Goal: Communication & Community: Answer question/provide support

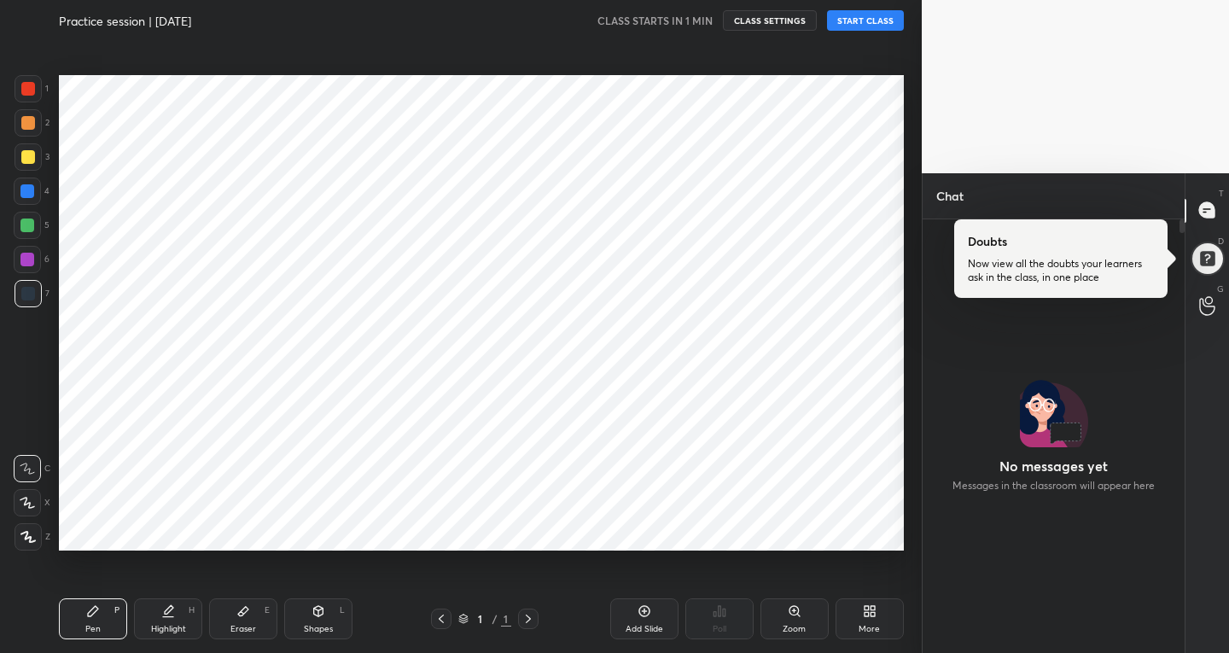
scroll to position [84779, 84470]
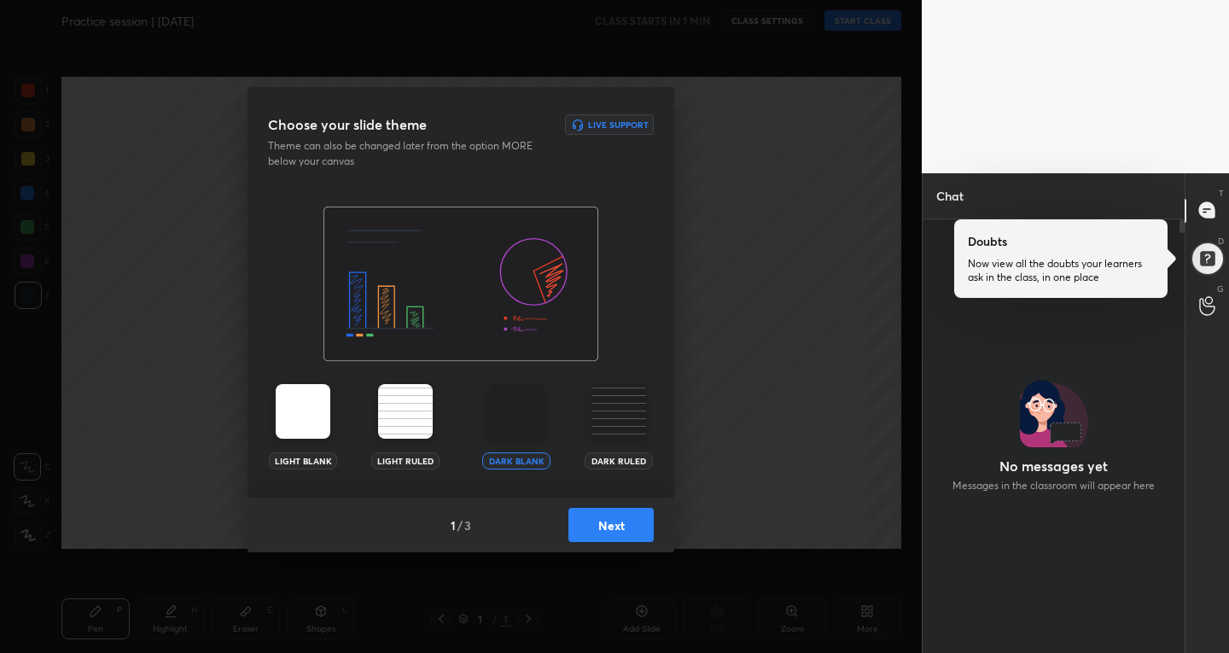
click at [597, 531] on button "Next" at bounding box center [610, 525] width 85 height 34
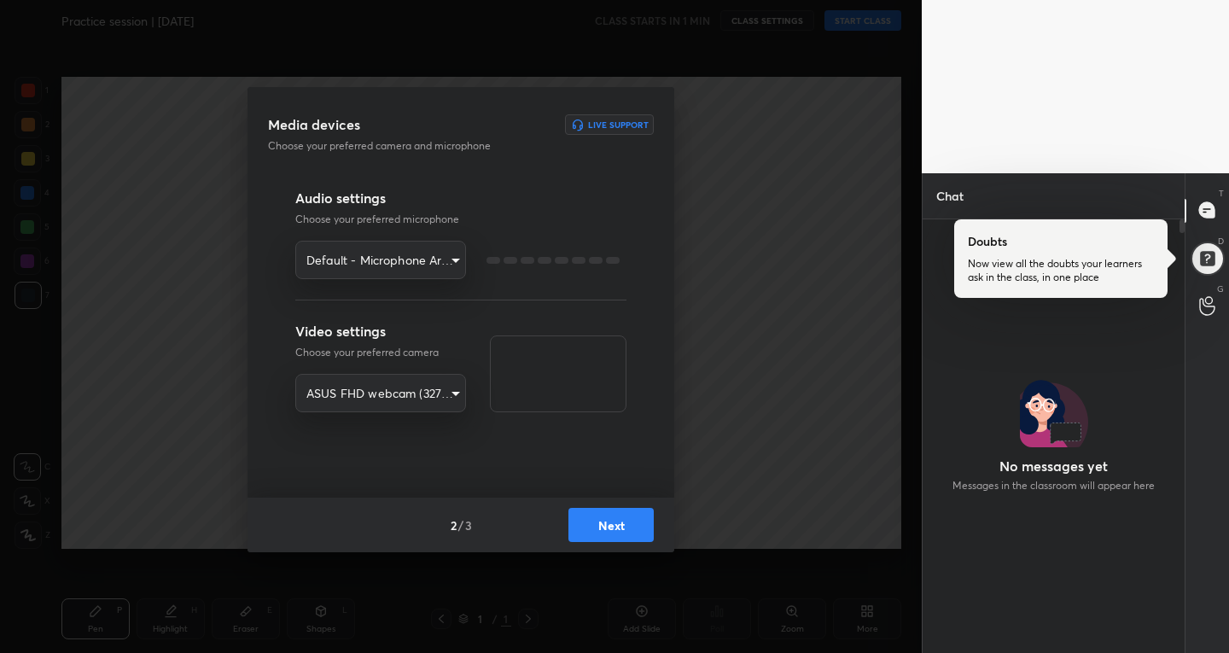
click at [597, 531] on button "Next" at bounding box center [610, 525] width 85 height 34
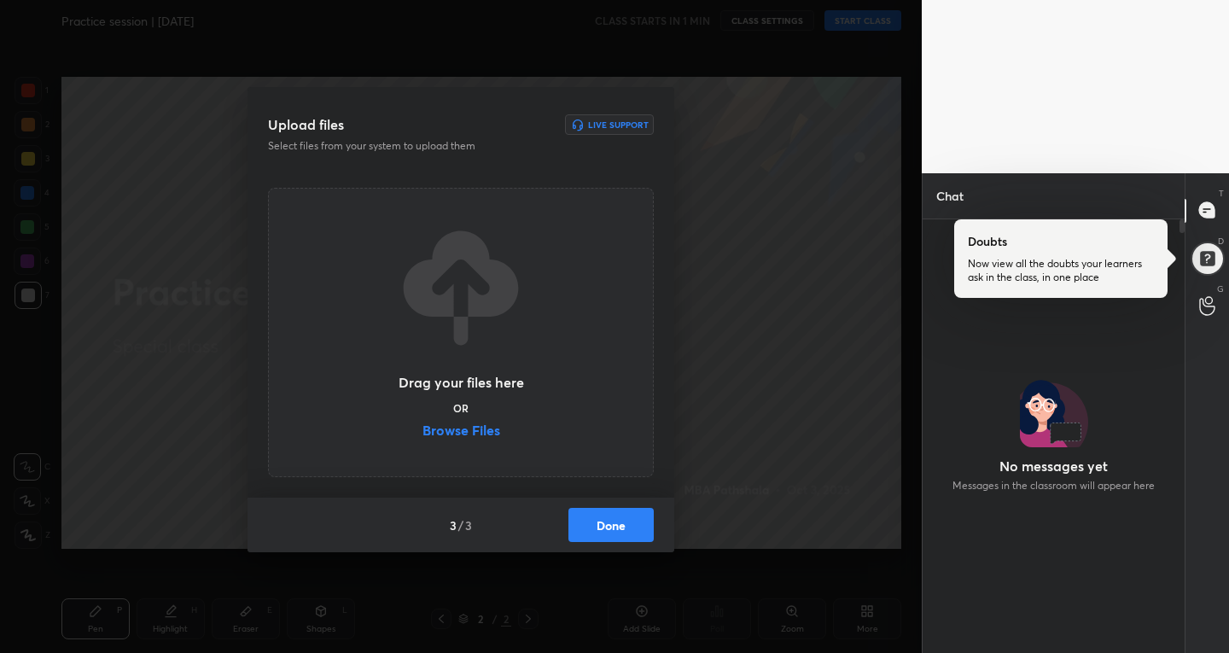
click at [597, 531] on button "Done" at bounding box center [610, 525] width 85 height 34
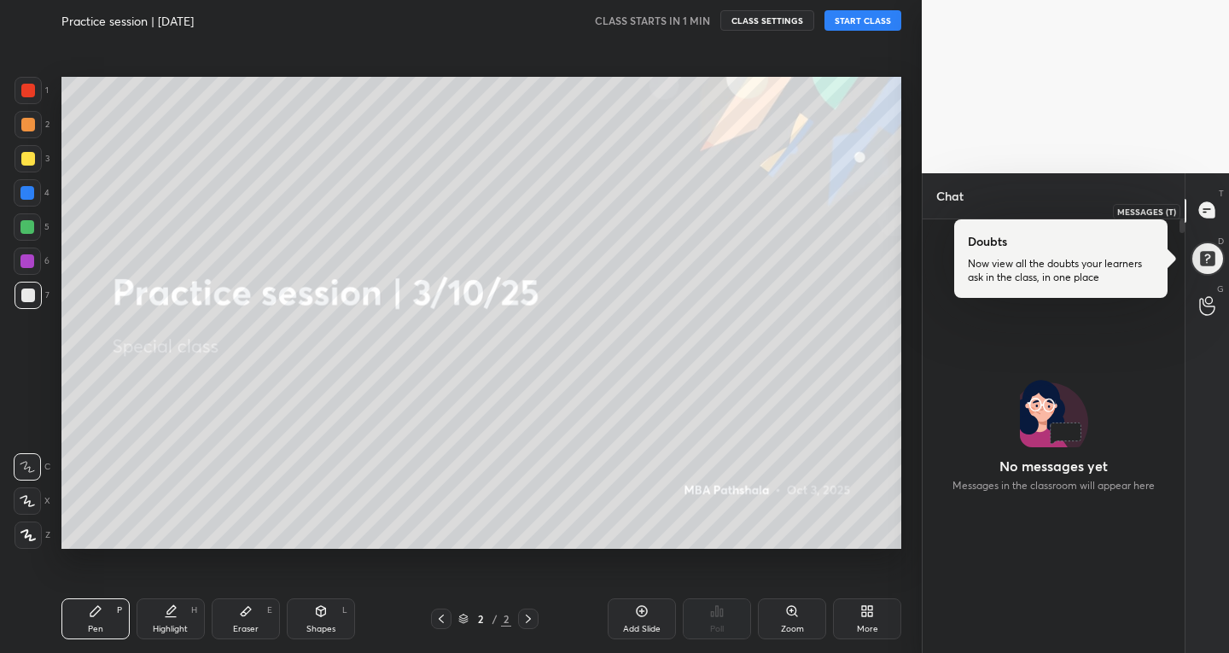
click at [1212, 216] on icon at bounding box center [1206, 209] width 15 height 15
click at [1200, 203] on icon at bounding box center [1207, 210] width 18 height 18
click at [1206, 251] on div at bounding box center [1207, 258] width 34 height 34
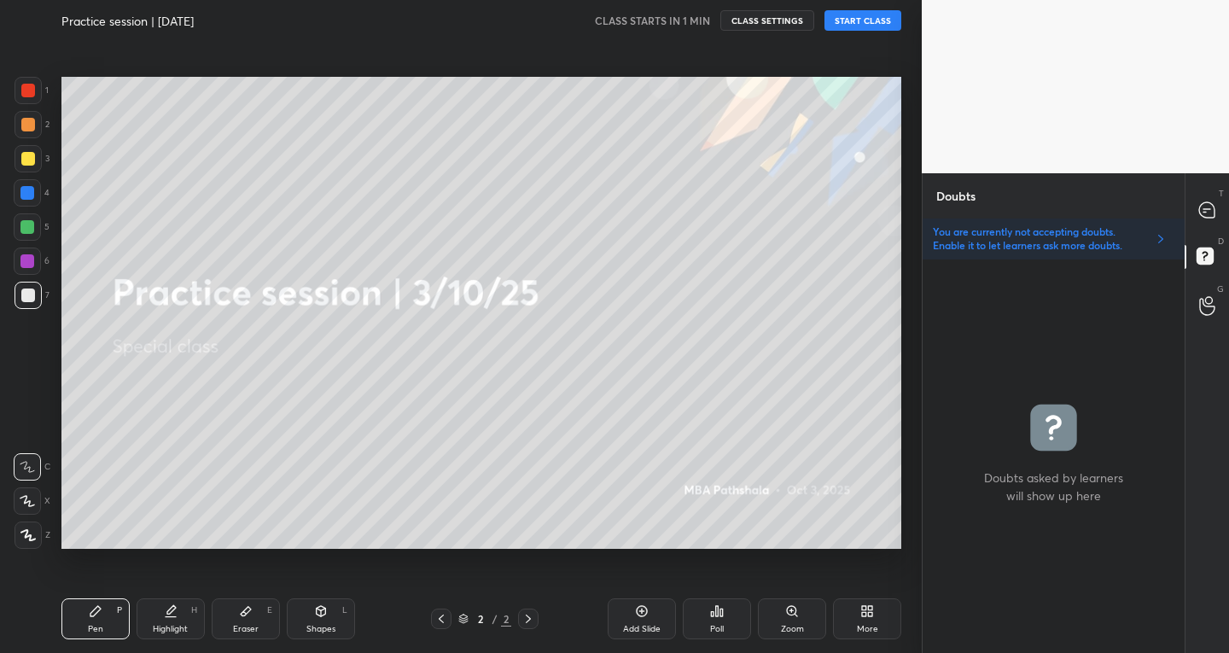
scroll to position [388, 257]
click at [1203, 201] on div at bounding box center [1207, 210] width 34 height 31
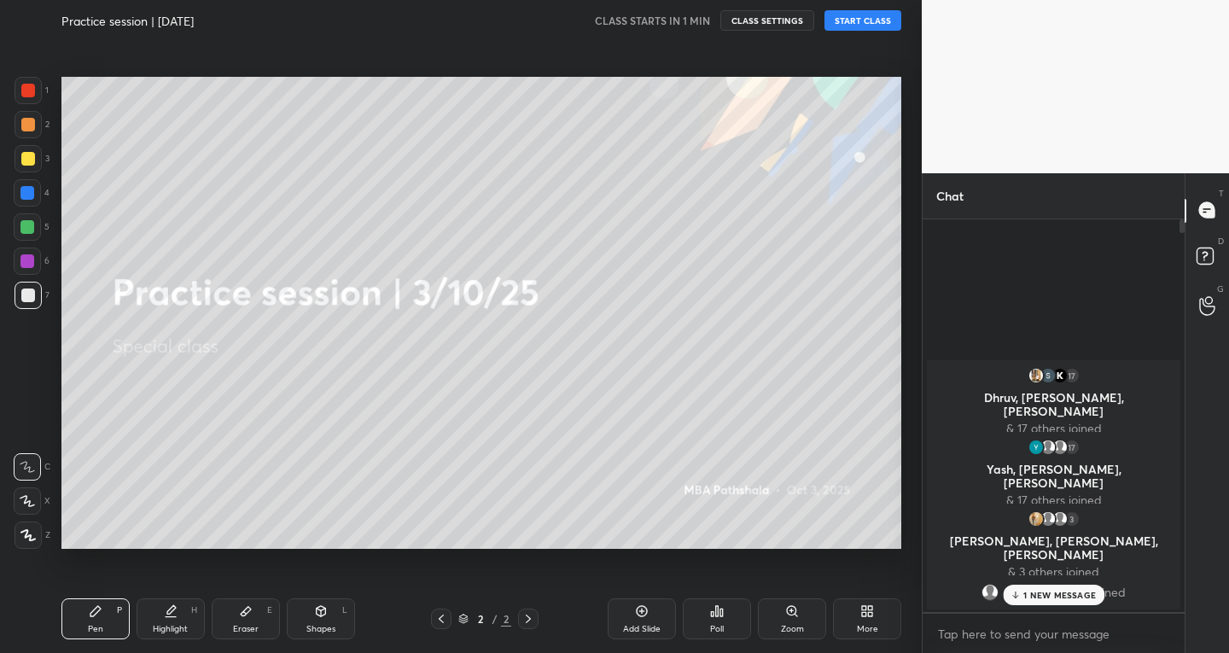
scroll to position [387, 257]
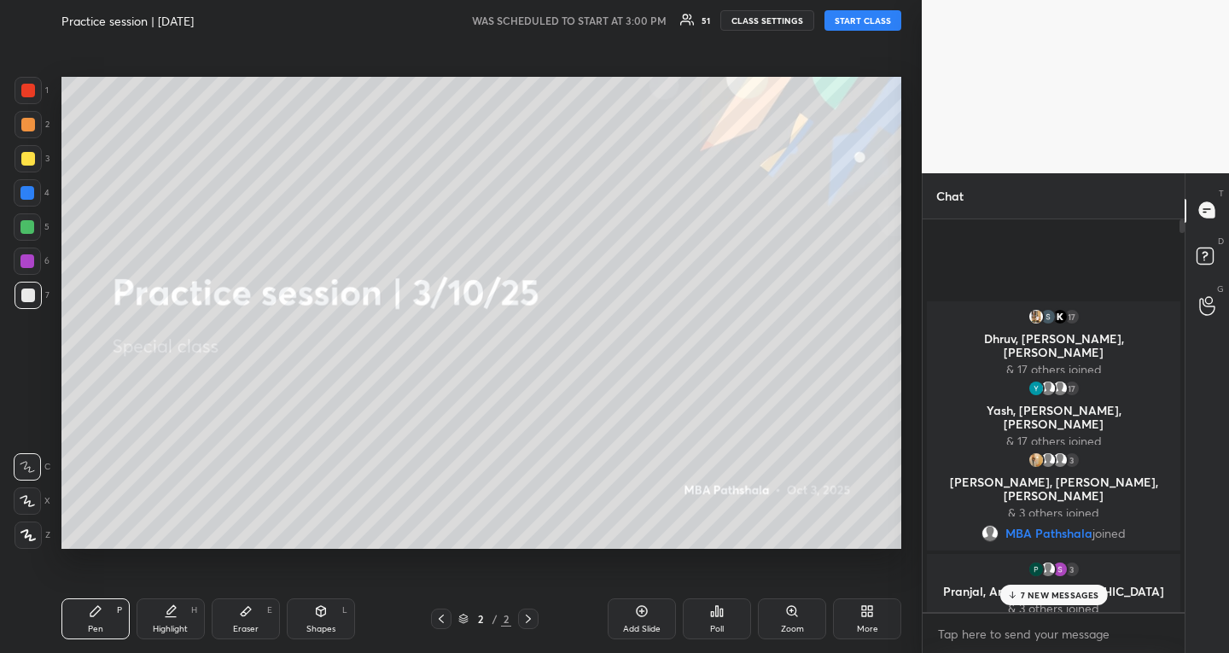
click at [888, 16] on button "START CLASS" at bounding box center [862, 20] width 77 height 20
type textarea "x"
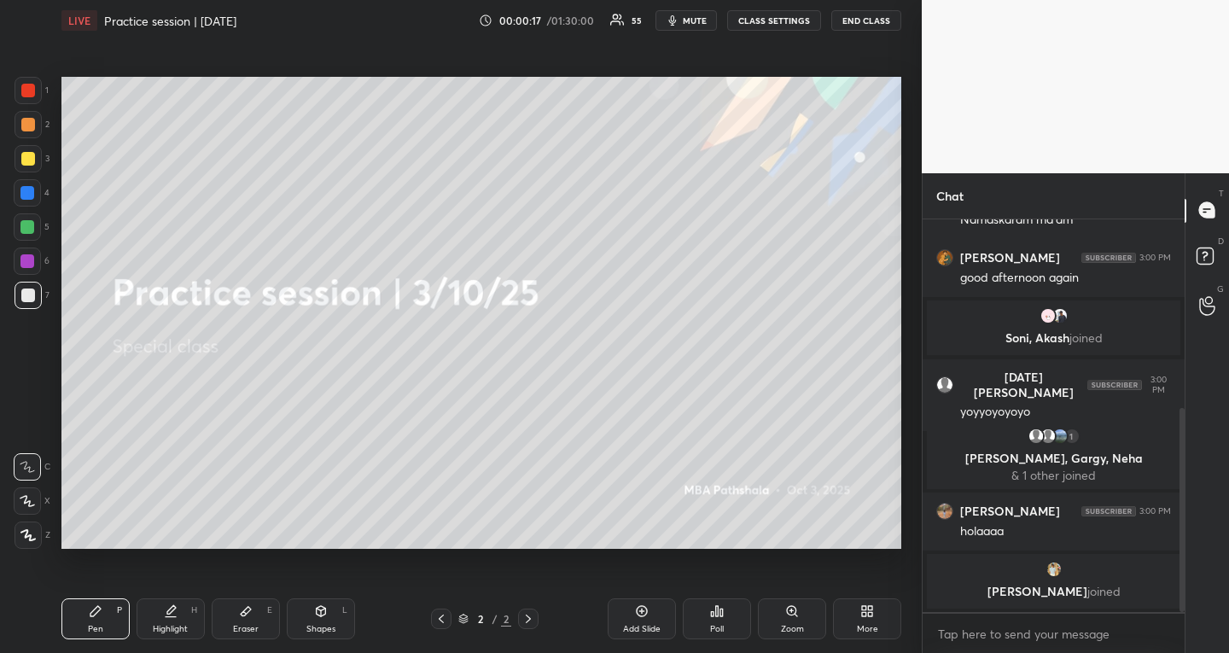
scroll to position [424, 0]
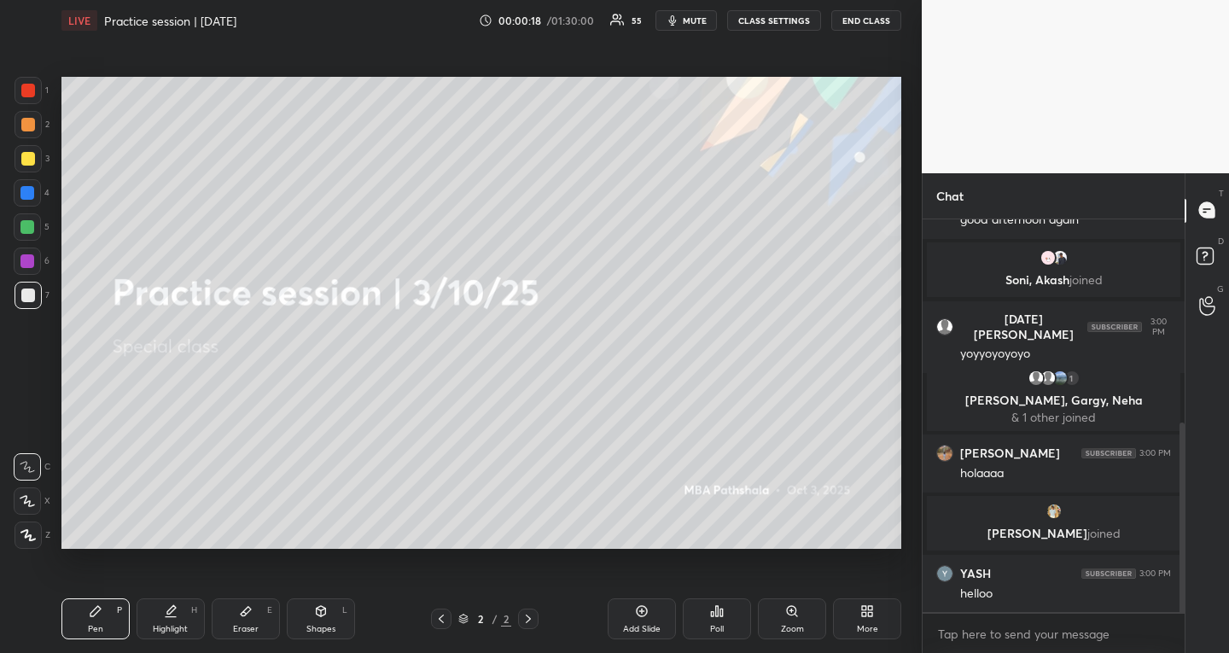
click at [26, 148] on div at bounding box center [28, 158] width 27 height 27
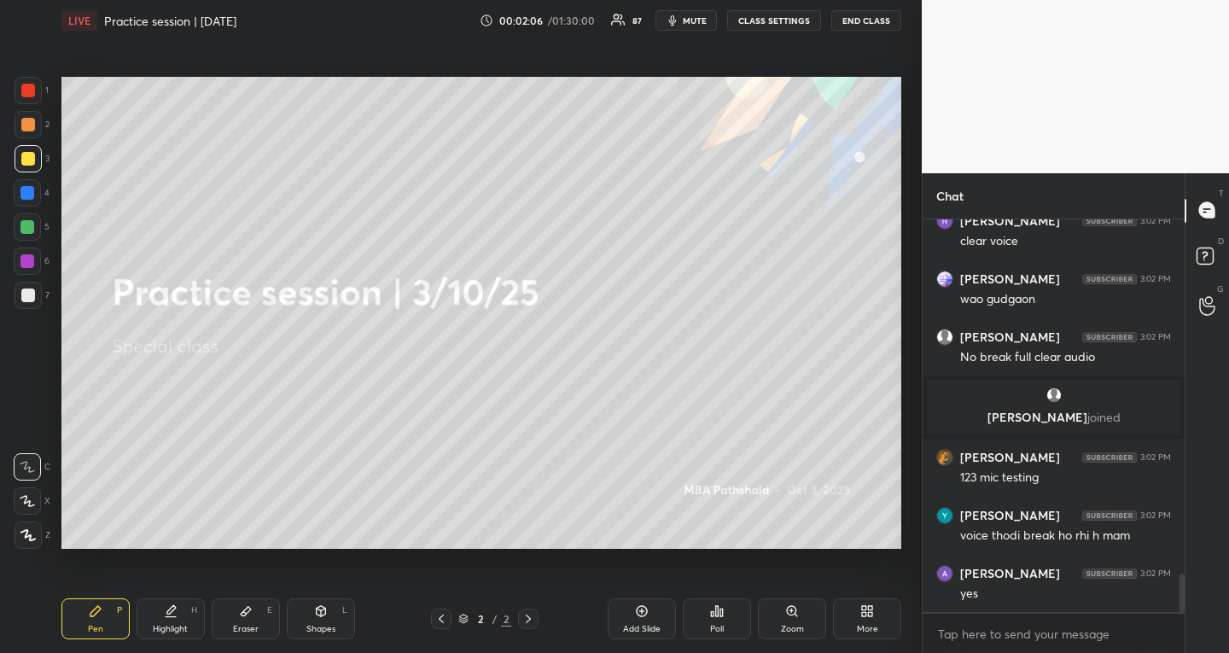
scroll to position [3589, 0]
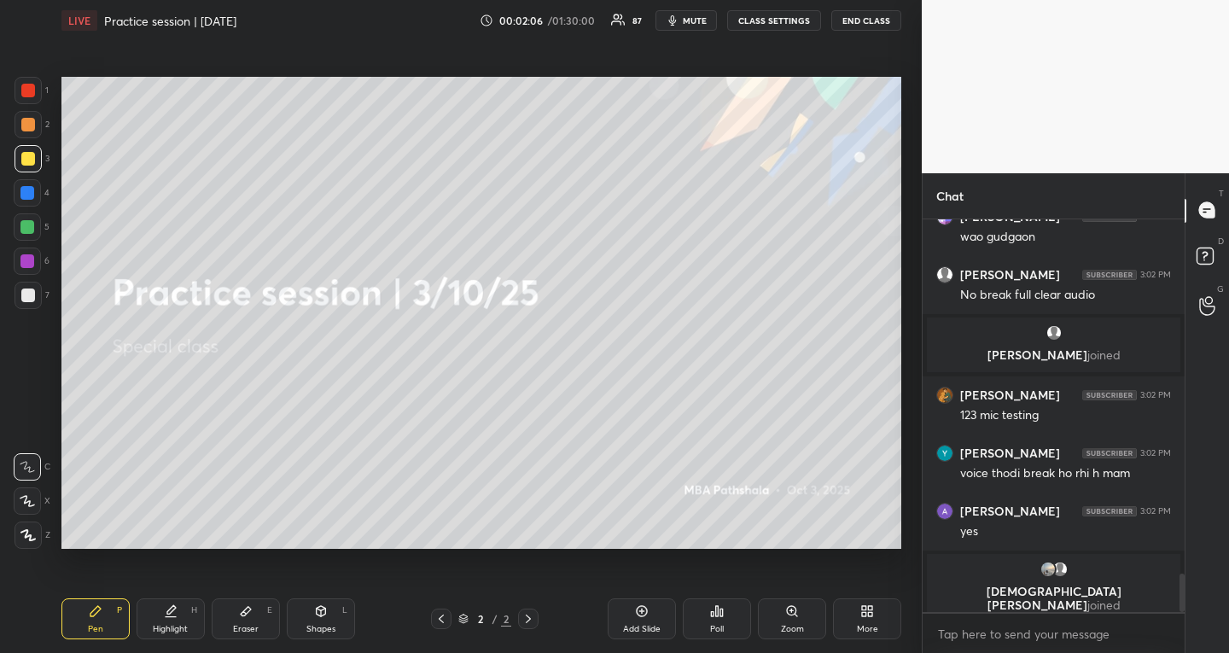
click at [757, 20] on button "CLASS SETTINGS" at bounding box center [774, 20] width 94 height 20
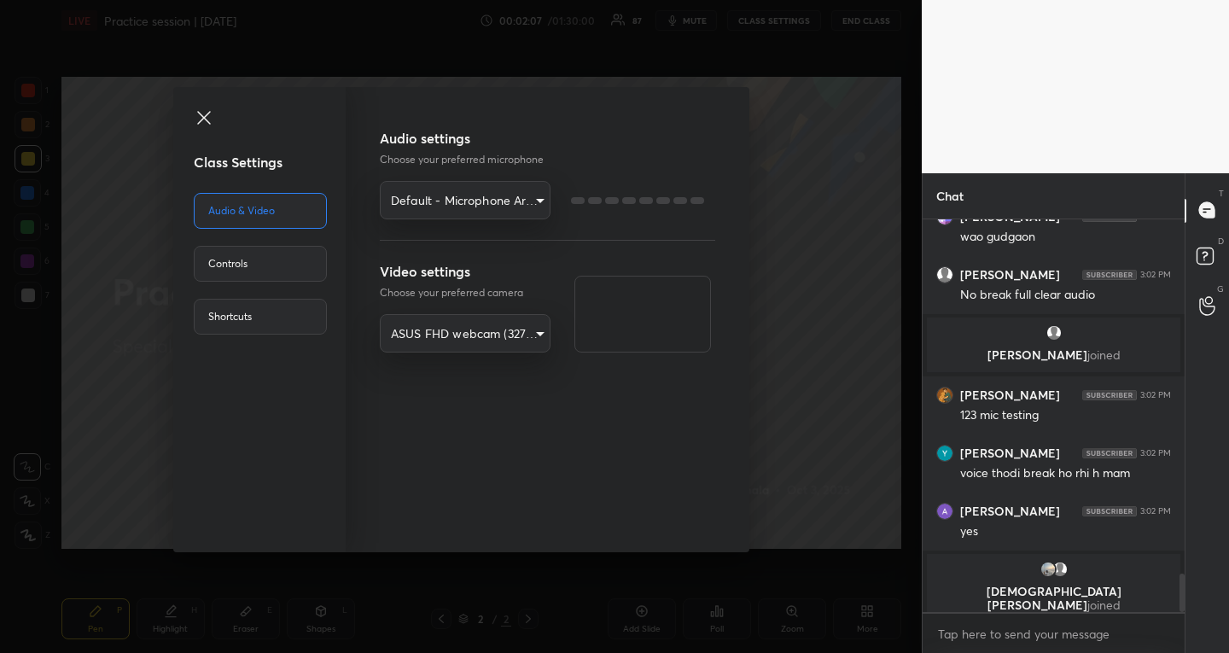
click at [459, 206] on body "1 2 3 4 5 6 7 R O A L C X Z Erase all C X Z LIVE Practice session | [DATE] 00:0…" at bounding box center [614, 326] width 1229 height 653
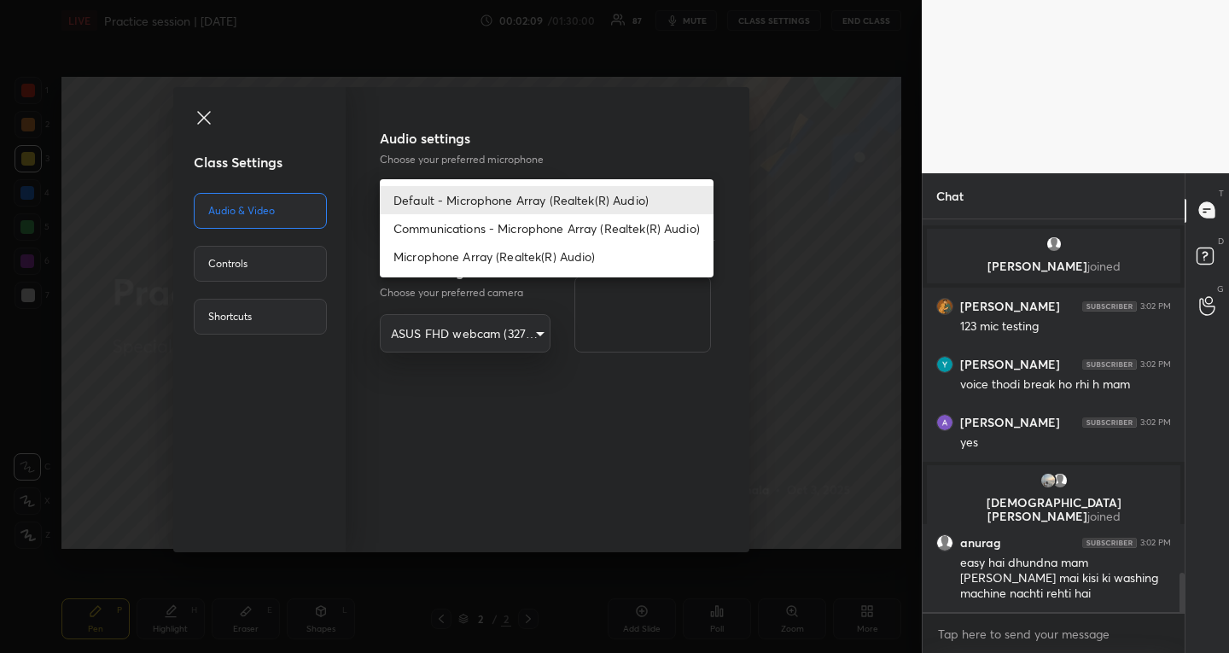
drag, startPoint x: 457, startPoint y: 254, endPoint x: 489, endPoint y: 221, distance: 45.9
click at [489, 221] on ul "Default - Microphone Array (Realtek(R) Audio) Communications - Microphone Array…" at bounding box center [547, 228] width 334 height 98
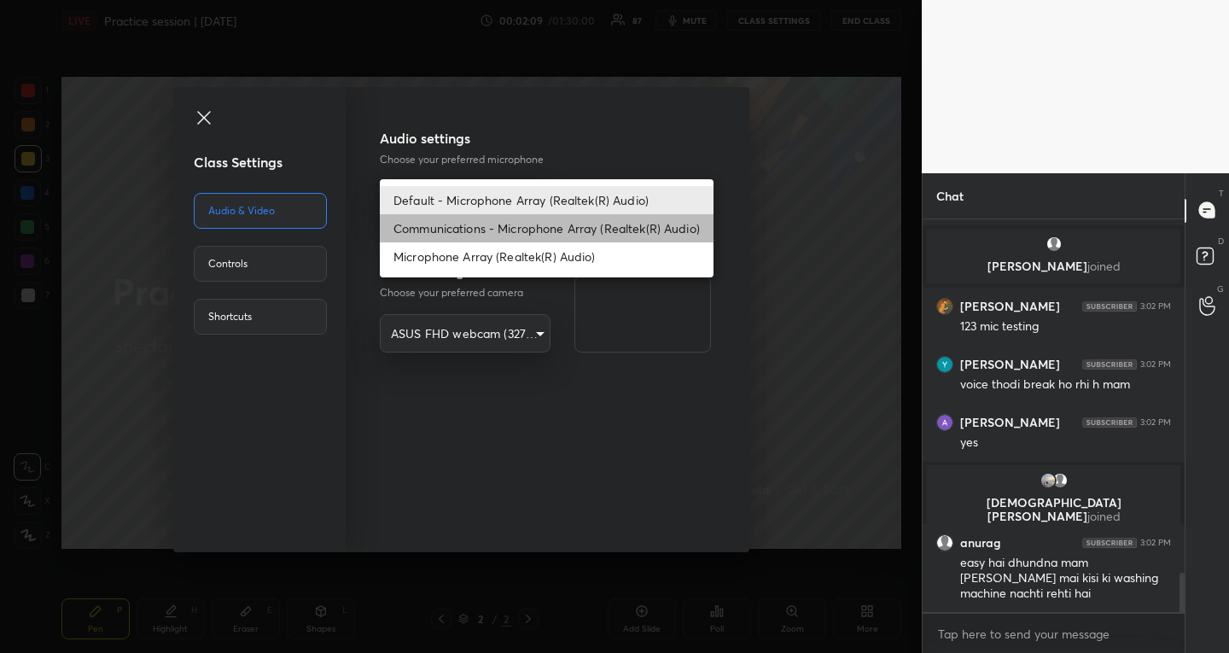
click at [489, 221] on li "Communications - Microphone Array (Realtek(R) Audio)" at bounding box center [547, 228] width 334 height 28
type input "communications"
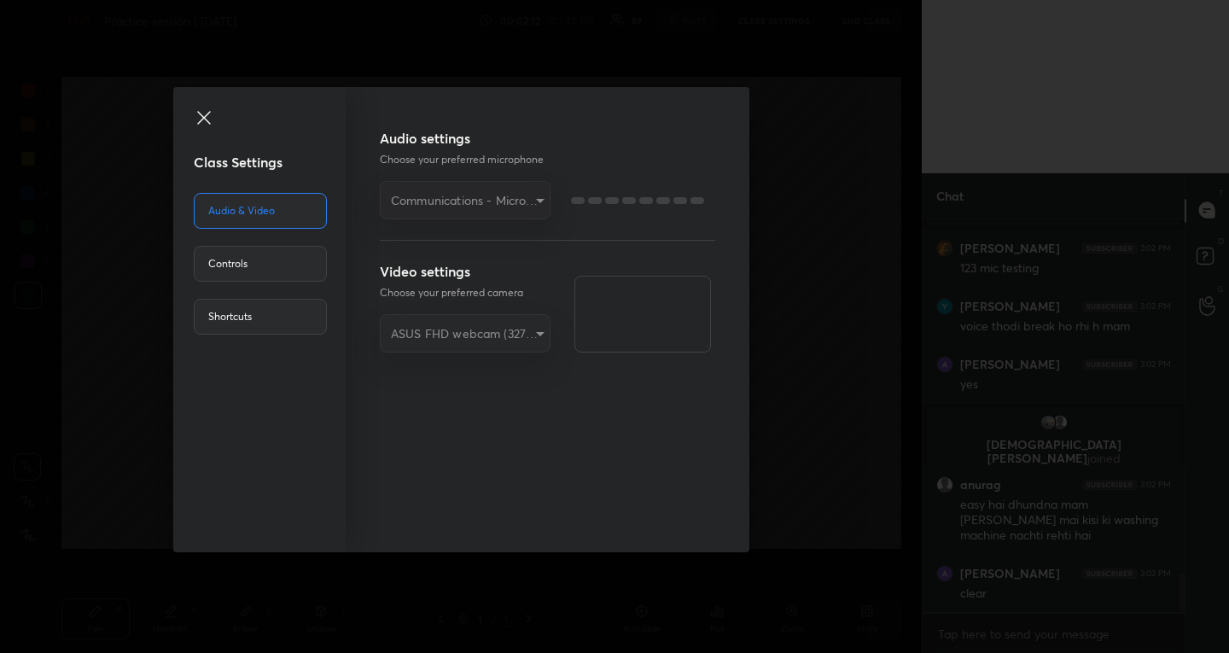
scroll to position [3697, 0]
click at [206, 117] on icon at bounding box center [204, 118] width 20 height 20
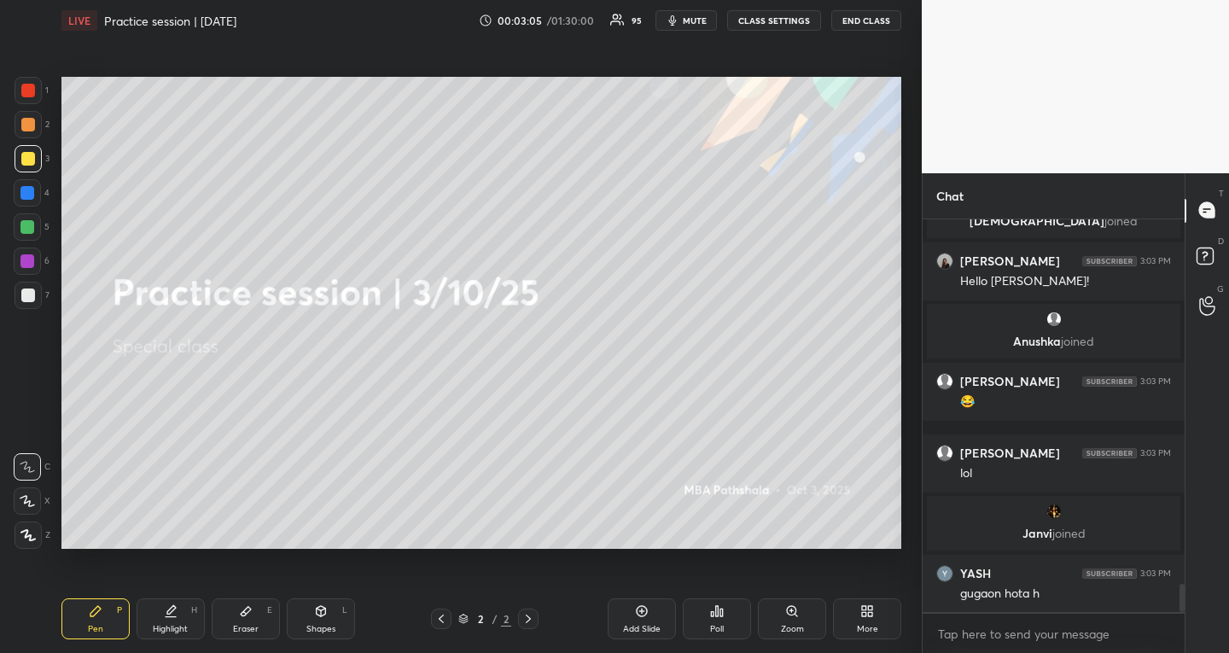
scroll to position [5111, 0]
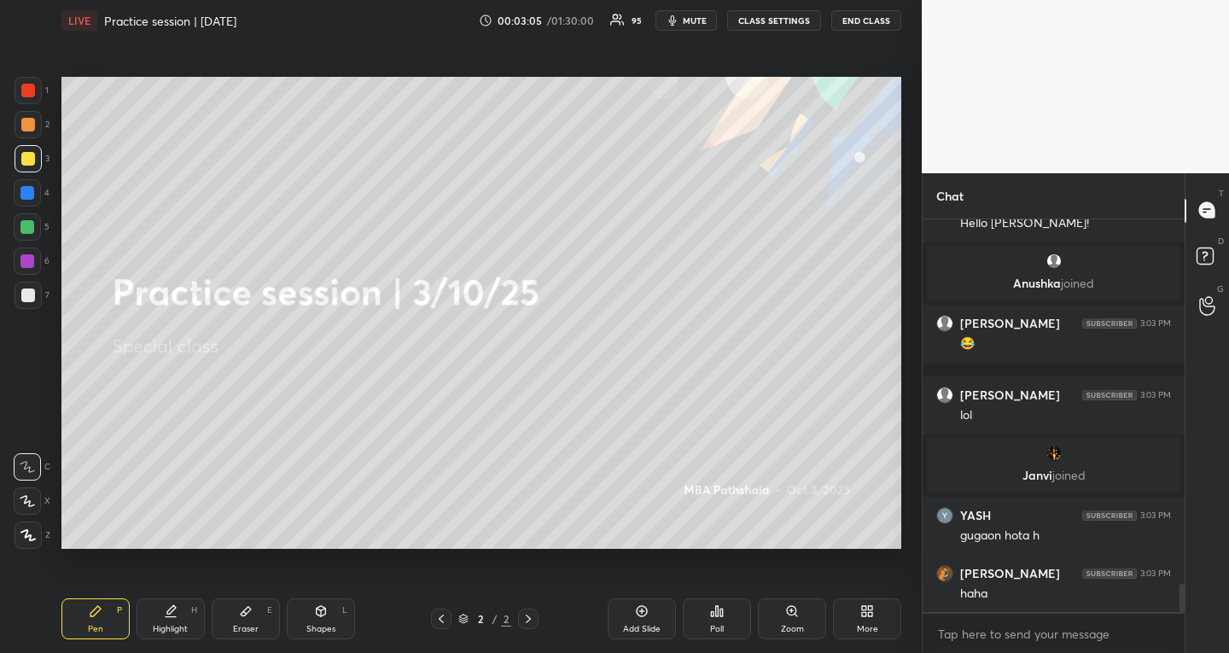
click at [23, 228] on div at bounding box center [27, 227] width 14 height 14
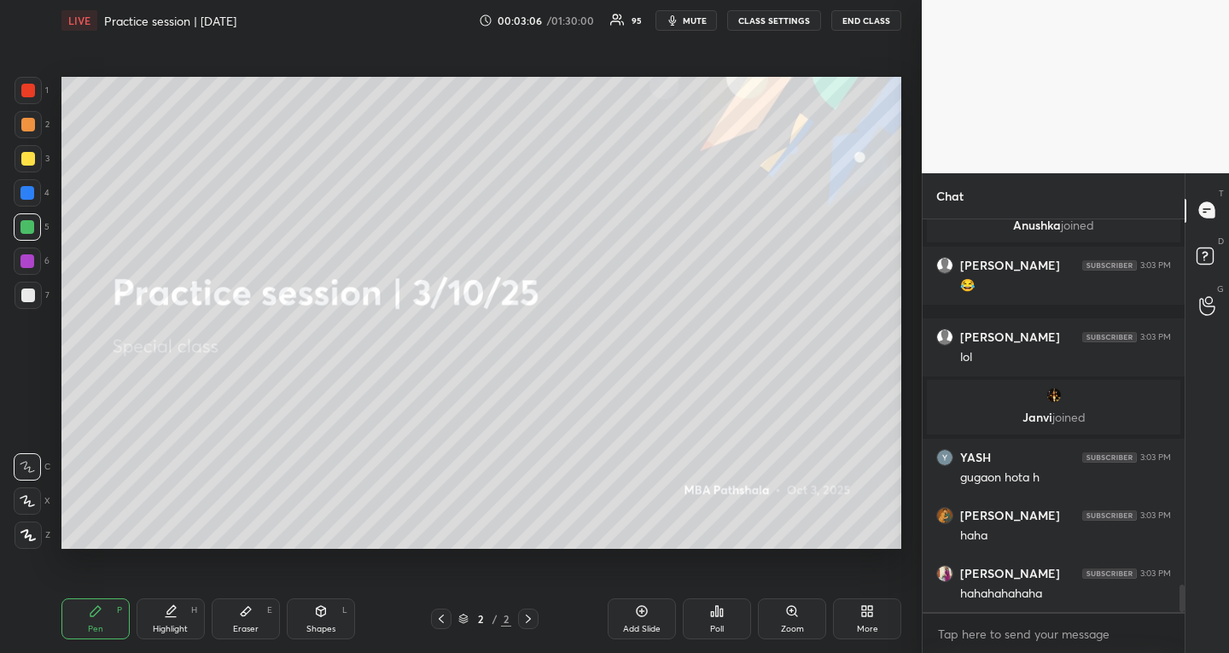
scroll to position [5231, 0]
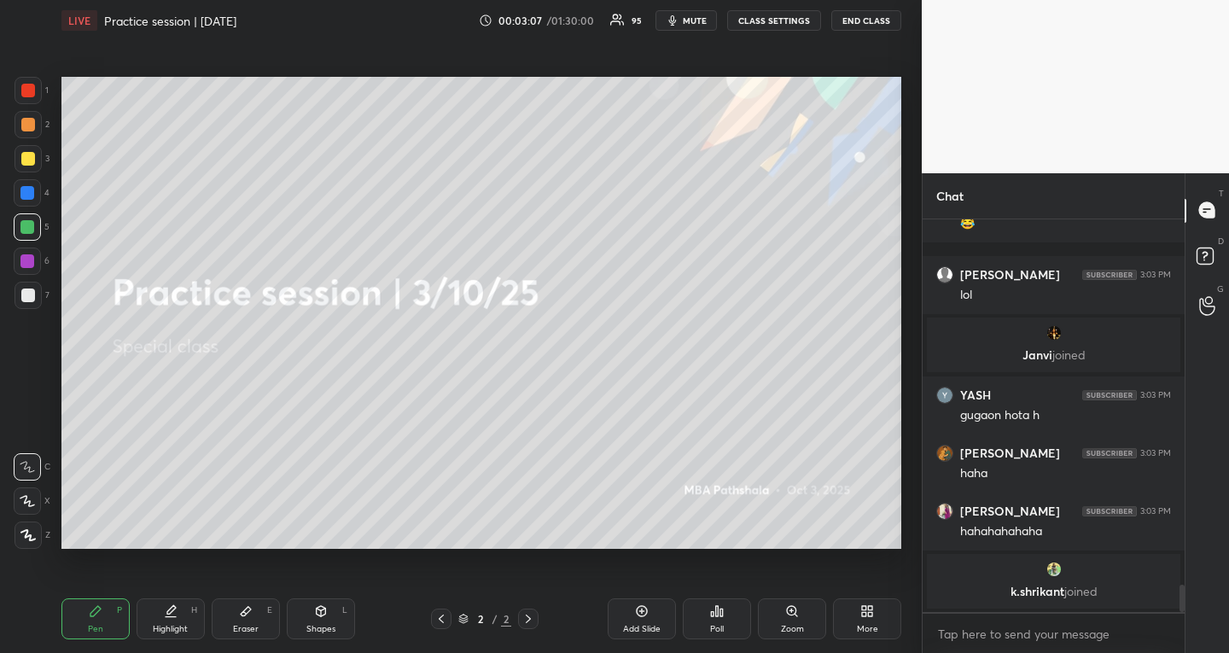
click at [873, 622] on div "More" at bounding box center [867, 618] width 68 height 41
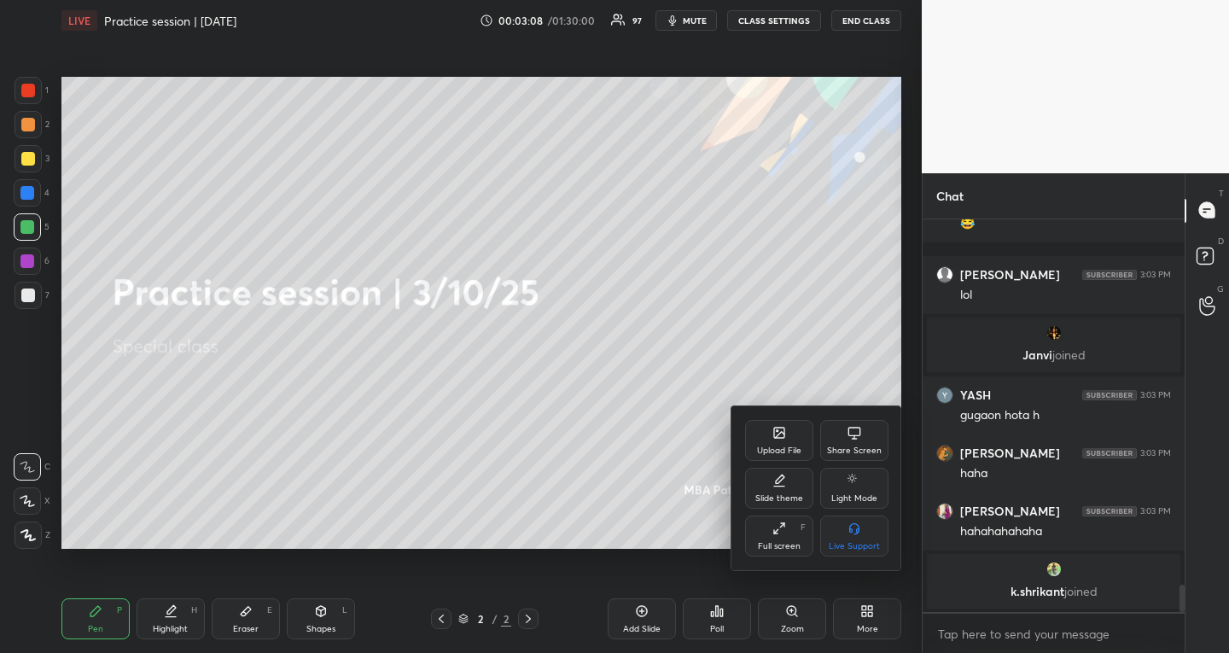
click at [774, 442] on div "Upload File" at bounding box center [779, 440] width 68 height 41
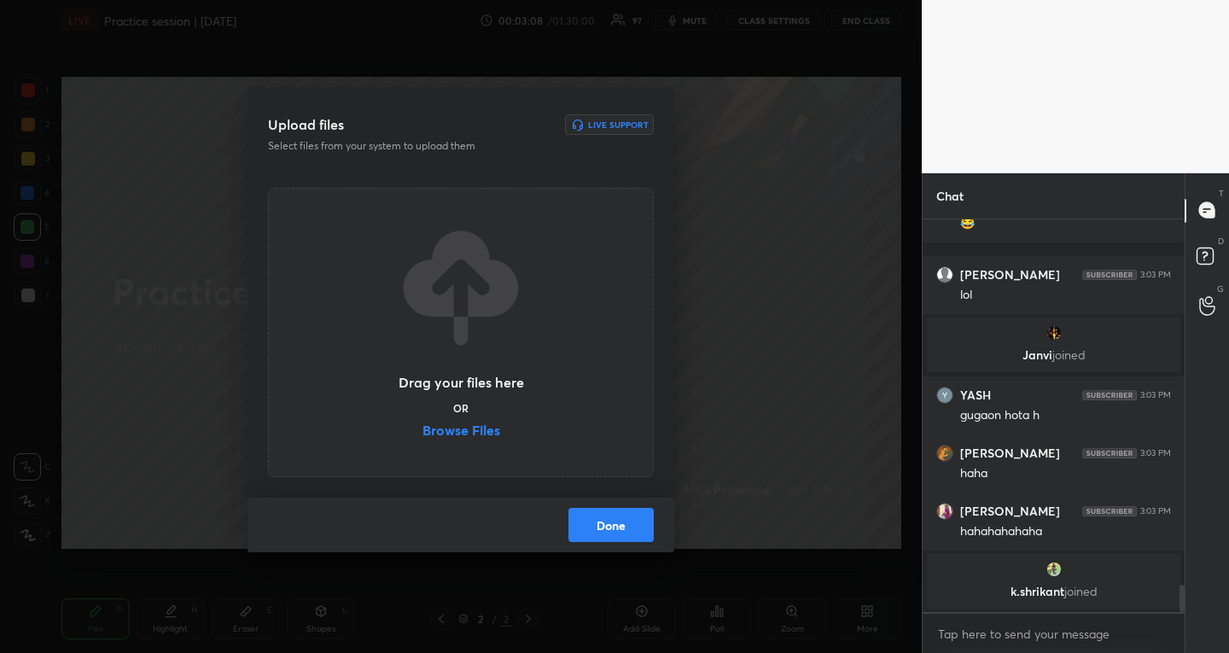
scroll to position [5223, 0]
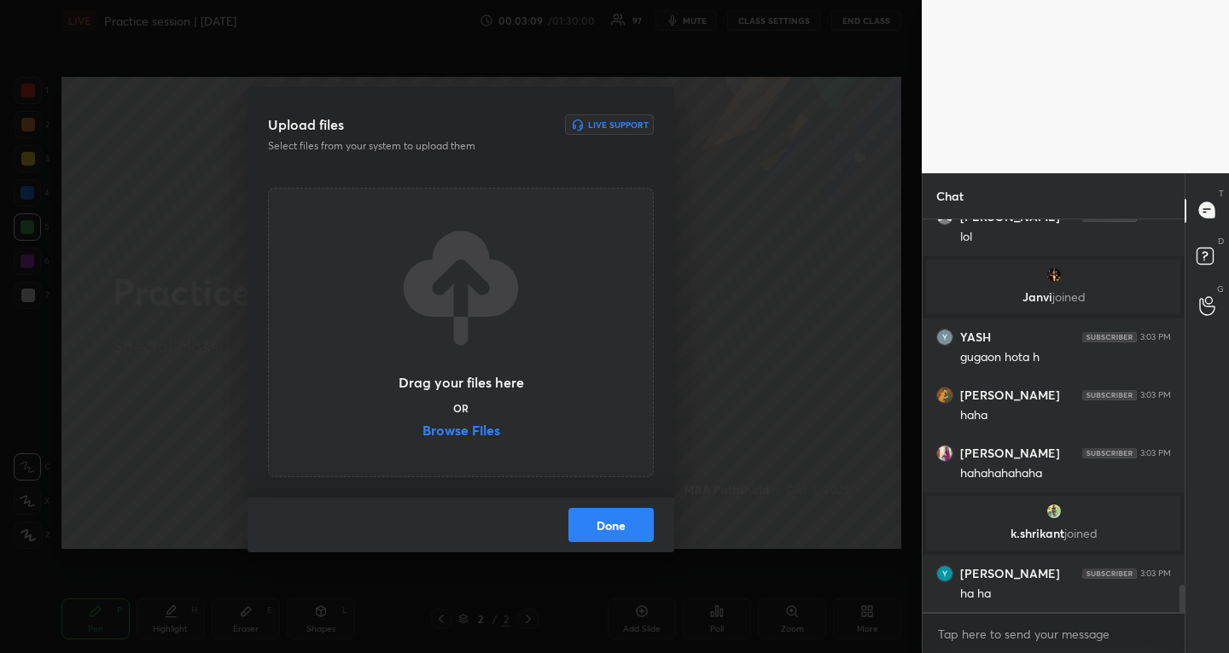
click at [468, 433] on label "Browse Files" at bounding box center [461, 432] width 78 height 18
click at [422, 433] on input "Browse Files" at bounding box center [422, 432] width 0 height 18
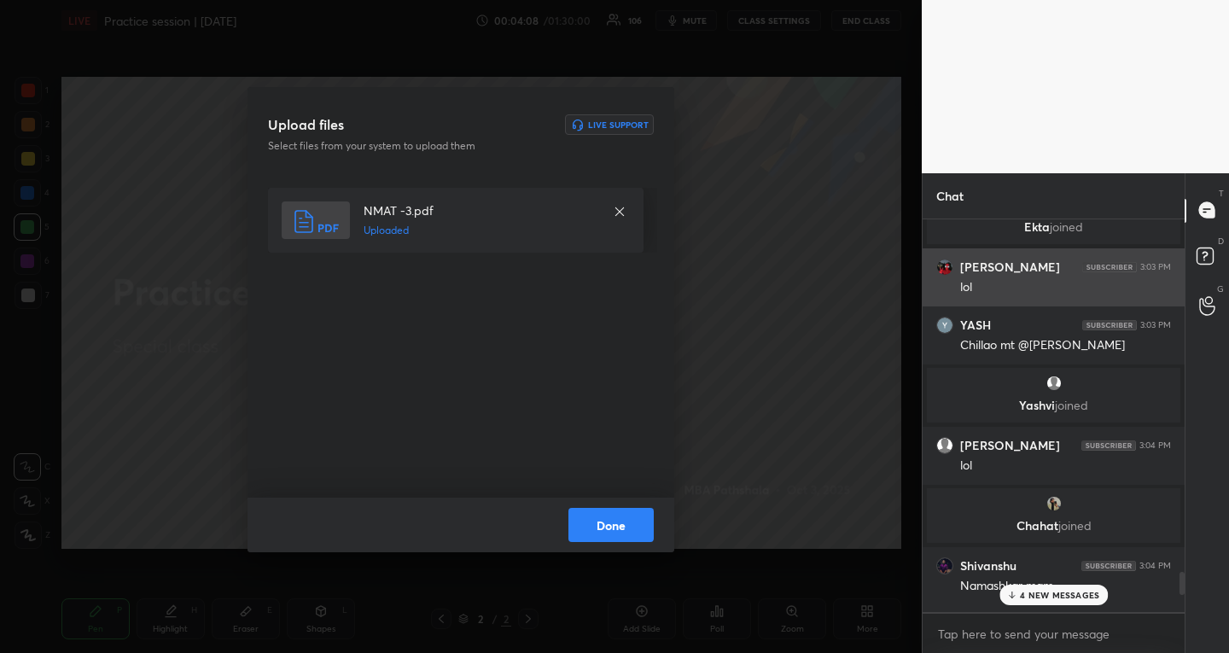
scroll to position [5986, 0]
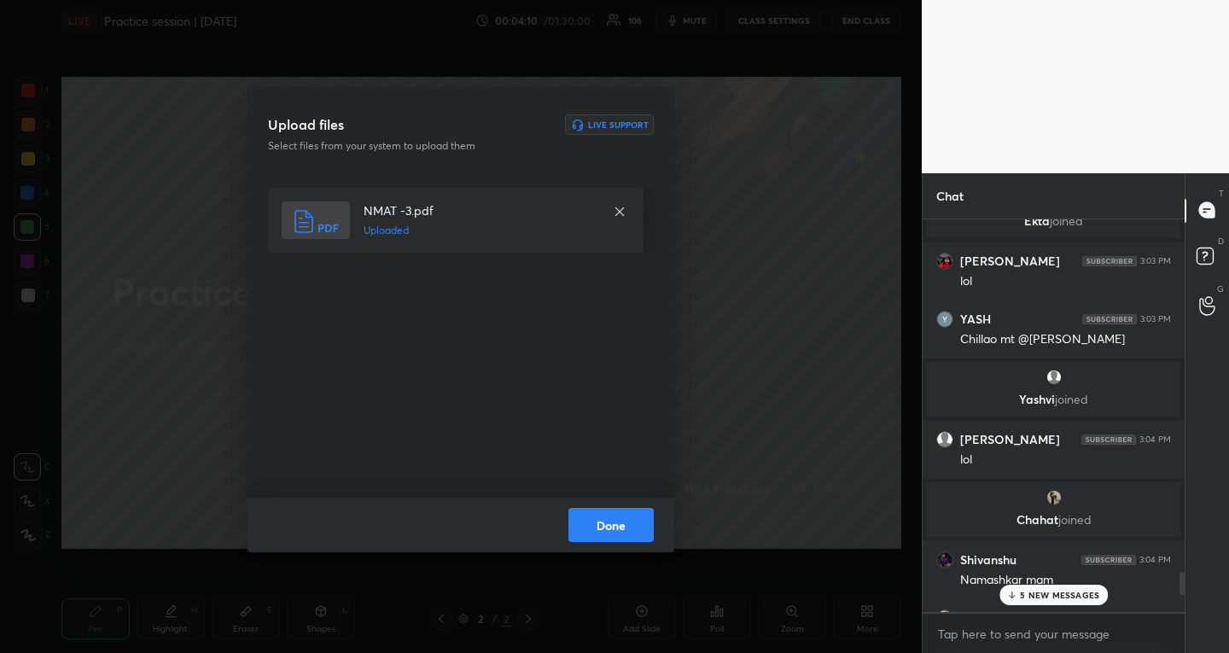
click at [622, 519] on button "Done" at bounding box center [610, 525] width 85 height 34
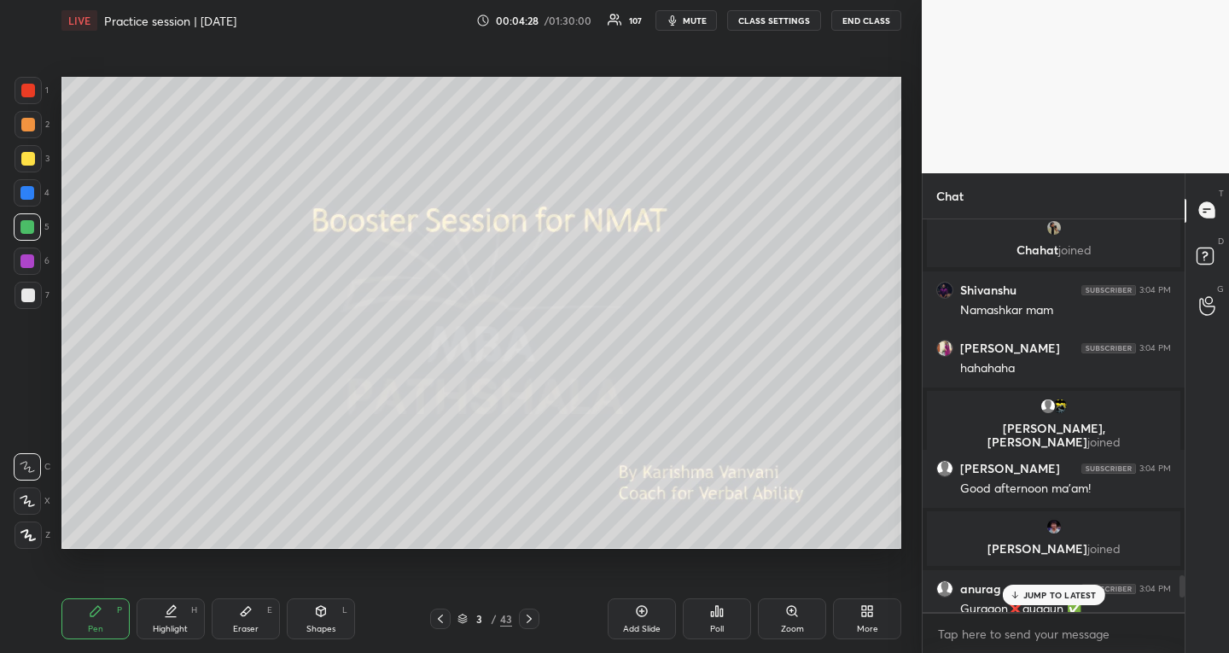
scroll to position [6512, 0]
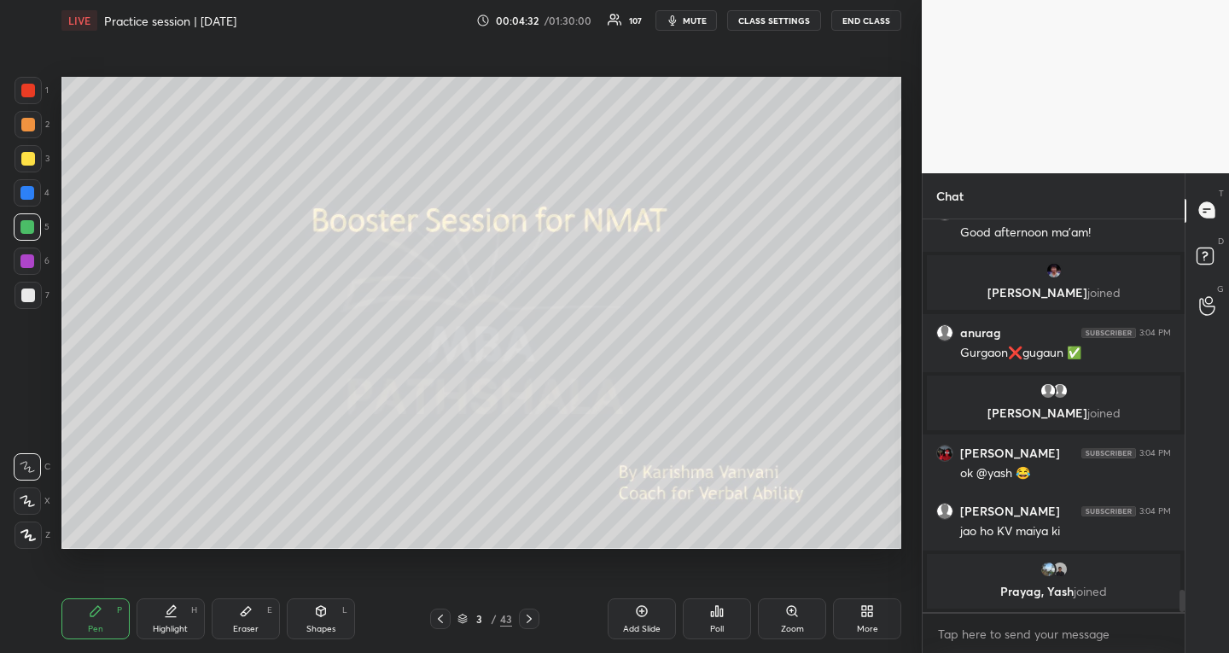
click at [35, 146] on div at bounding box center [28, 158] width 27 height 27
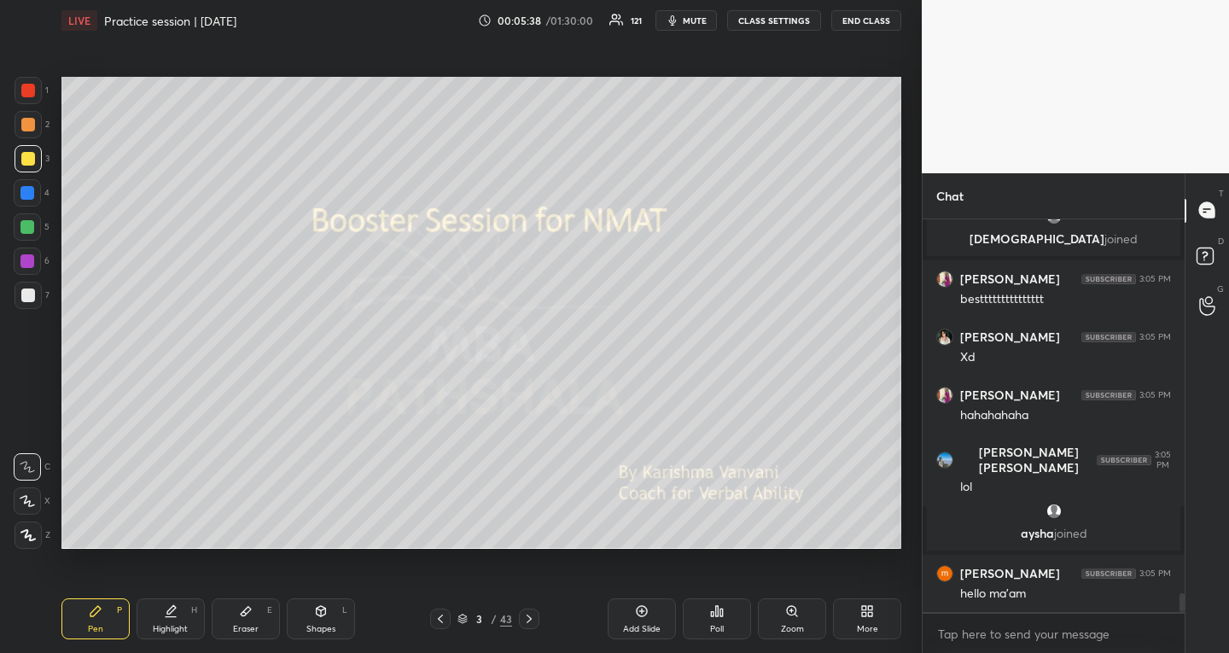
scroll to position [7788, 0]
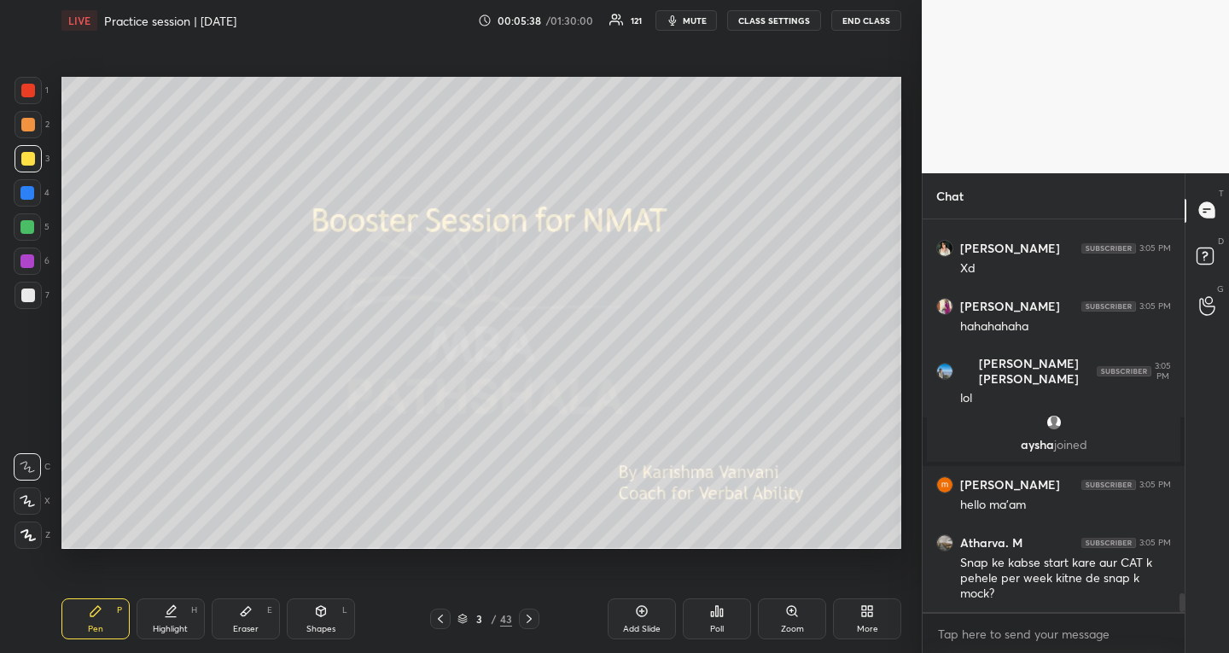
click at [32, 235] on div at bounding box center [27, 226] width 27 height 27
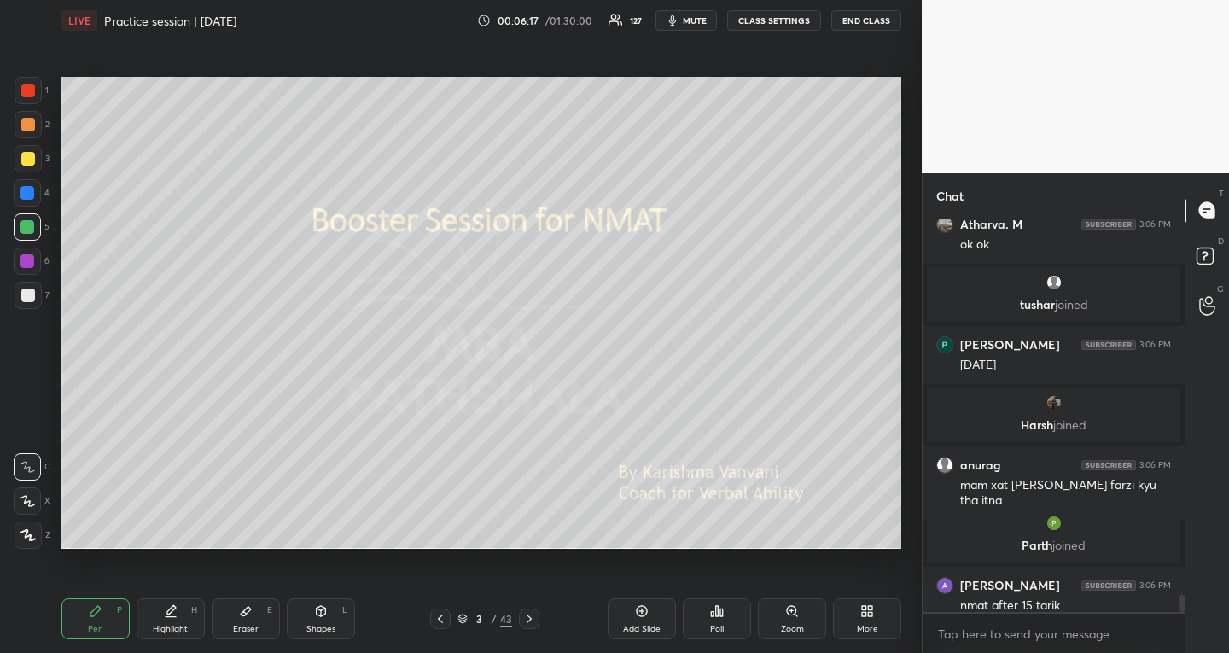
scroll to position [8502, 0]
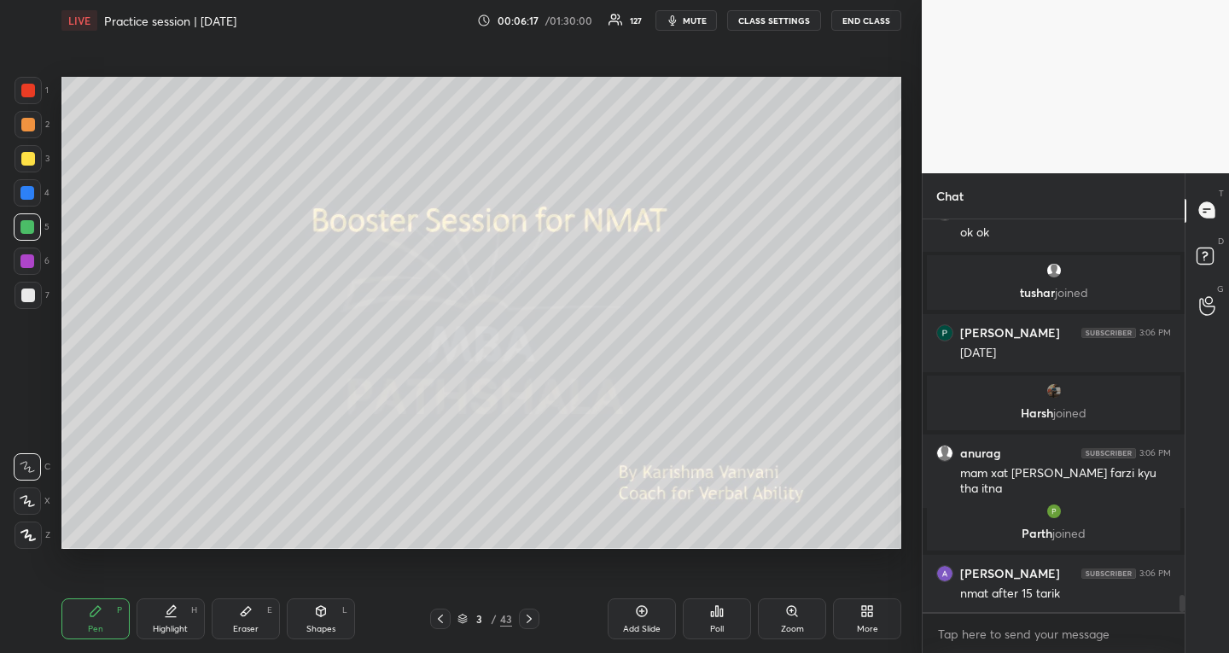
click at [459, 619] on icon at bounding box center [462, 618] width 10 height 10
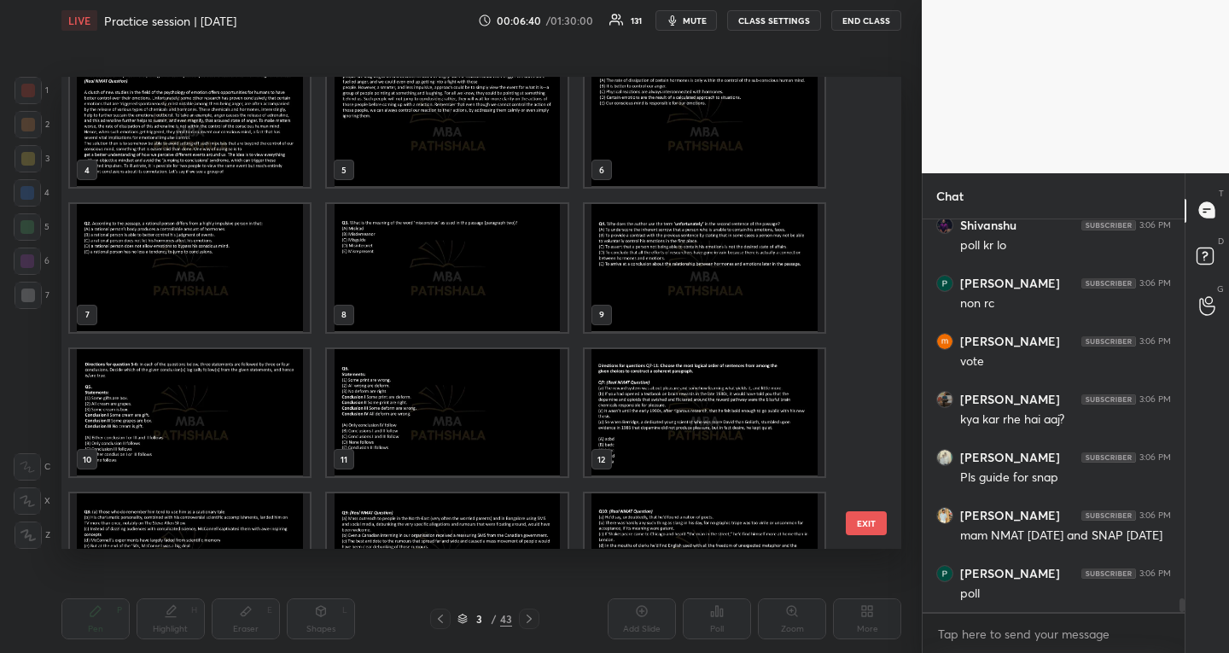
scroll to position [10717, 0]
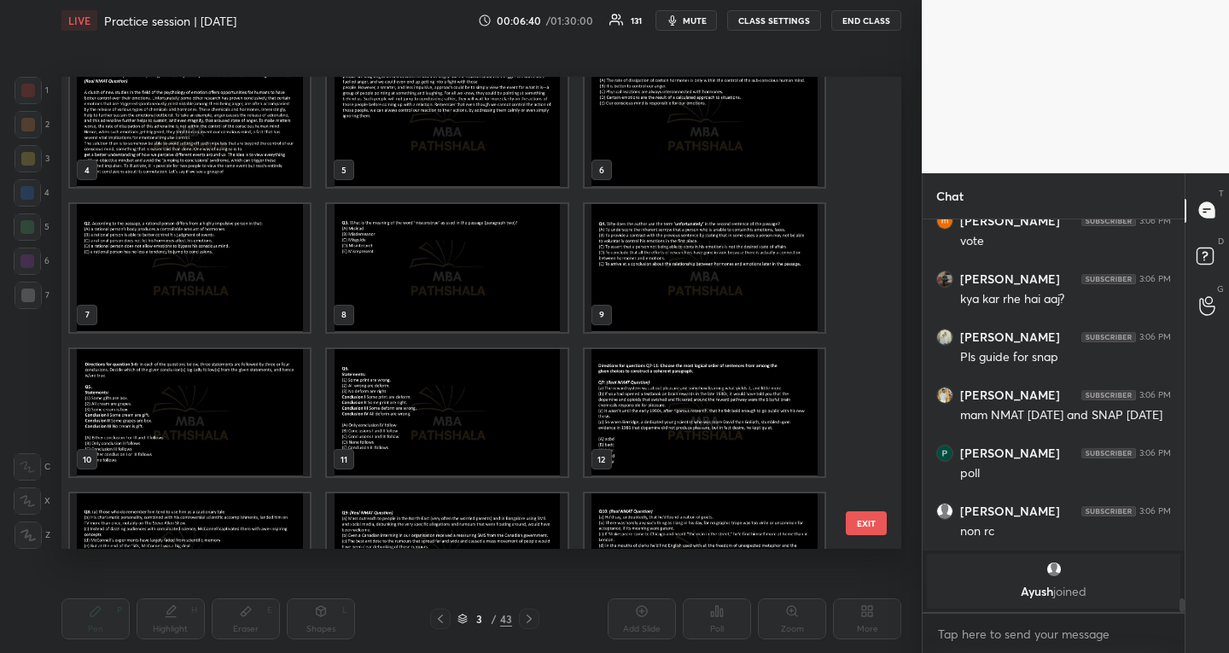
click at [171, 441] on img "grid" at bounding box center [190, 412] width 240 height 128
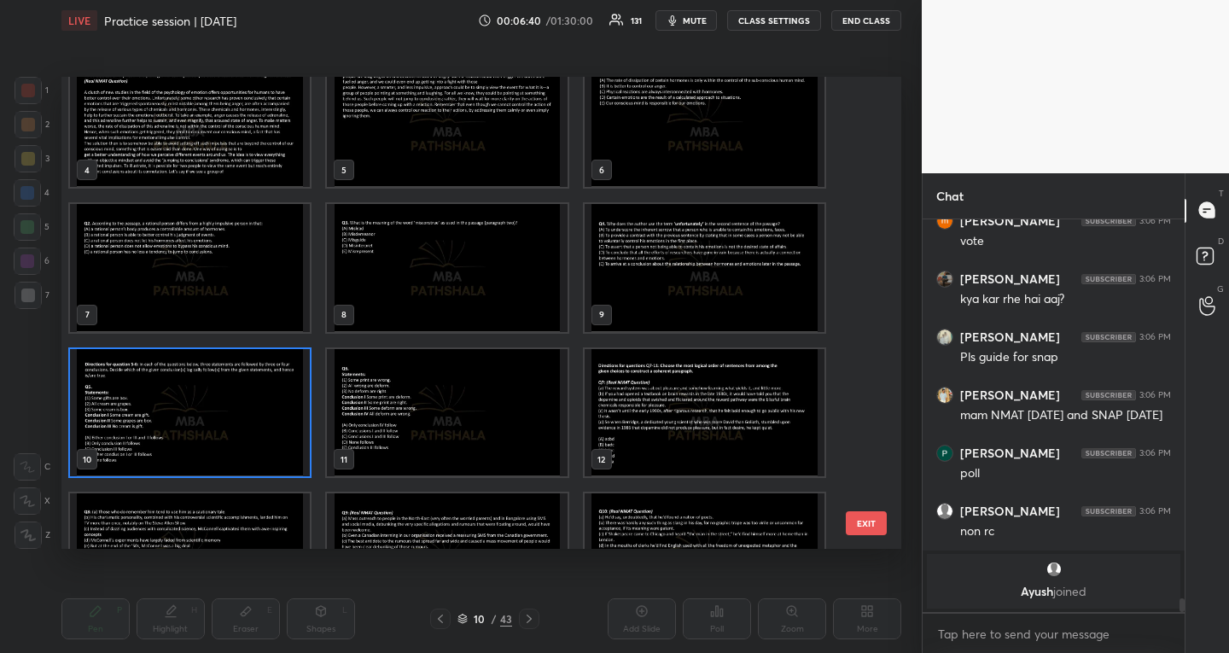
click at [171, 441] on img "grid" at bounding box center [190, 412] width 240 height 128
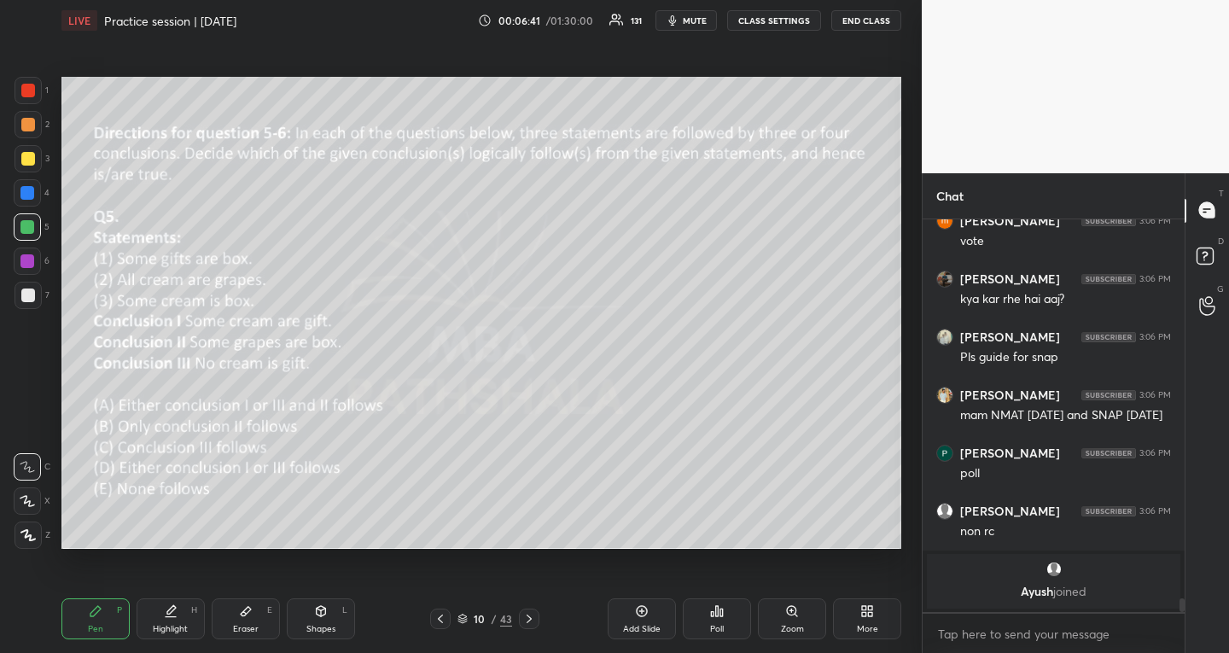
click at [171, 441] on img "grid" at bounding box center [190, 412] width 240 height 128
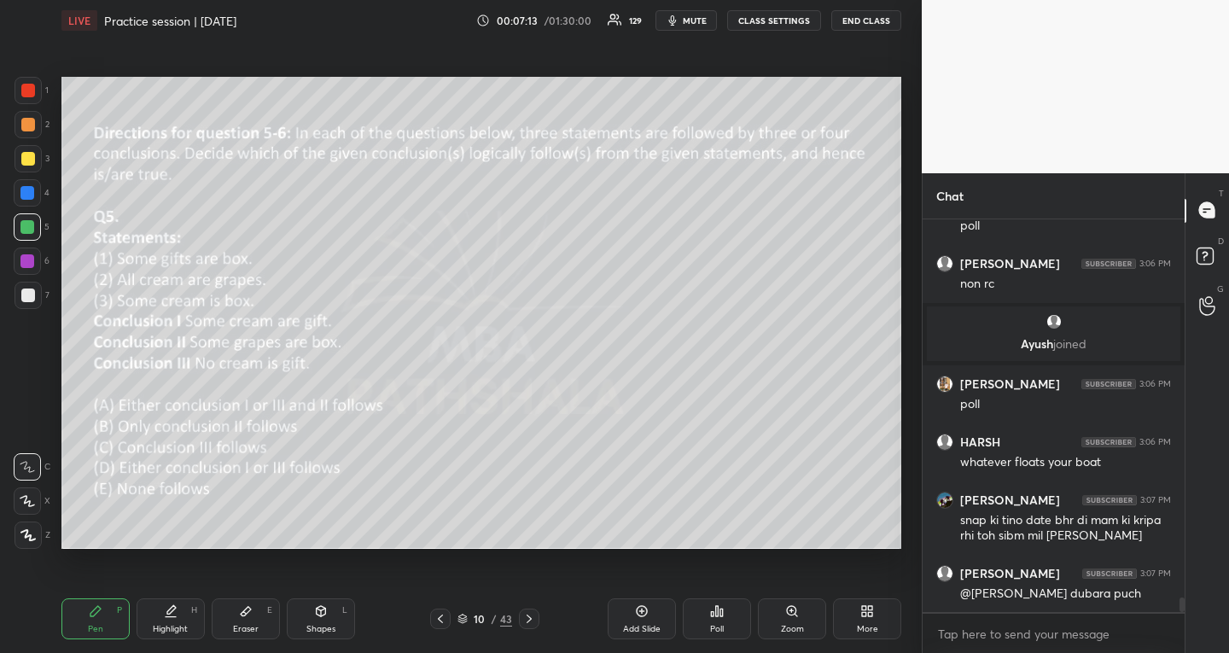
scroll to position [10536, 0]
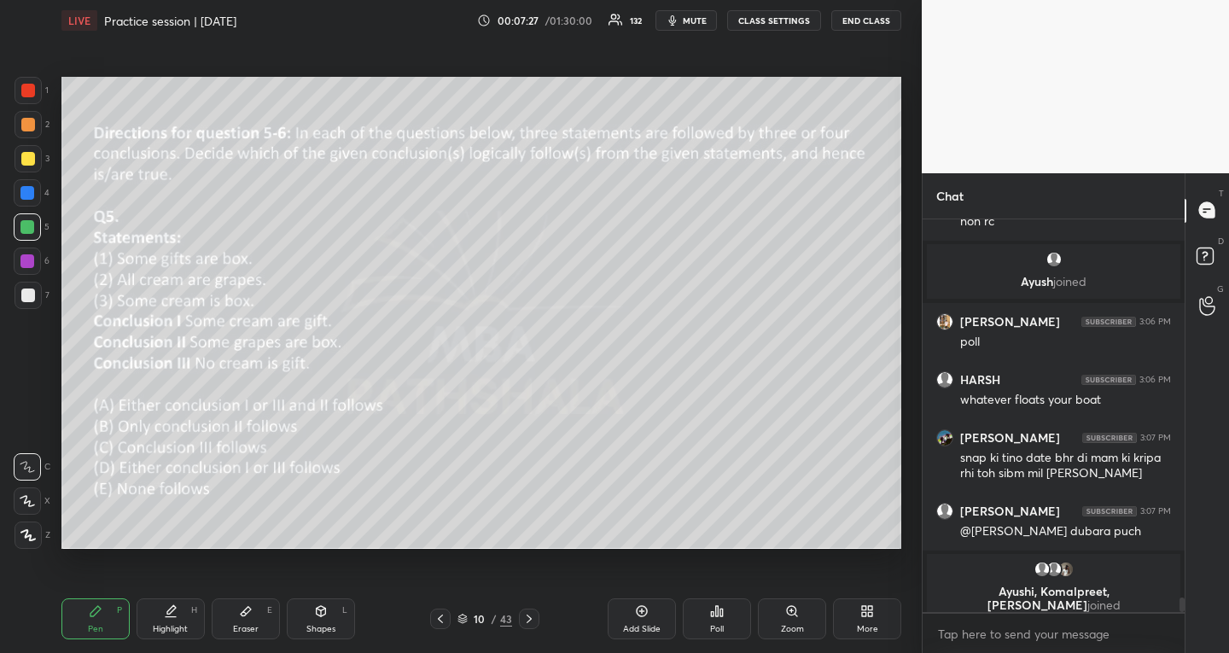
click at [730, 628] on div "Poll" at bounding box center [717, 618] width 68 height 41
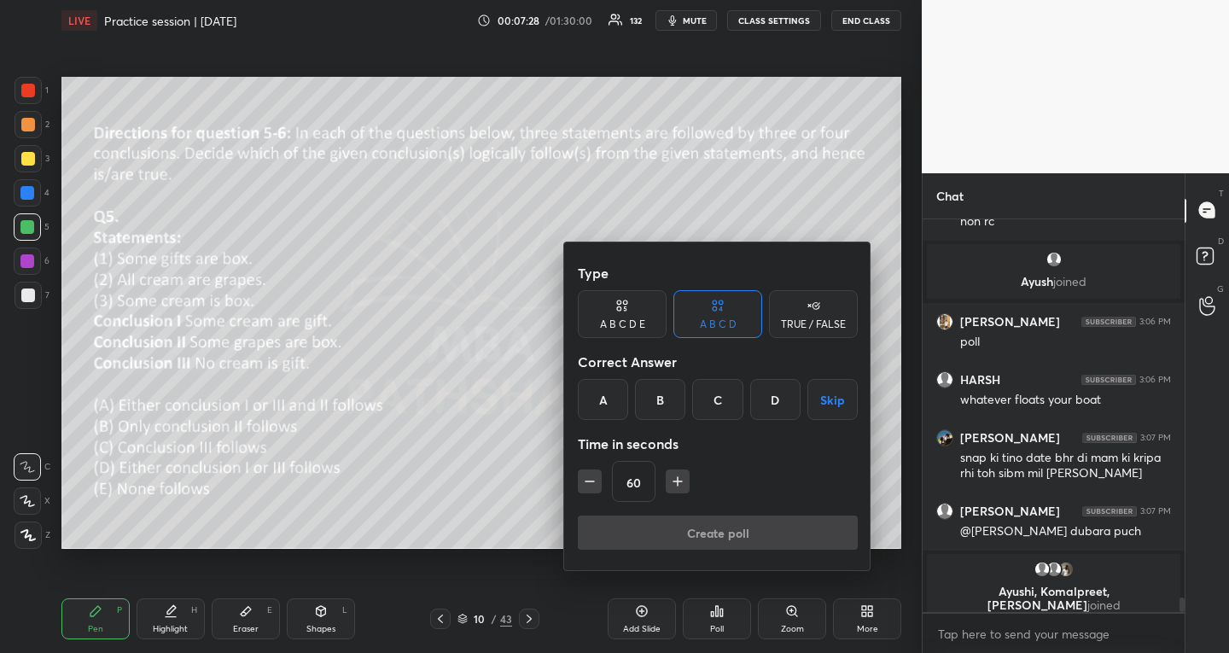
click at [654, 315] on div "A B C D E" at bounding box center [622, 314] width 89 height 48
click at [607, 397] on div "A" at bounding box center [598, 399] width 41 height 41
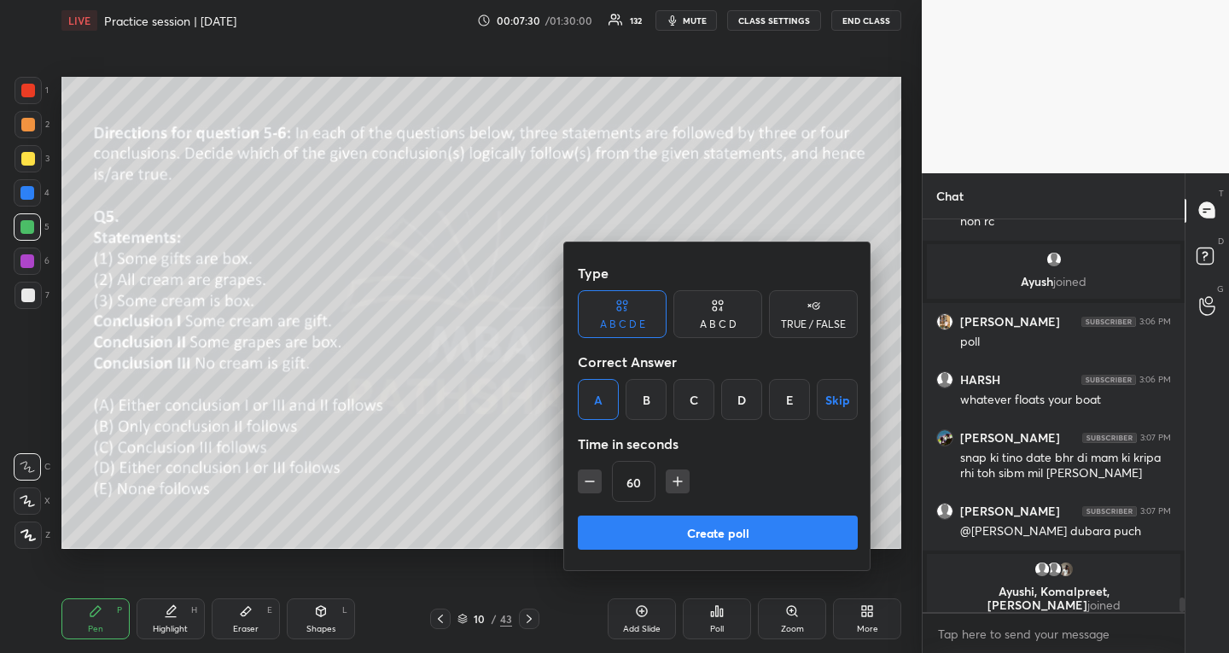
click at [625, 532] on button "Create poll" at bounding box center [718, 532] width 280 height 34
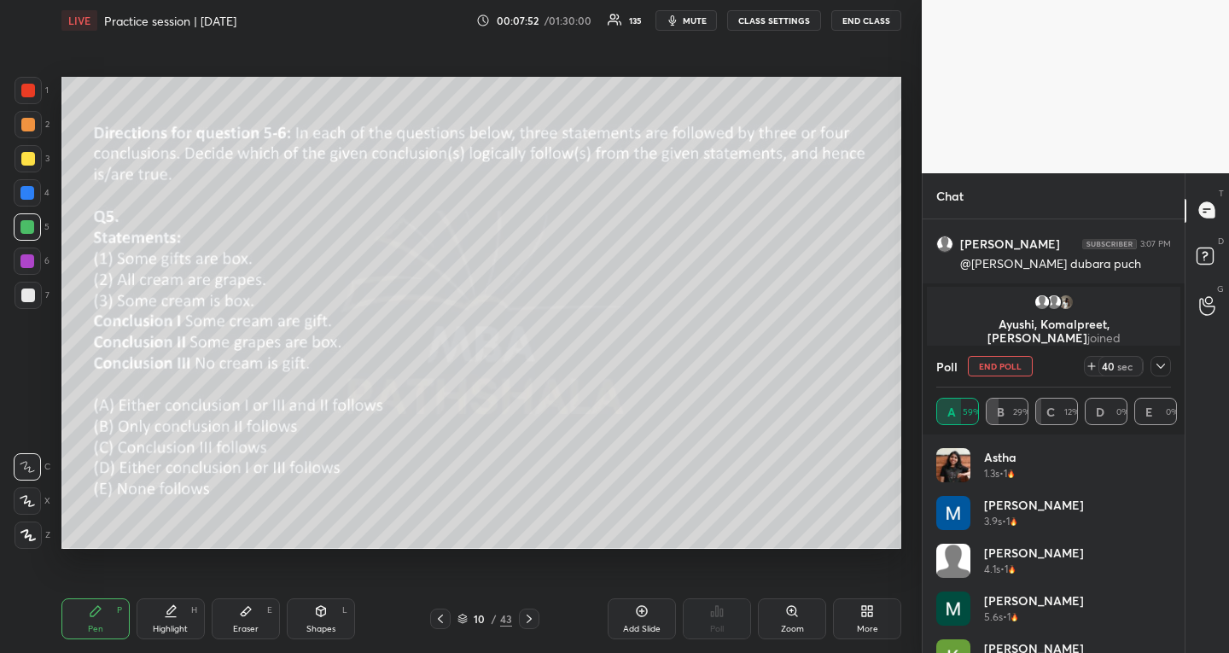
scroll to position [200, 230]
click at [1162, 367] on icon at bounding box center [1161, 366] width 14 height 14
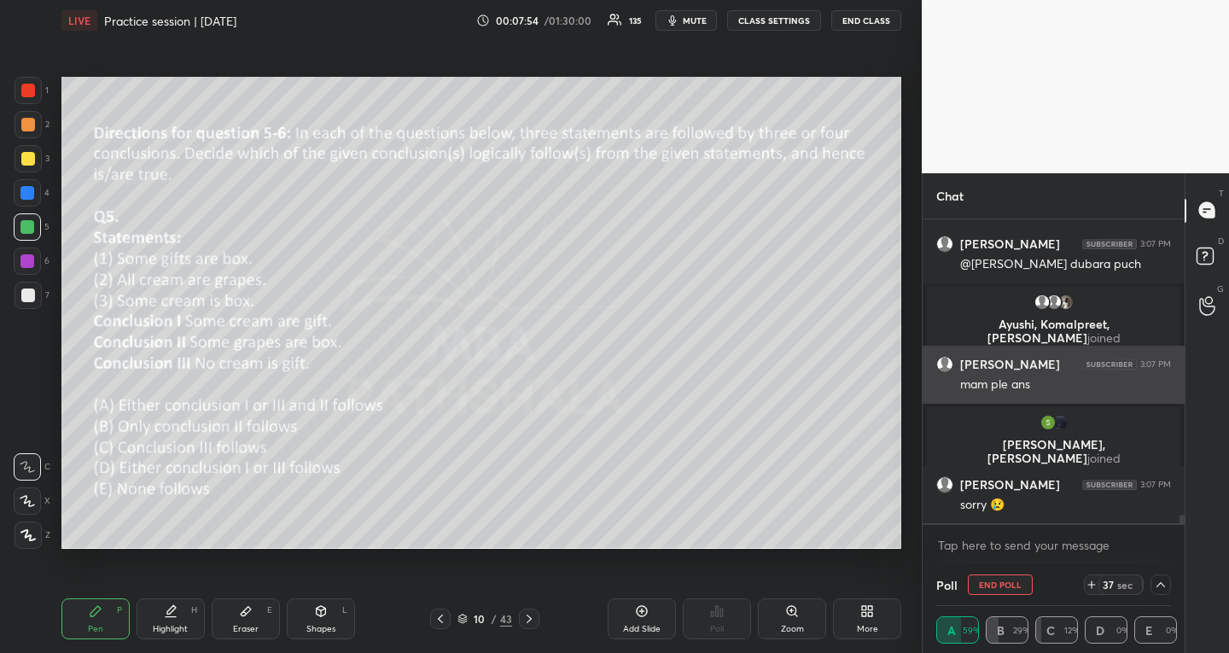
scroll to position [6, 1]
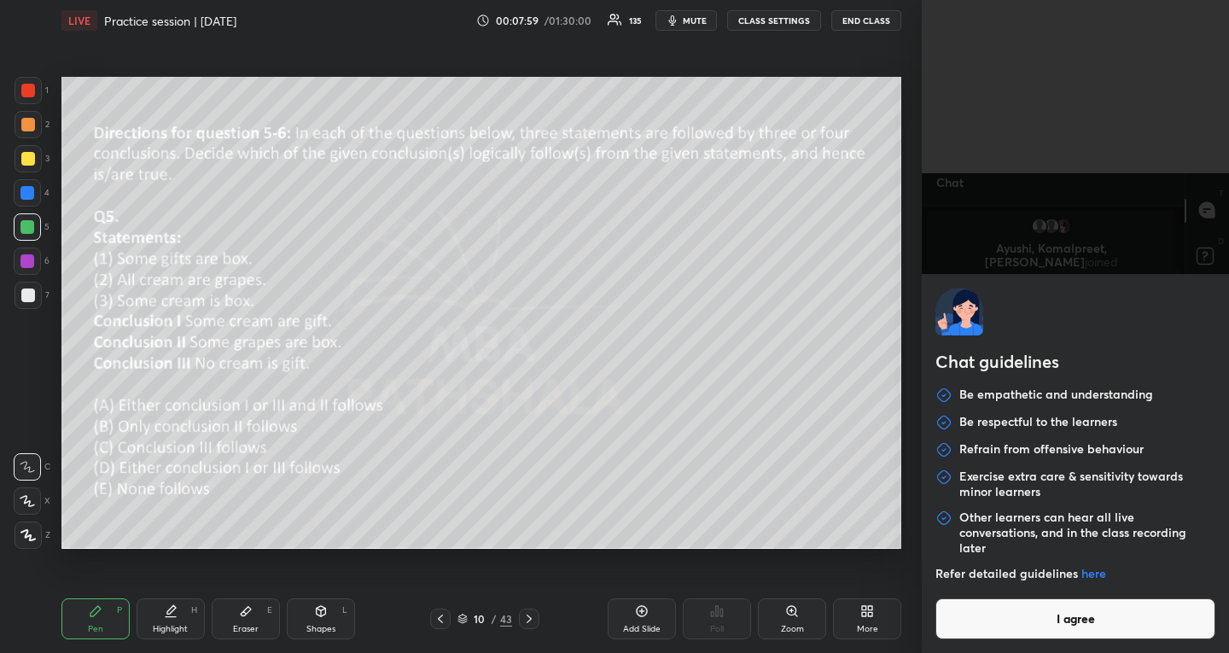
click at [1010, 535] on body "1 2 3 4 5 6 7 R O A L C X Z Erase all C X Z LIVE Practice session | [DATE] 00:0…" at bounding box center [614, 326] width 1229 height 653
click at [992, 624] on button "I agree" at bounding box center [1075, 618] width 280 height 41
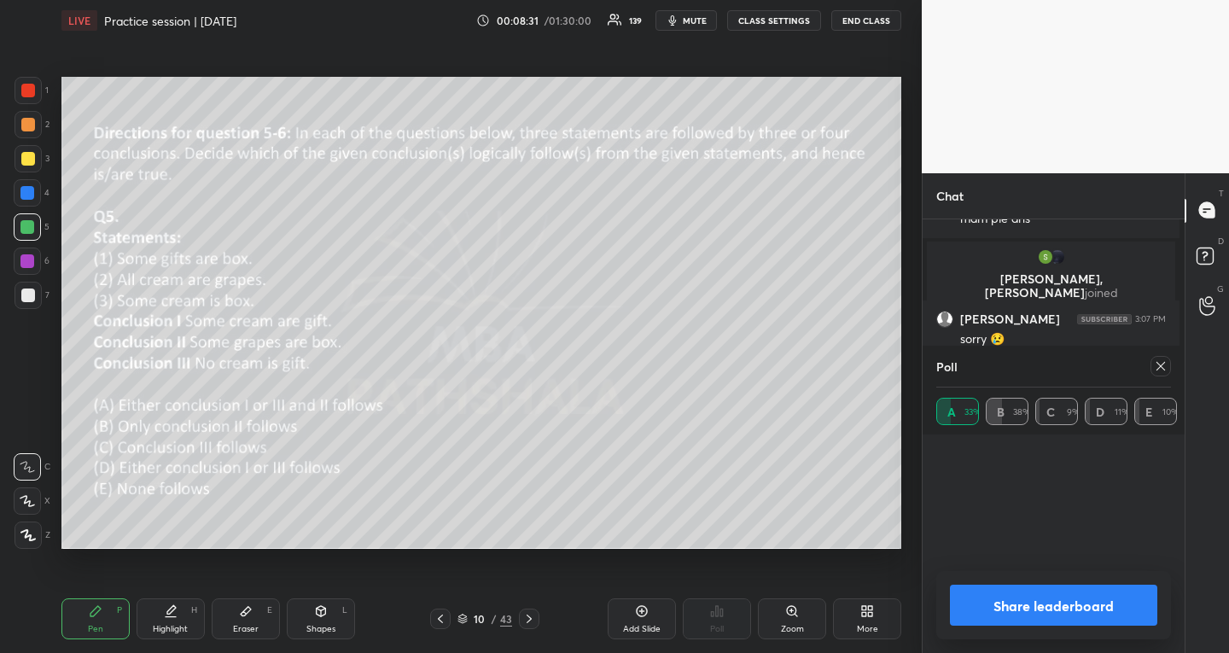
scroll to position [6, 6]
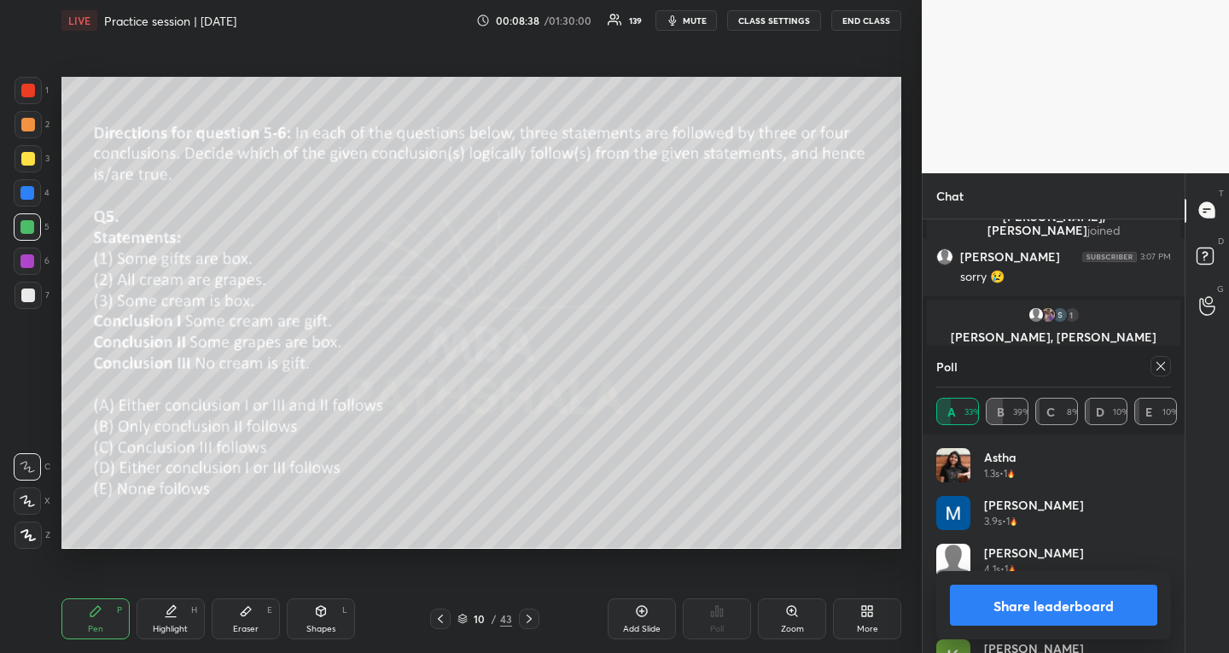
click at [1163, 367] on icon at bounding box center [1161, 366] width 14 height 14
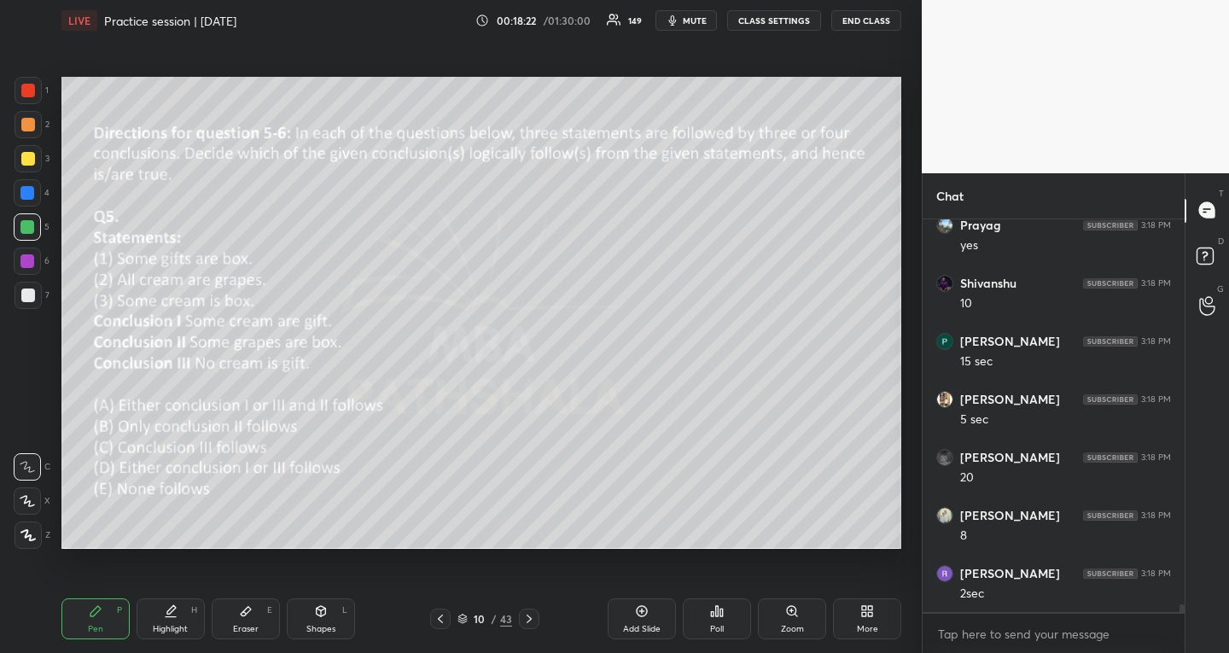
scroll to position [18786, 0]
click at [527, 615] on icon at bounding box center [528, 618] width 5 height 9
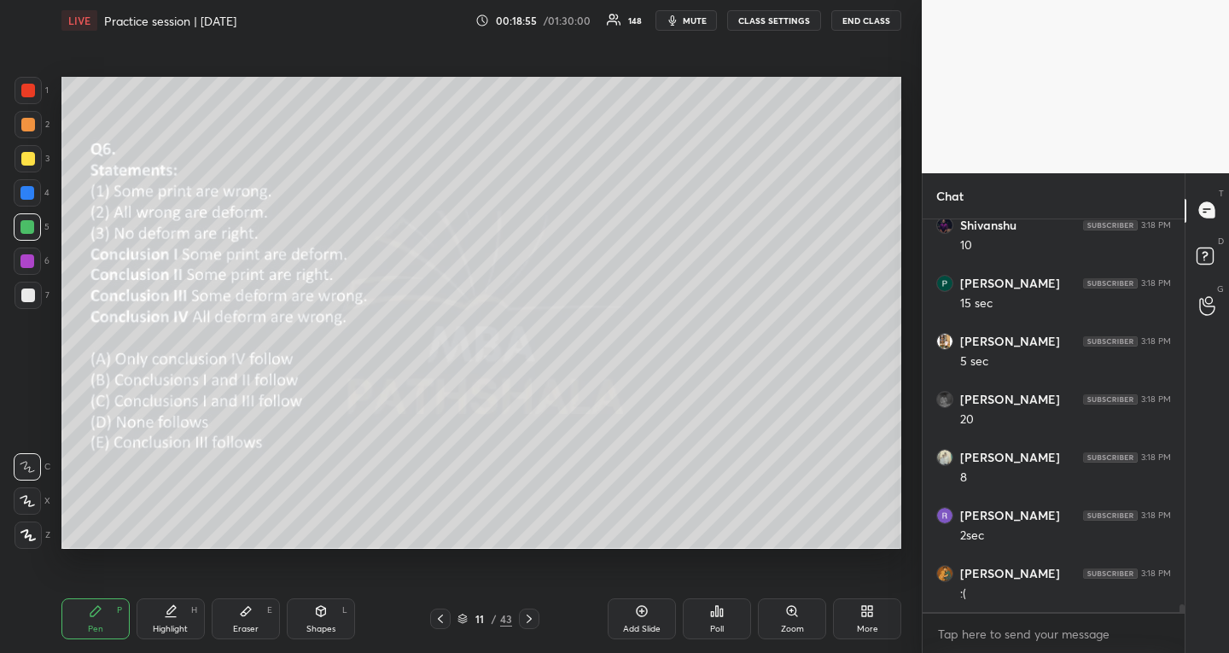
scroll to position [18844, 0]
click at [724, 610] on icon at bounding box center [717, 611] width 14 height 14
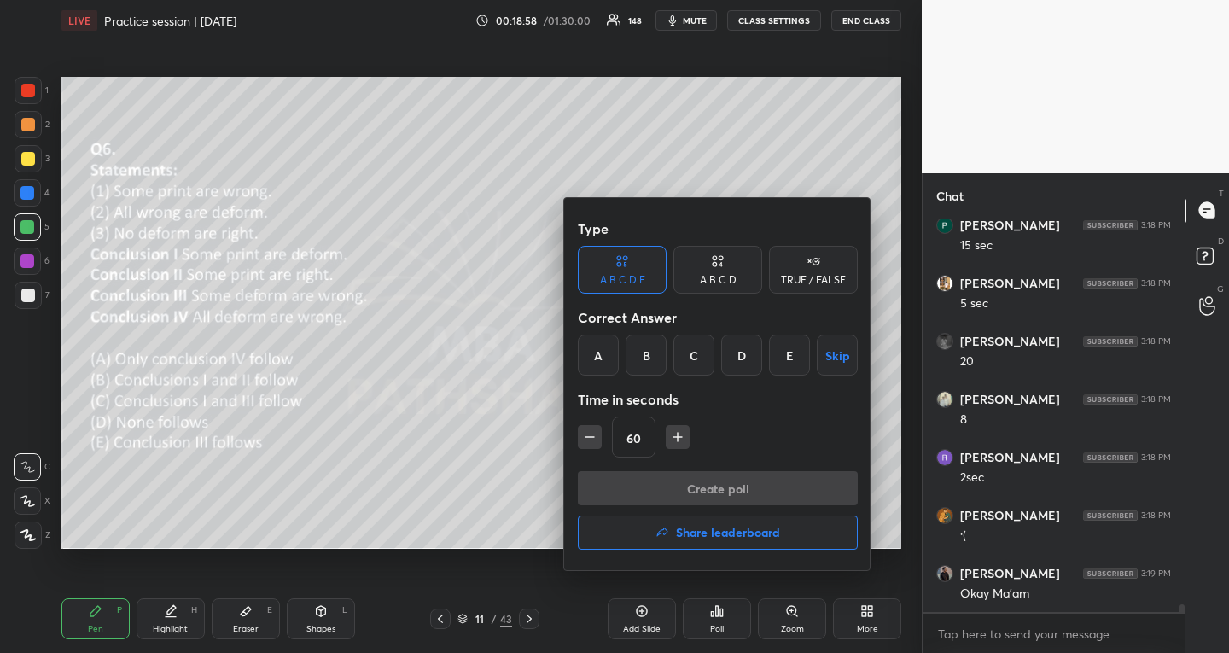
click at [698, 357] on div "C" at bounding box center [693, 354] width 41 height 41
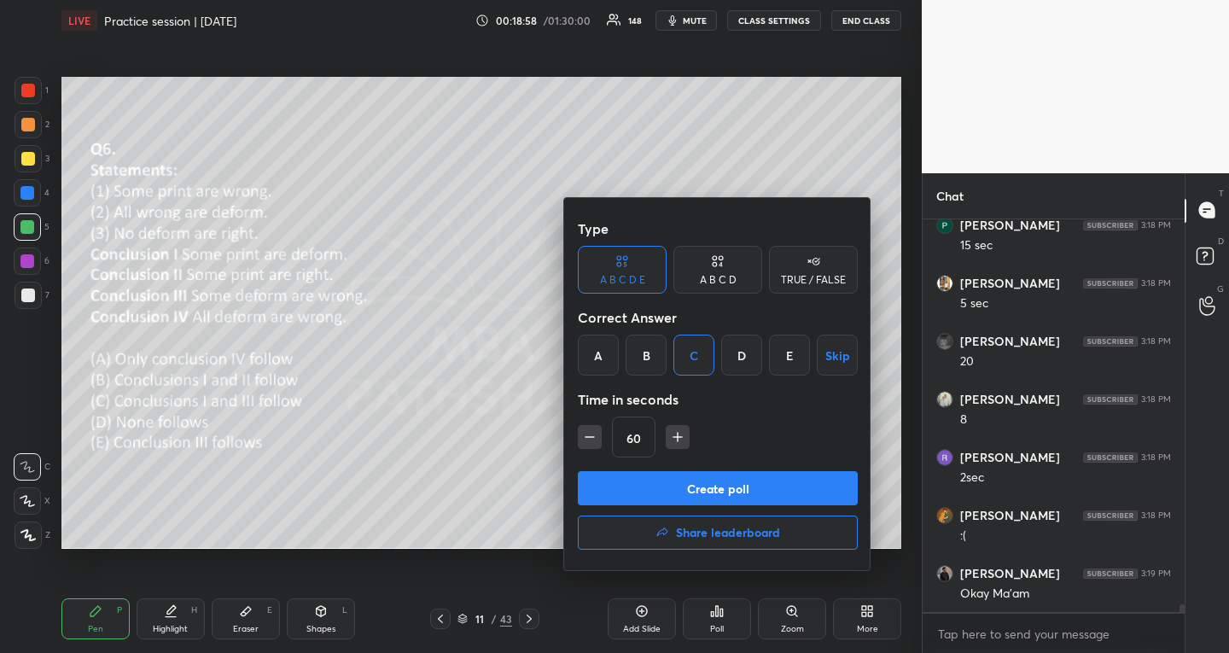
click at [606, 485] on button "Create poll" at bounding box center [718, 488] width 280 height 34
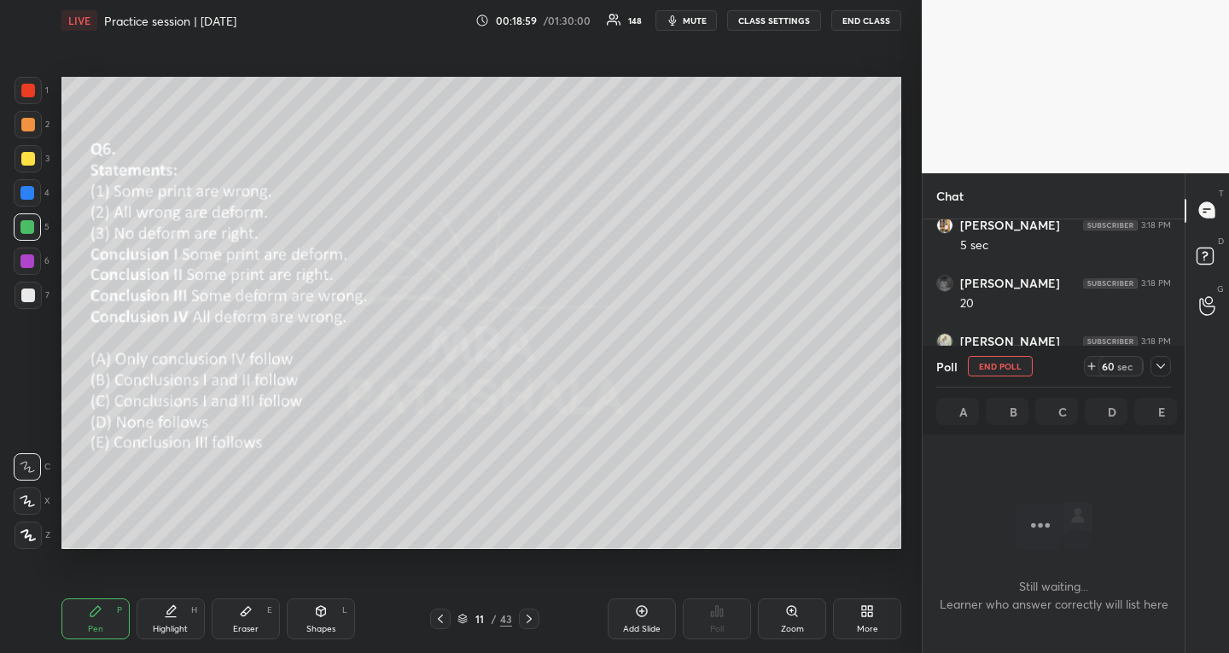
scroll to position [17473, 0]
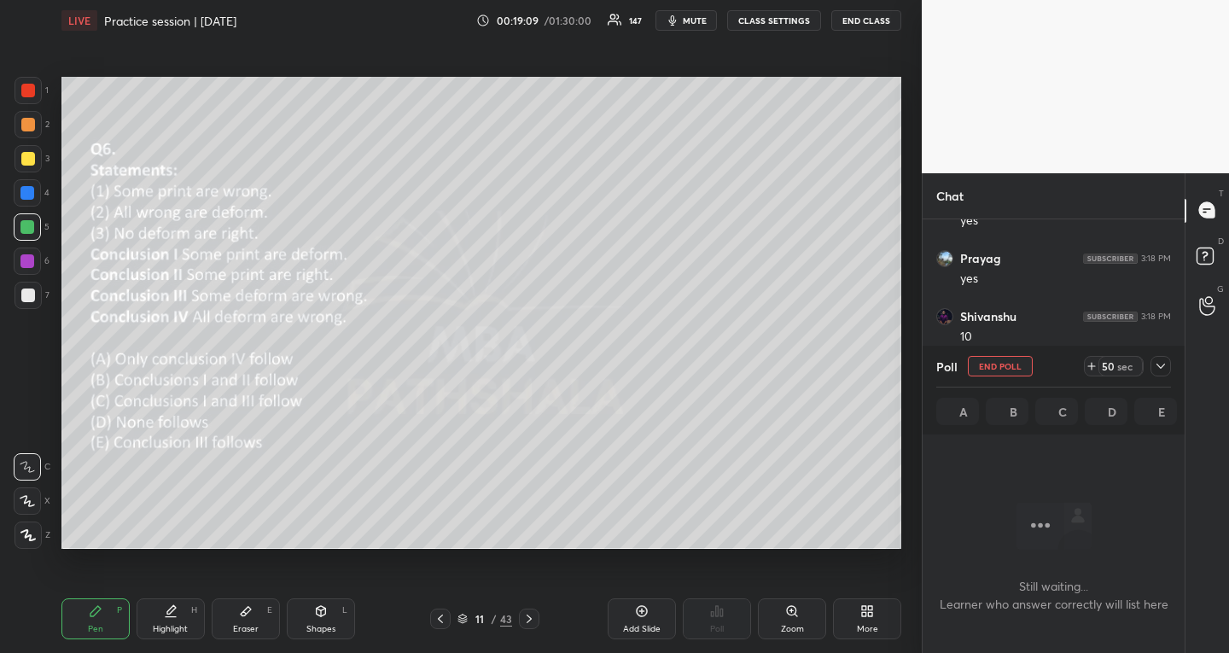
click at [1167, 366] on div at bounding box center [1160, 366] width 20 height 20
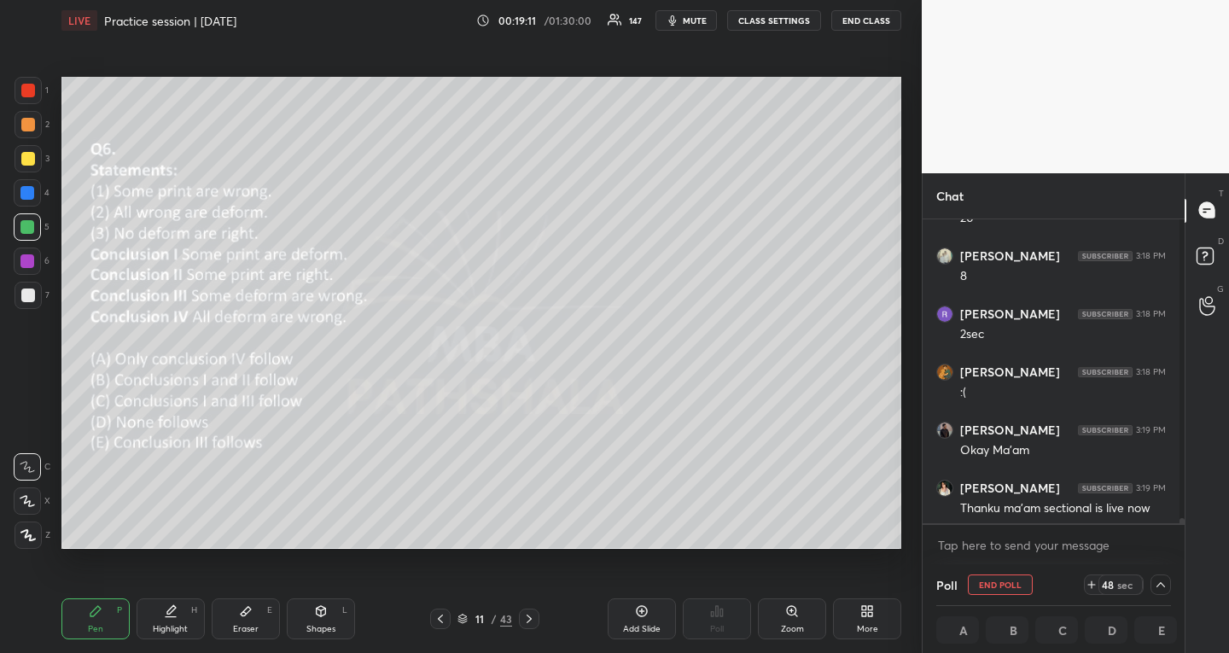
scroll to position [17798, 0]
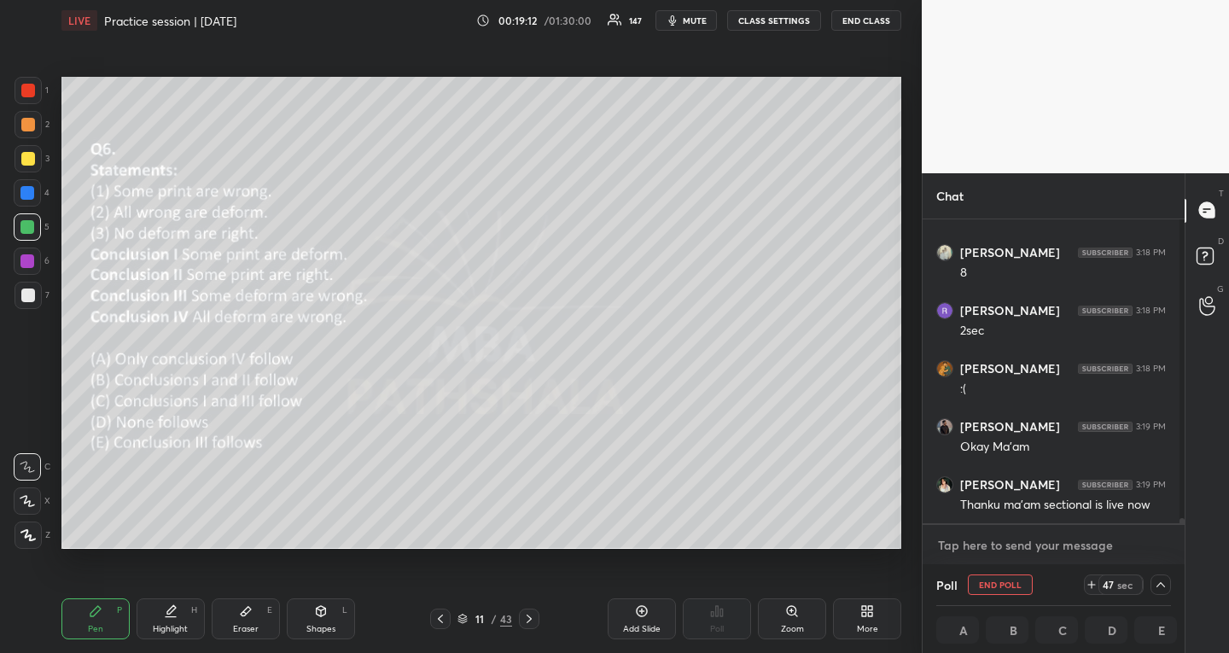
click at [1028, 544] on textarea at bounding box center [1053, 545] width 235 height 27
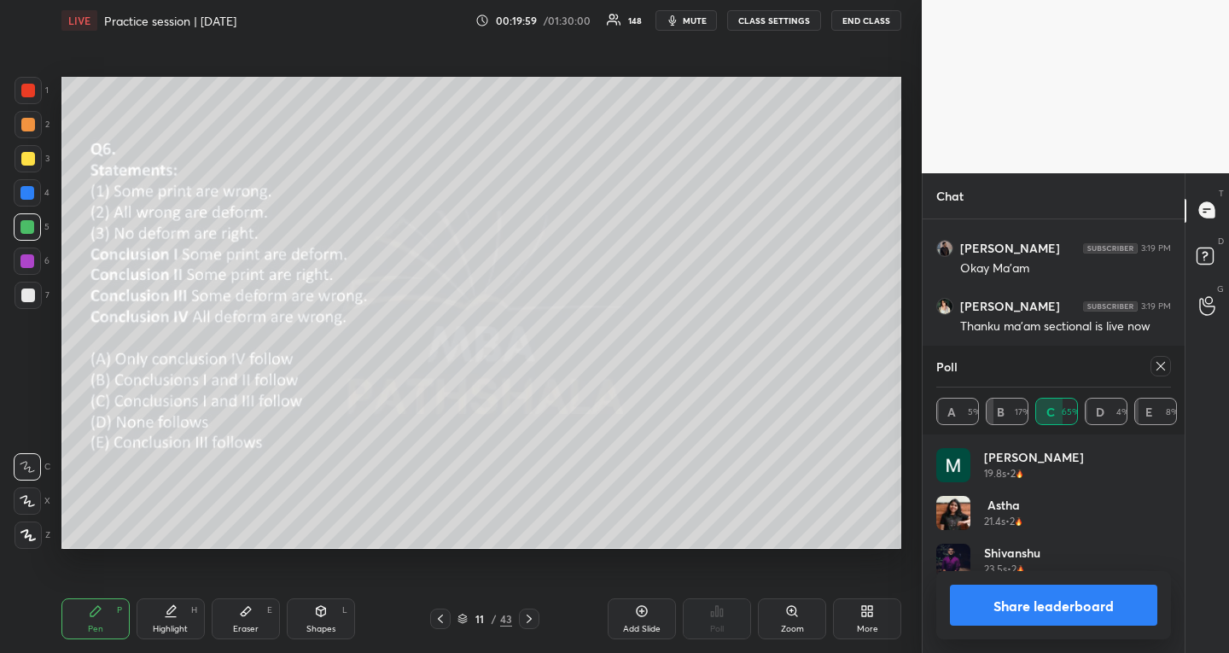
scroll to position [340, 257]
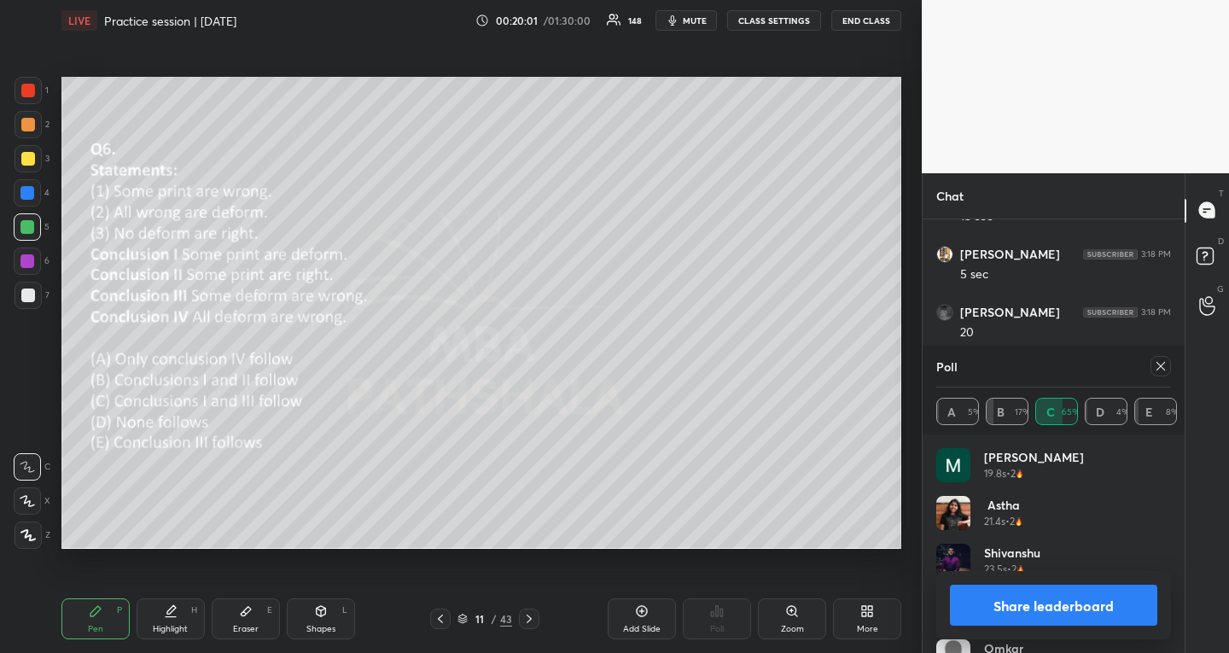
click at [1163, 366] on icon at bounding box center [1161, 366] width 14 height 14
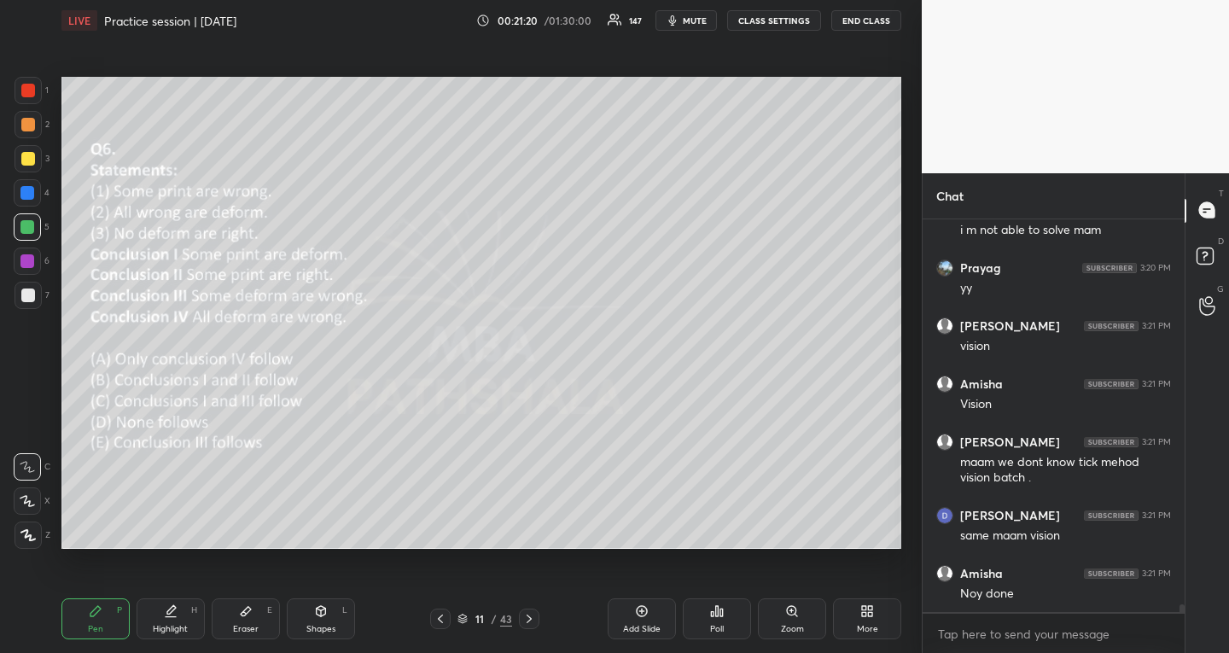
scroll to position [18787, 0]
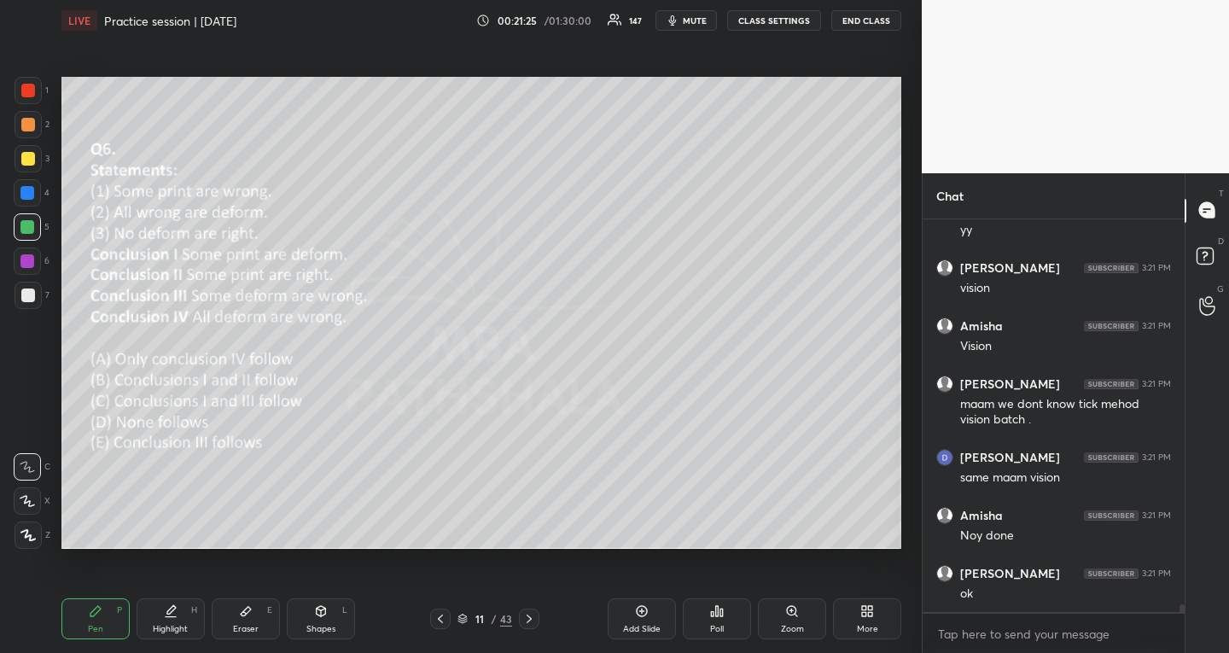
click at [522, 619] on icon at bounding box center [529, 619] width 14 height 14
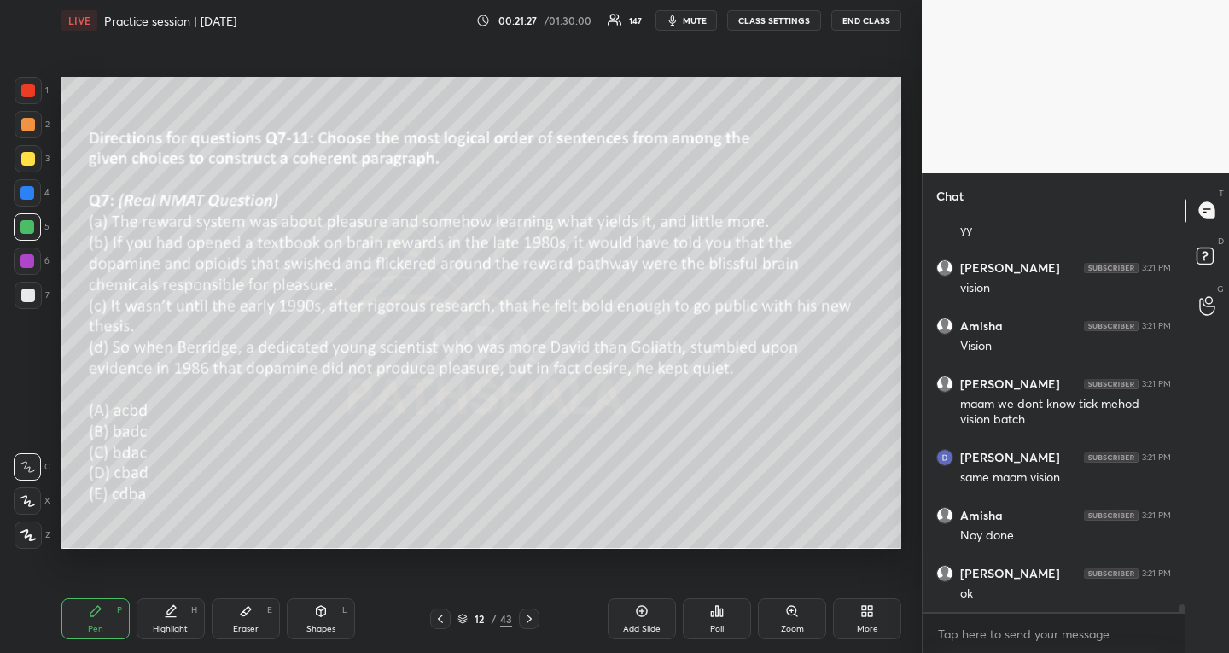
scroll to position [18845, 0]
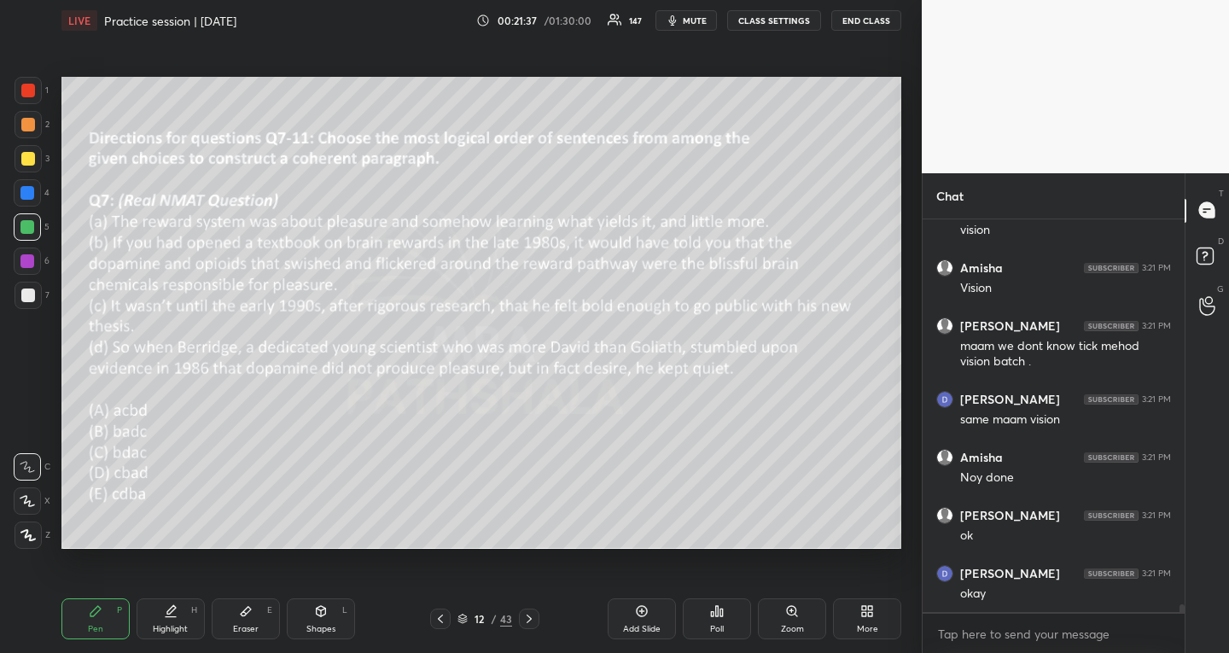
click at [719, 617] on icon at bounding box center [717, 611] width 14 height 14
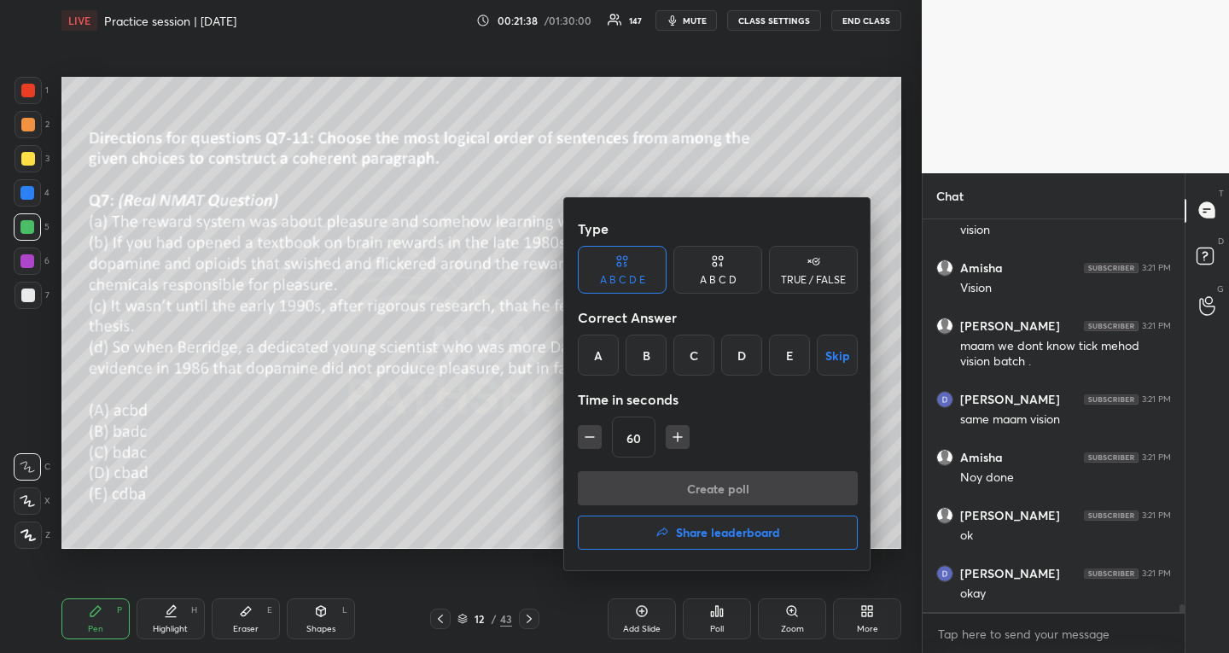
click at [654, 354] on div "B" at bounding box center [645, 354] width 41 height 41
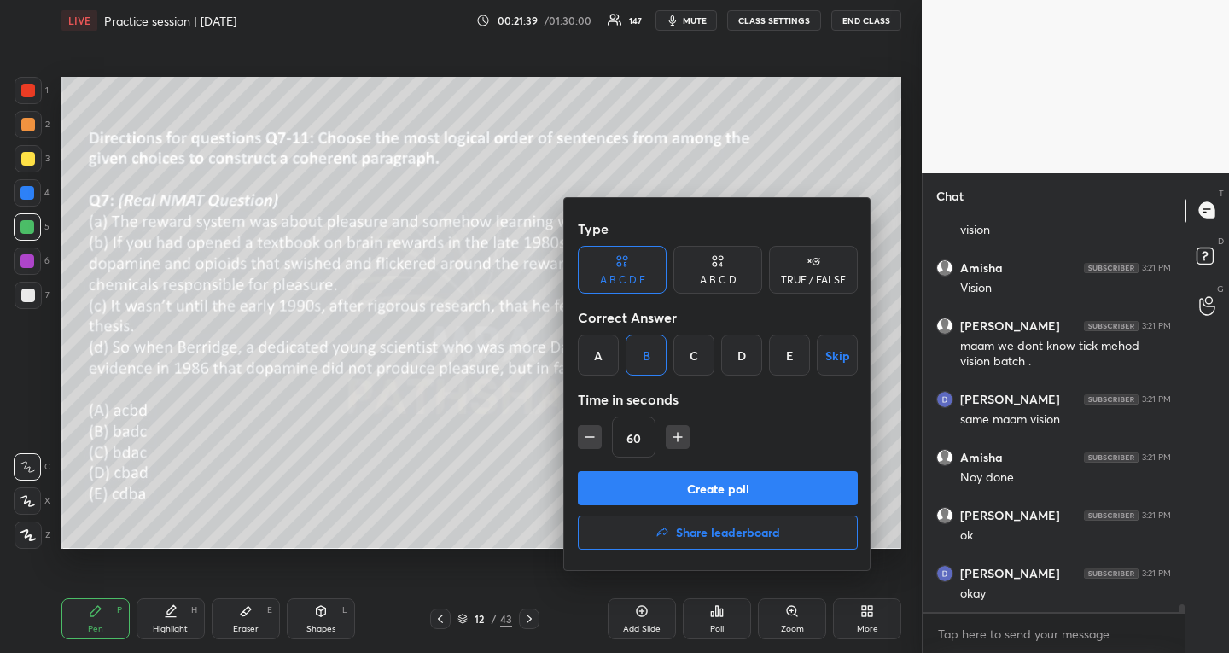
click at [607, 495] on button "Create poll" at bounding box center [718, 488] width 280 height 34
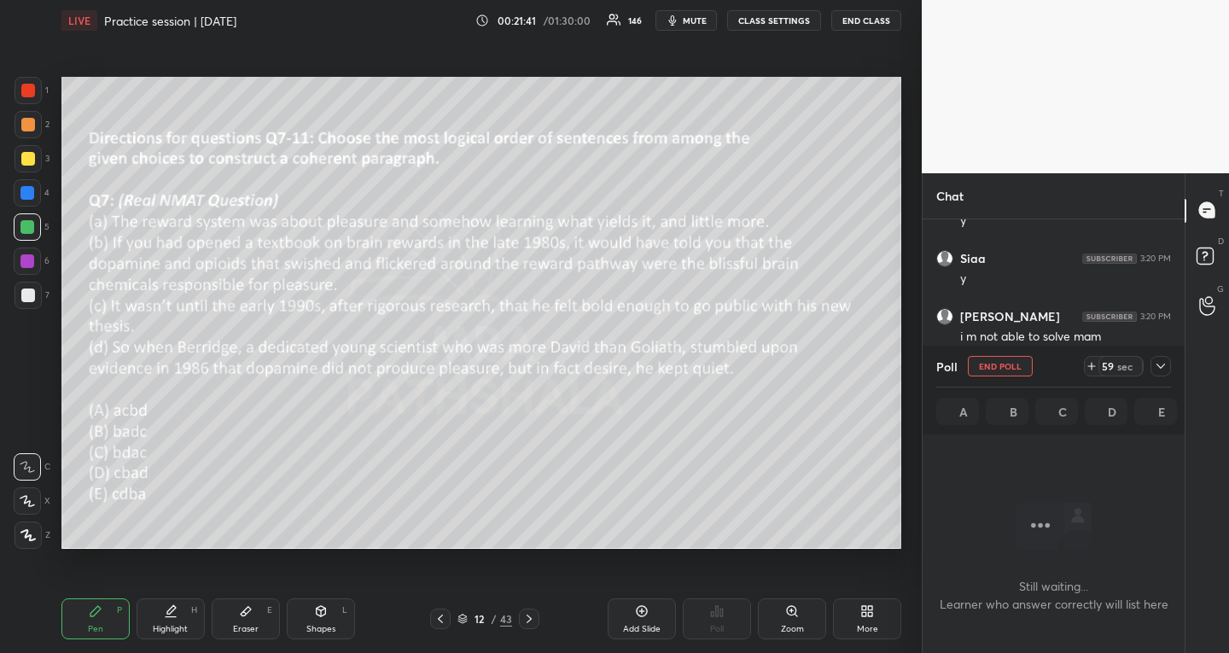
scroll to position [18655, 0]
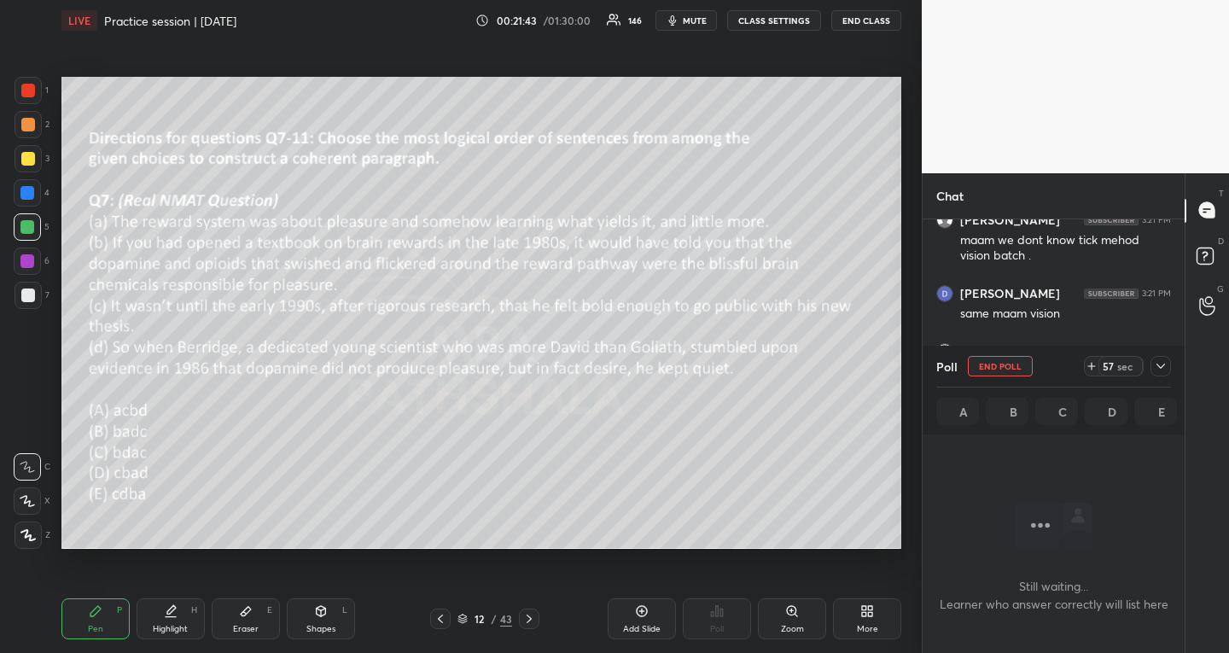
click at [1158, 365] on icon at bounding box center [1160, 365] width 9 height 5
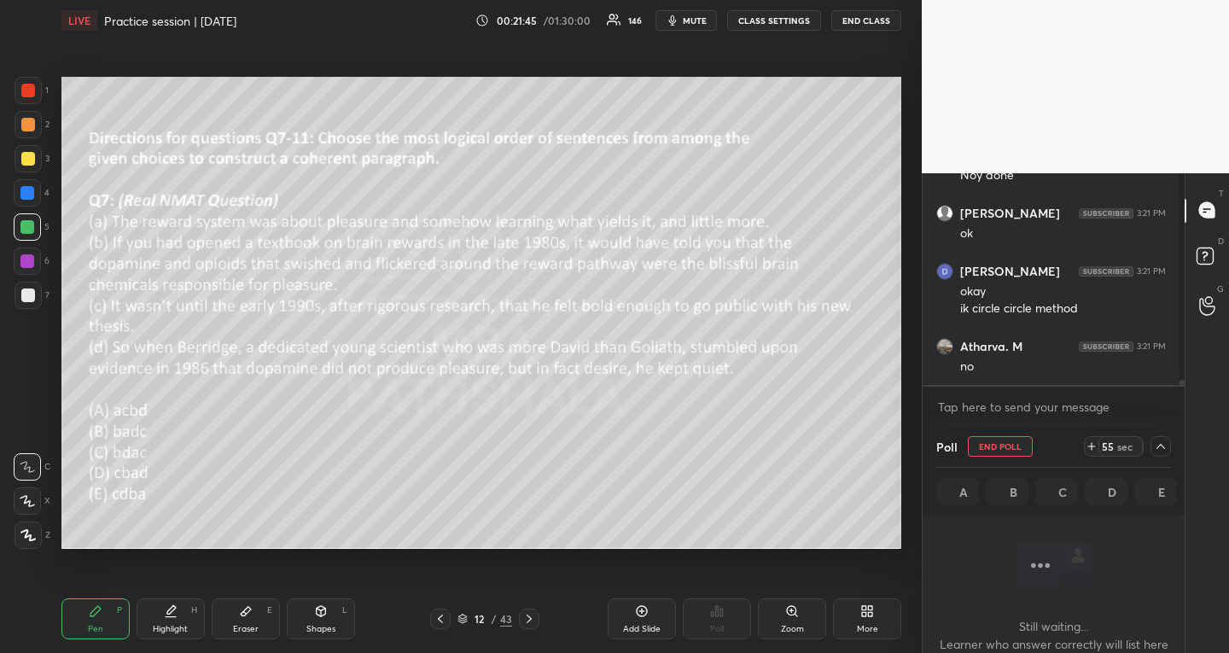
scroll to position [18814, 0]
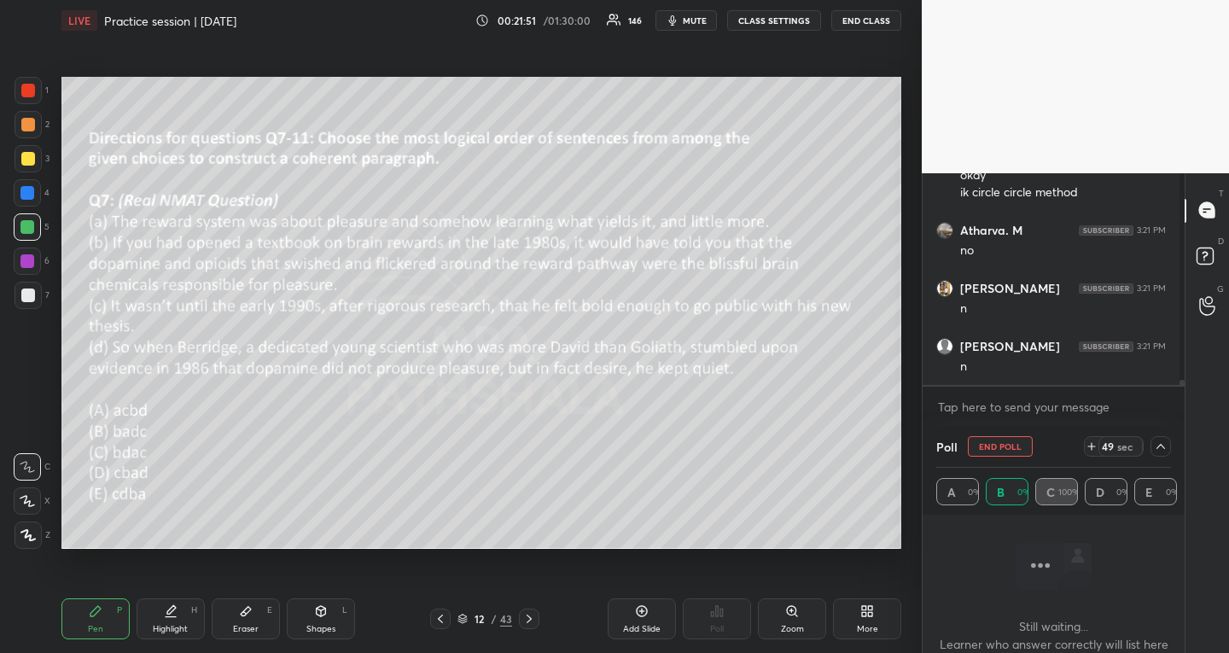
click at [1084, 445] on icon at bounding box center [1091, 446] width 14 height 14
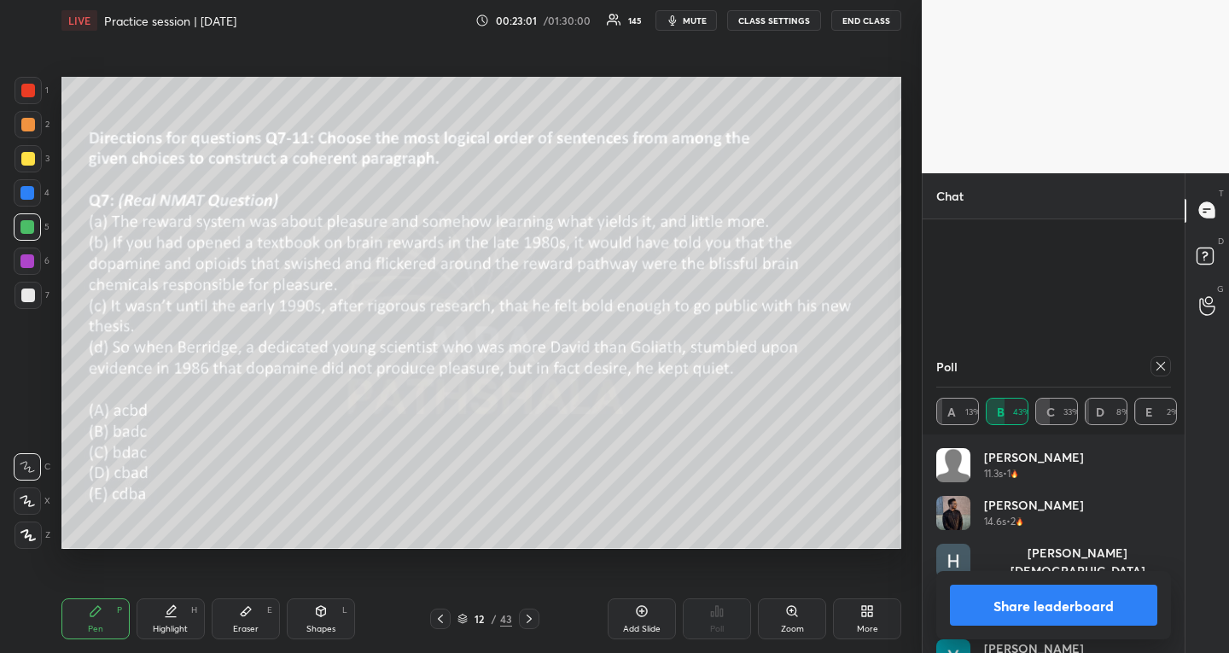
scroll to position [19225, 0]
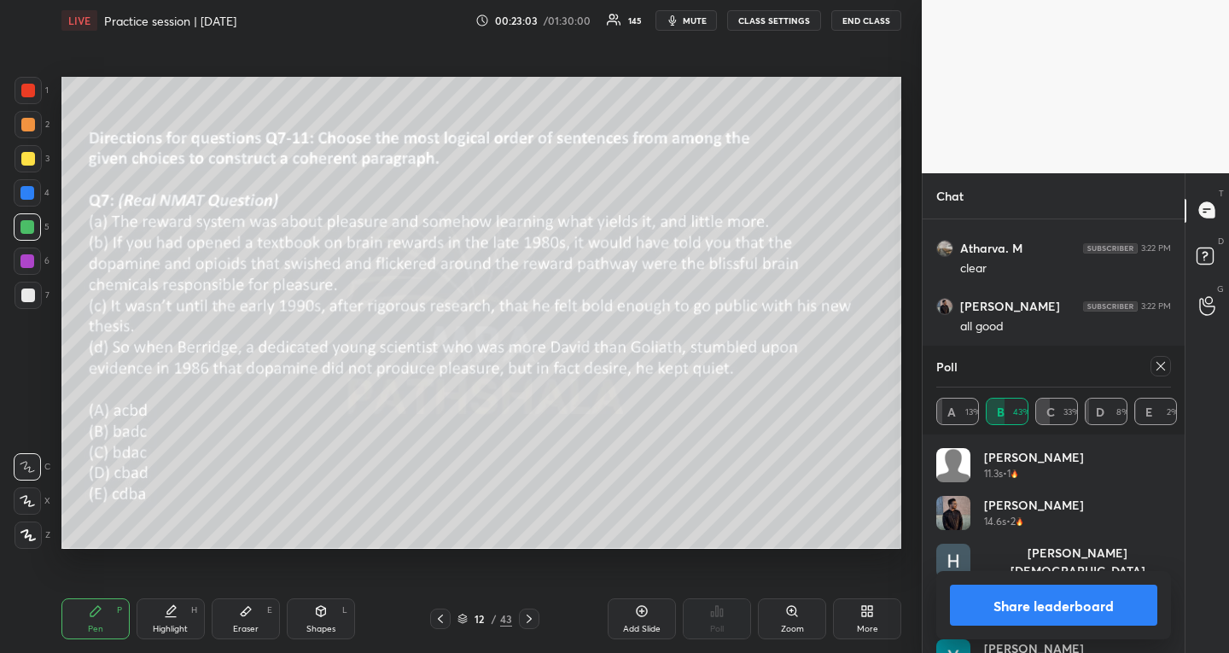
click at [1158, 359] on icon at bounding box center [1161, 366] width 14 height 14
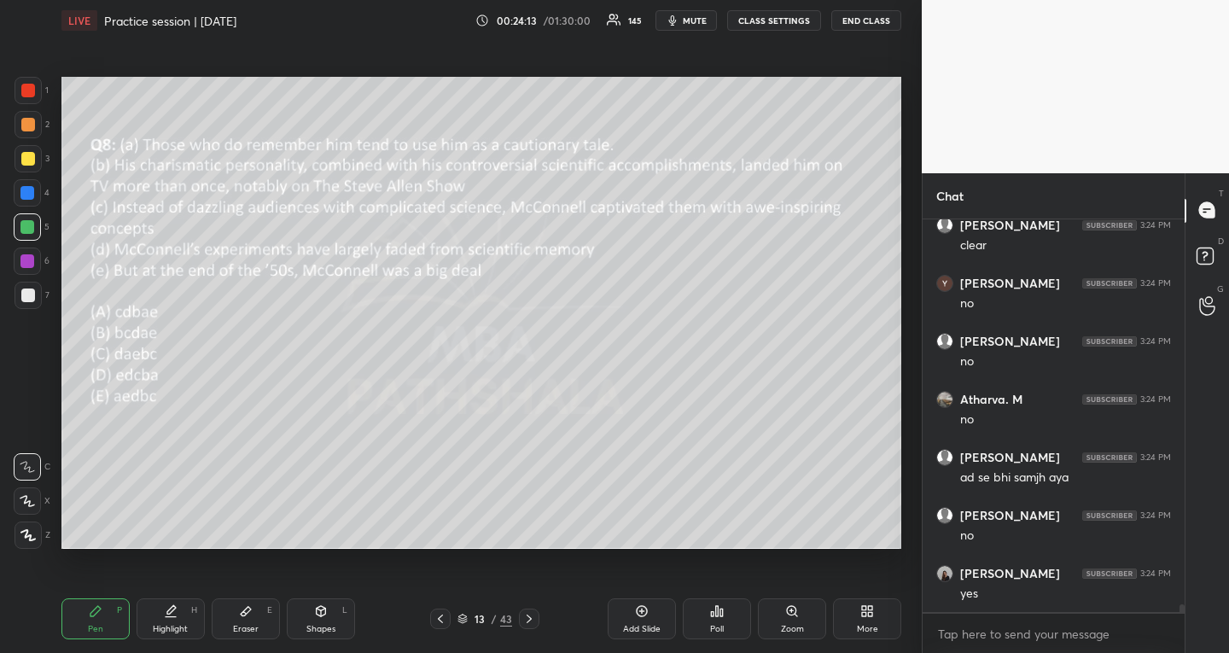
scroll to position [20600, 0]
click at [714, 625] on div "Poll" at bounding box center [717, 629] width 14 height 9
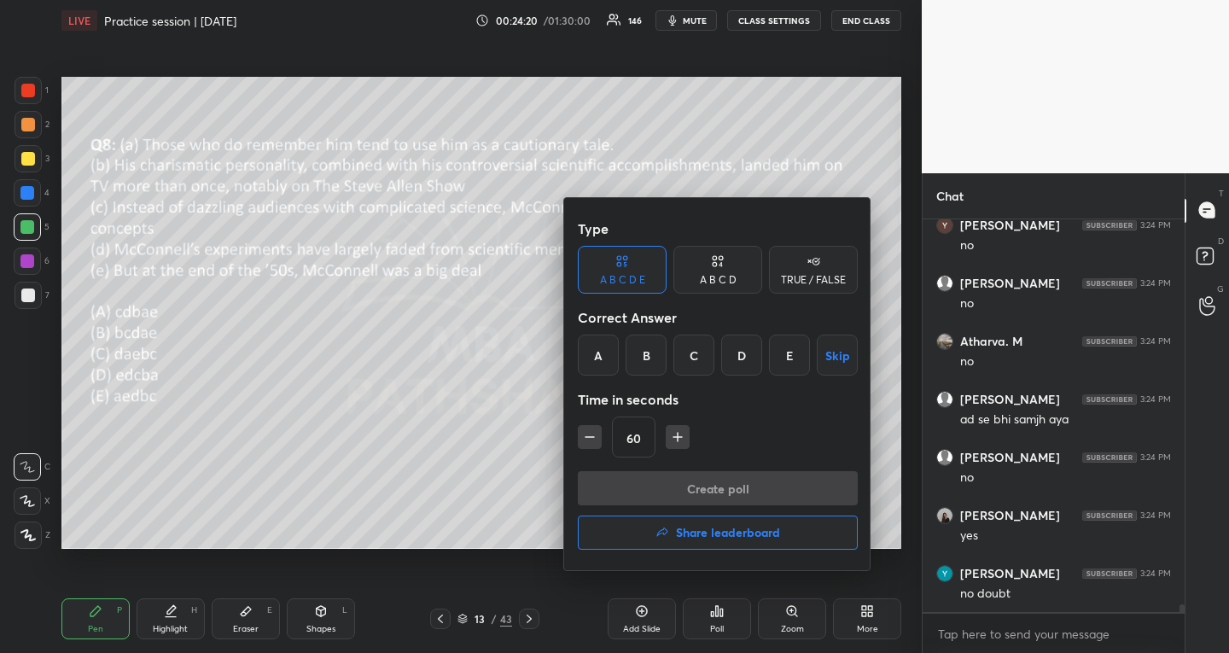
click at [687, 349] on div "C" at bounding box center [693, 354] width 41 height 41
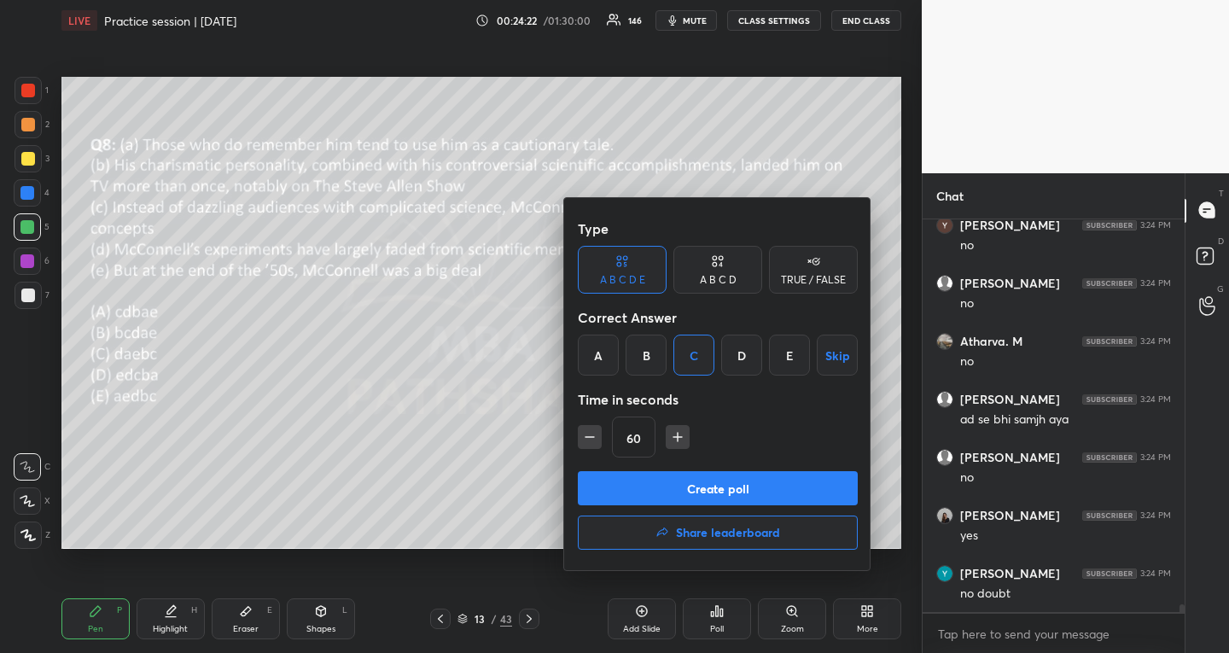
click at [629, 484] on button "Create poll" at bounding box center [718, 488] width 280 height 34
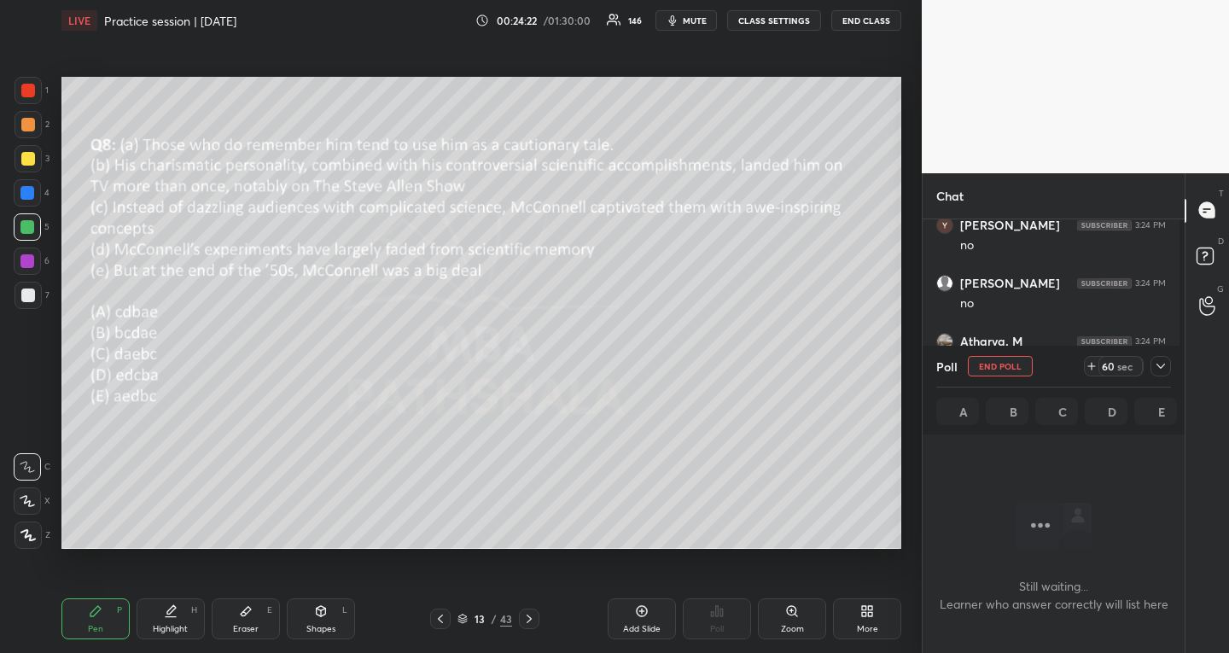
scroll to position [6, 6]
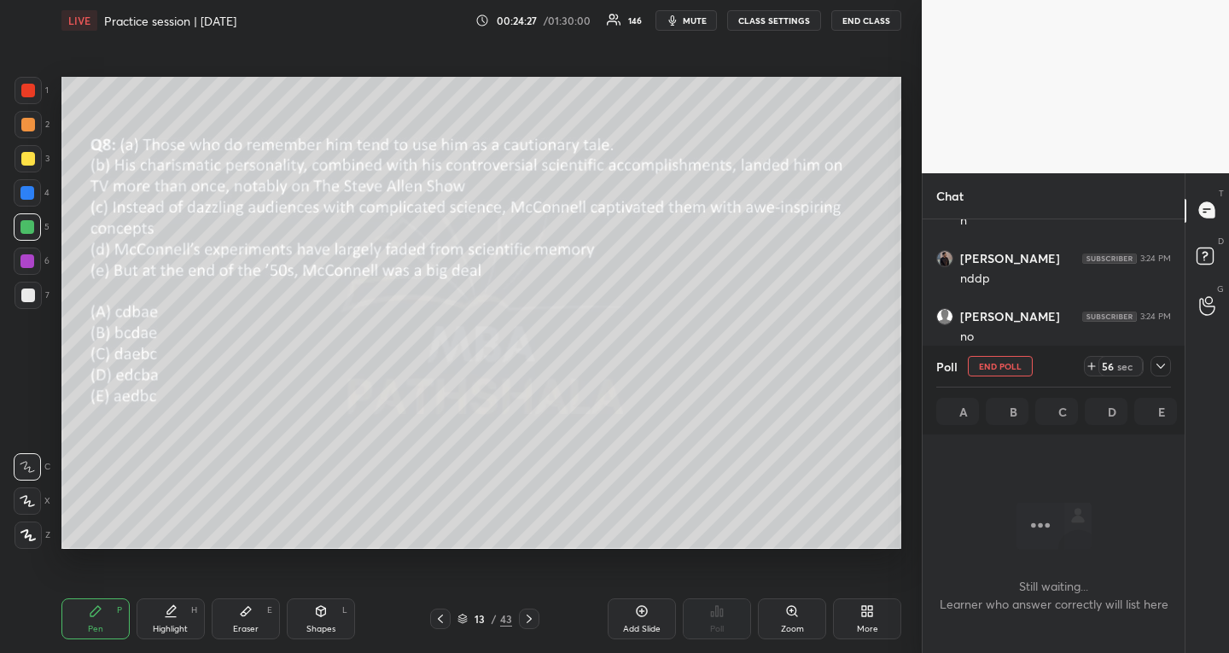
click at [1159, 364] on icon at bounding box center [1161, 366] width 14 height 14
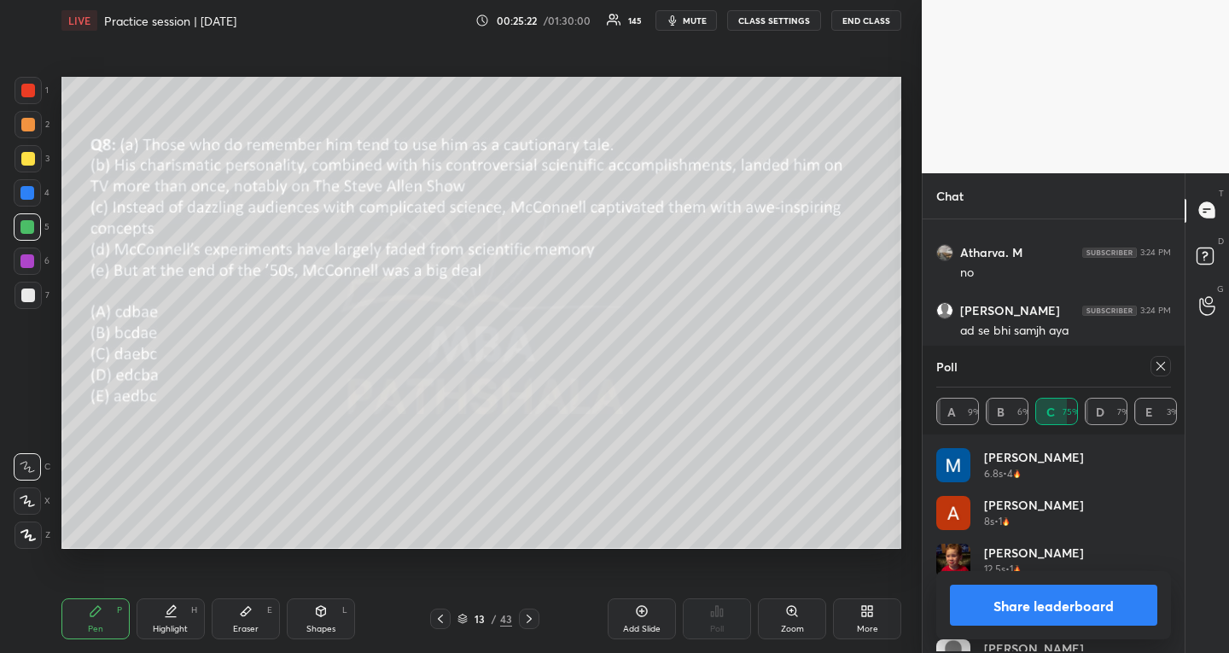
scroll to position [200, 230]
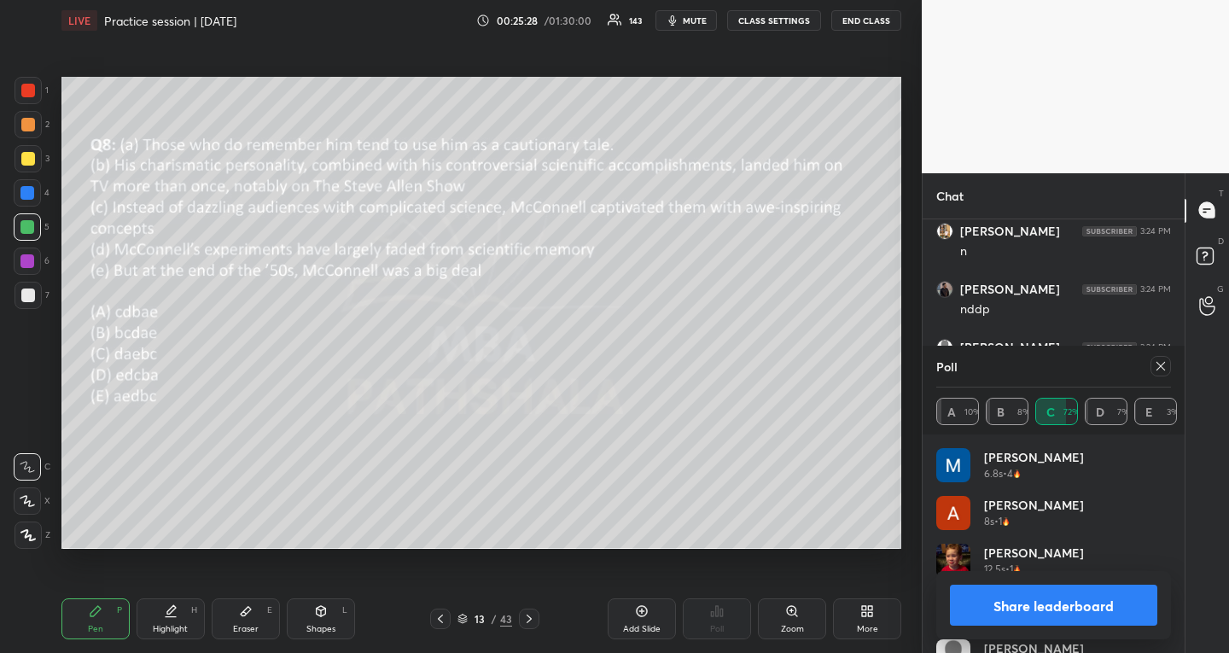
click at [1165, 364] on icon at bounding box center [1161, 366] width 14 height 14
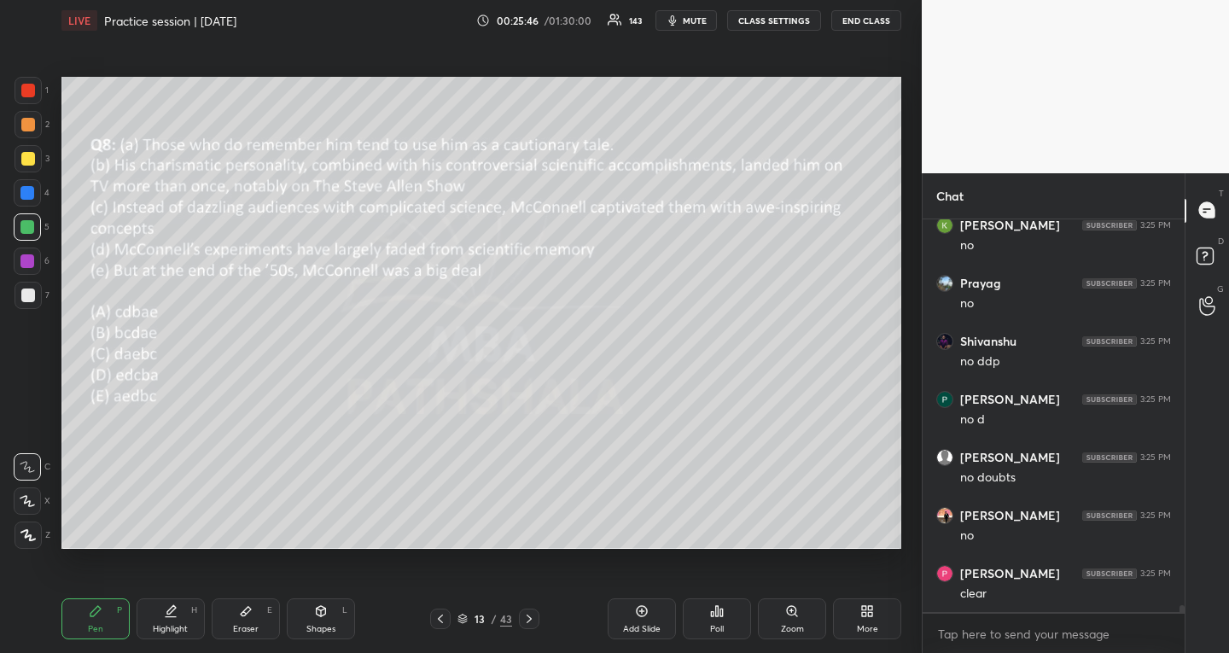
scroll to position [21196, 0]
click at [530, 613] on icon at bounding box center [529, 619] width 14 height 14
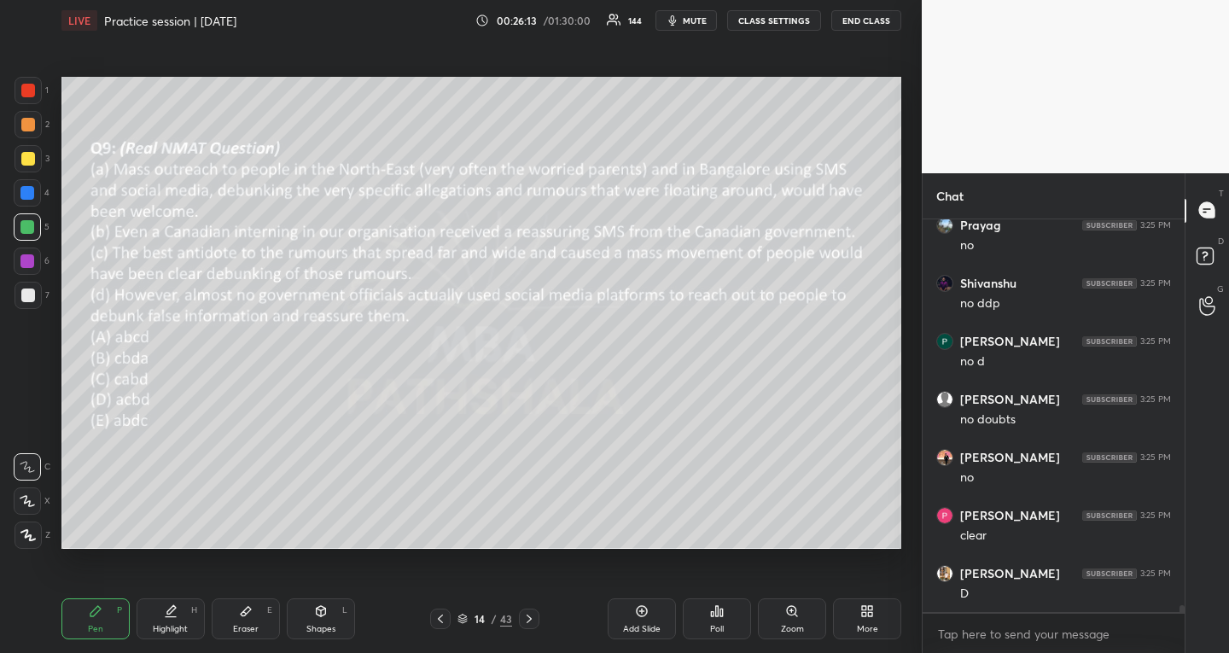
scroll to position [21254, 0]
click at [733, 613] on div "Poll" at bounding box center [717, 618] width 68 height 41
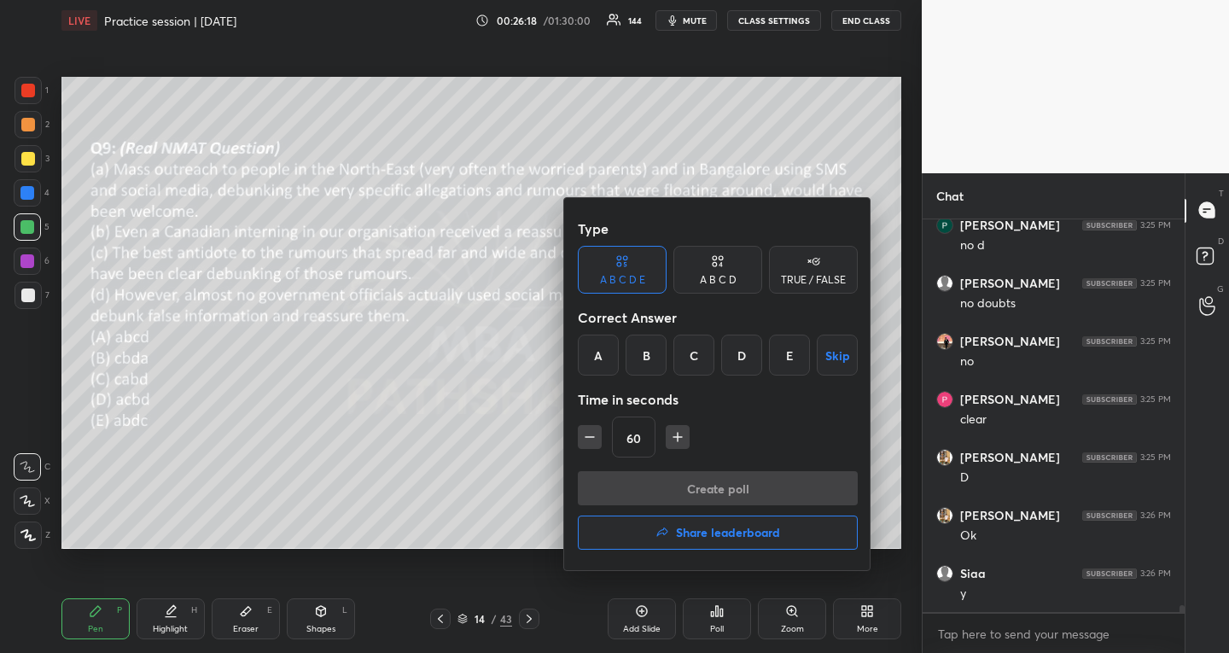
click at [705, 352] on div "C" at bounding box center [693, 354] width 41 height 41
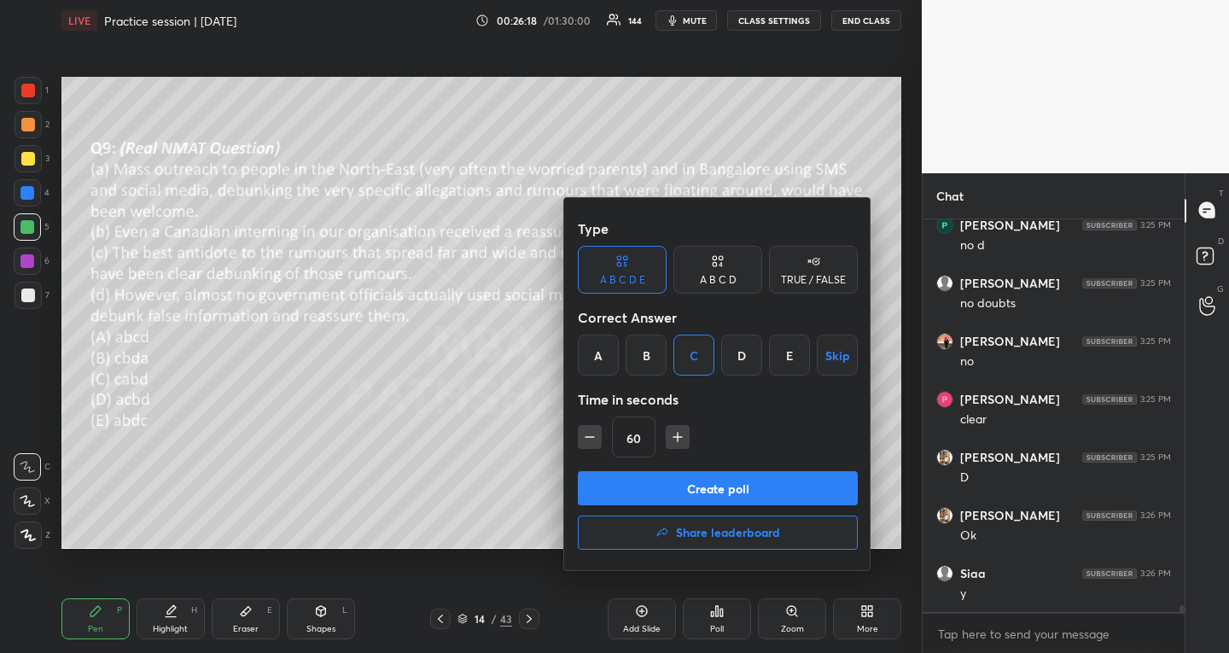
click at [665, 492] on button "Create poll" at bounding box center [718, 488] width 280 height 34
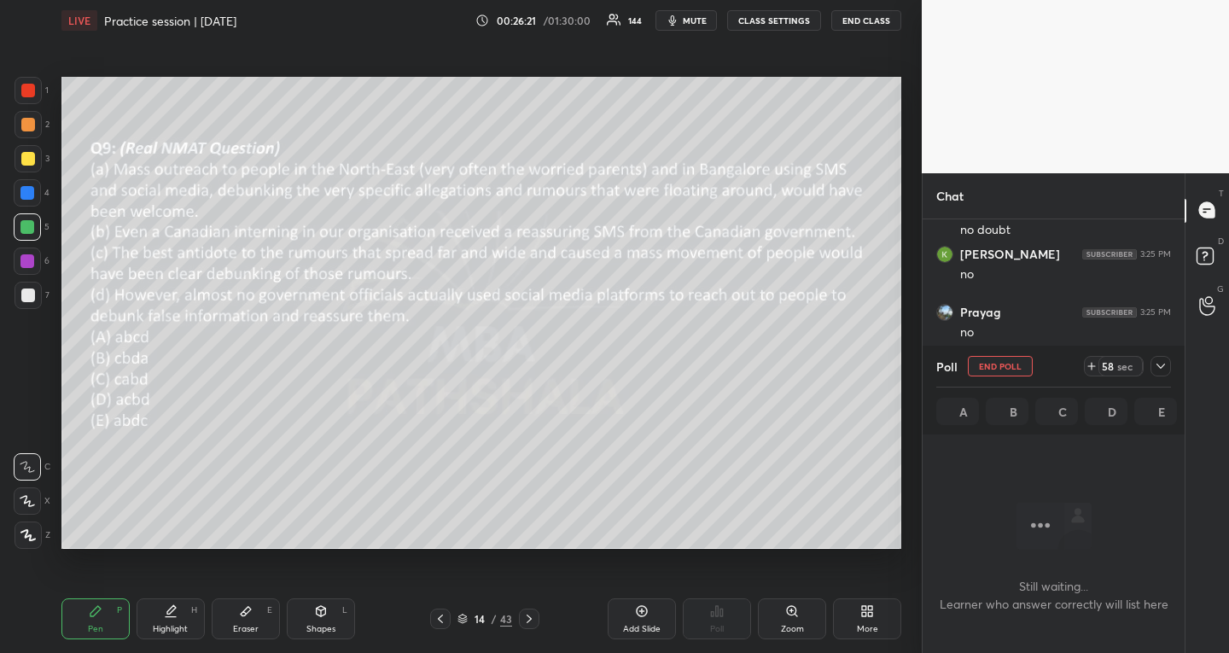
click at [1091, 369] on icon at bounding box center [1091, 366] width 0 height 7
click at [1163, 363] on icon at bounding box center [1161, 366] width 14 height 14
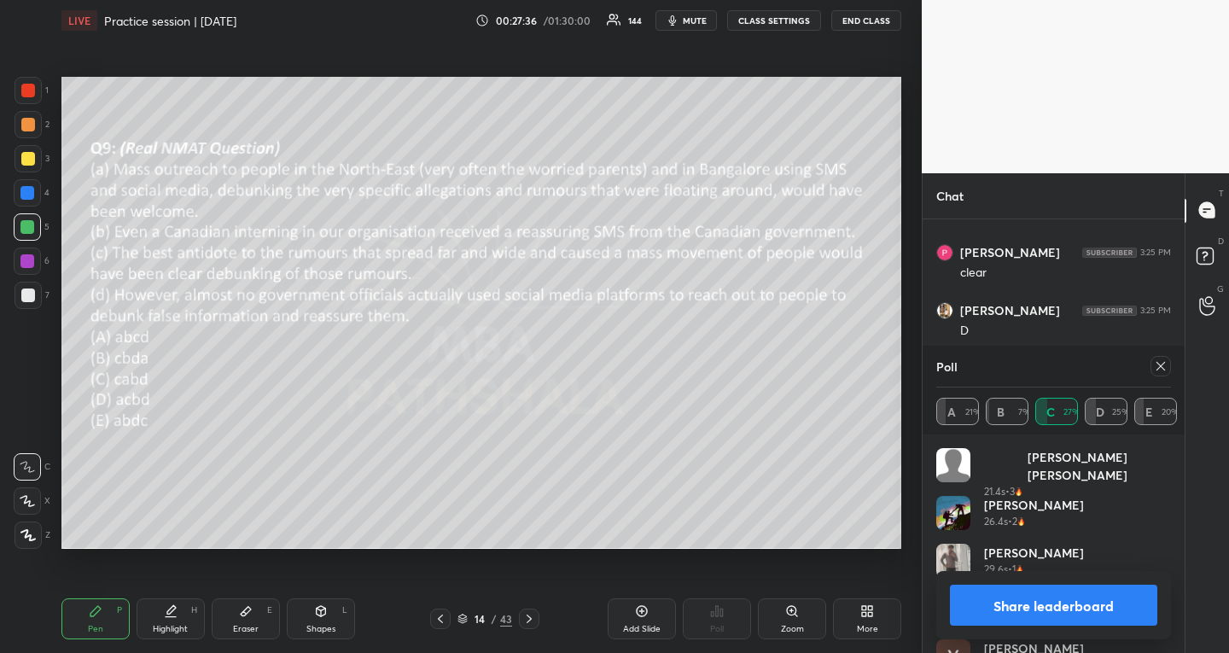
scroll to position [21251, 0]
click at [1154, 367] on icon at bounding box center [1161, 366] width 14 height 14
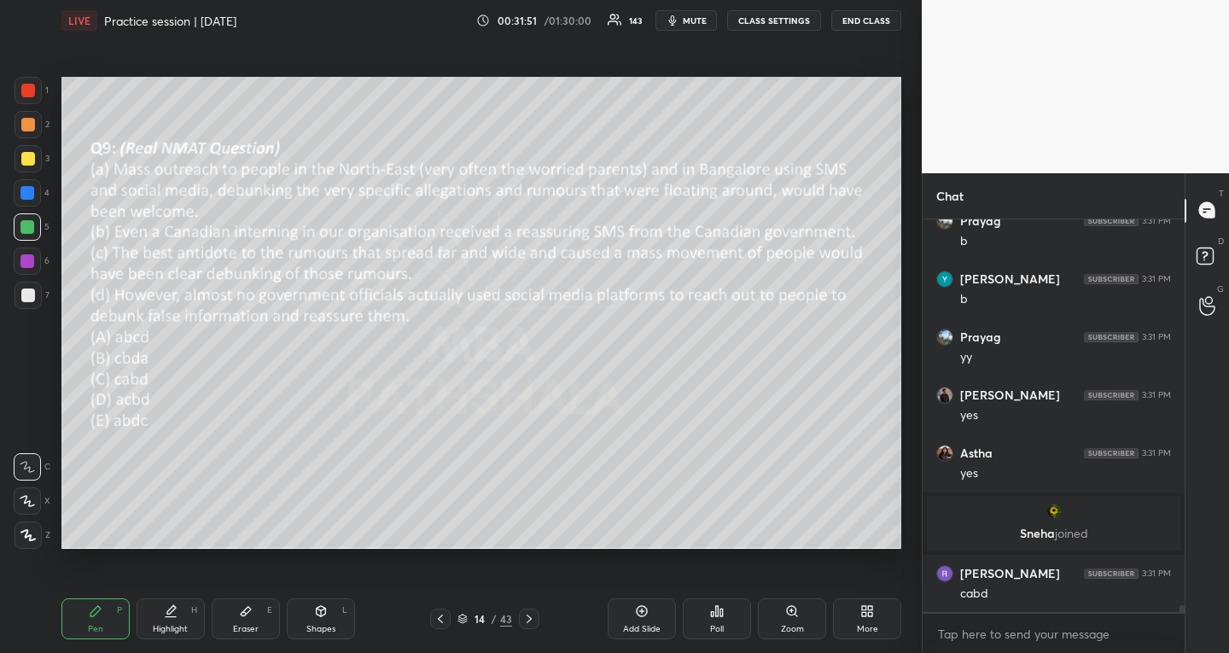
scroll to position [23397, 0]
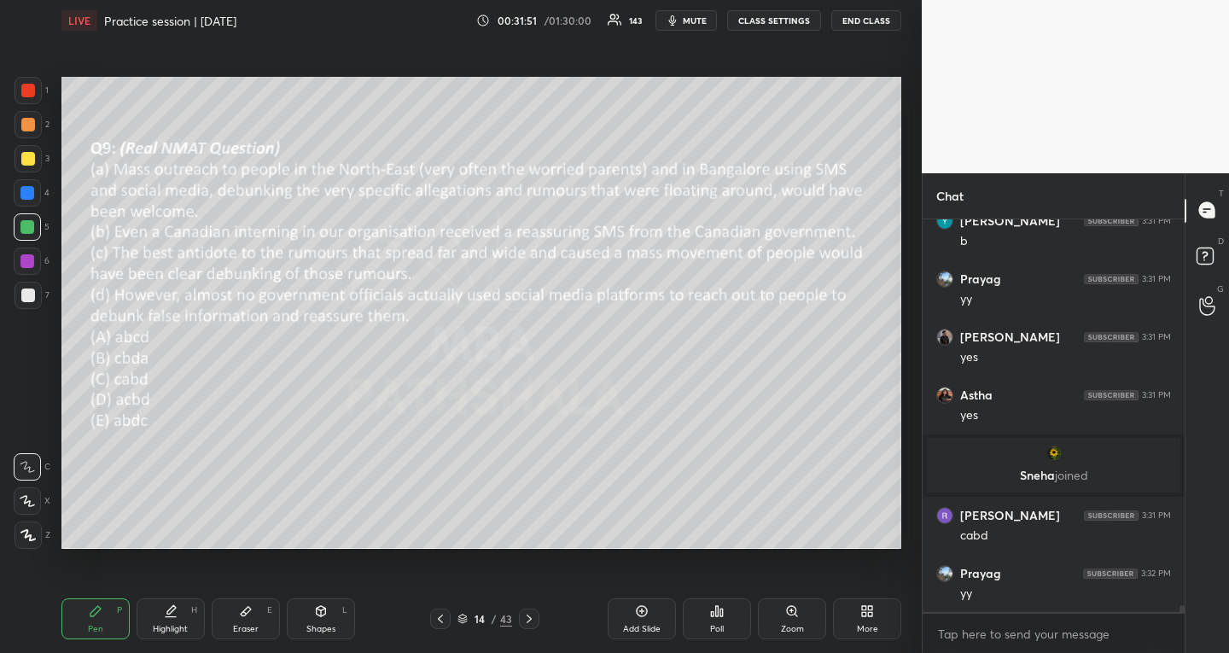
click at [31, 154] on div at bounding box center [28, 159] width 14 height 14
drag, startPoint x: 24, startPoint y: 500, endPoint x: 57, endPoint y: 509, distance: 34.4
click at [25, 500] on icon at bounding box center [27, 501] width 15 height 12
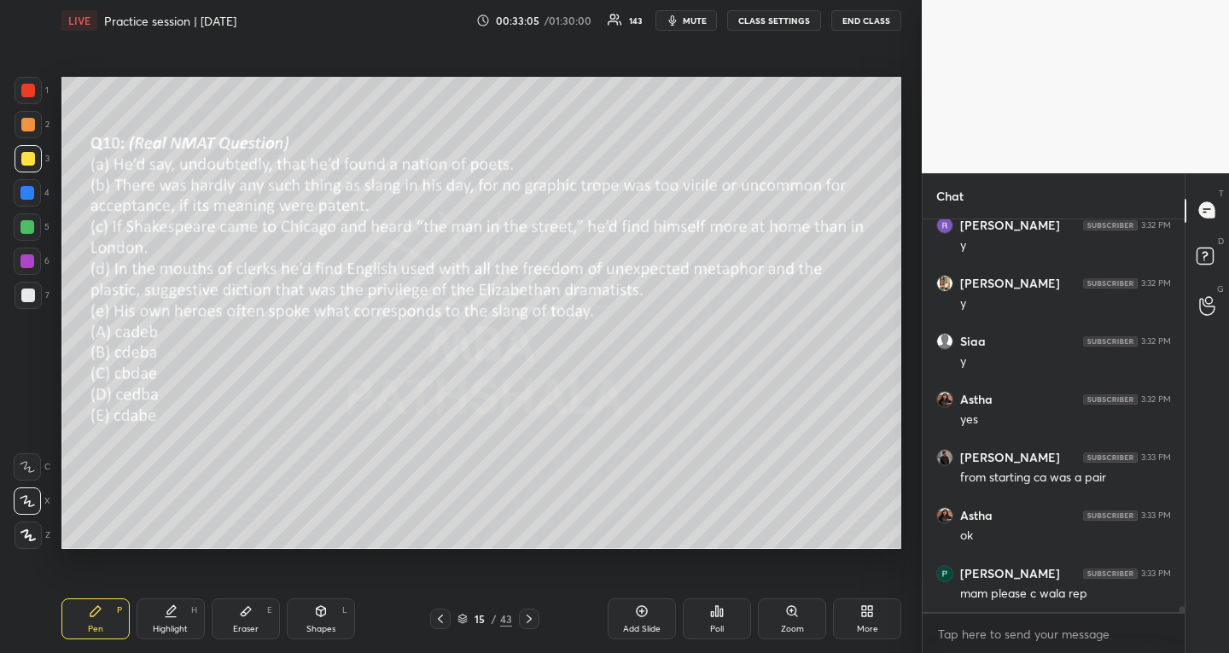
scroll to position [24053, 0]
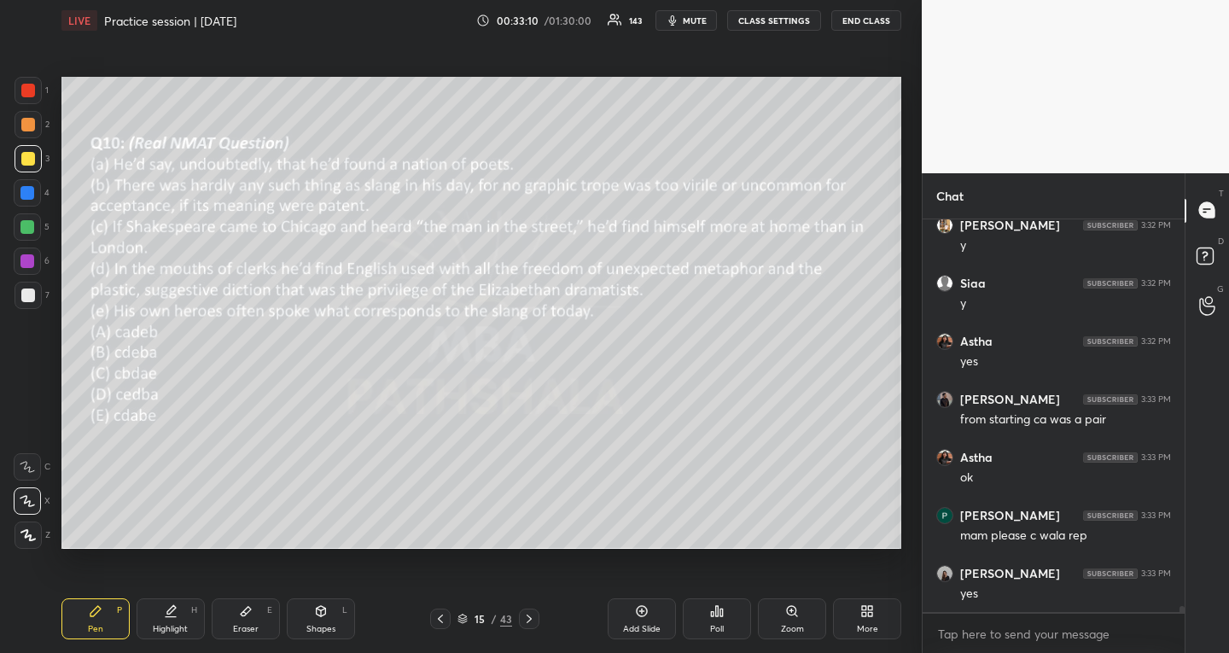
click at [718, 629] on div "Poll" at bounding box center [717, 629] width 14 height 9
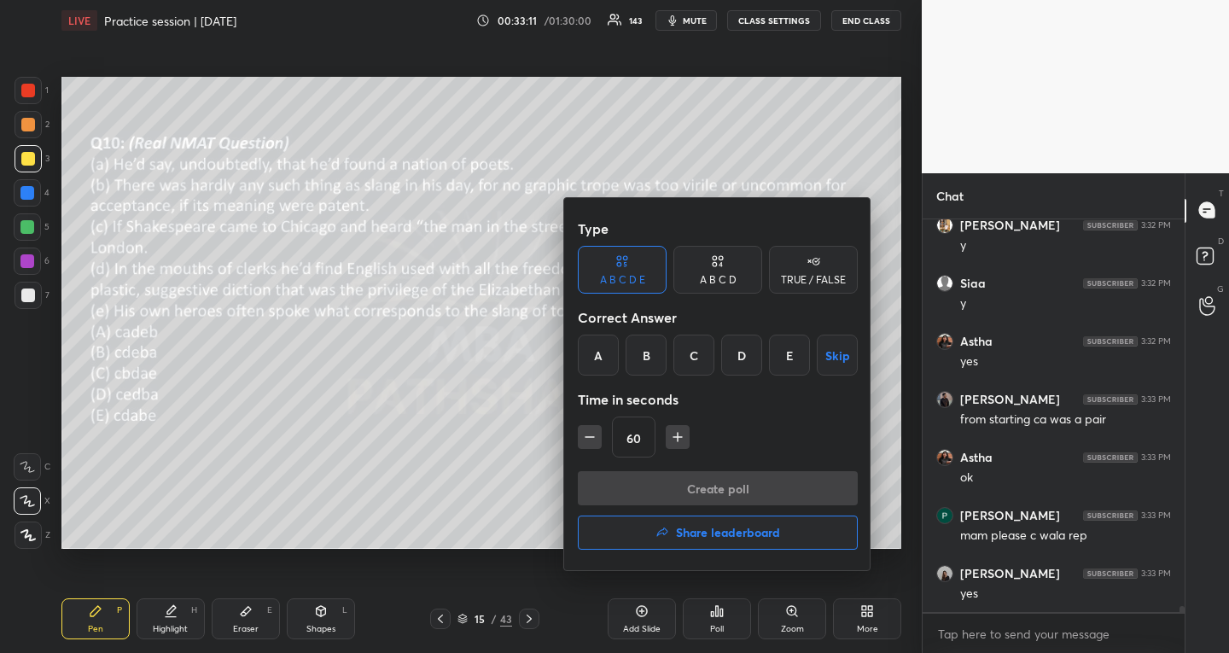
click at [783, 358] on div "E" at bounding box center [789, 354] width 41 height 41
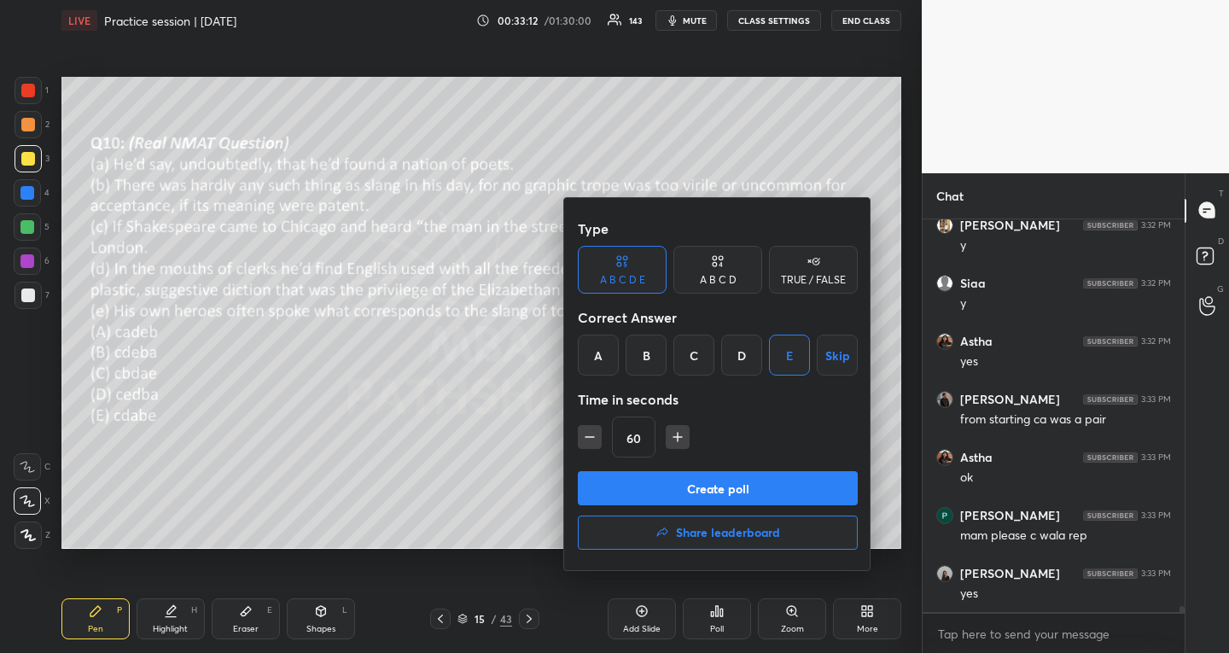
click at [682, 480] on button "Create poll" at bounding box center [718, 488] width 280 height 34
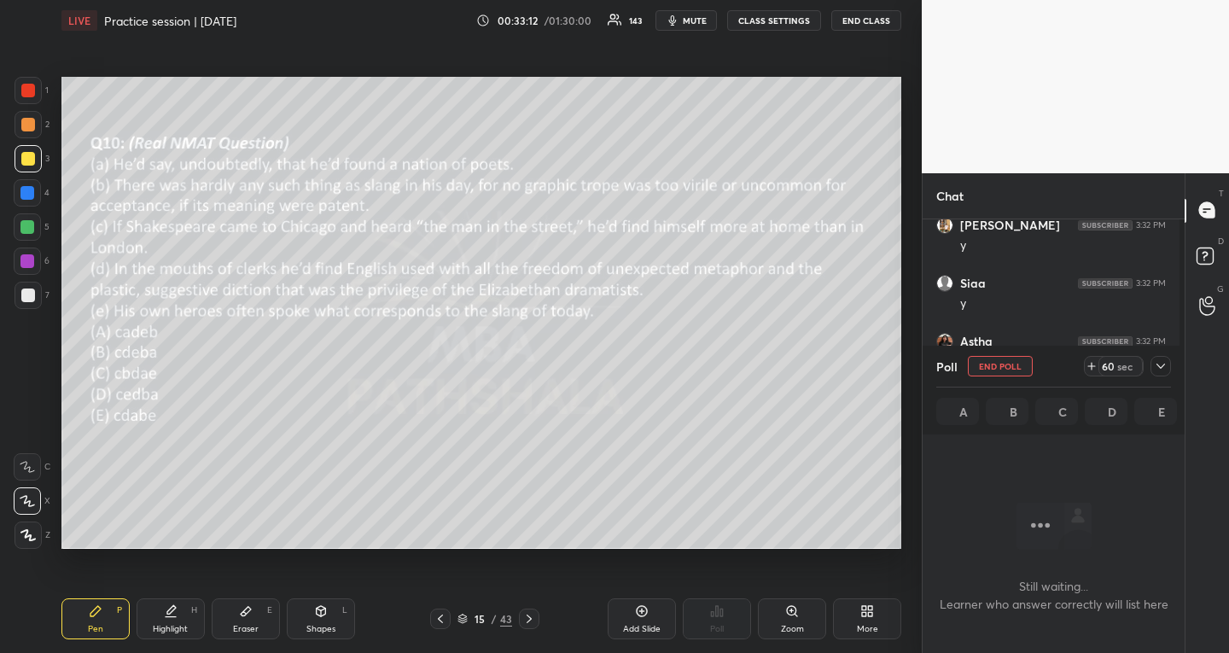
scroll to position [6, 6]
click at [1154, 373] on div at bounding box center [1160, 366] width 20 height 20
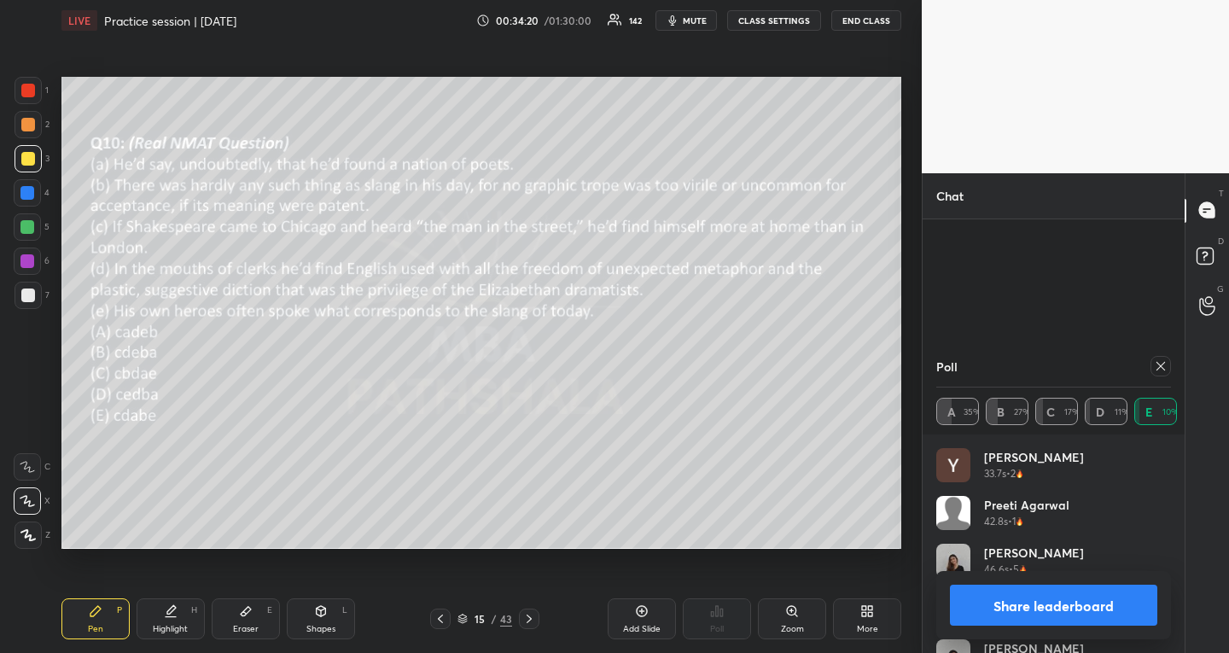
scroll to position [24046, 0]
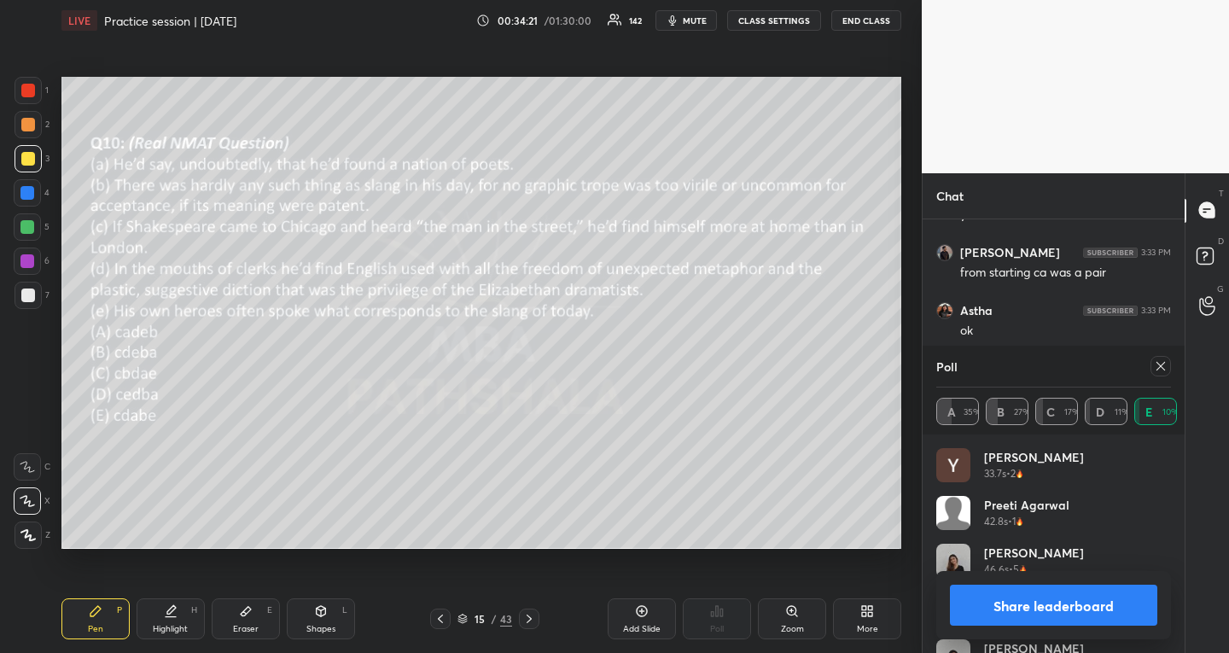
click at [1160, 362] on icon at bounding box center [1161, 366] width 14 height 14
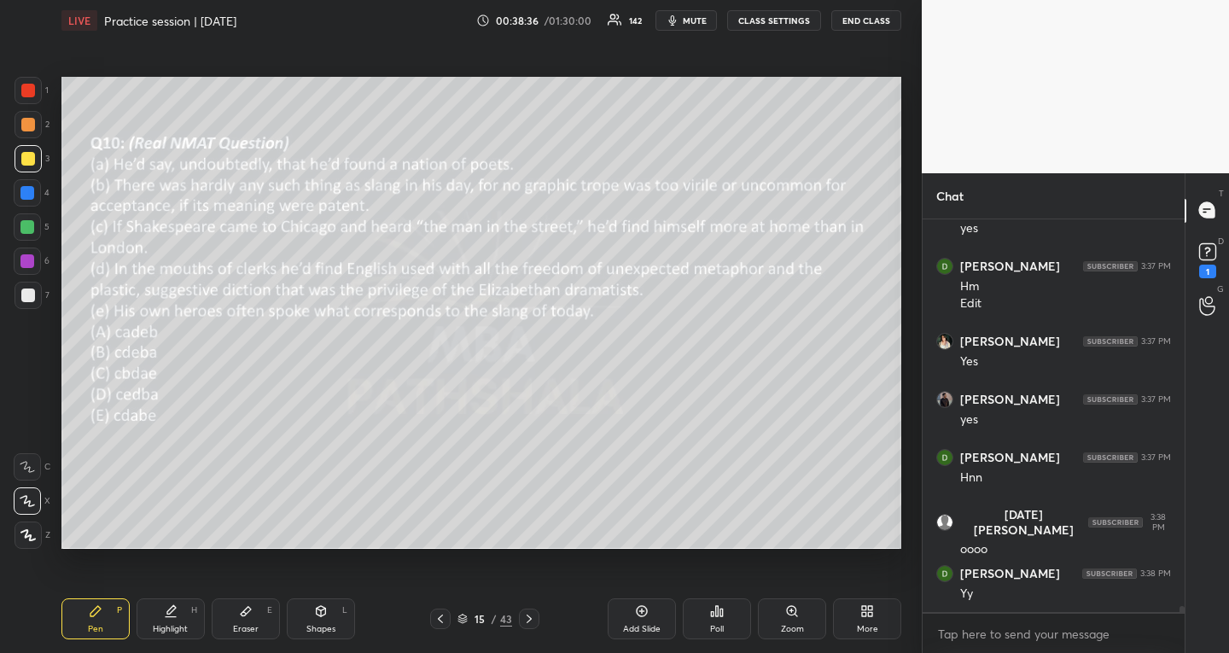
scroll to position [25399, 0]
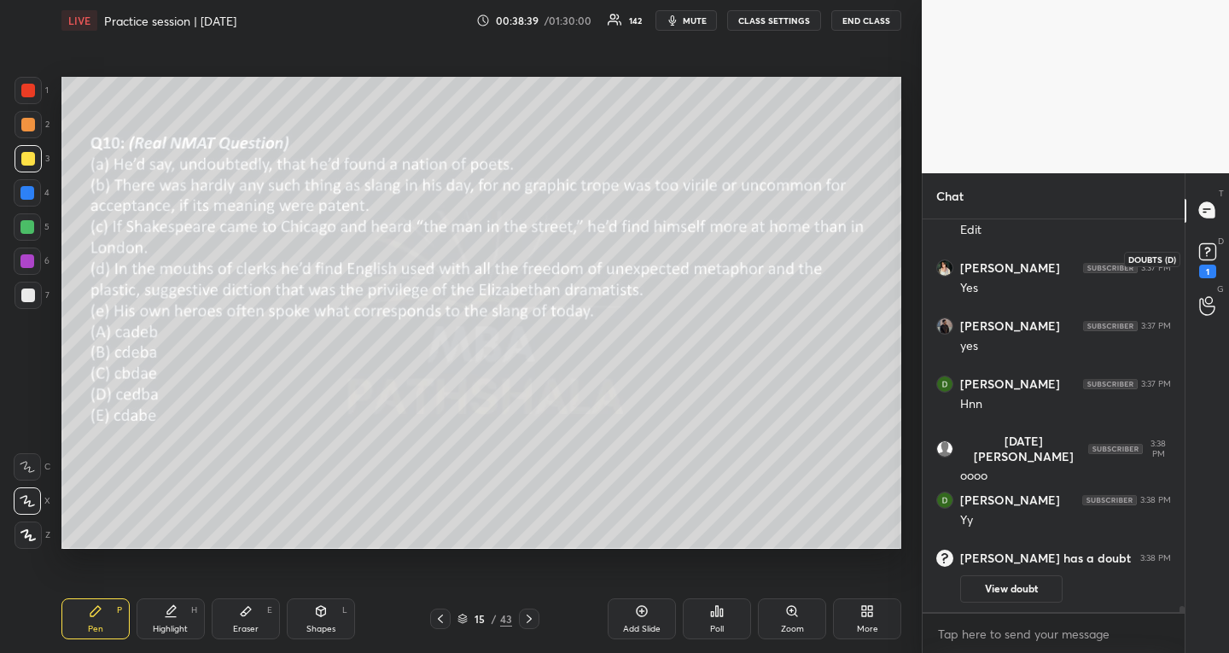
click at [1202, 252] on rect at bounding box center [1207, 251] width 16 height 16
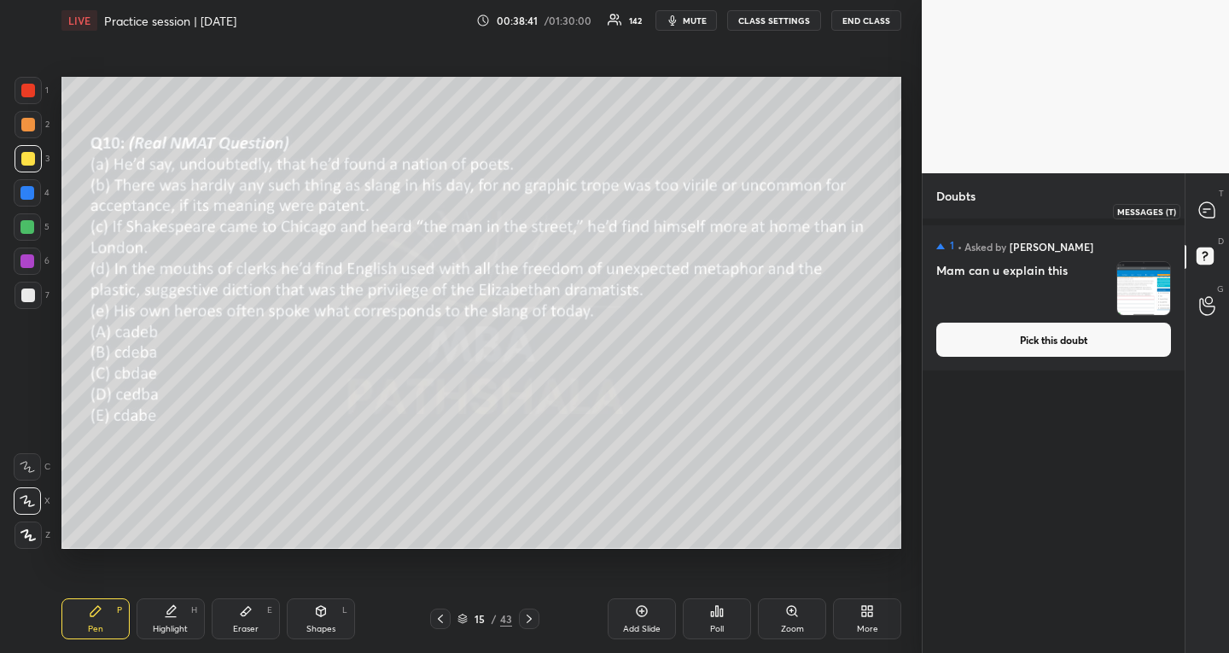
click at [1212, 207] on icon at bounding box center [1206, 209] width 15 height 15
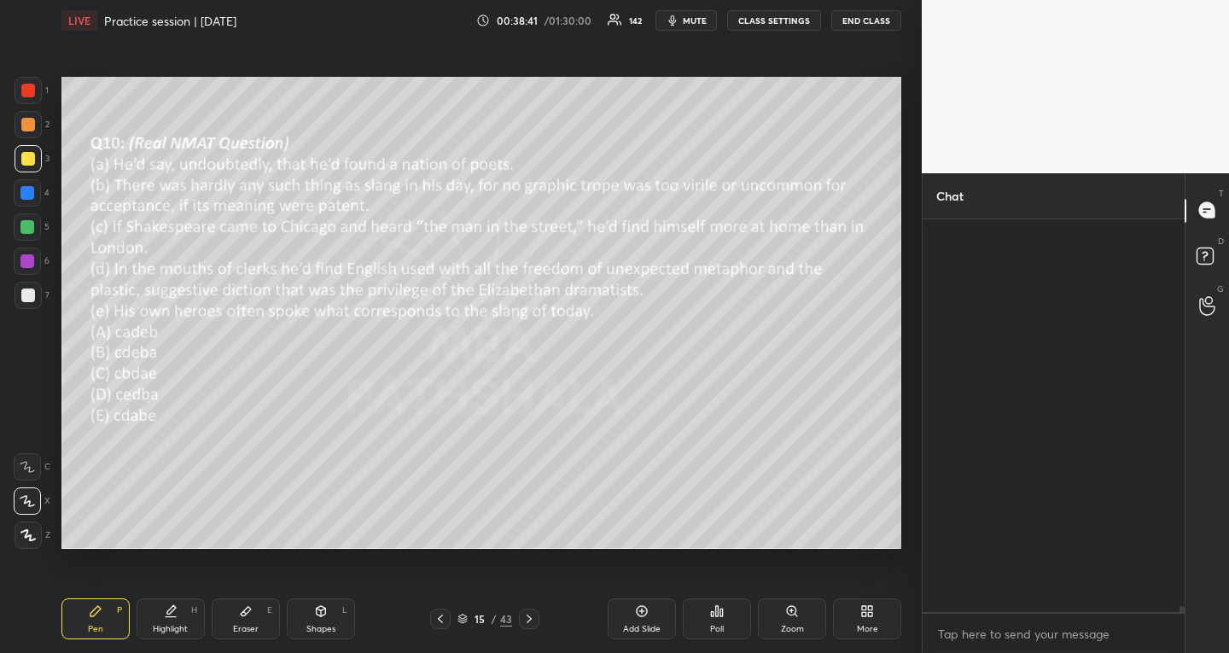
scroll to position [387, 257]
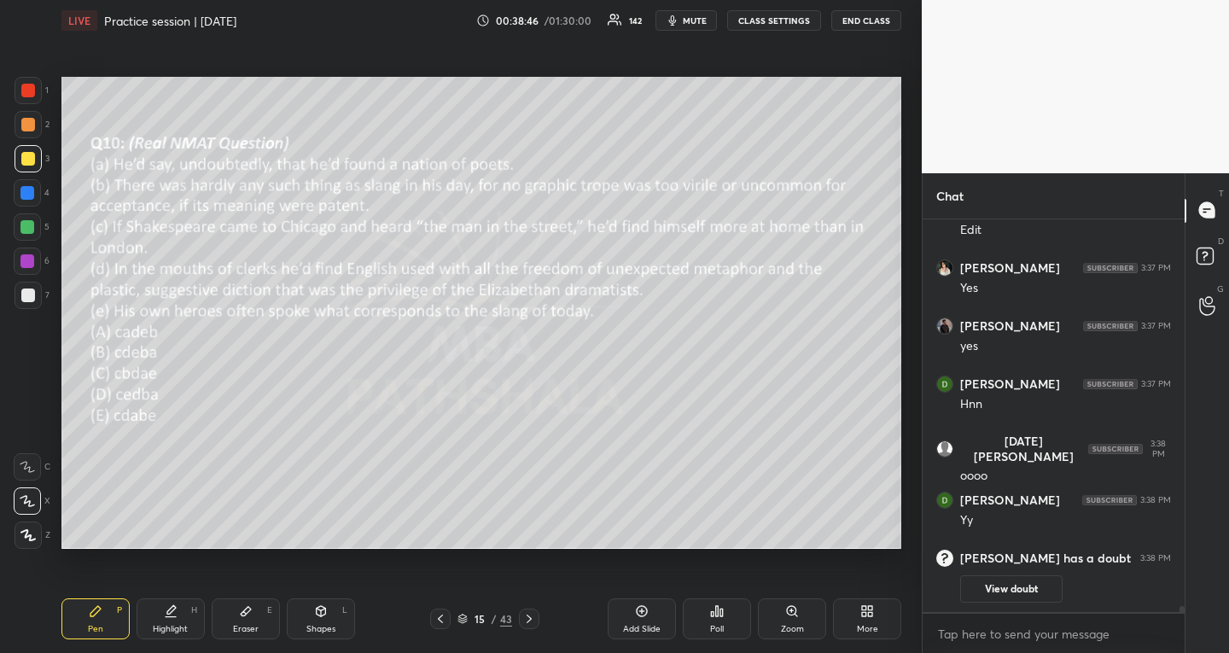
click at [633, 614] on div "Add Slide" at bounding box center [641, 618] width 68 height 41
click at [1205, 250] on rect at bounding box center [1204, 255] width 16 height 16
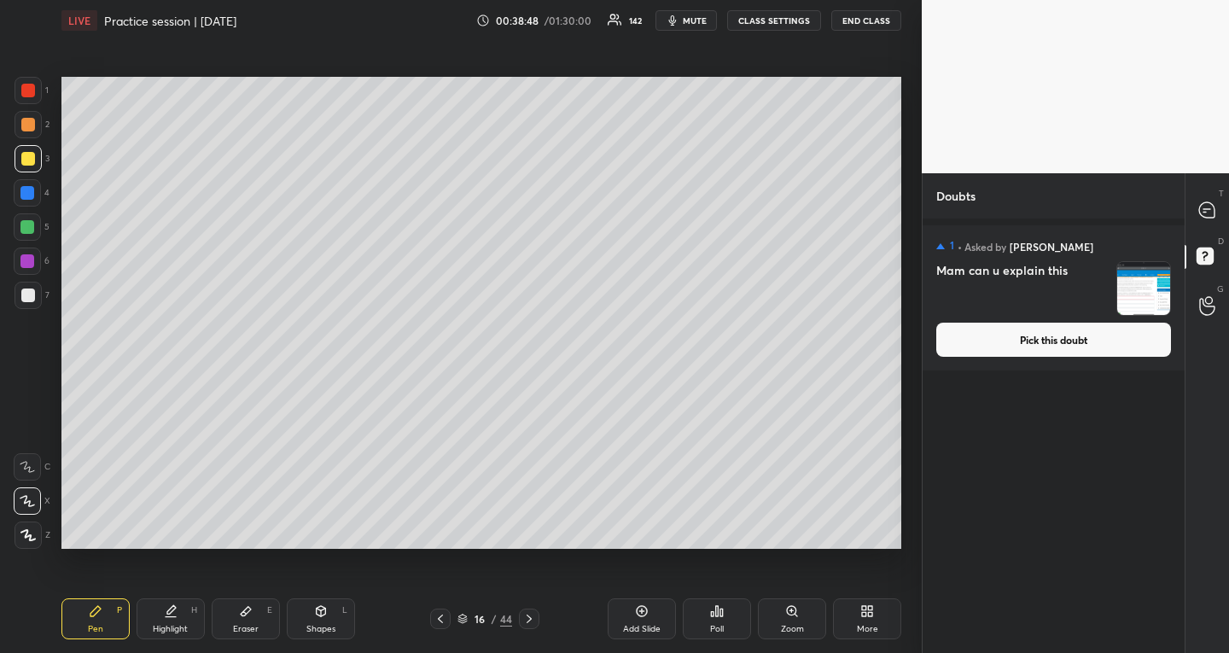
click at [1038, 338] on button "Pick this doubt" at bounding box center [1053, 340] width 235 height 34
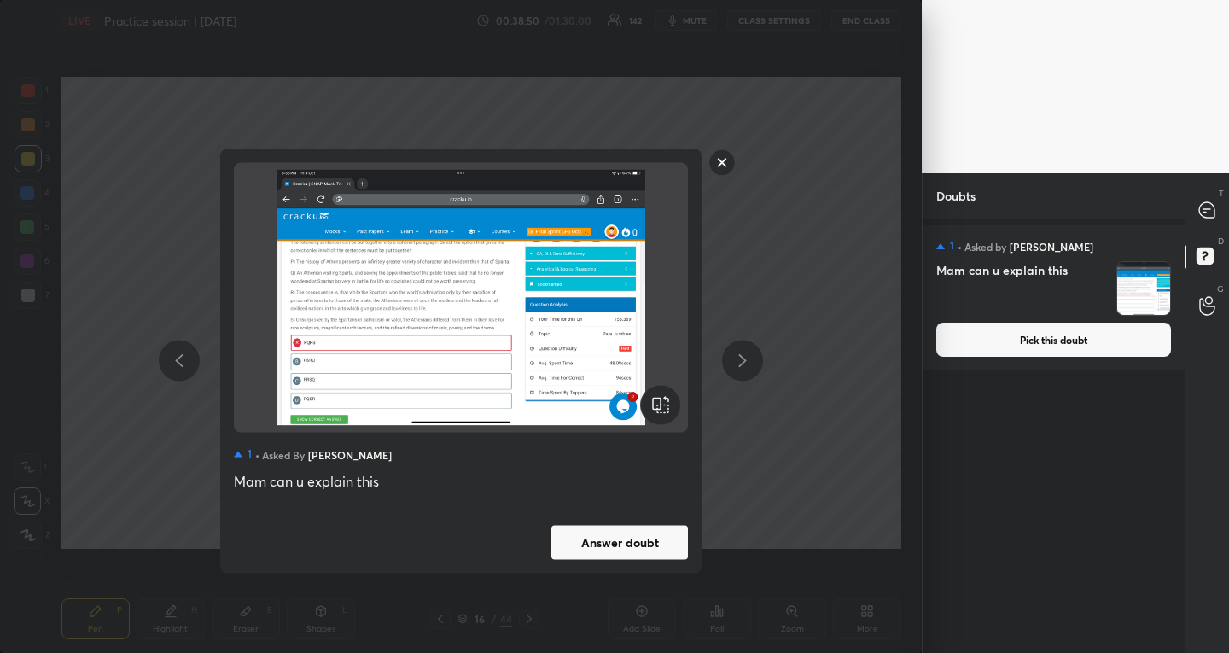
click at [580, 549] on button "Answer doubt" at bounding box center [619, 542] width 137 height 34
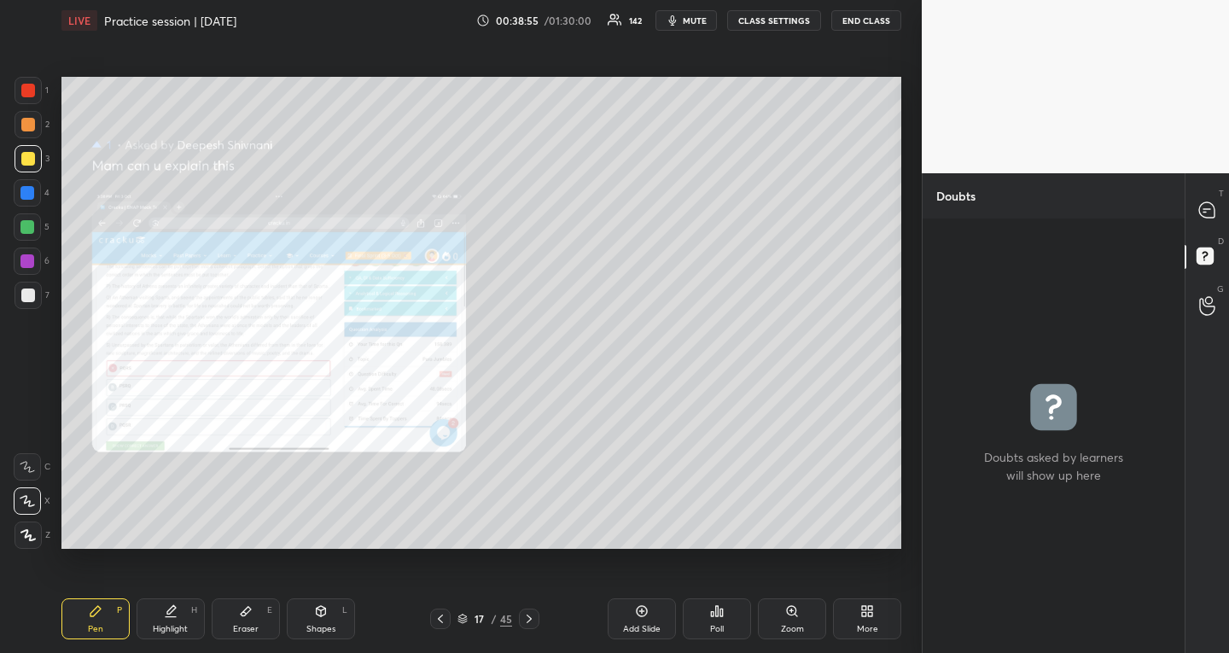
click at [783, 613] on div "Zoom" at bounding box center [792, 618] width 68 height 41
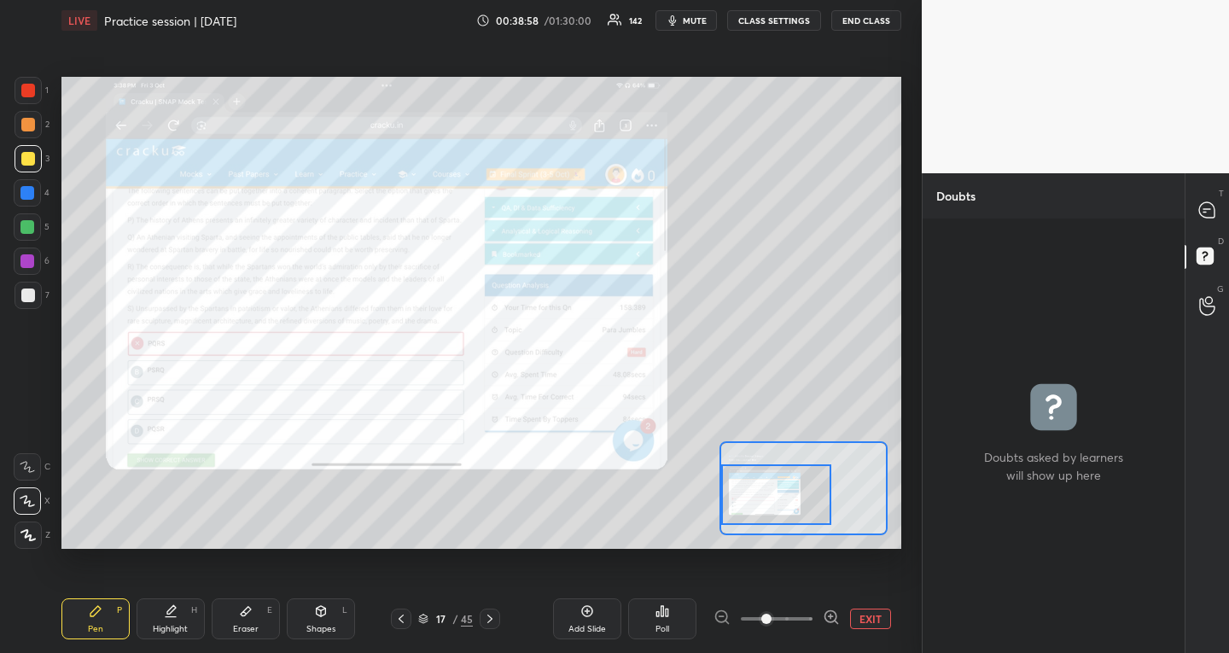
drag, startPoint x: 784, startPoint y: 491, endPoint x: 757, endPoint y: 496, distance: 27.8
click at [757, 496] on div at bounding box center [776, 494] width 110 height 61
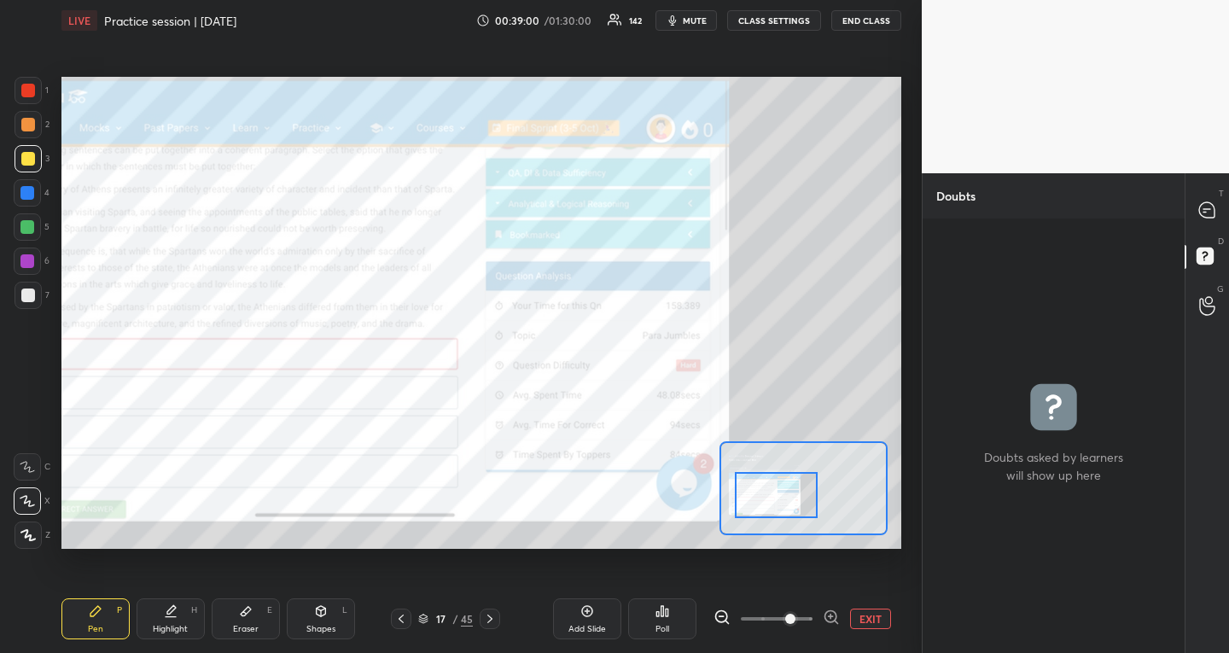
click at [785, 613] on span at bounding box center [790, 618] width 10 height 10
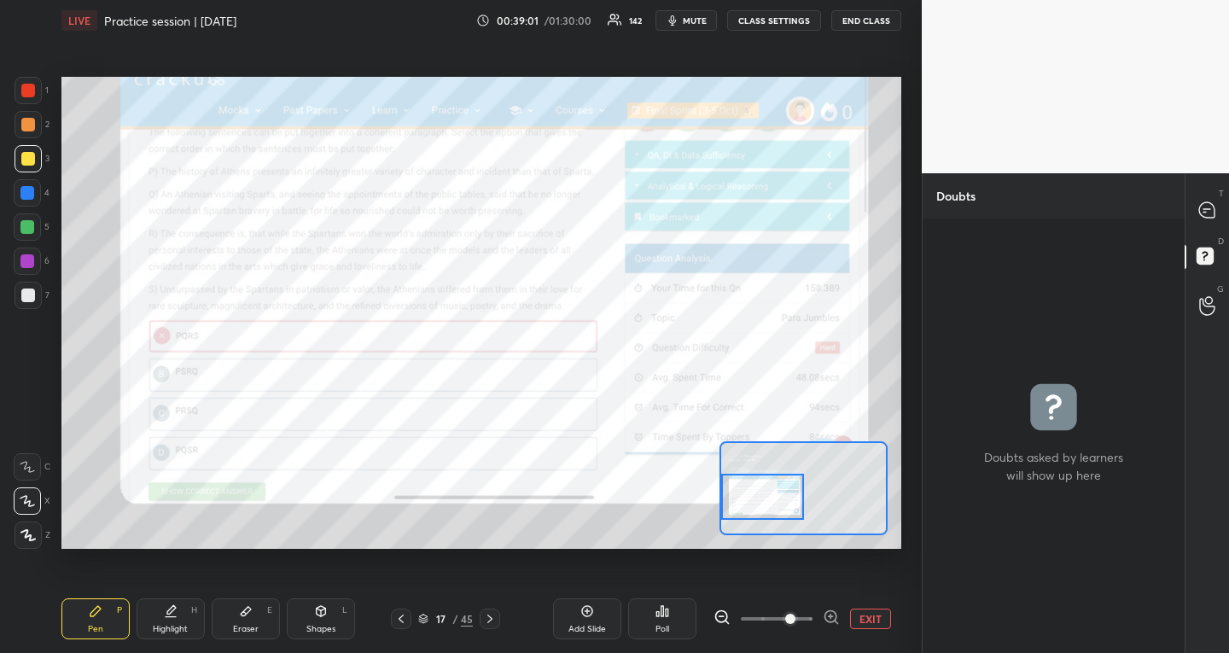
drag, startPoint x: 783, startPoint y: 497, endPoint x: 764, endPoint y: 498, distance: 19.7
click at [764, 498] on div at bounding box center [762, 496] width 82 height 45
click at [21, 194] on div at bounding box center [27, 193] width 14 height 14
click at [1203, 210] on icon at bounding box center [1206, 209] width 15 height 15
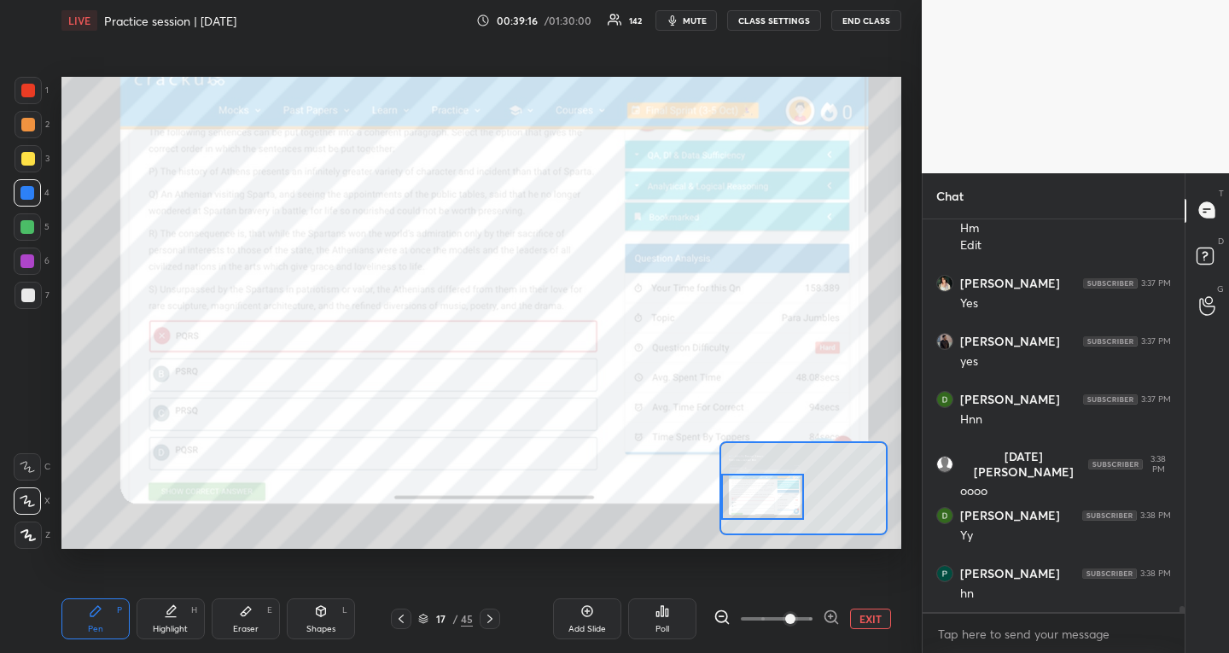
scroll to position [25564, 0]
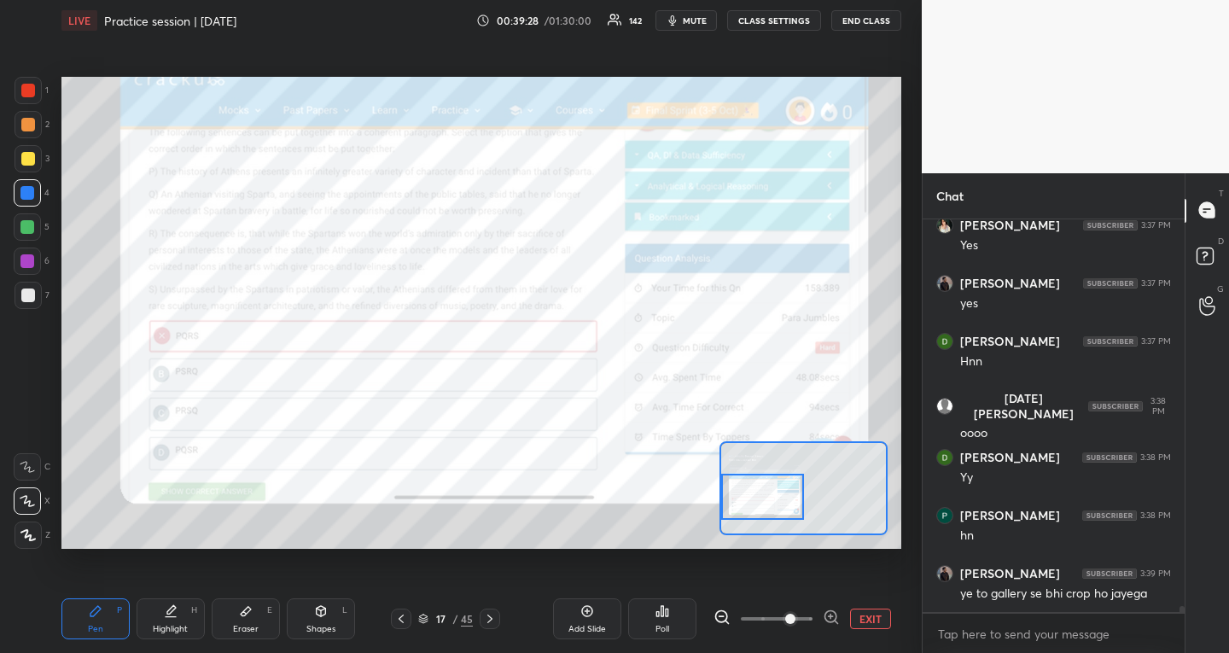
click at [795, 616] on span at bounding box center [790, 618] width 10 height 10
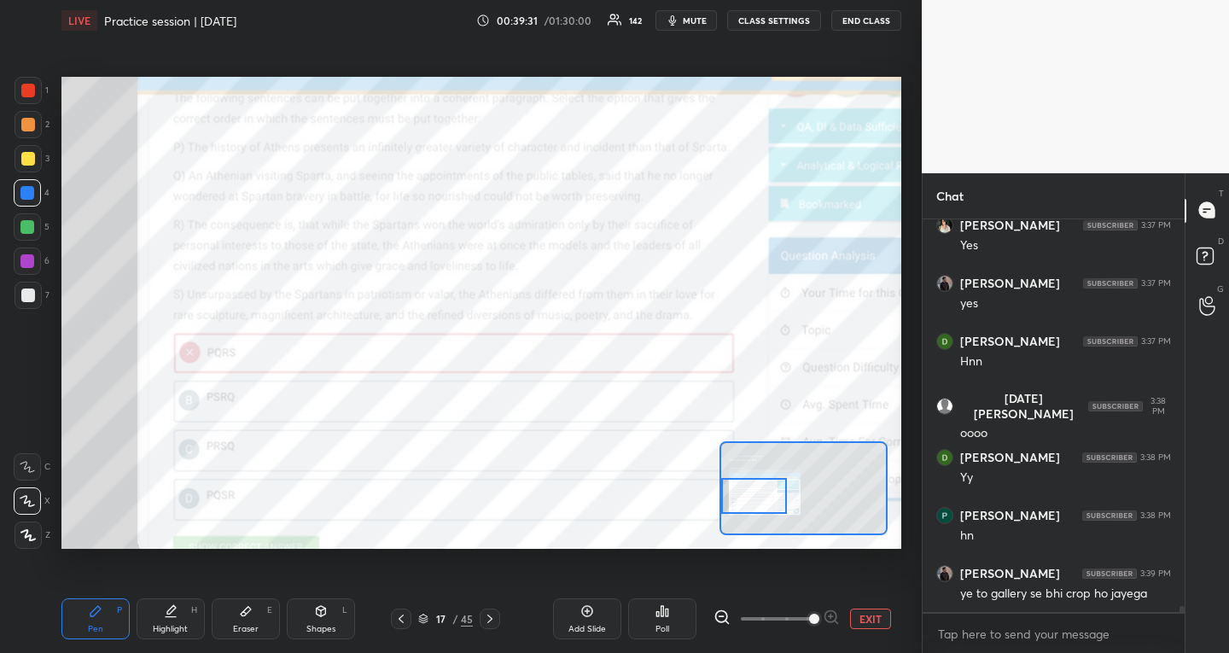
drag, startPoint x: 771, startPoint y: 505, endPoint x: 758, endPoint y: 504, distance: 13.7
click at [758, 504] on div at bounding box center [754, 496] width 66 height 37
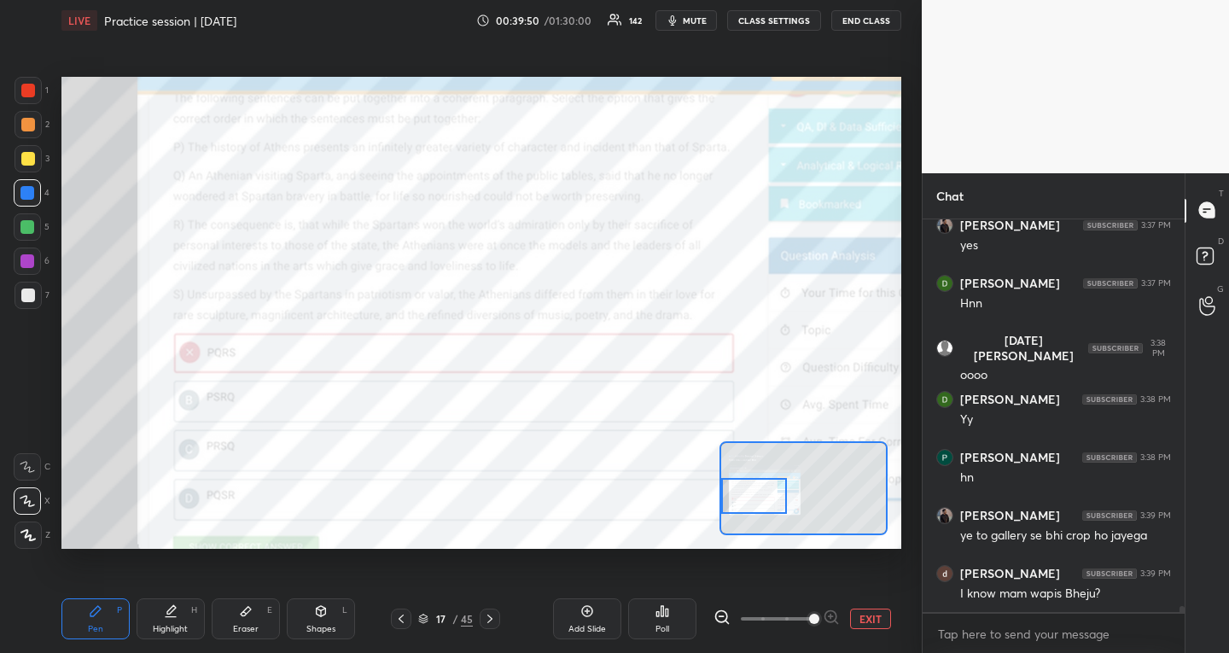
scroll to position [25680, 0]
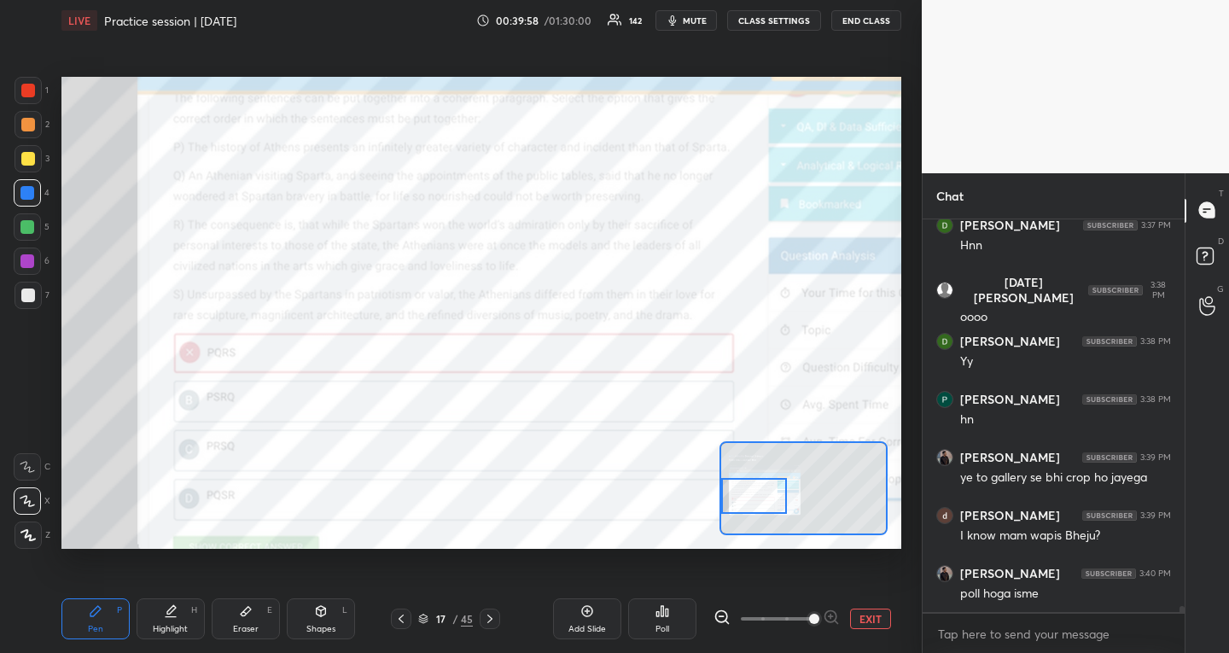
click at [677, 622] on div "Poll" at bounding box center [662, 618] width 68 height 41
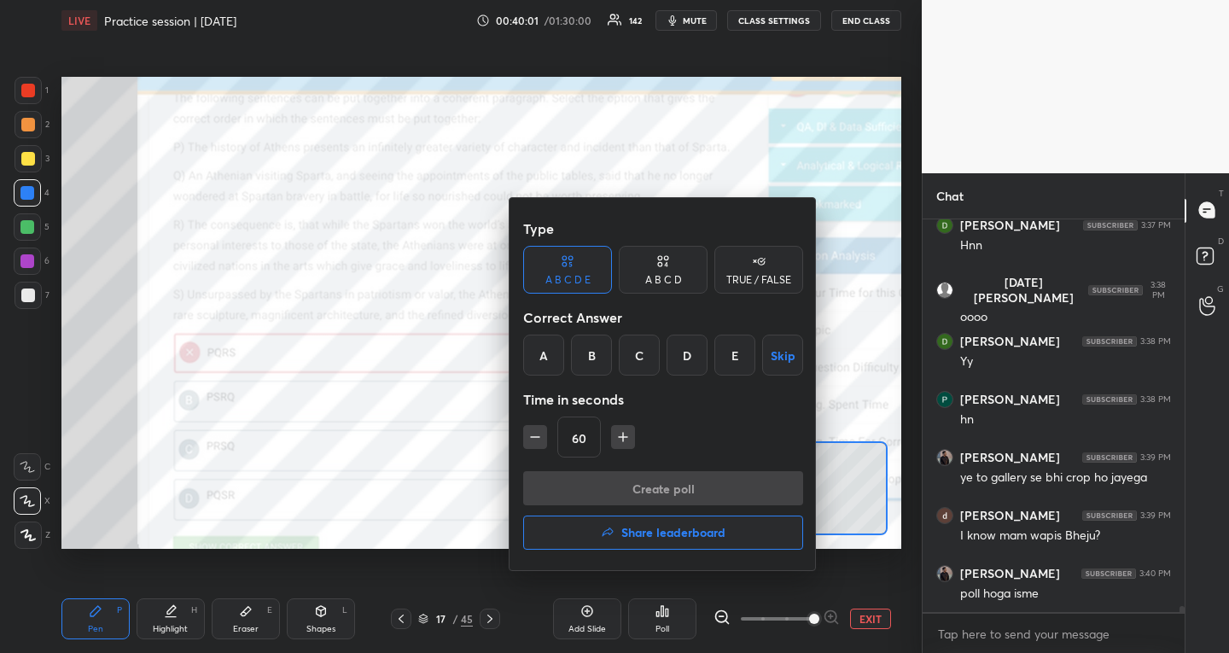
click at [677, 281] on div "A B C D" at bounding box center [663, 280] width 37 height 10
click at [765, 354] on button "Skip" at bounding box center [778, 354] width 50 height 41
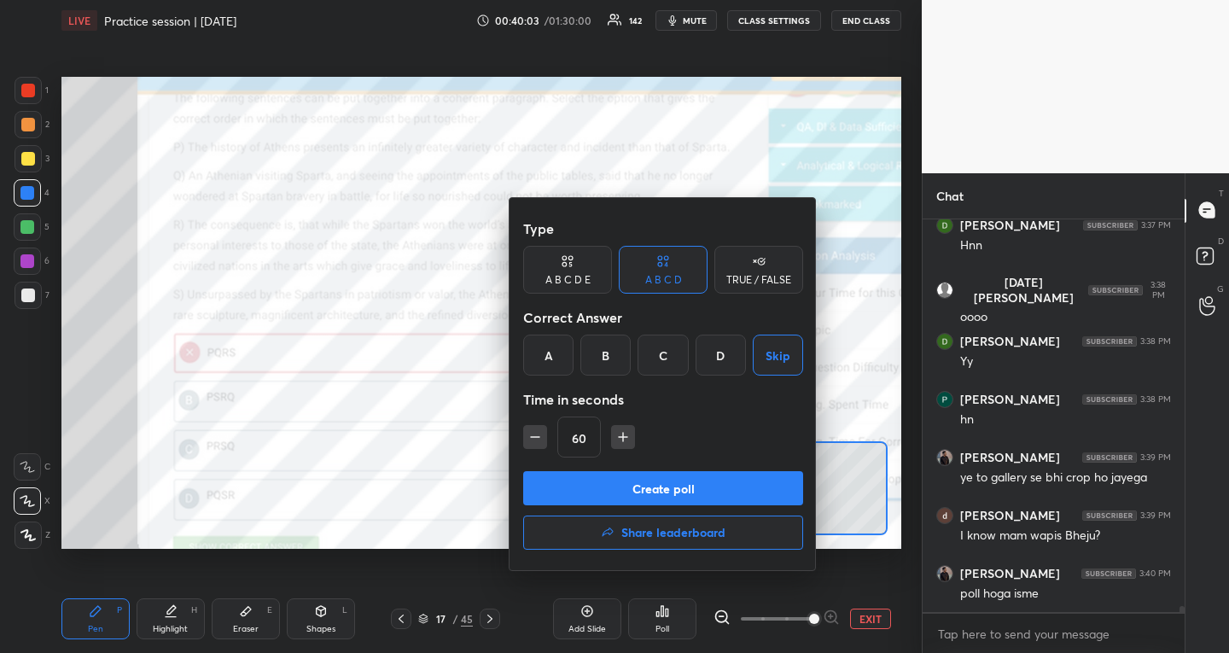
click at [662, 479] on button "Create poll" at bounding box center [663, 488] width 280 height 34
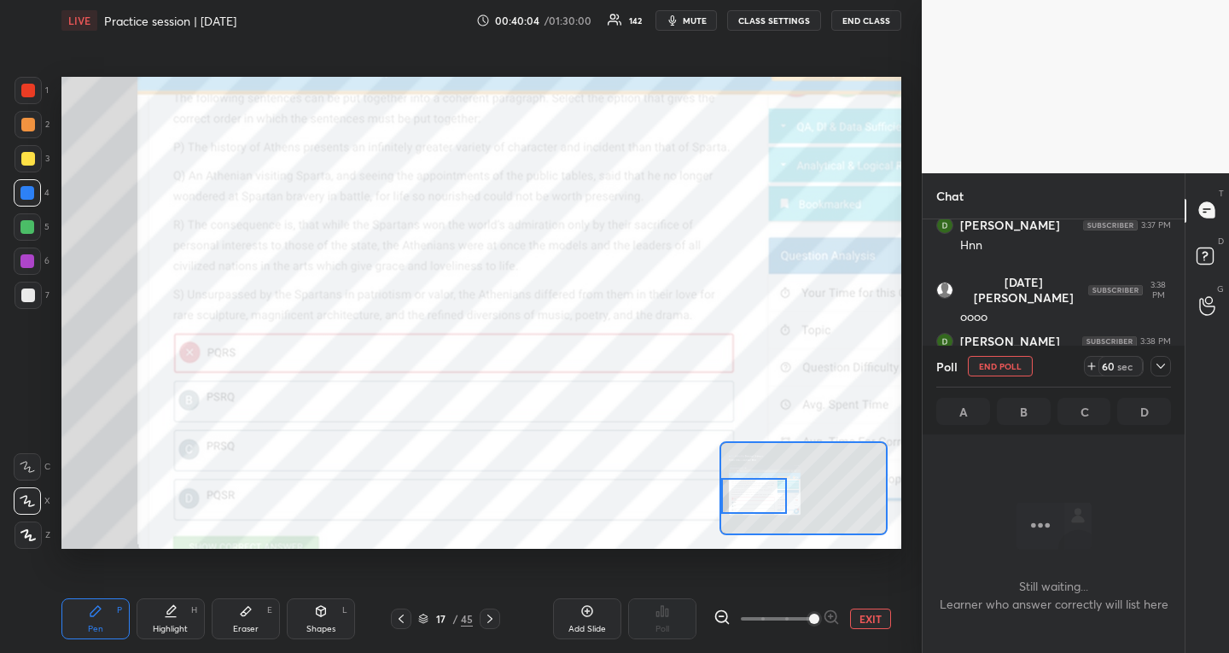
scroll to position [25195, 0]
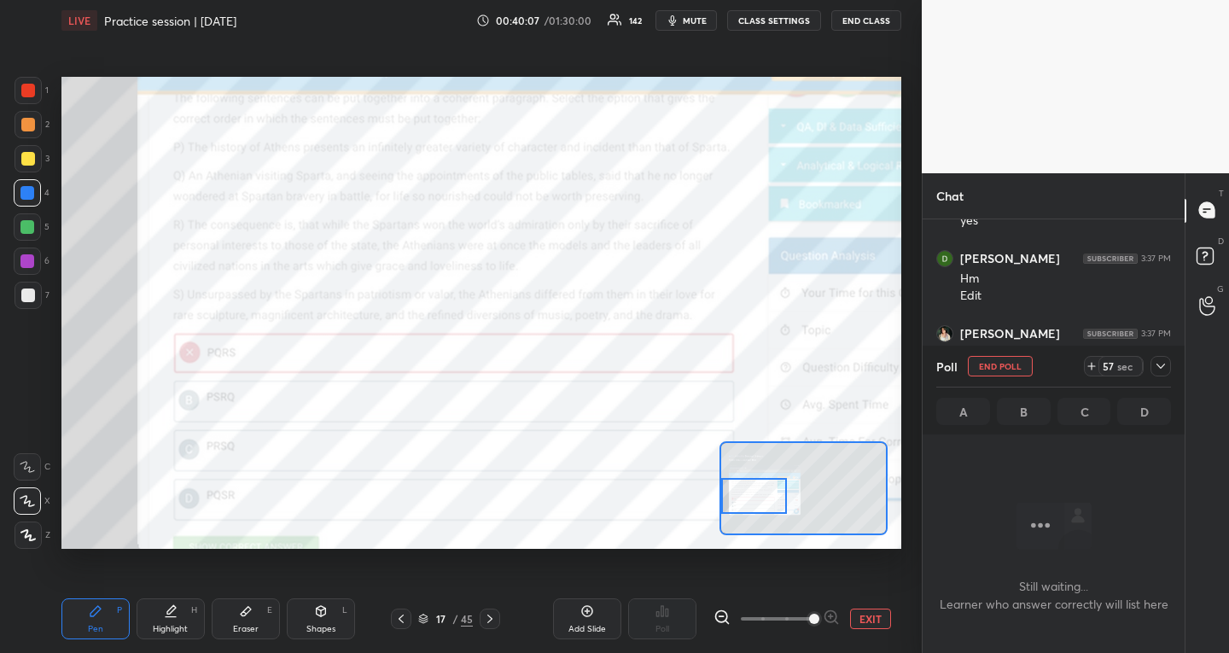
click at [1162, 365] on icon at bounding box center [1160, 365] width 9 height 5
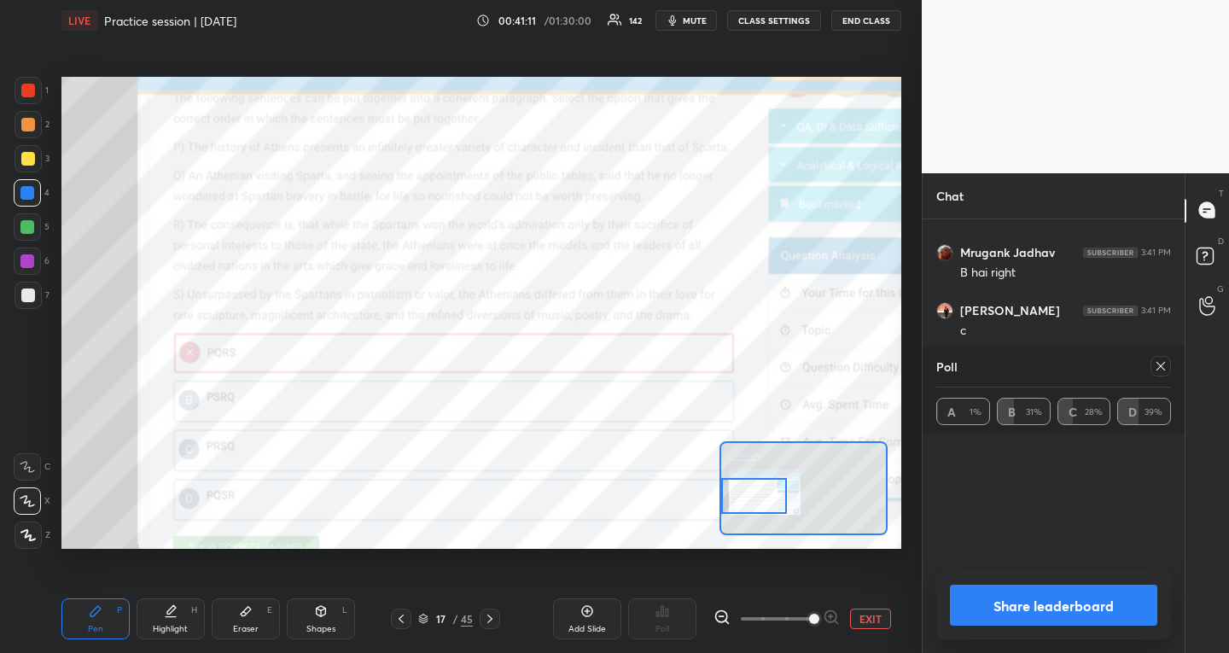
scroll to position [26511, 0]
click at [1170, 367] on div at bounding box center [1160, 366] width 20 height 20
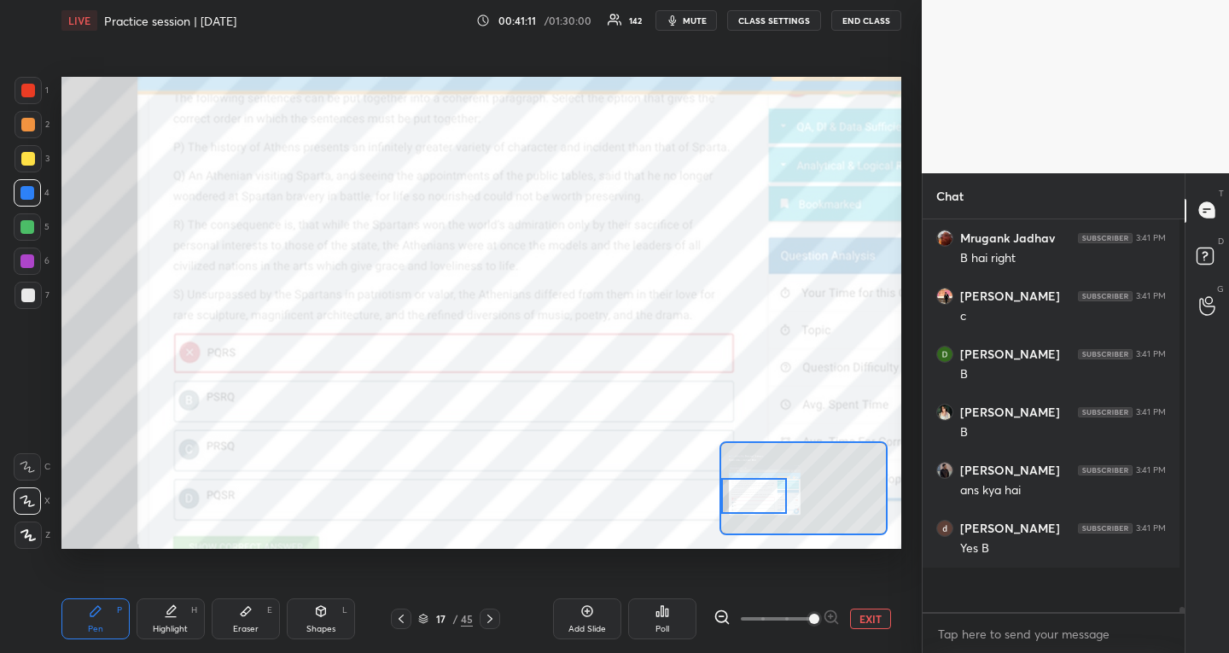
scroll to position [416, 252]
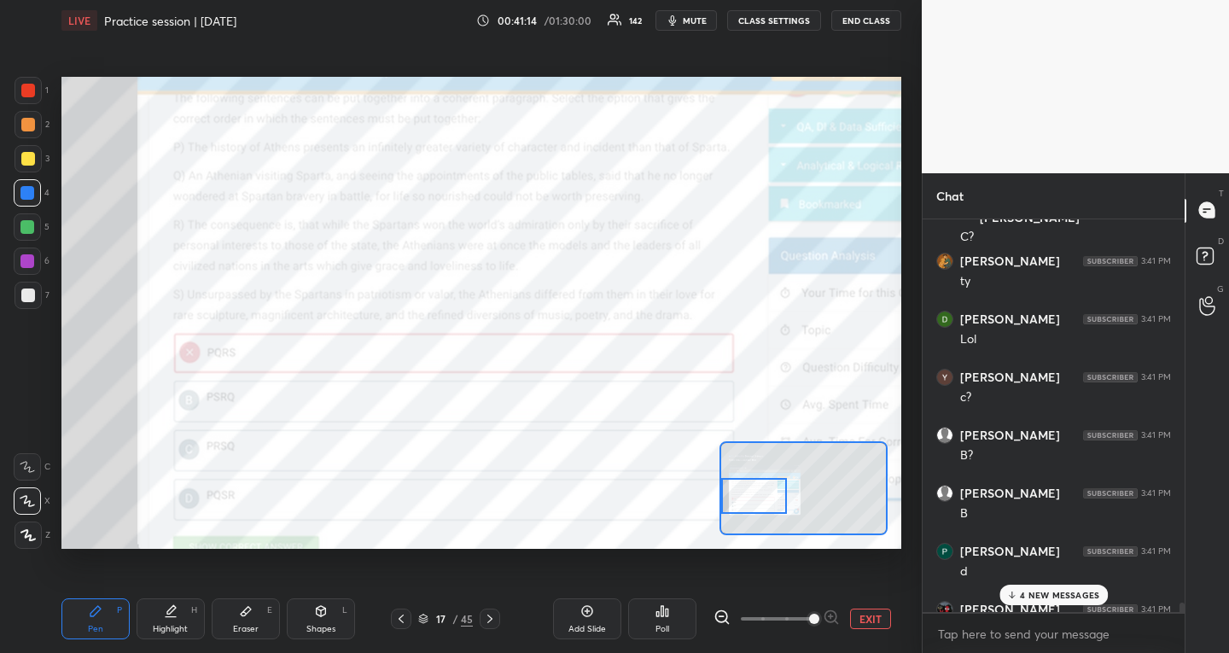
click at [1084, 590] on p "4 NEW MESSAGES" at bounding box center [1059, 595] width 79 height 10
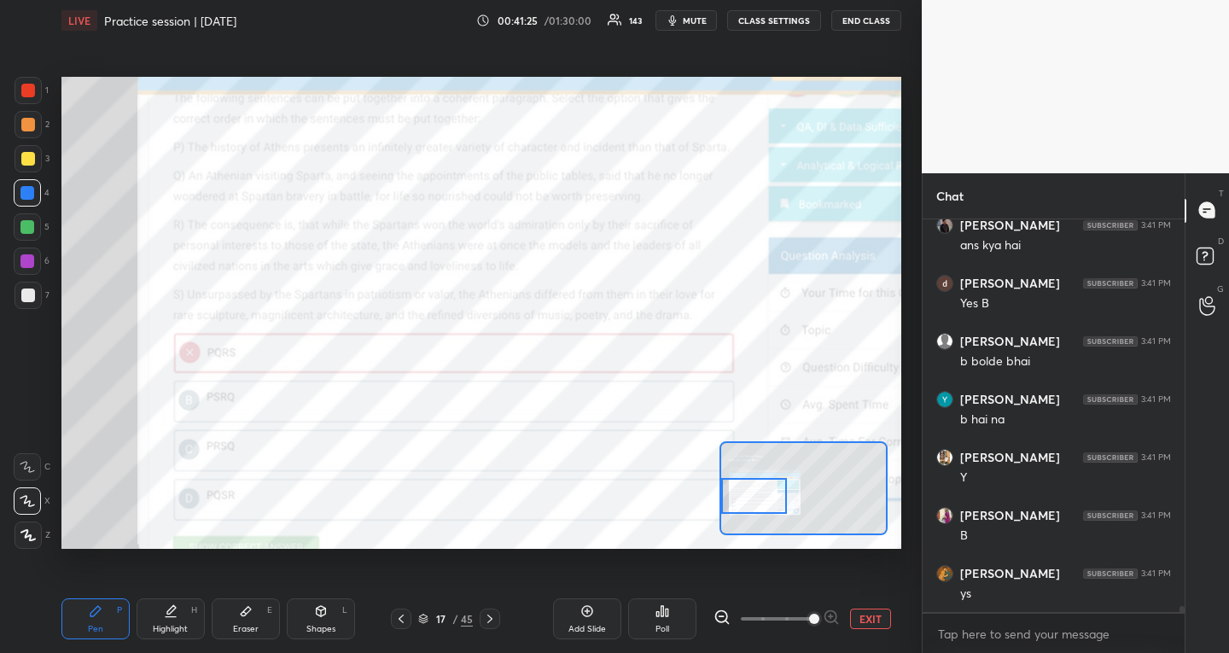
drag, startPoint x: 29, startPoint y: 86, endPoint x: 56, endPoint y: 99, distance: 30.2
click at [31, 87] on div at bounding box center [28, 91] width 14 height 14
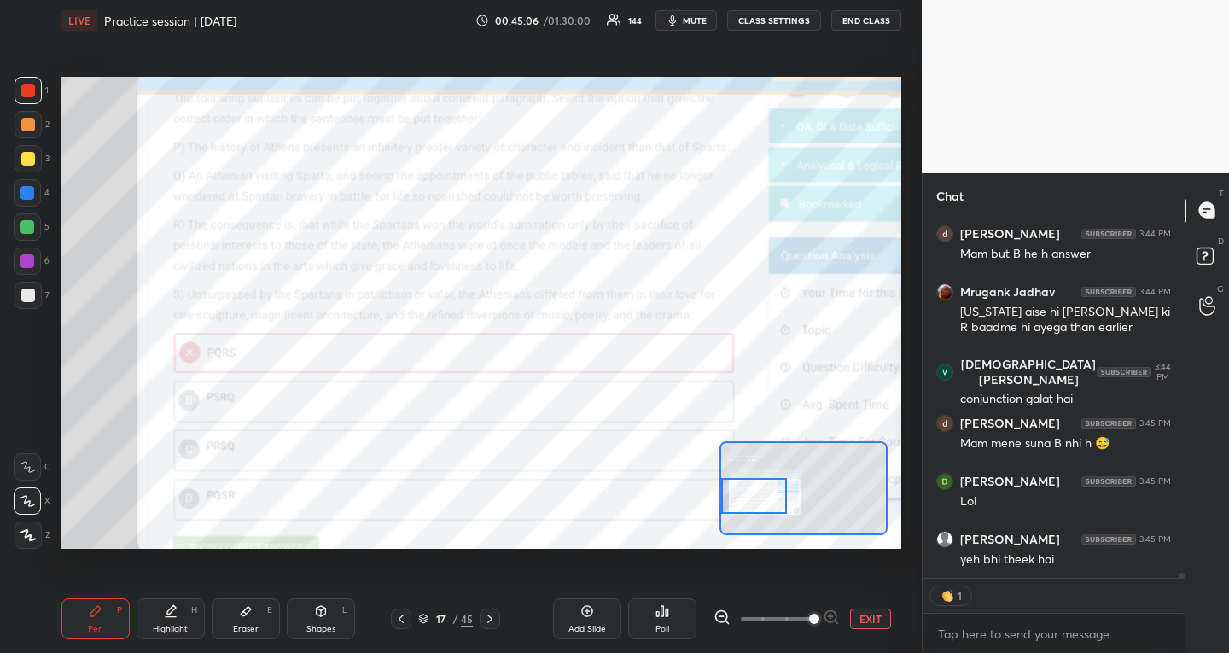
scroll to position [27153, 0]
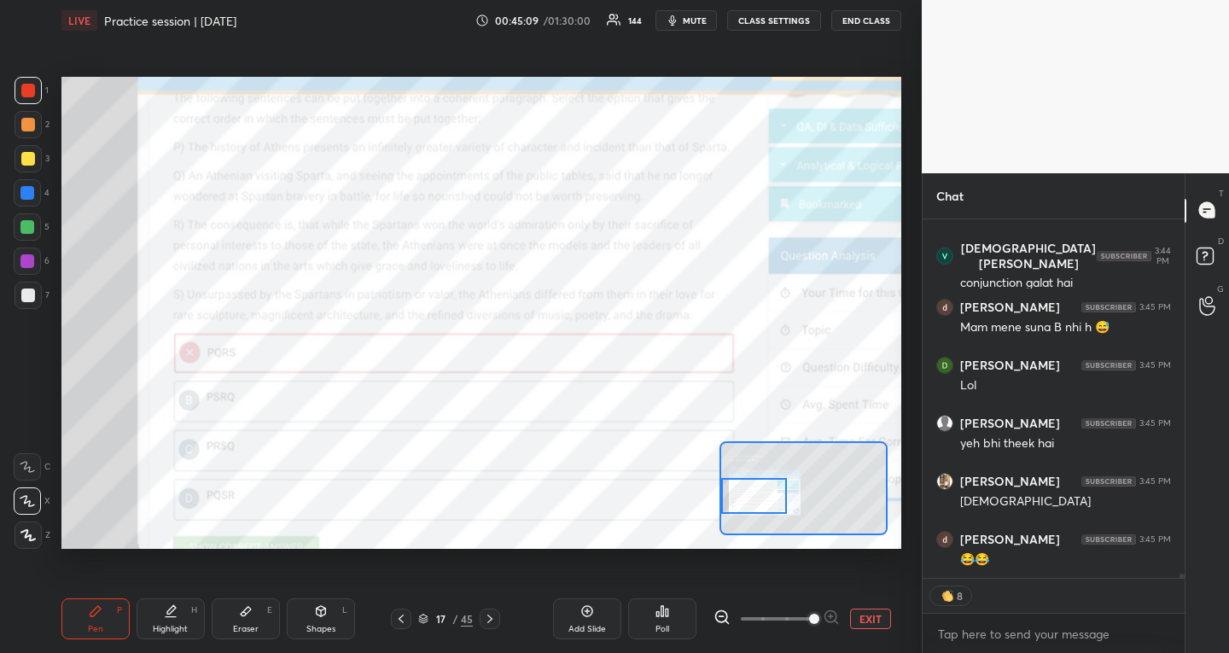
click at [869, 619] on button "EXIT" at bounding box center [870, 618] width 41 height 20
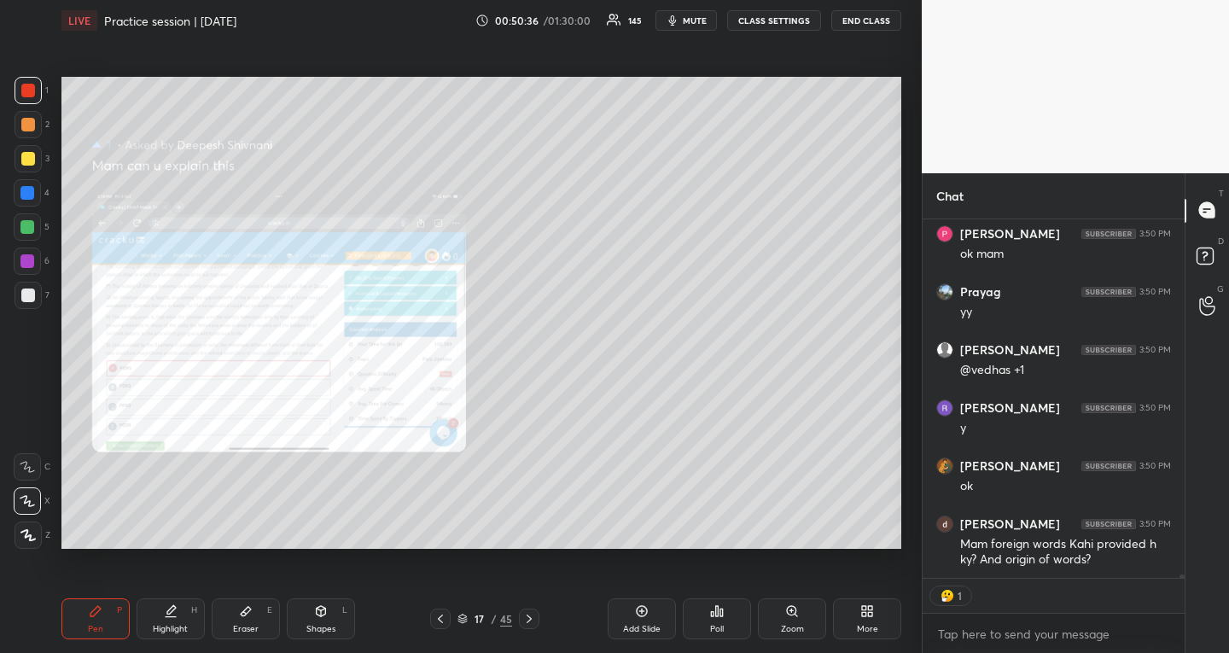
scroll to position [35479, 0]
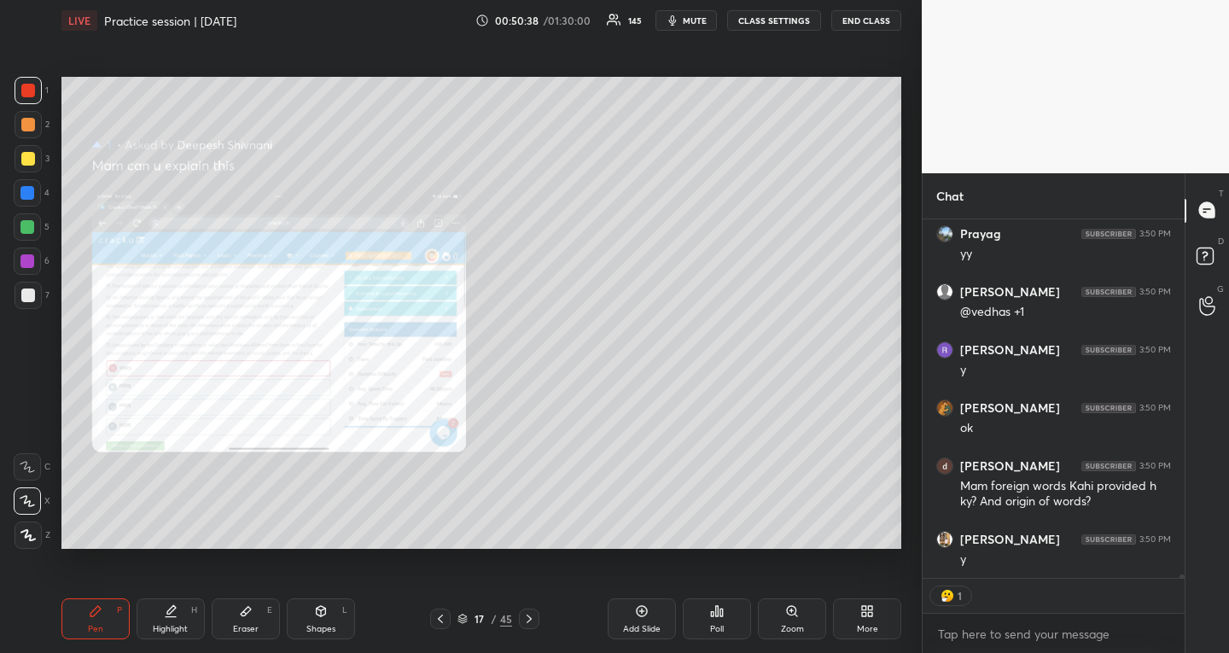
click at [526, 614] on icon at bounding box center [529, 619] width 14 height 14
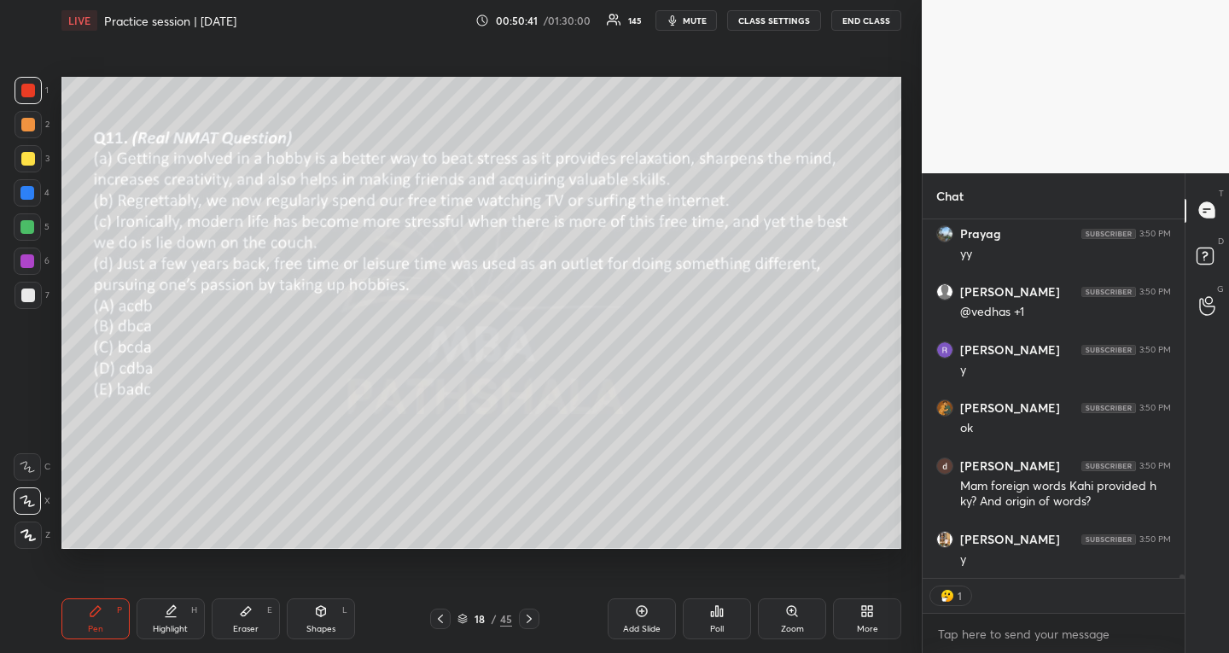
click at [722, 625] on div "Poll" at bounding box center [717, 629] width 14 height 9
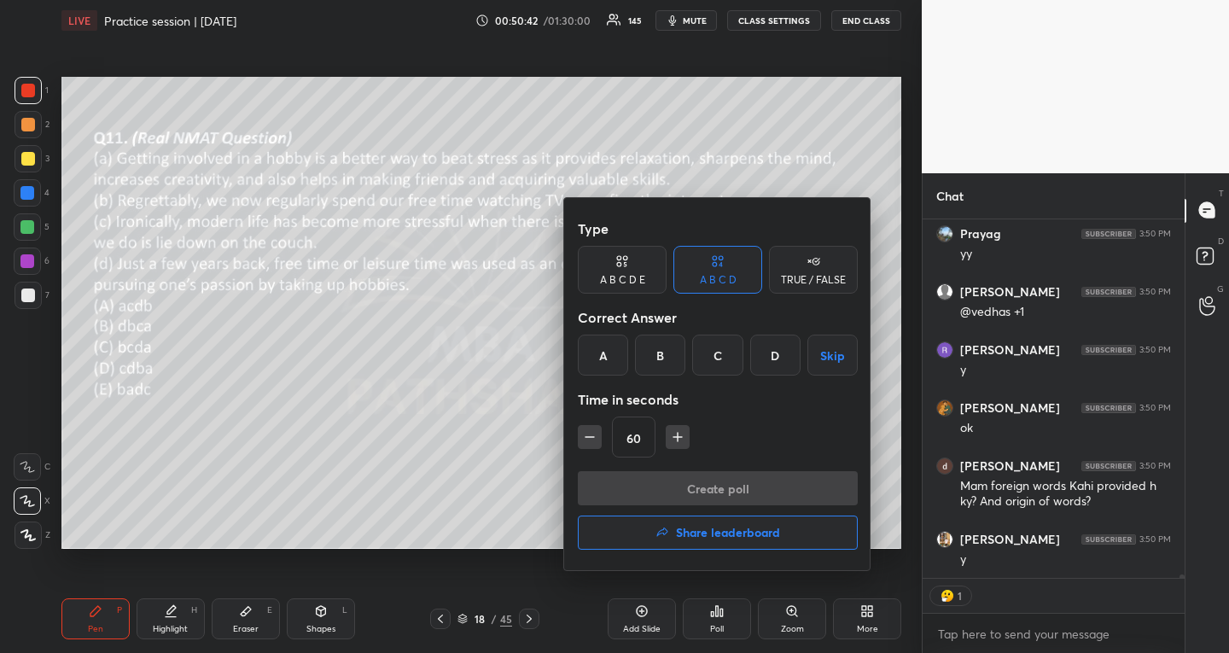
click at [660, 363] on div "B" at bounding box center [660, 354] width 50 height 41
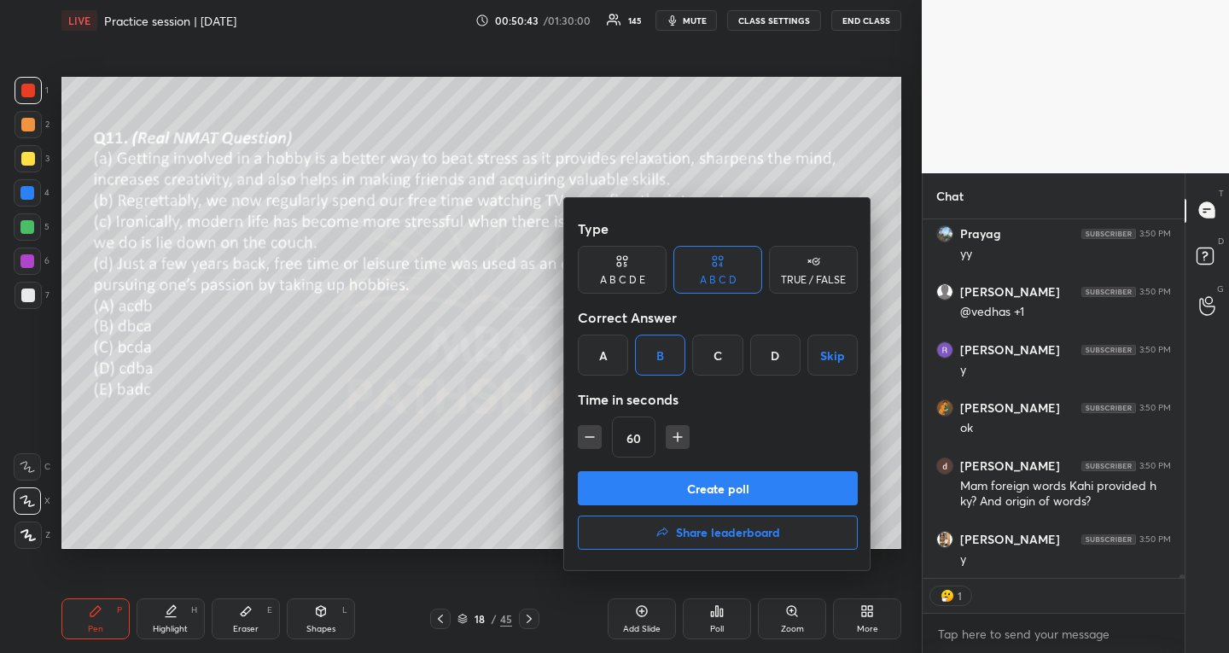
scroll to position [35445, 0]
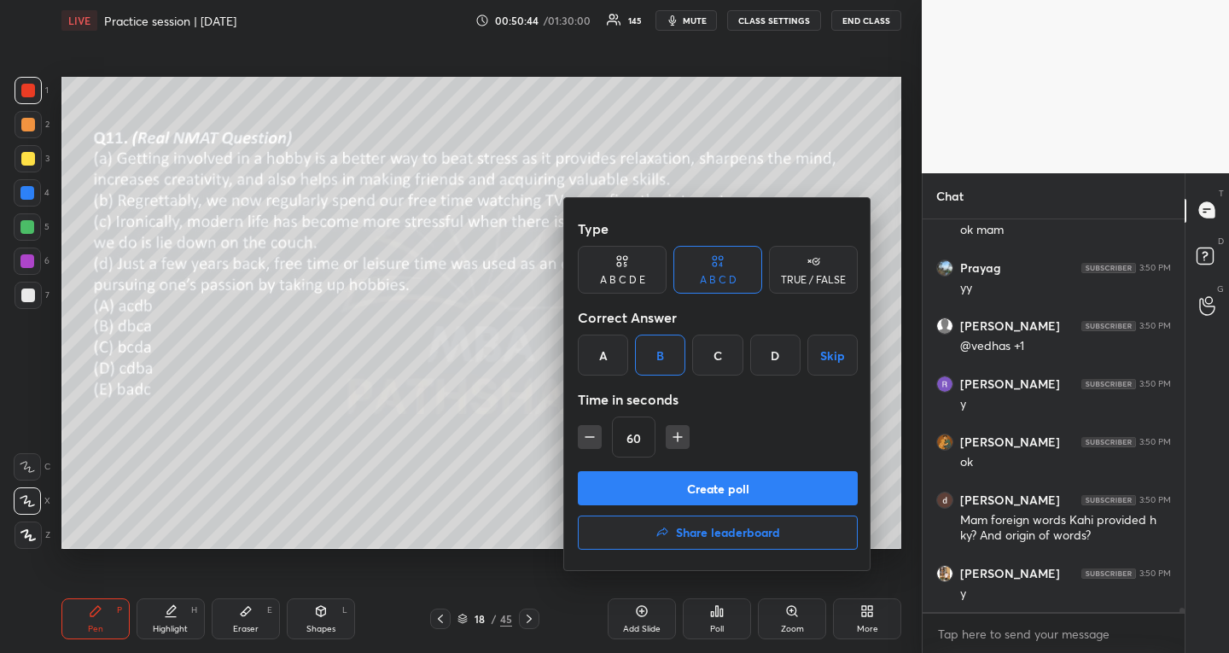
click at [704, 502] on button "Create poll" at bounding box center [718, 488] width 280 height 34
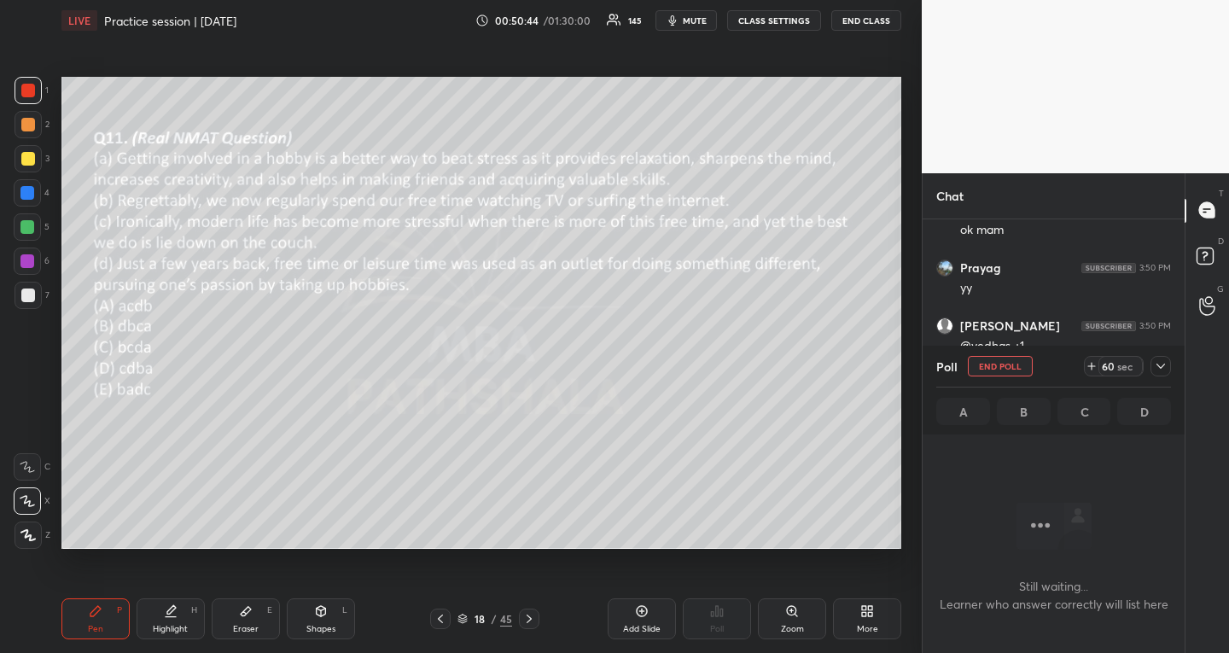
scroll to position [299, 257]
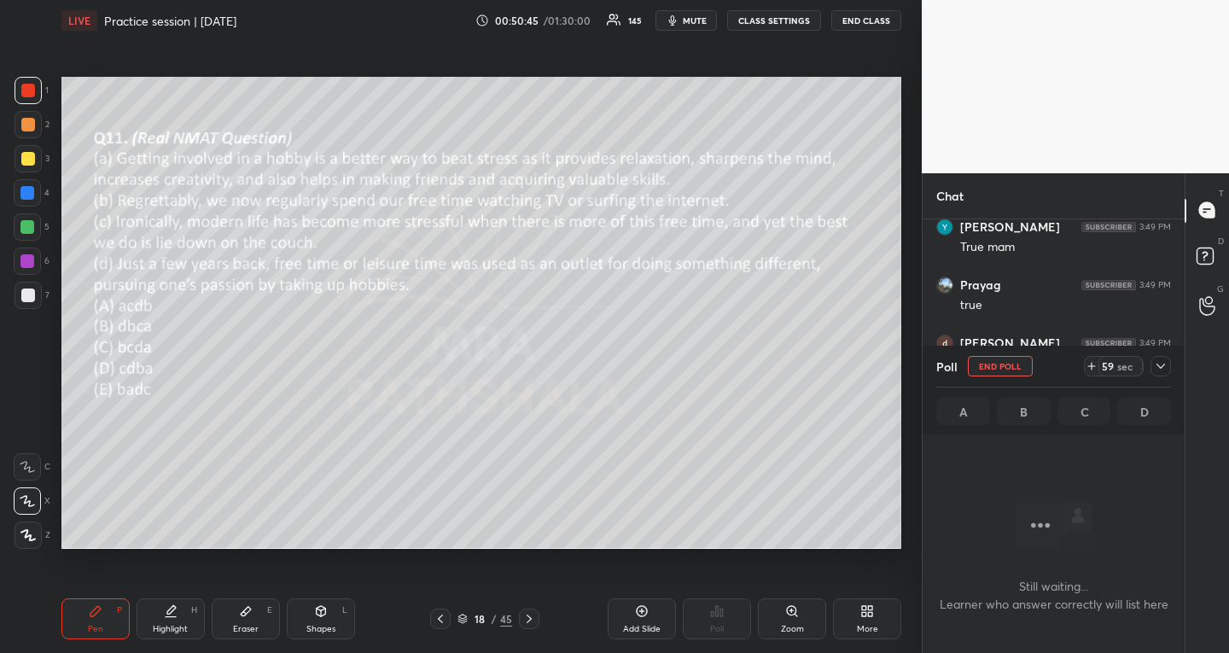
click at [1166, 369] on icon at bounding box center [1161, 366] width 14 height 14
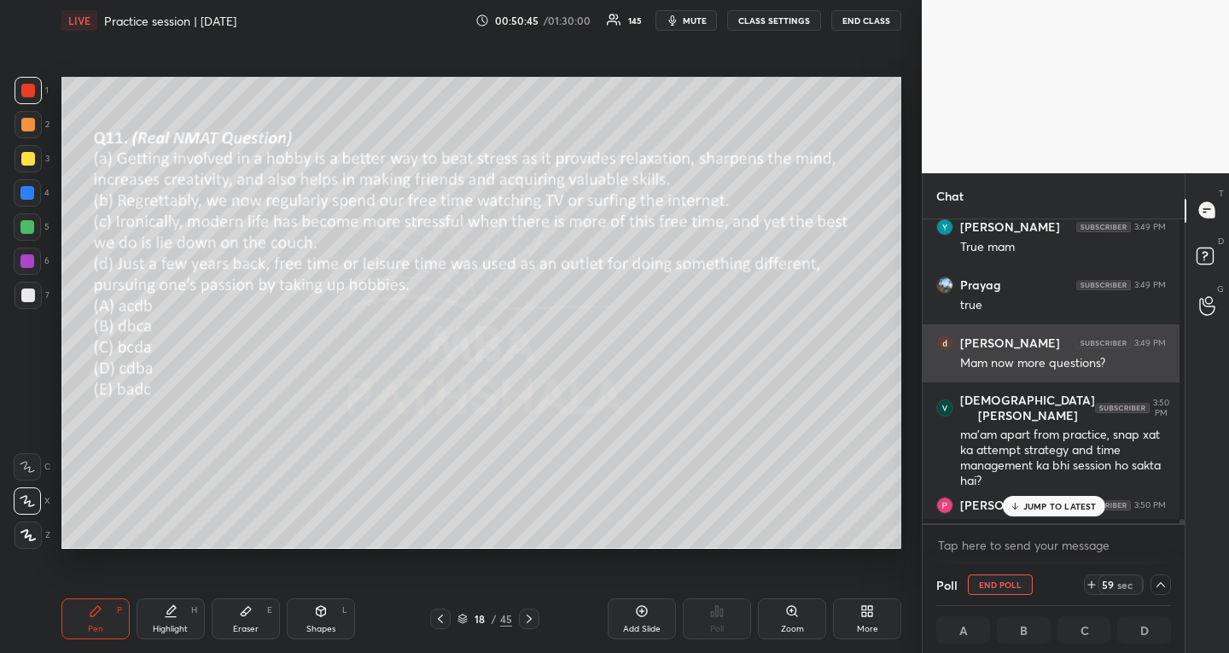
scroll to position [6, 6]
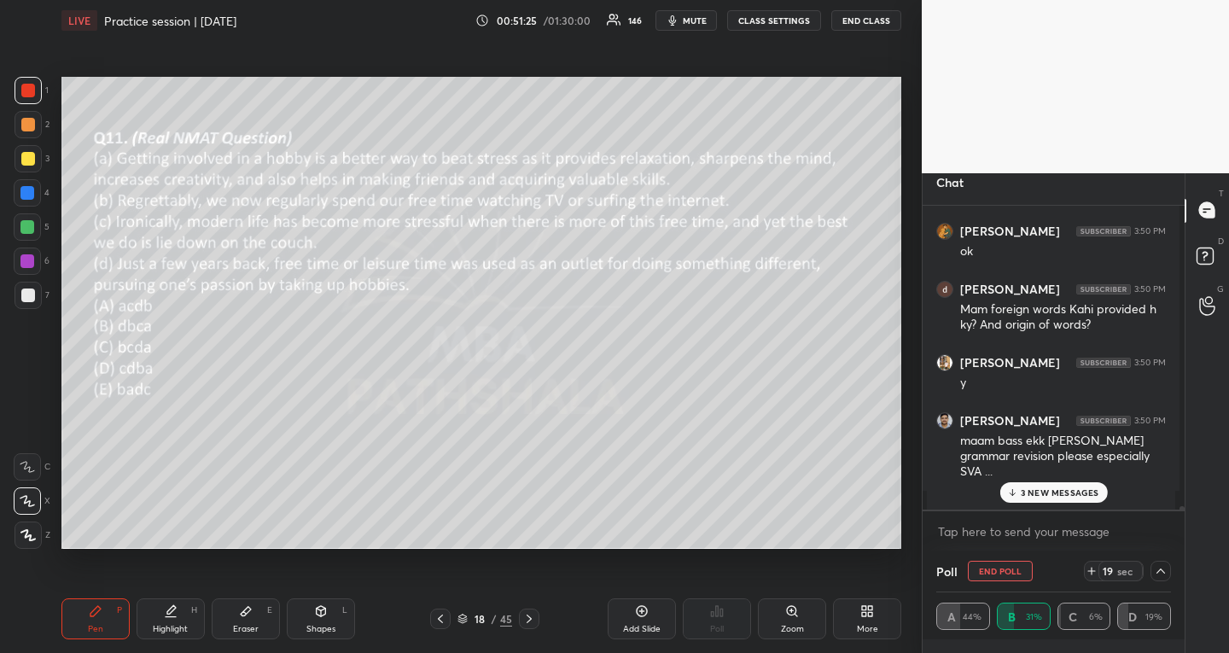
click at [1085, 492] on p "3 NEW MESSAGES" at bounding box center [1059, 492] width 78 height 10
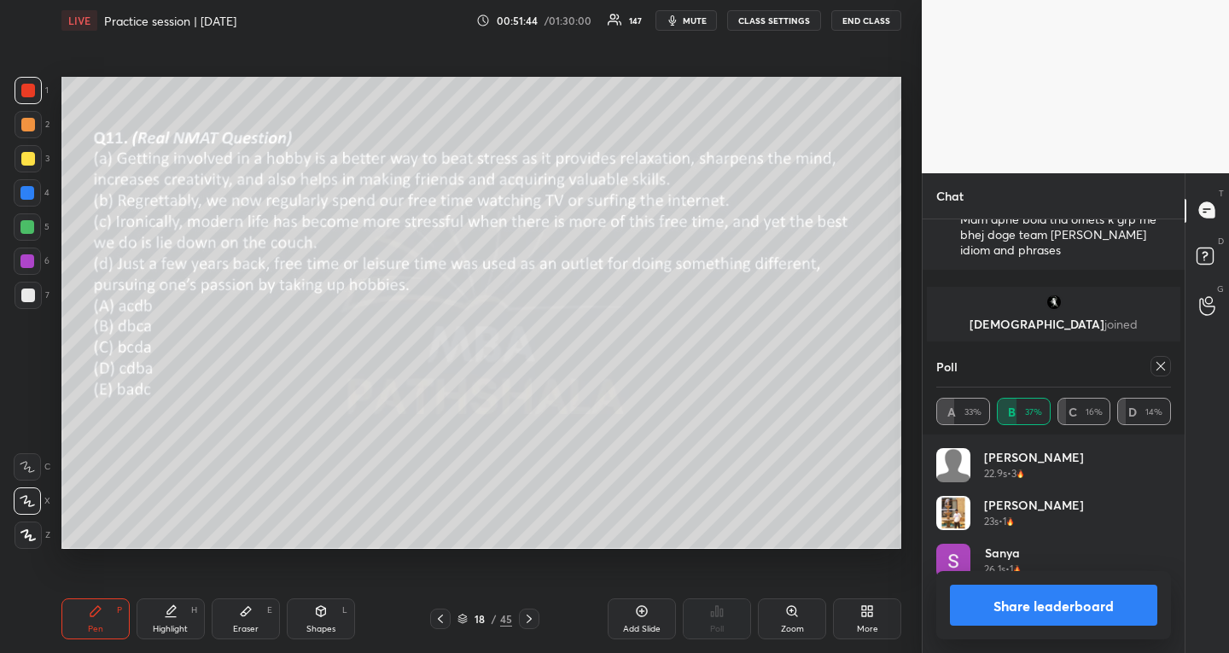
scroll to position [299, 257]
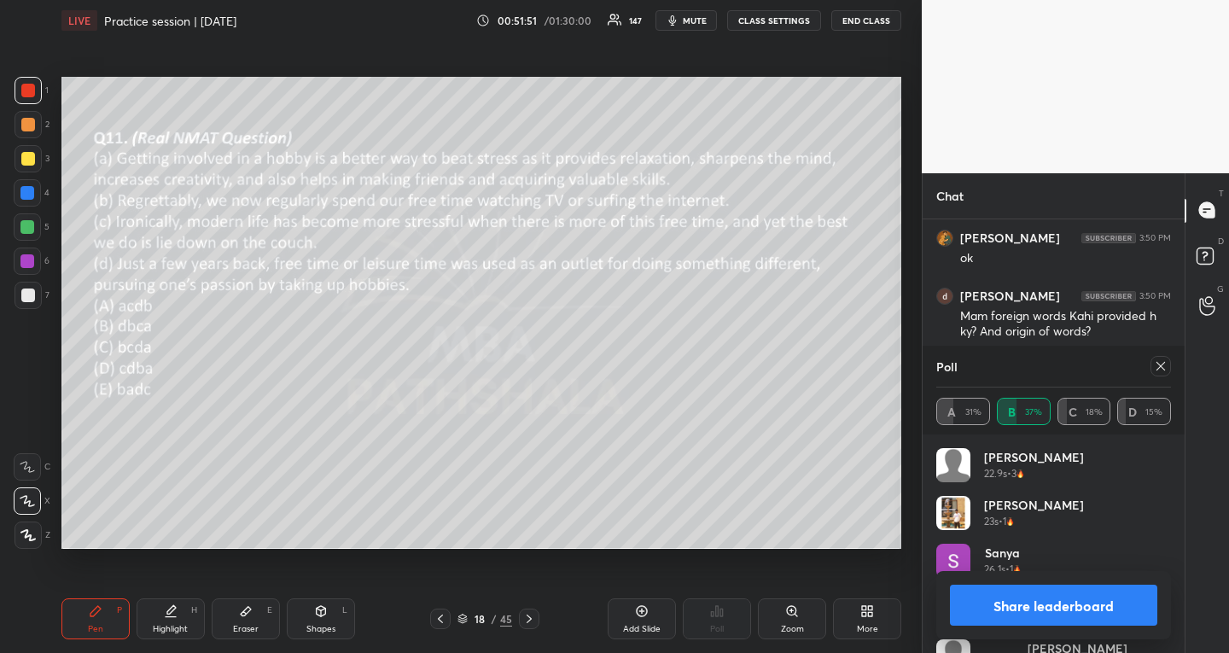
click at [1164, 368] on icon at bounding box center [1161, 366] width 14 height 14
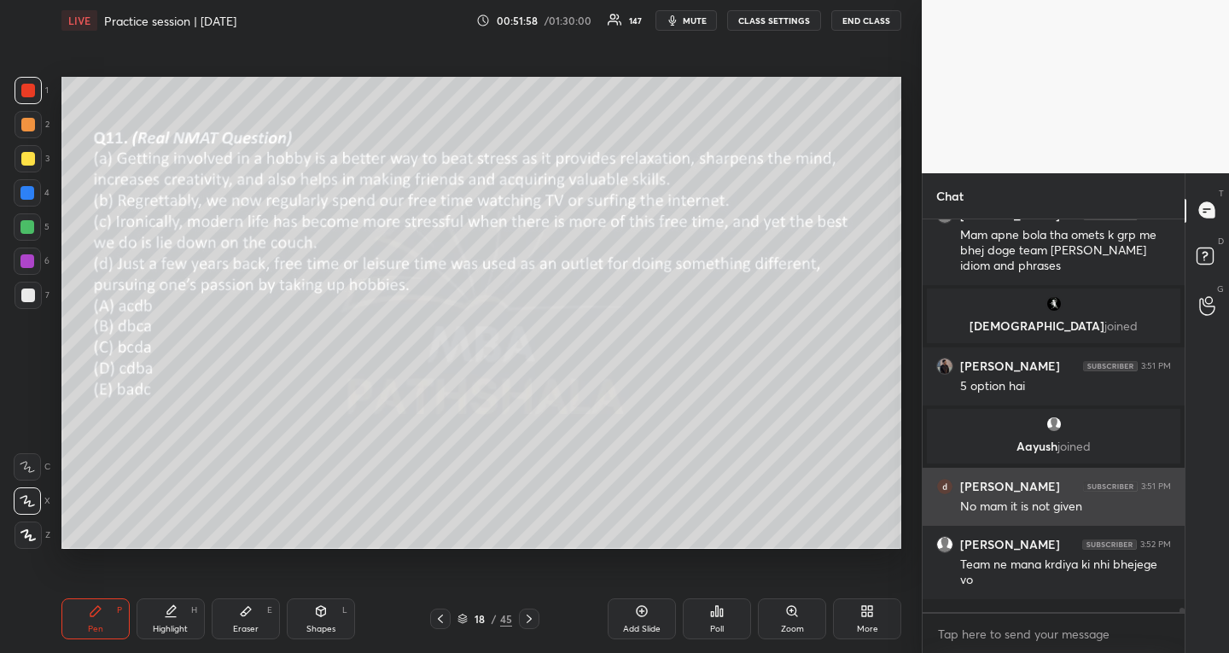
scroll to position [35650, 0]
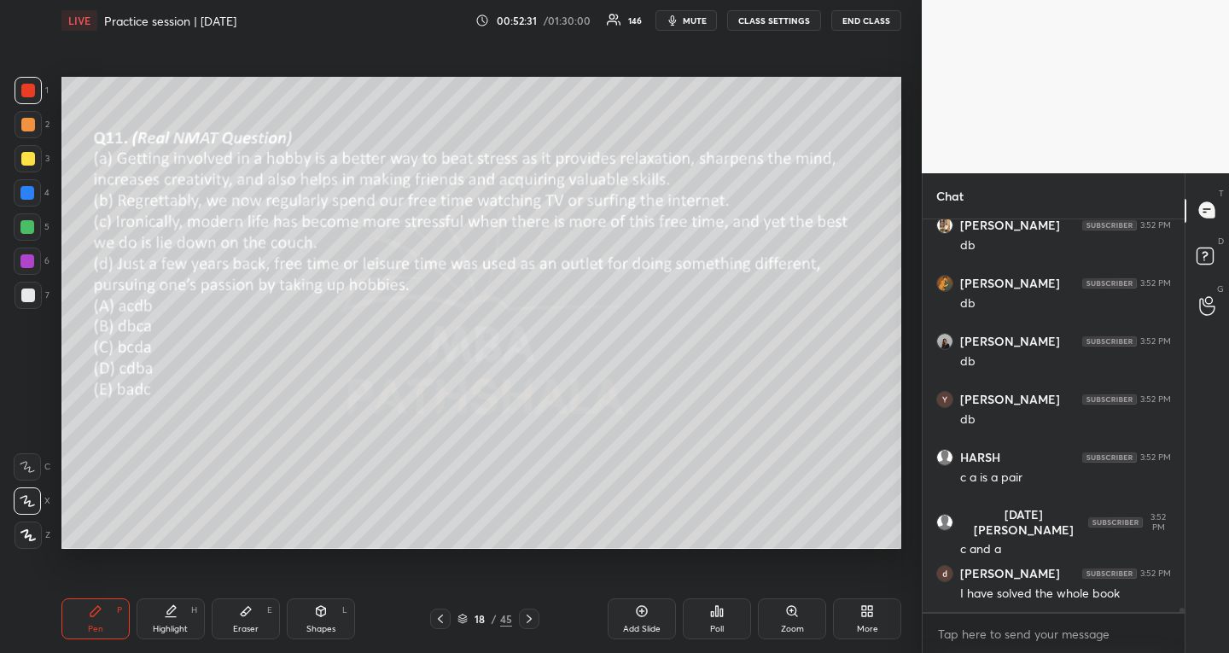
click at [28, 156] on div at bounding box center [28, 159] width 14 height 14
click at [227, 610] on div "Eraser E" at bounding box center [246, 618] width 68 height 41
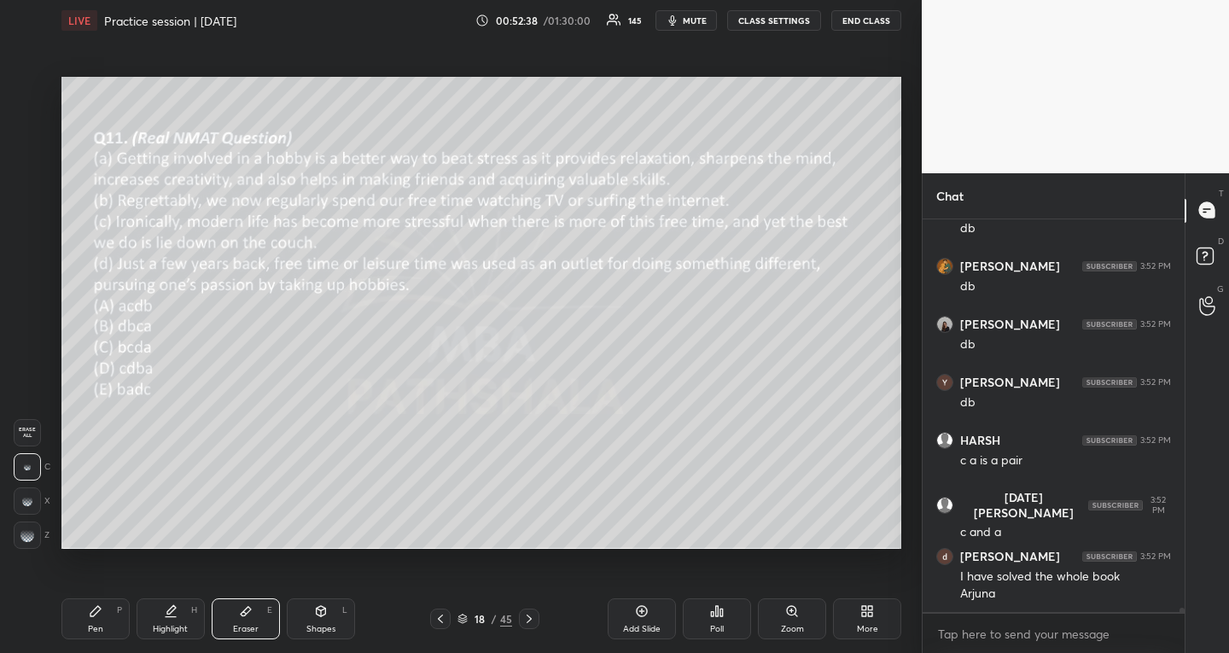
click at [106, 617] on div "Pen P" at bounding box center [95, 618] width 68 height 41
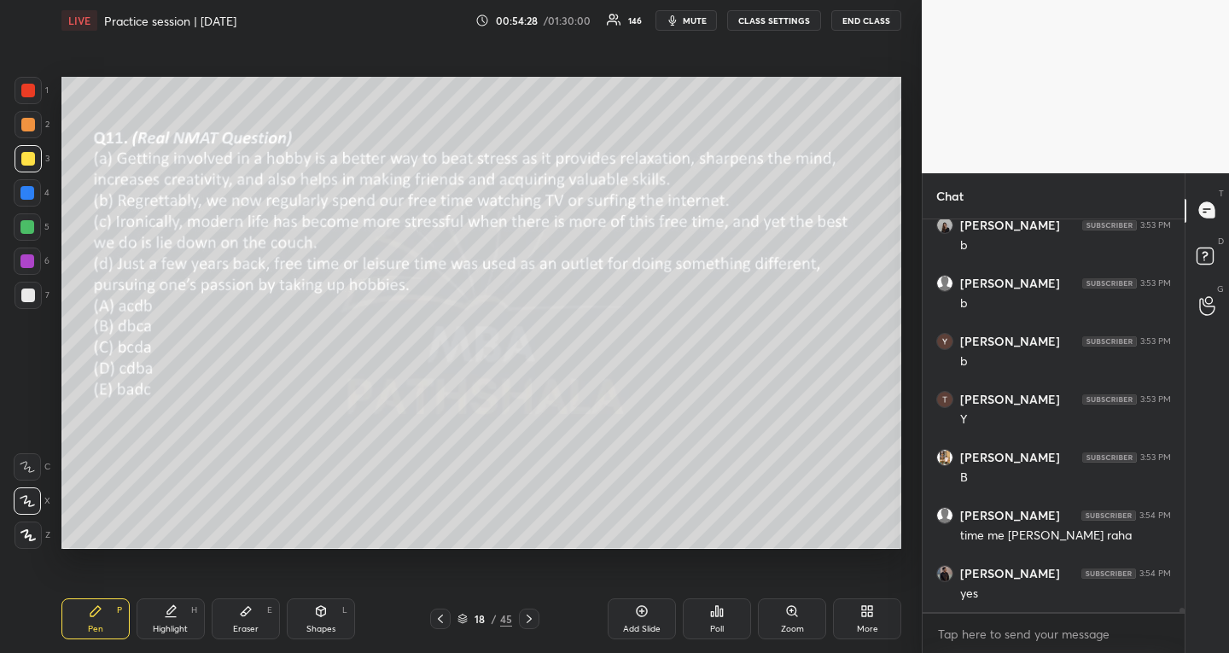
scroll to position [36830, 0]
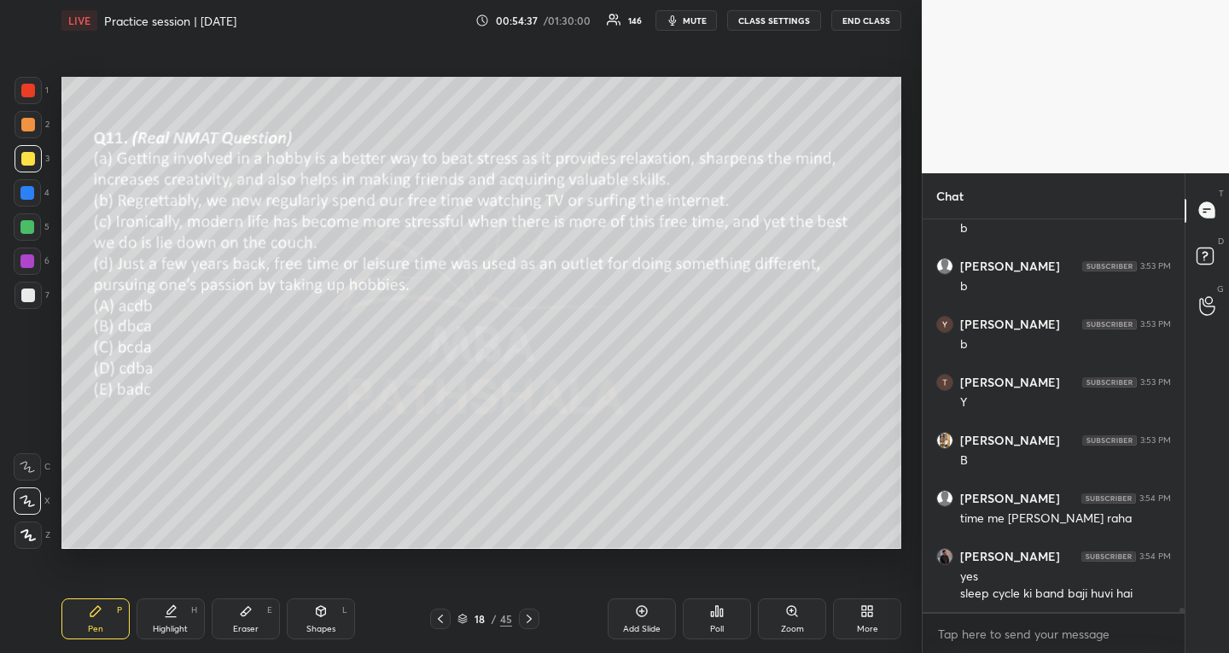
click at [528, 613] on icon at bounding box center [529, 619] width 14 height 14
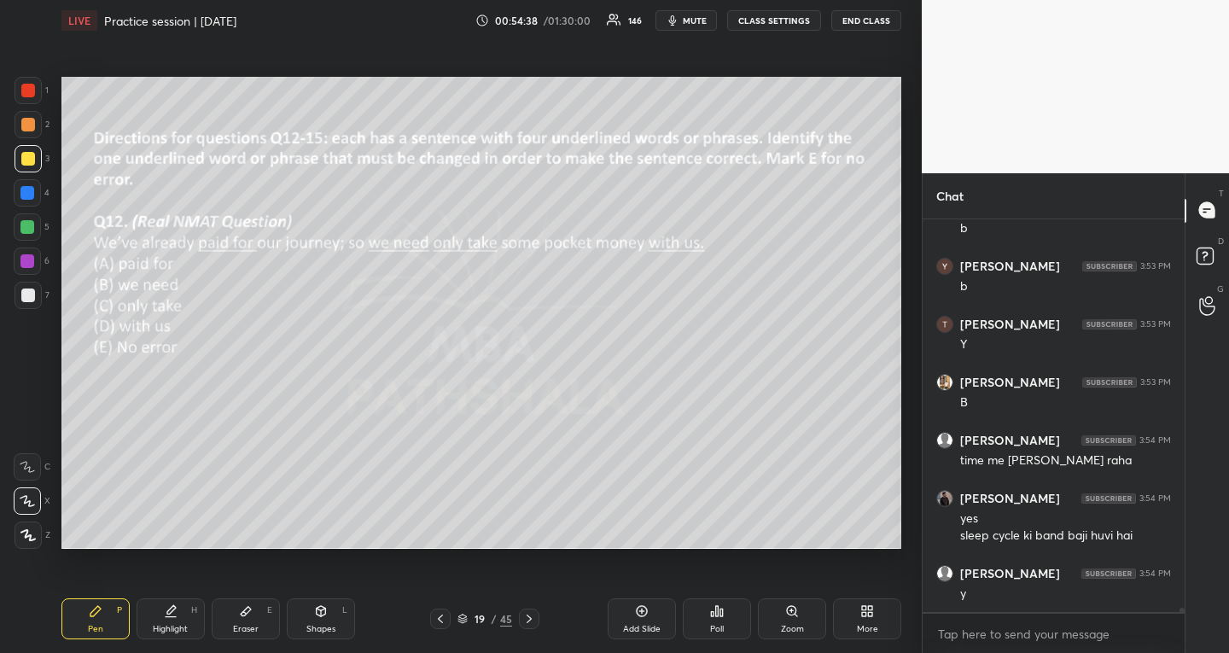
click at [708, 621] on div "Poll" at bounding box center [717, 618] width 68 height 41
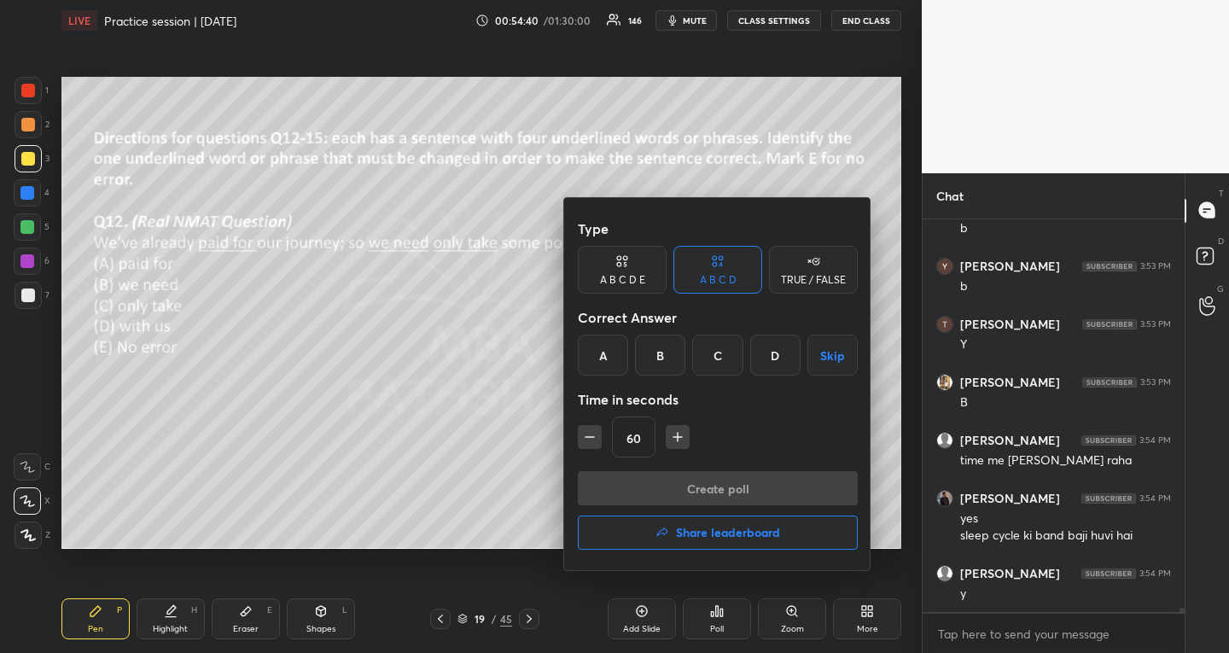
click at [631, 265] on div "A B C D E" at bounding box center [622, 270] width 89 height 48
click at [779, 355] on div "E" at bounding box center [789, 354] width 41 height 41
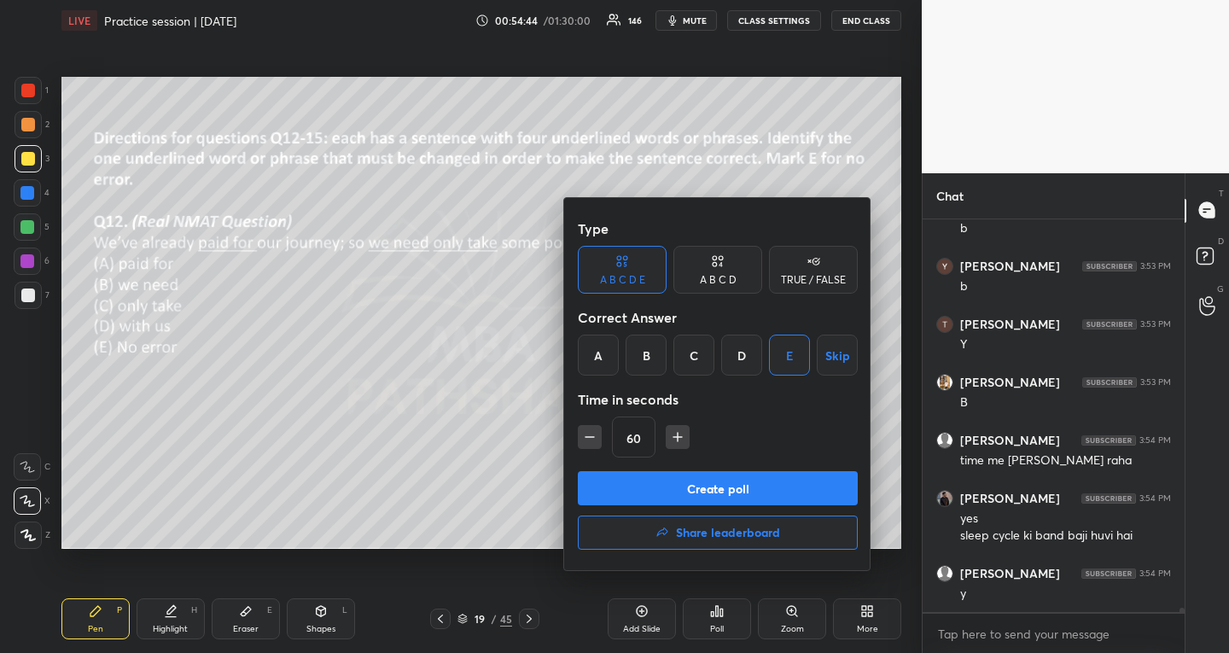
click at [601, 493] on button "Create poll" at bounding box center [718, 488] width 280 height 34
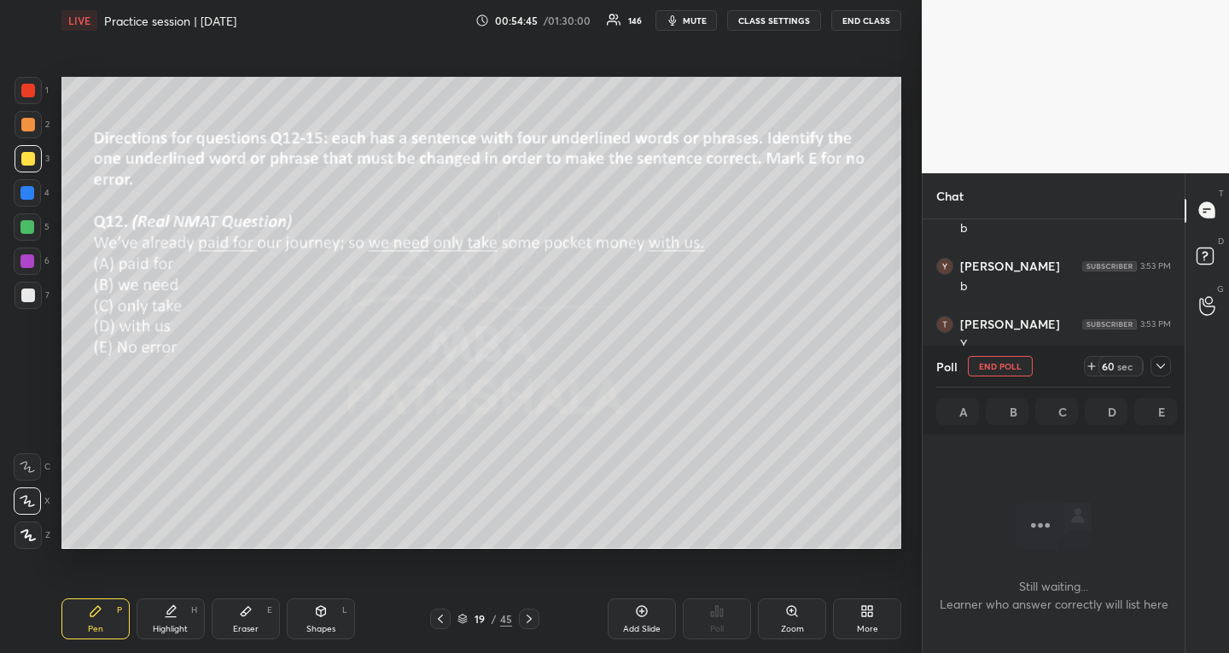
scroll to position [36432, 0]
click at [1164, 369] on icon at bounding box center [1161, 366] width 14 height 14
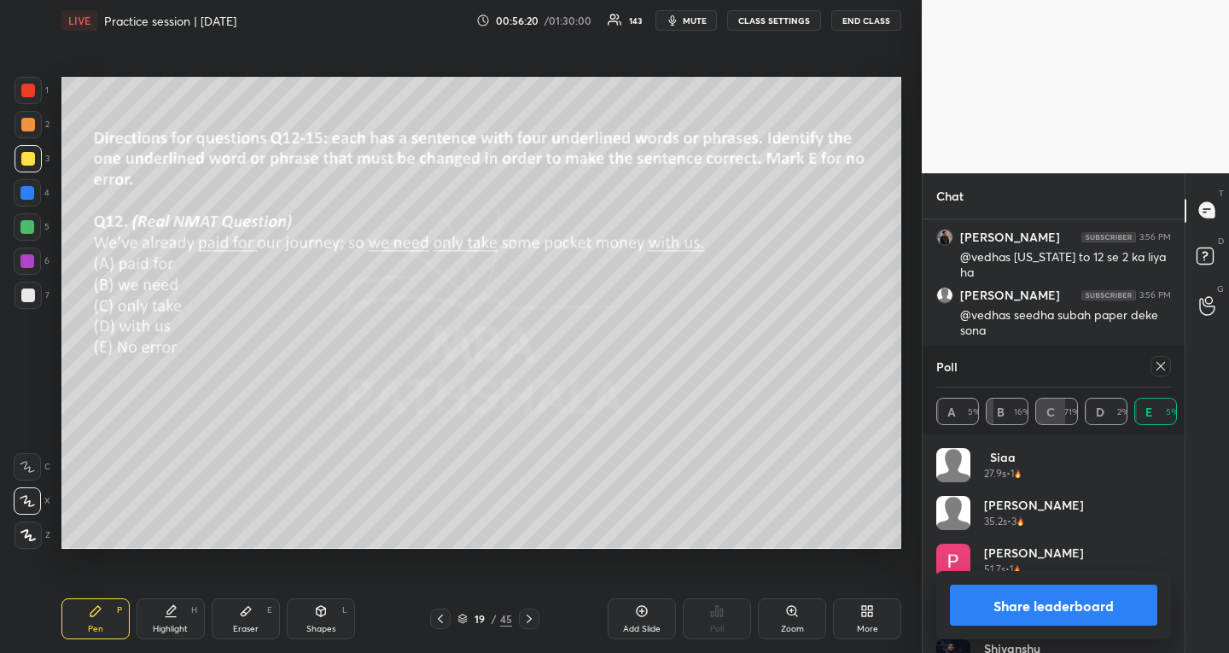
scroll to position [37918, 0]
click at [1159, 357] on div at bounding box center [1160, 366] width 20 height 20
type textarea "x"
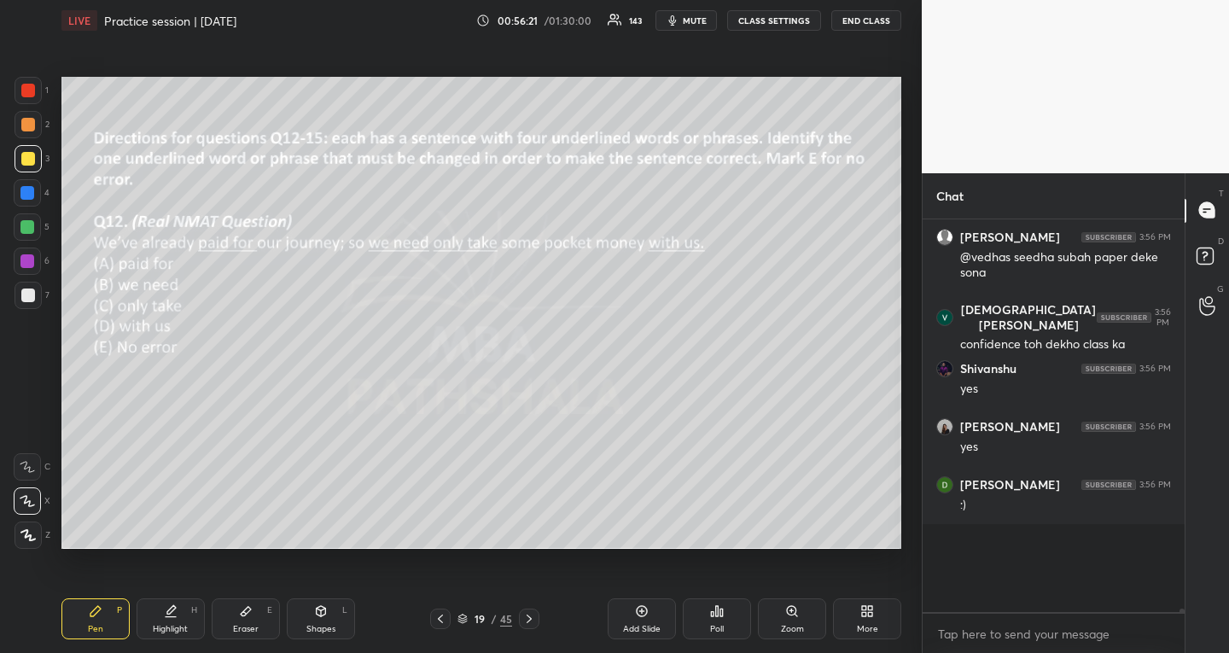
scroll to position [369, 252]
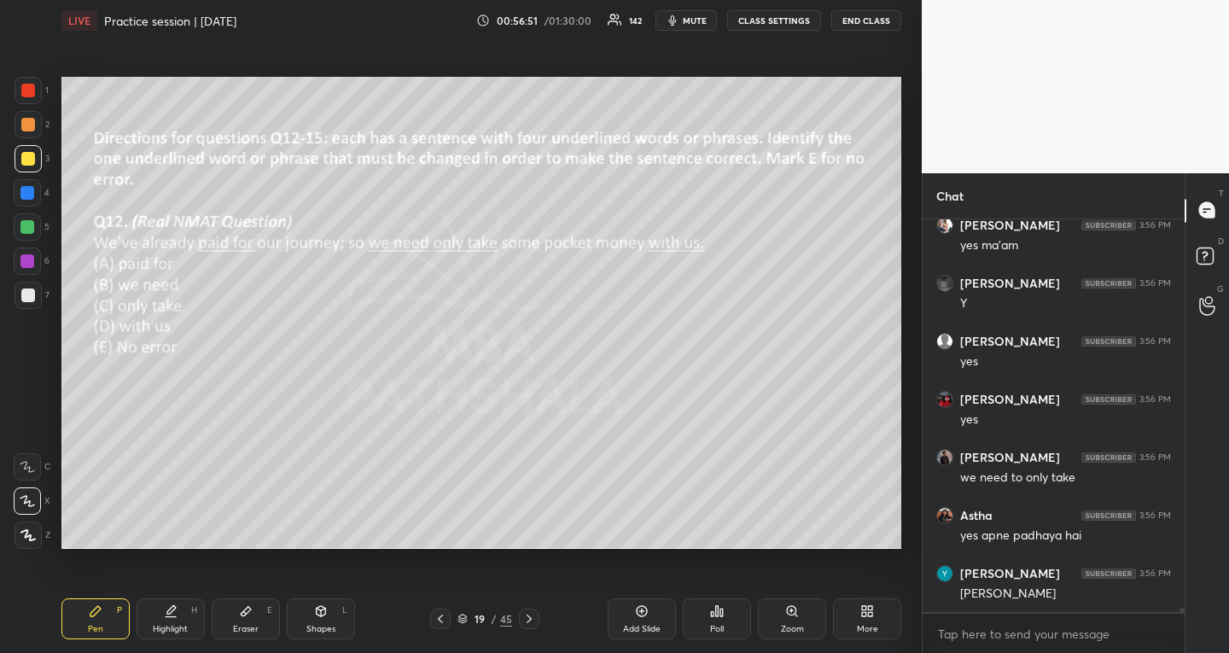
click at [524, 622] on icon at bounding box center [529, 619] width 14 height 14
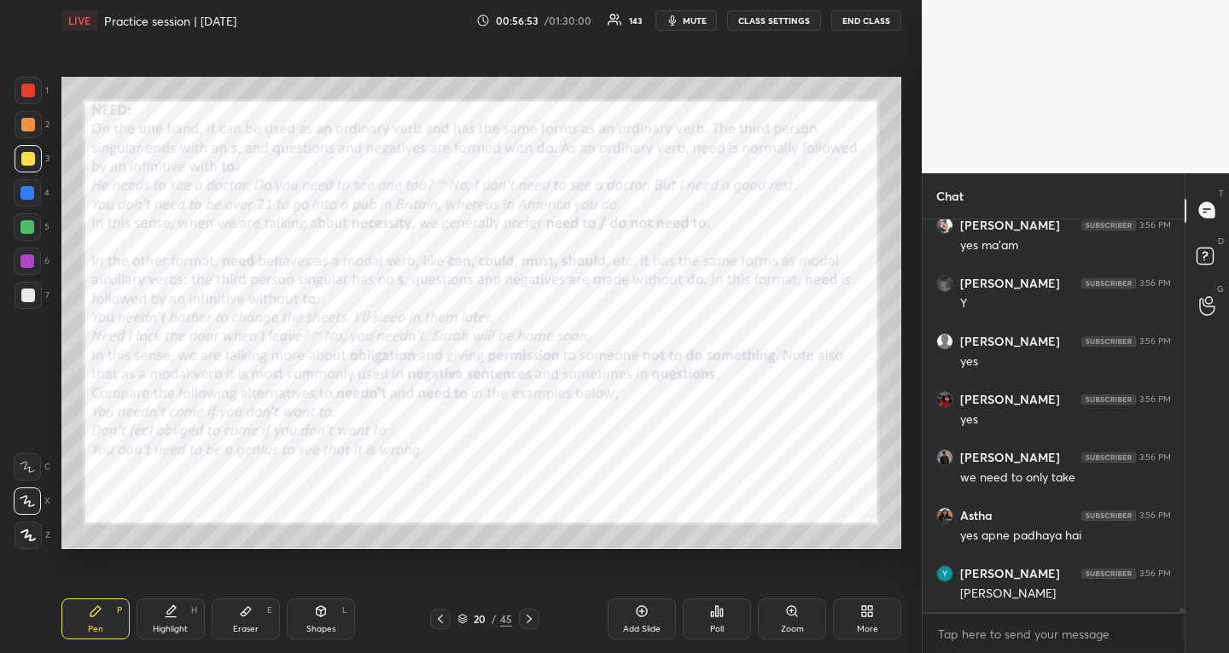
click at [39, 93] on div at bounding box center [28, 90] width 27 height 27
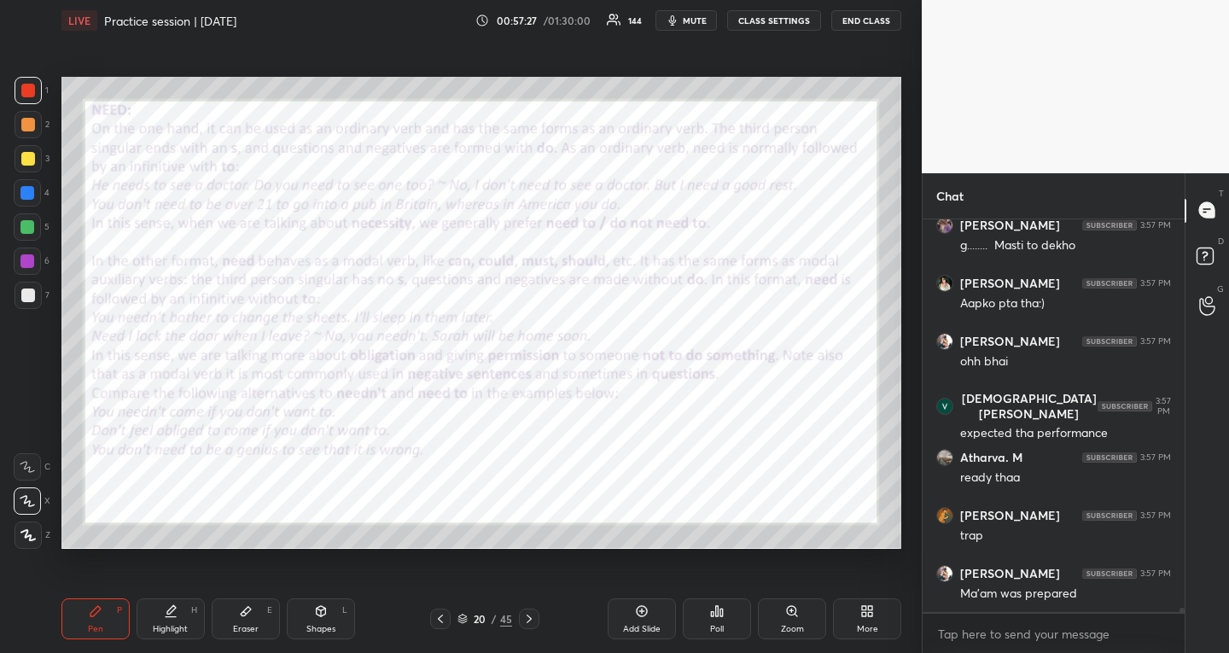
scroll to position [39462, 0]
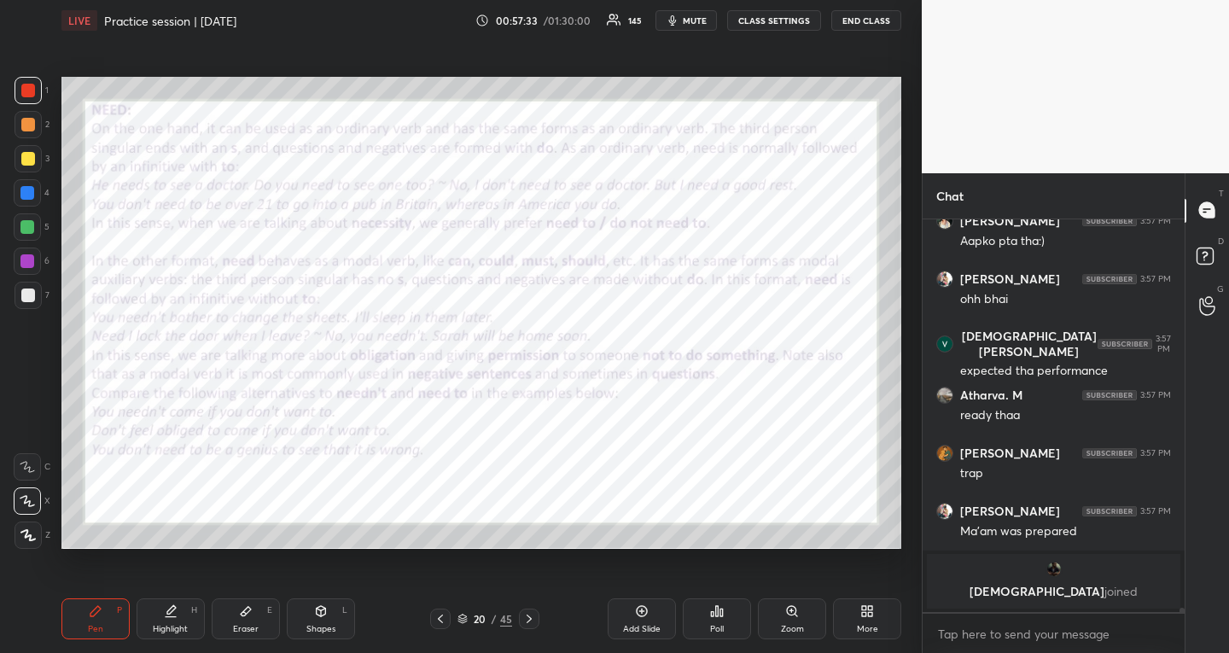
click at [440, 613] on icon at bounding box center [440, 619] width 14 height 14
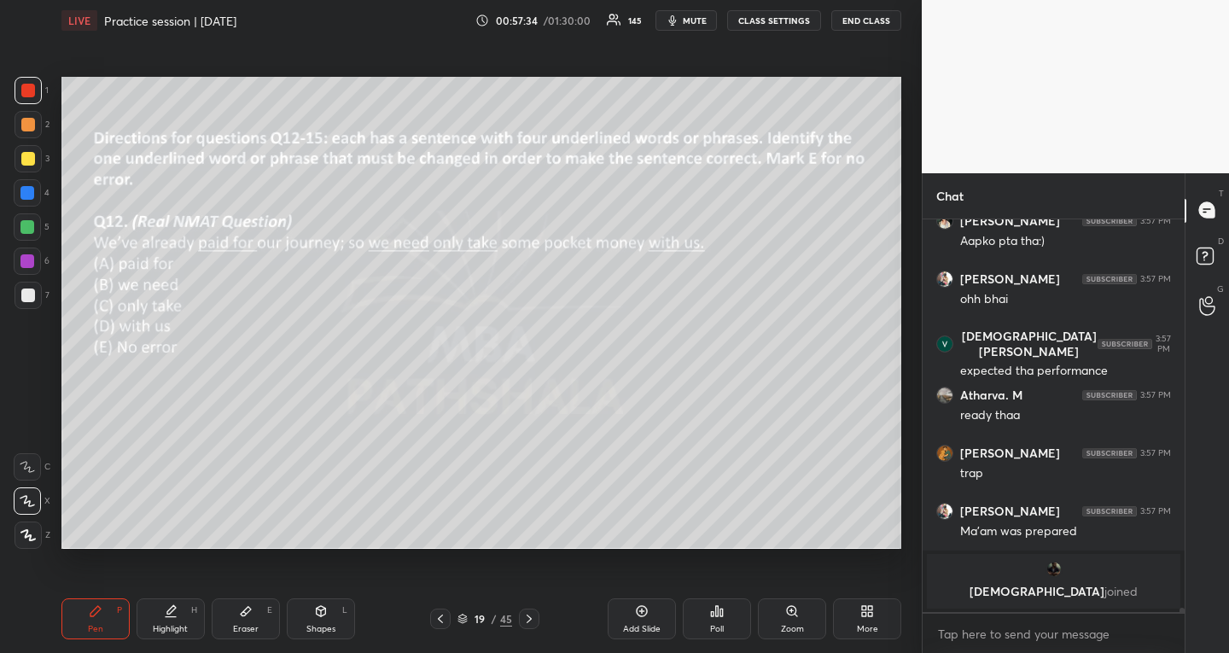
click at [32, 247] on div "1 2 3 4 5 6 7" at bounding box center [32, 196] width 36 height 239
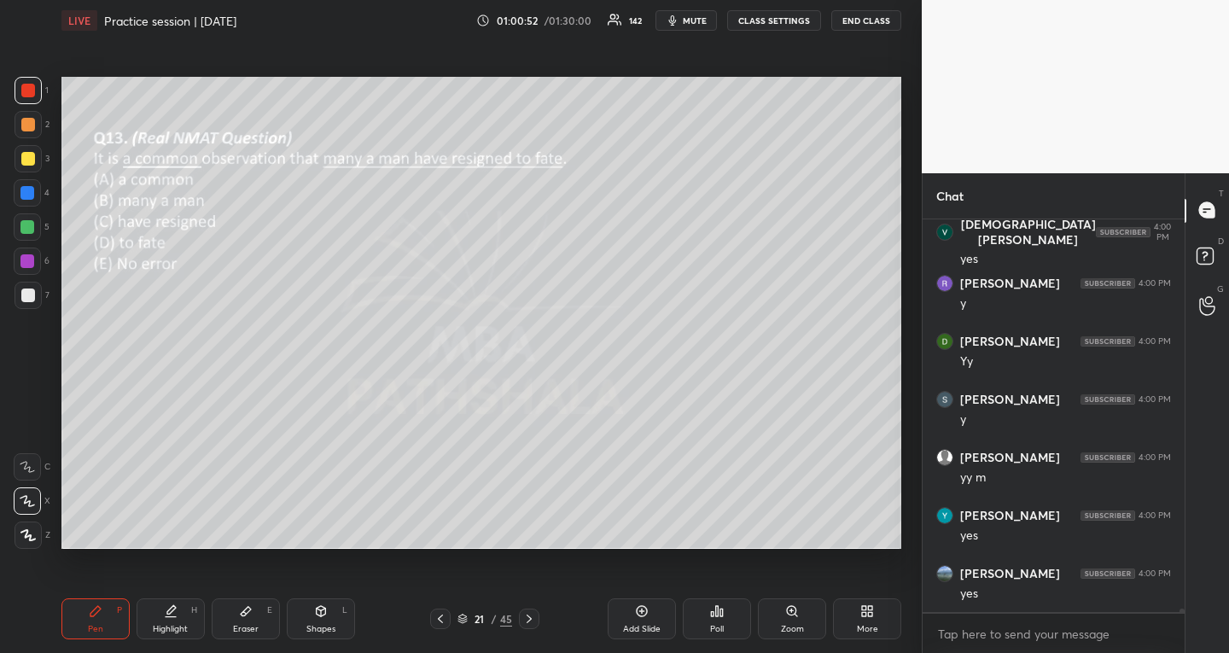
scroll to position [41578, 0]
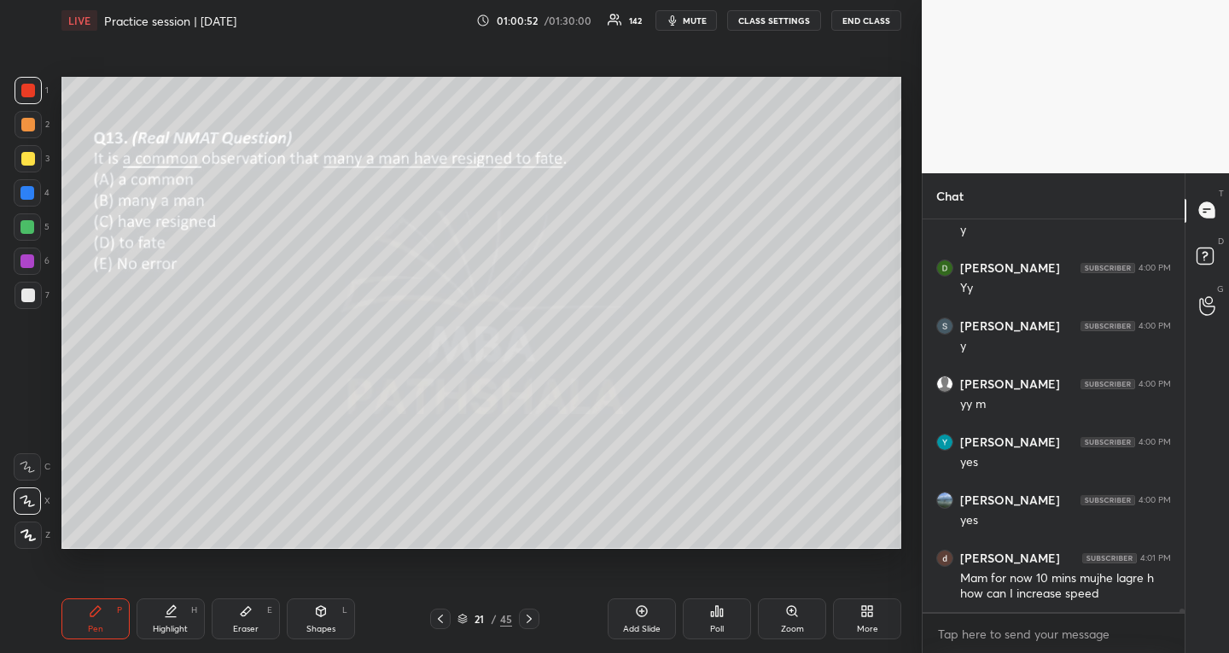
click at [713, 613] on icon at bounding box center [712, 614] width 3 height 4
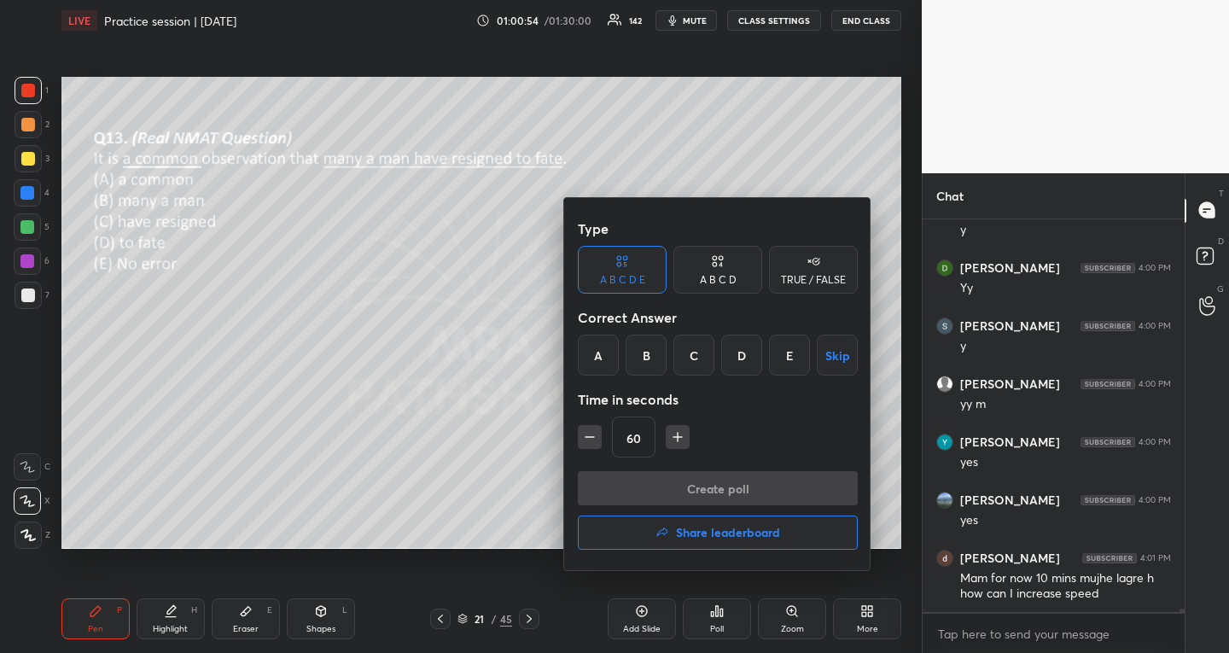
click at [689, 359] on div "C" at bounding box center [693, 354] width 41 height 41
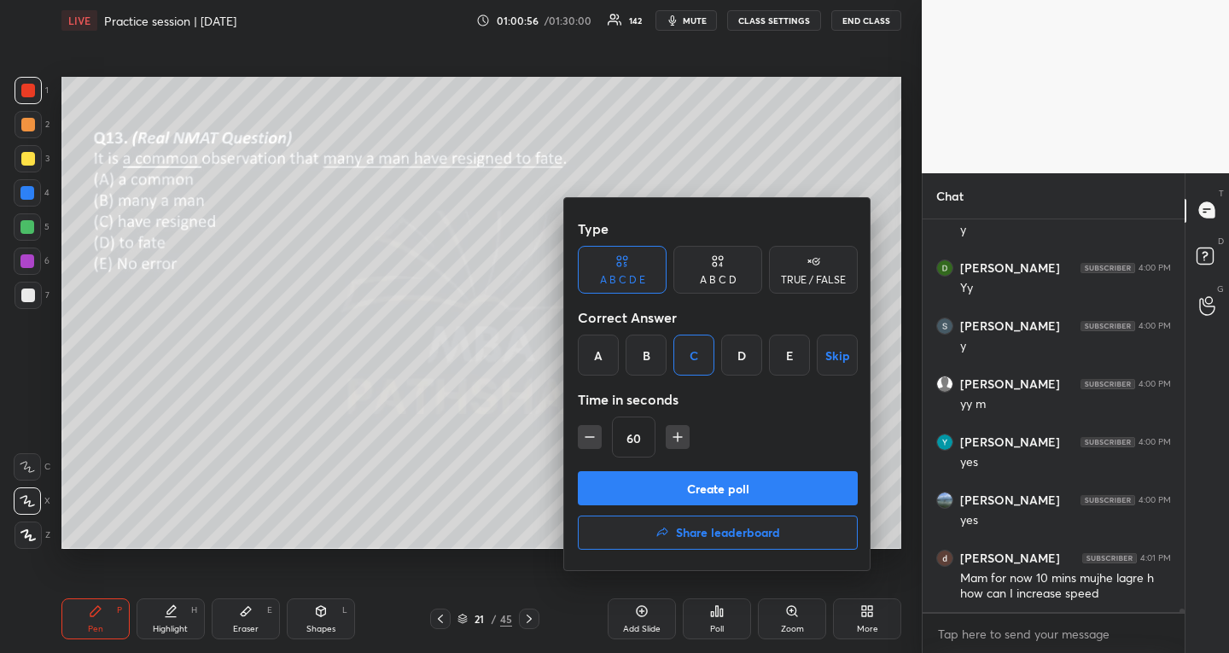
click at [591, 437] on icon "button" at bounding box center [589, 437] width 9 height 0
type input "45"
click at [631, 484] on button "Create poll" at bounding box center [718, 488] width 280 height 34
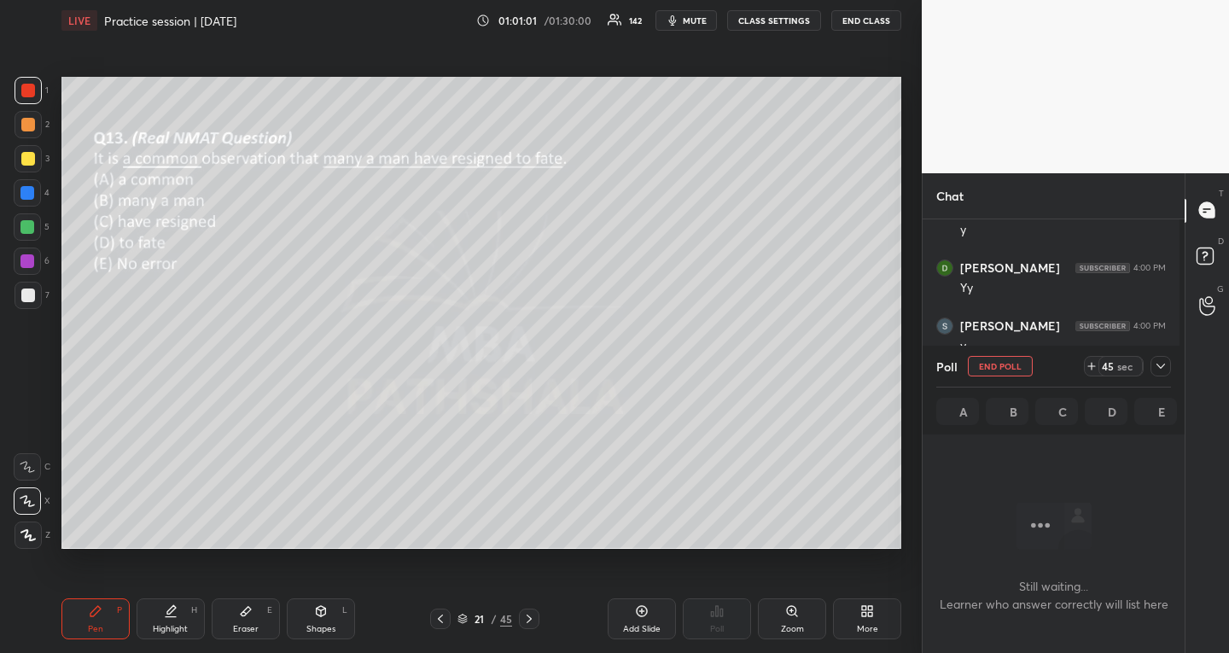
scroll to position [340, 257]
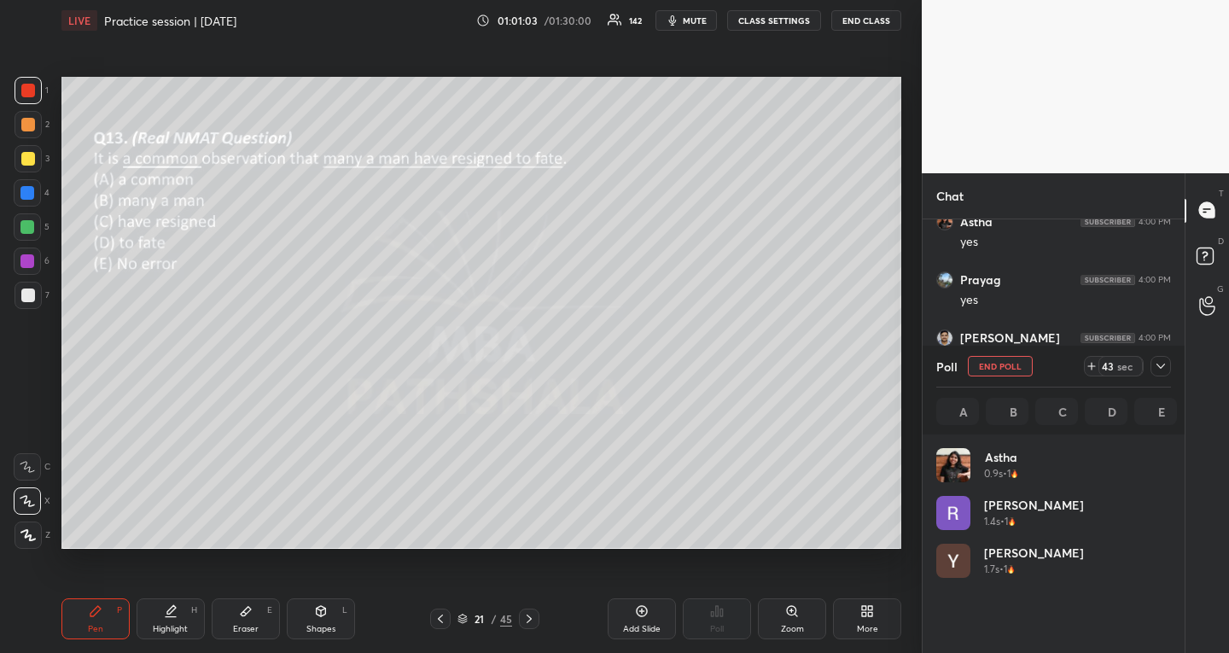
click at [1164, 362] on icon at bounding box center [1161, 366] width 14 height 14
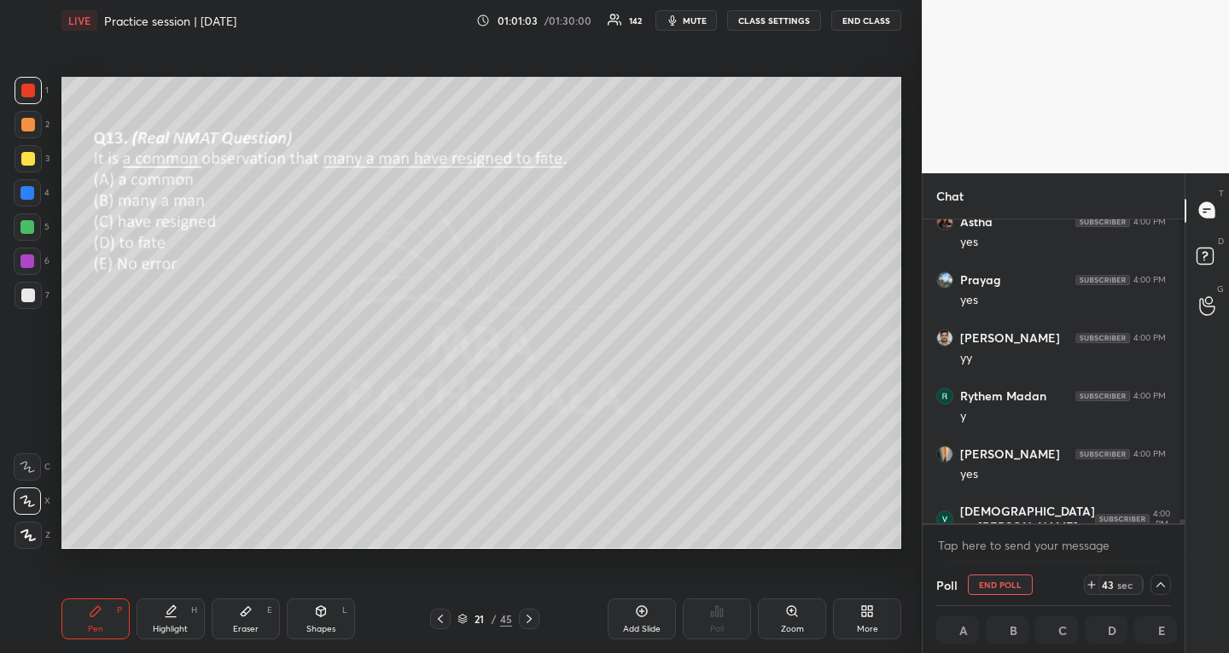
scroll to position [6, 1]
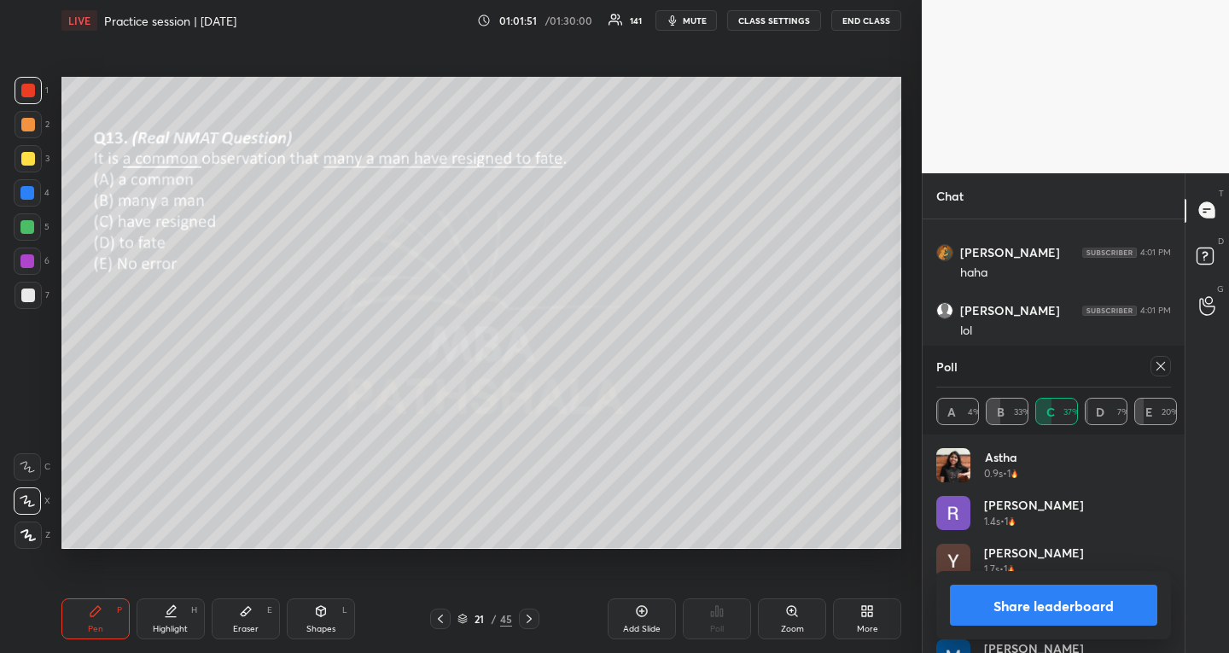
click at [1160, 369] on icon at bounding box center [1161, 366] width 14 height 14
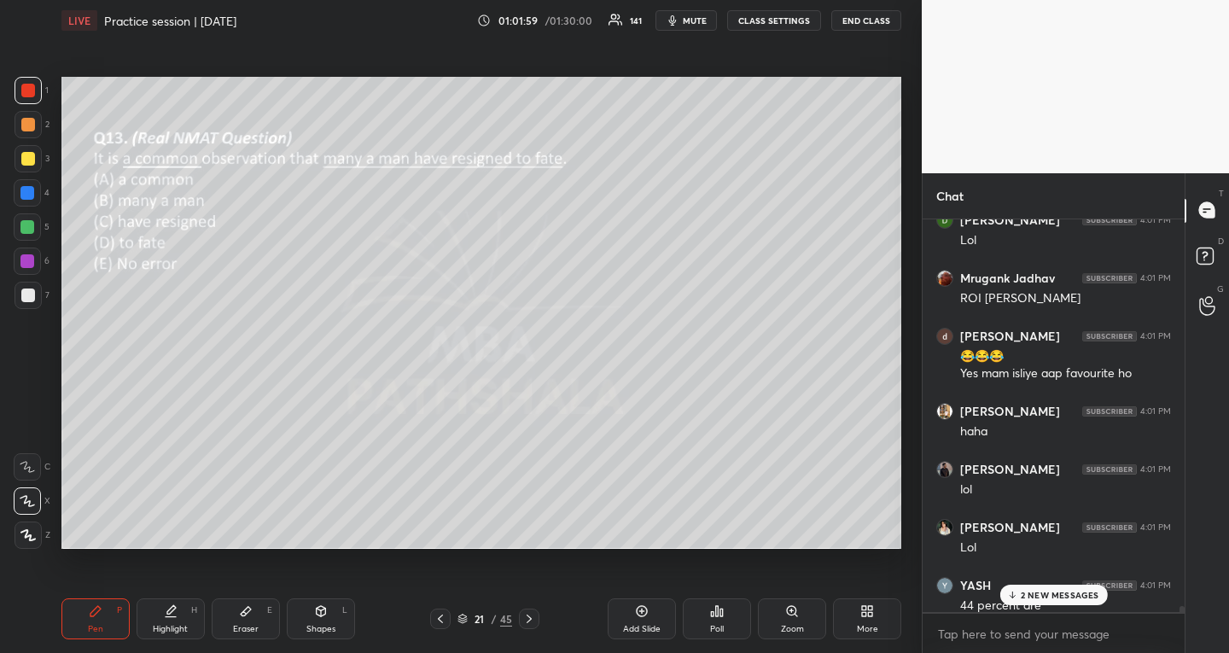
click at [1035, 589] on div "2 NEW MESSAGES" at bounding box center [1053, 594] width 108 height 20
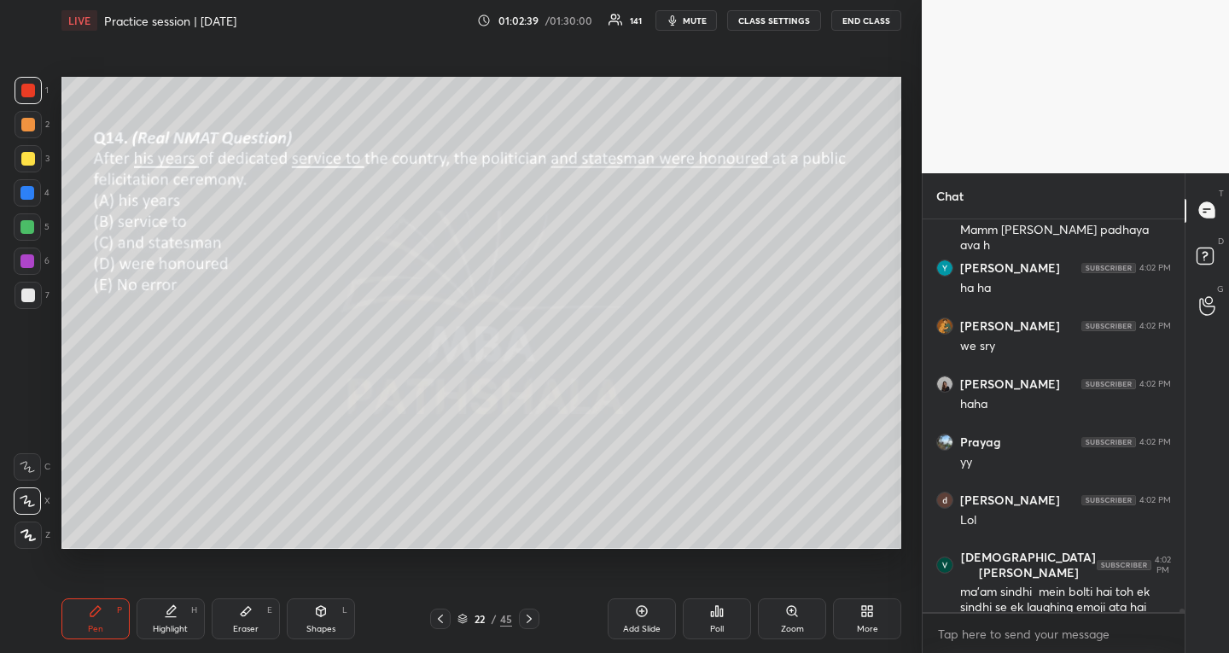
click at [731, 623] on div "Poll" at bounding box center [717, 618] width 68 height 41
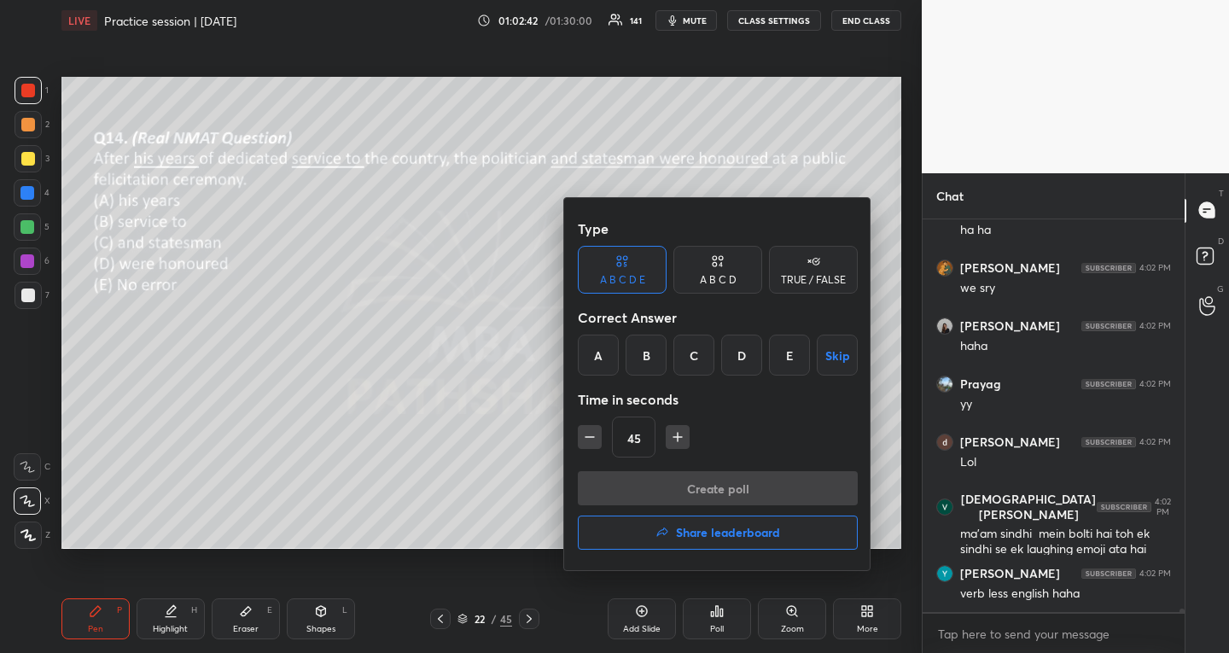
click at [744, 352] on div "D" at bounding box center [741, 354] width 41 height 41
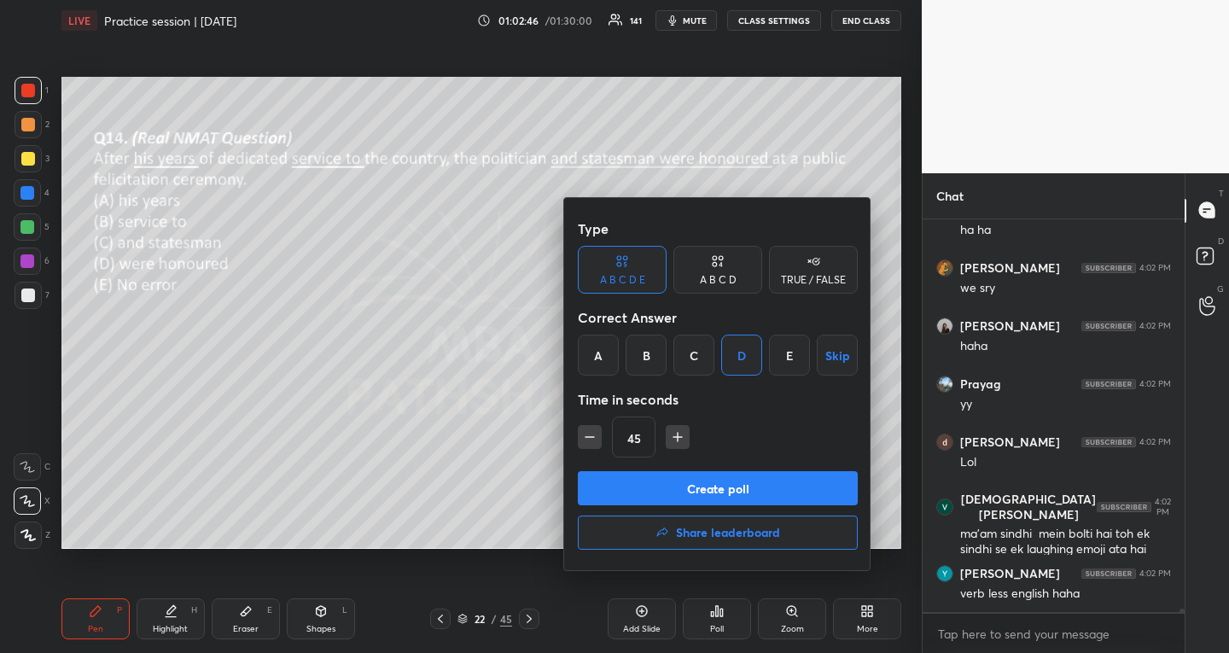
click at [706, 478] on button "Create poll" at bounding box center [718, 488] width 280 height 34
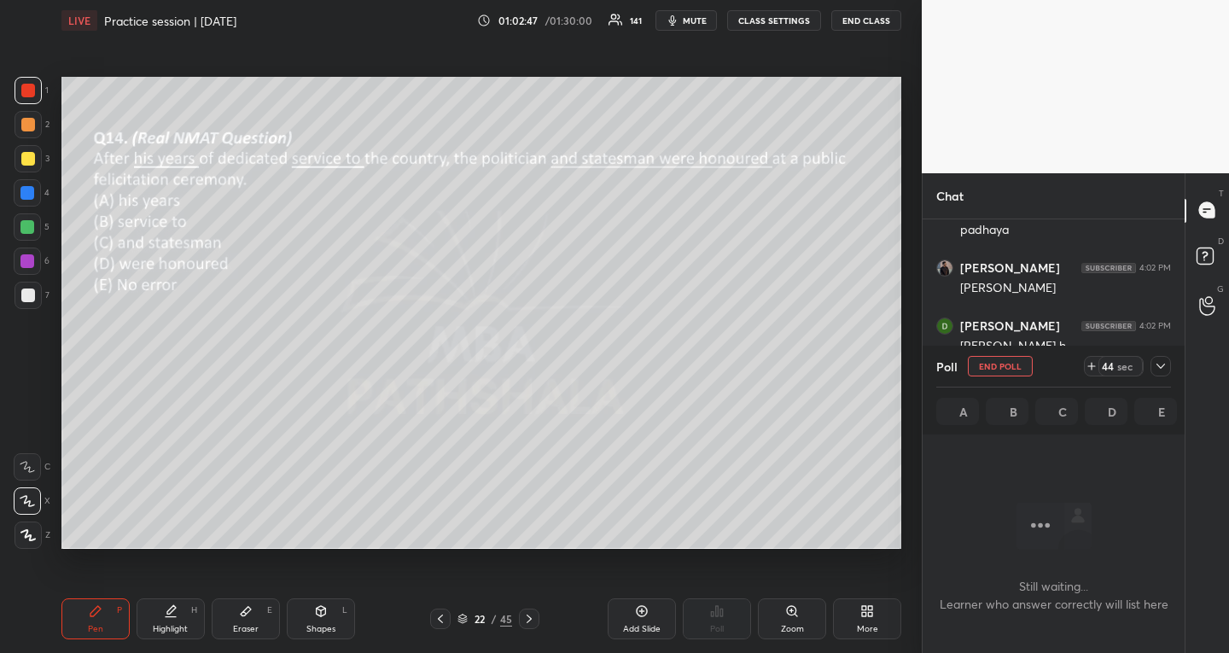
click at [1153, 358] on div at bounding box center [1160, 366] width 20 height 20
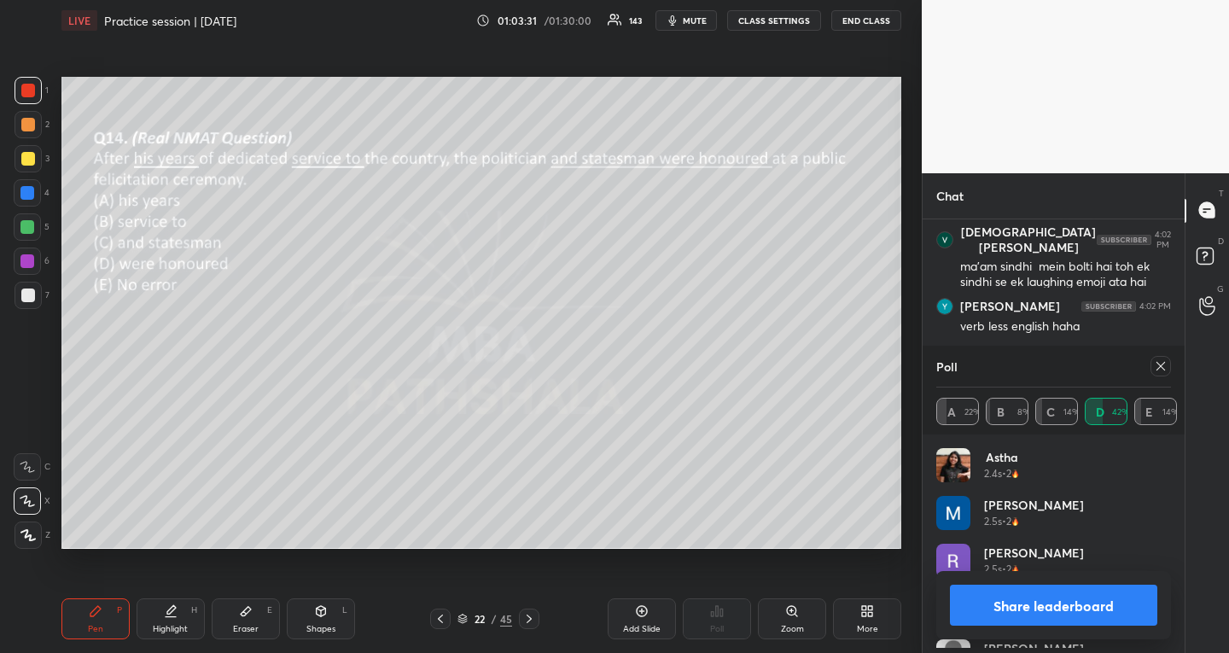
scroll to position [5, 6]
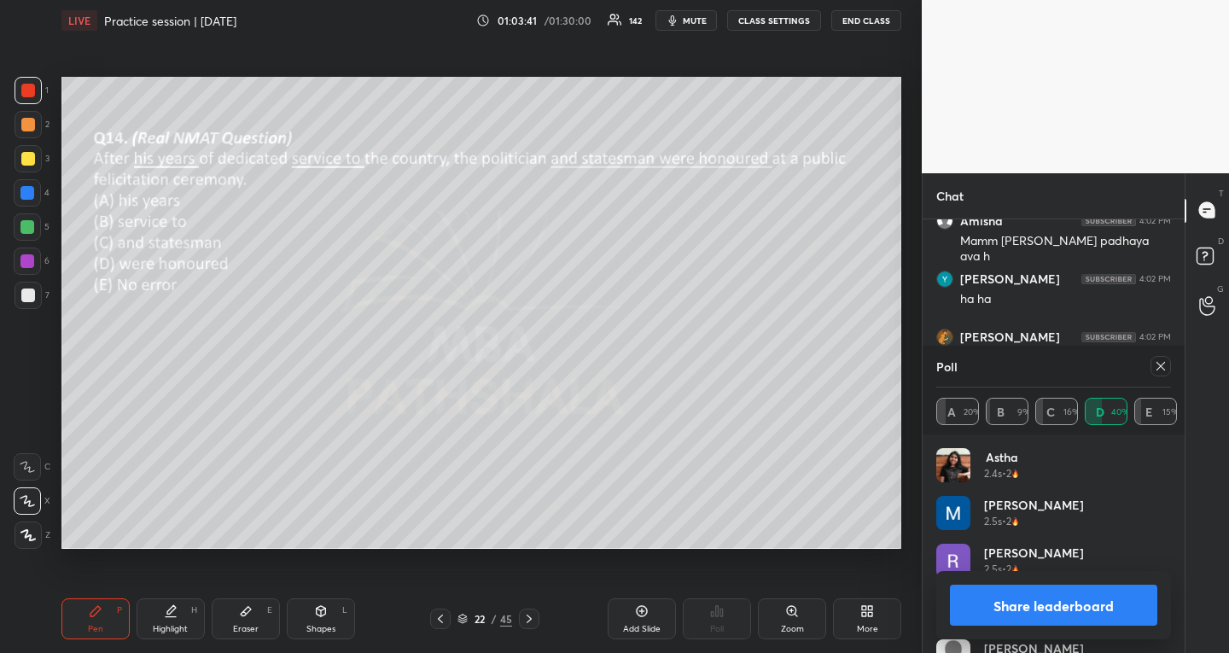
click at [1154, 371] on icon at bounding box center [1161, 366] width 14 height 14
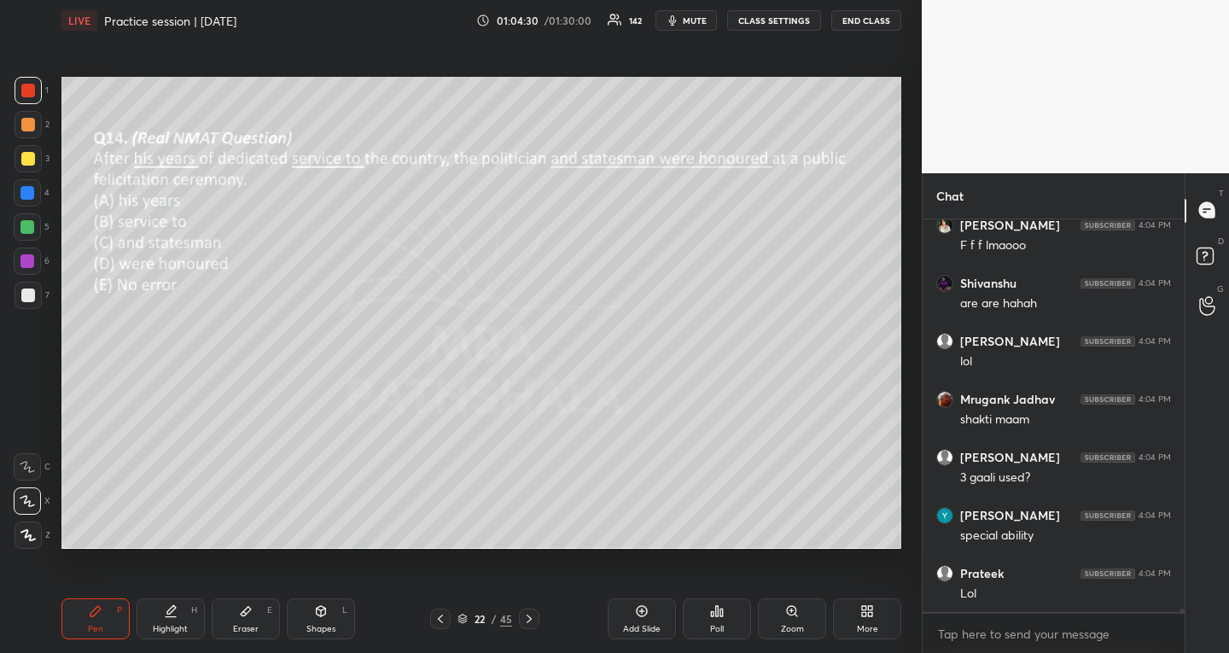
click at [530, 610] on div at bounding box center [529, 618] width 20 height 20
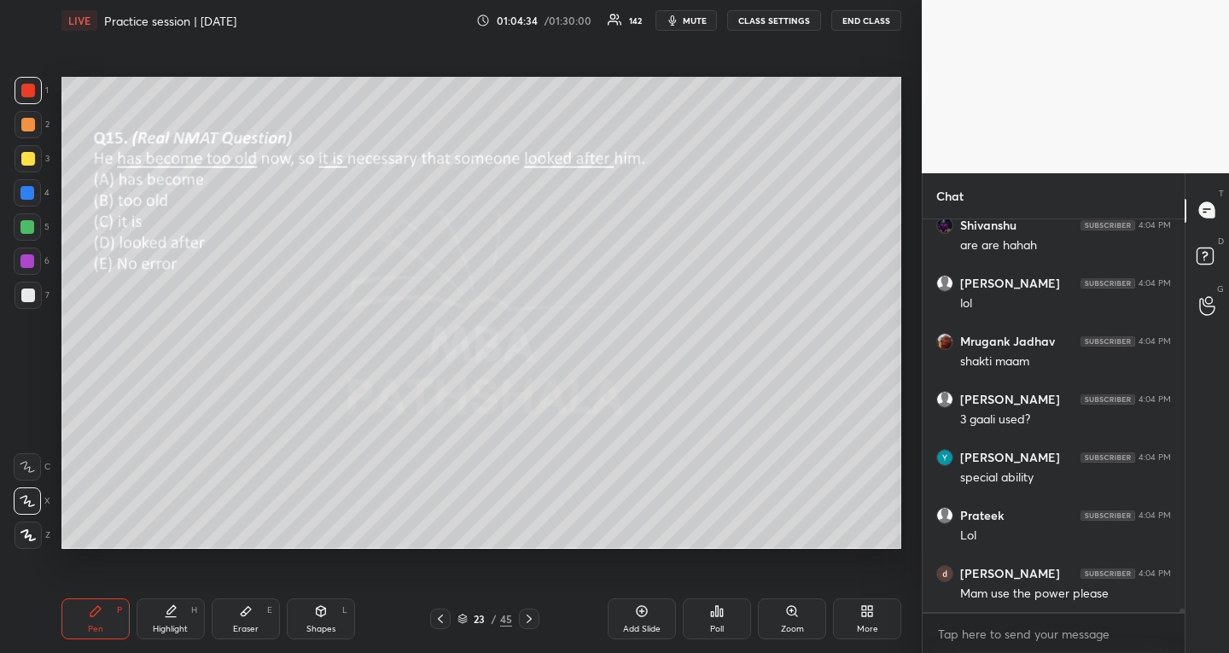
click at [730, 621] on div "Poll" at bounding box center [717, 618] width 68 height 41
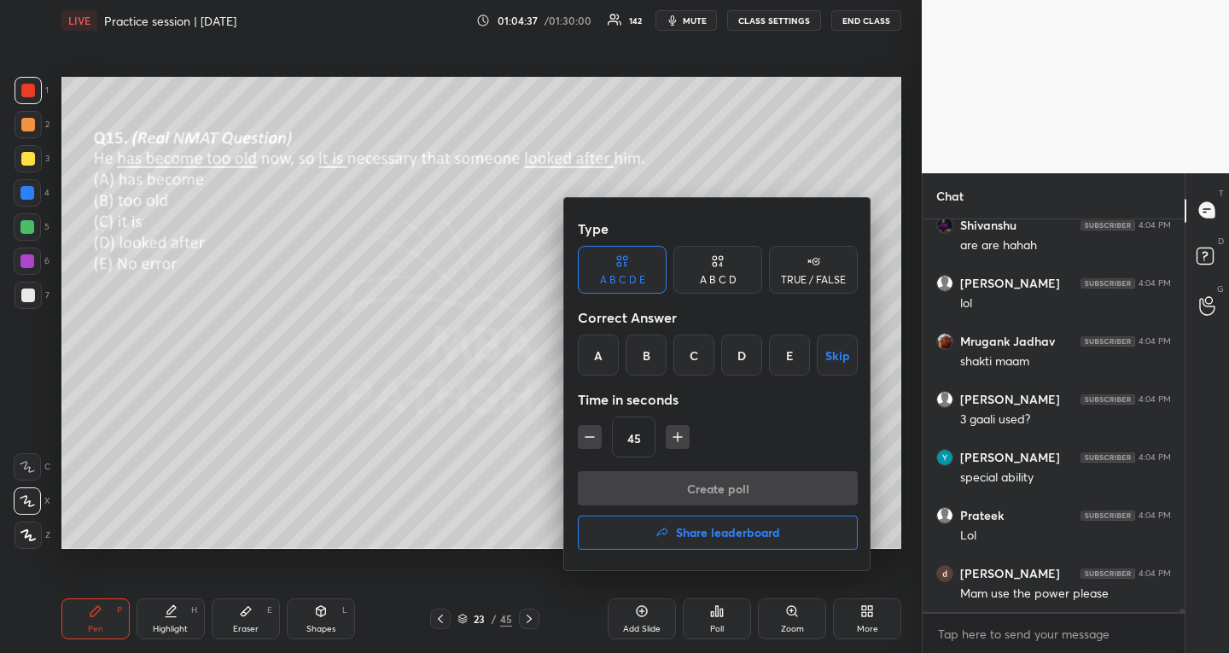
click at [753, 346] on div "D" at bounding box center [741, 354] width 41 height 41
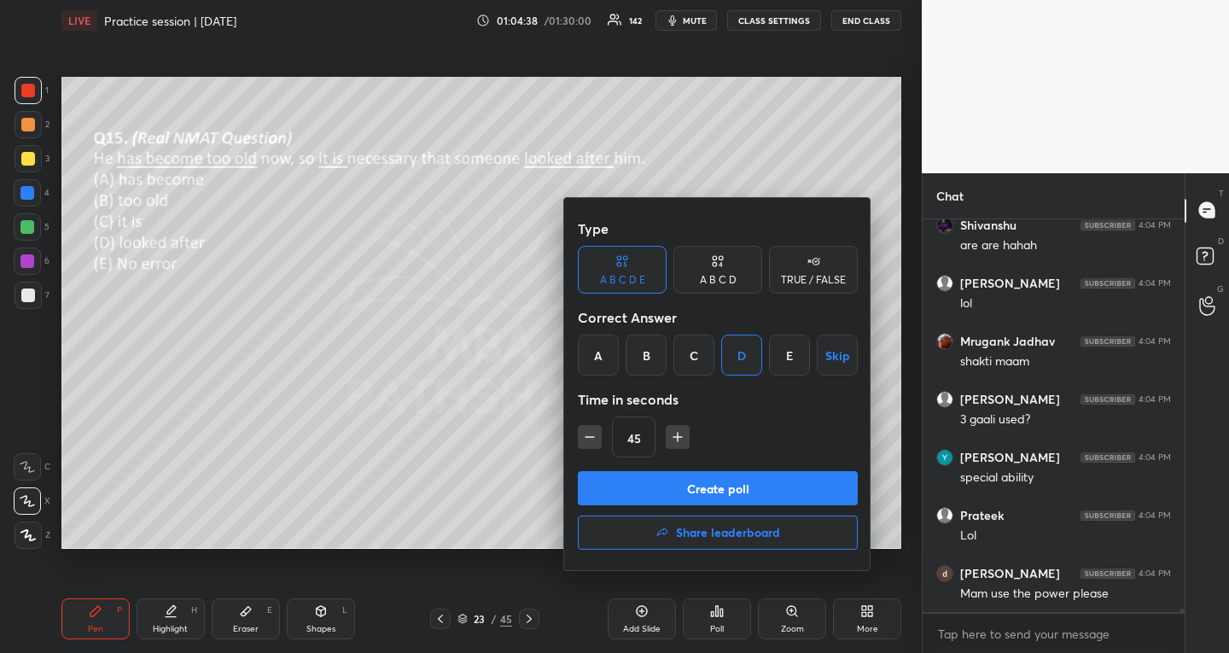
click at [637, 486] on button "Create poll" at bounding box center [718, 488] width 280 height 34
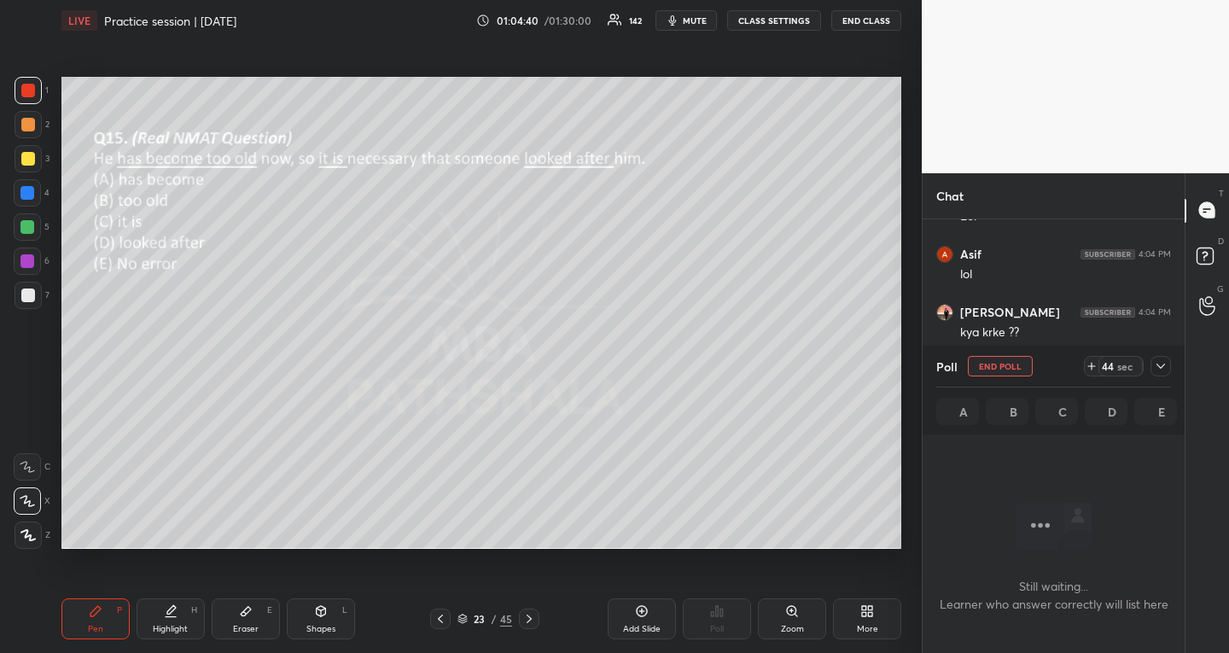
click at [1161, 364] on icon at bounding box center [1161, 366] width 14 height 14
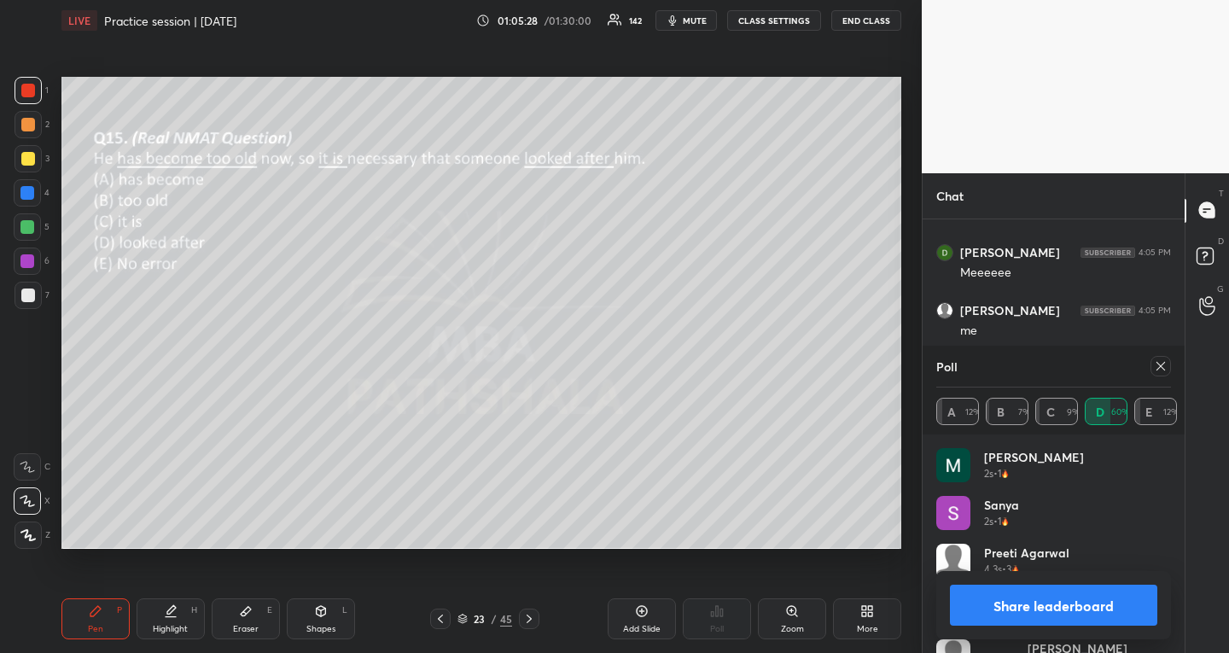
click at [1166, 368] on icon at bounding box center [1161, 366] width 14 height 14
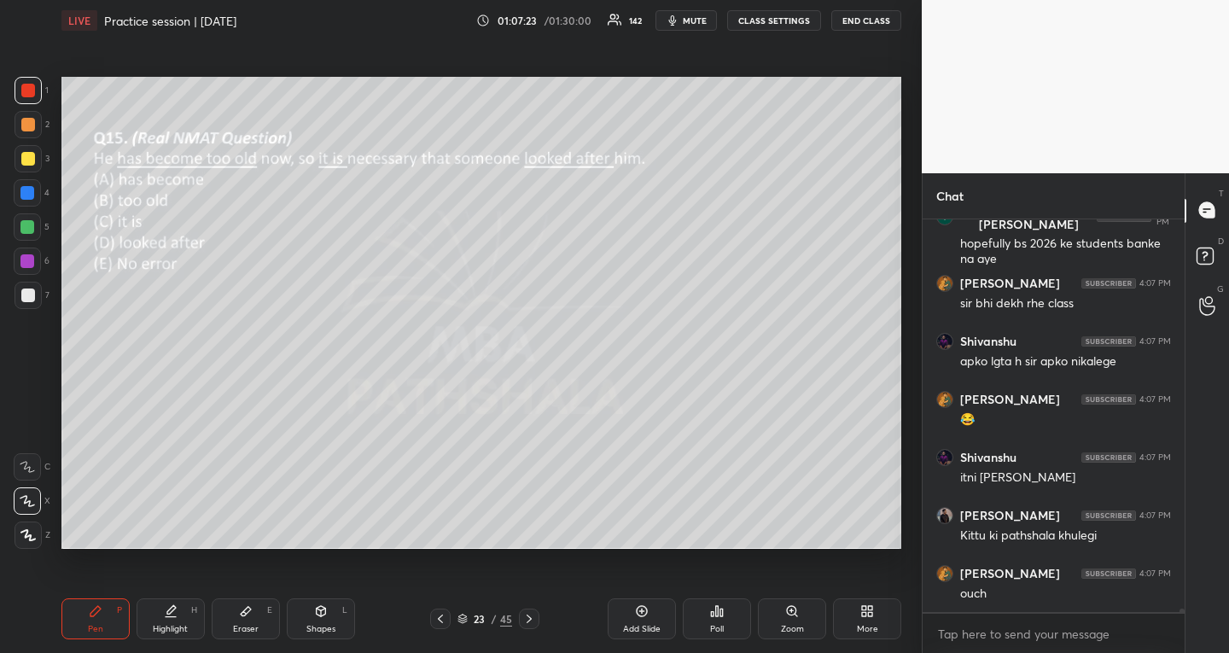
scroll to position [45630, 0]
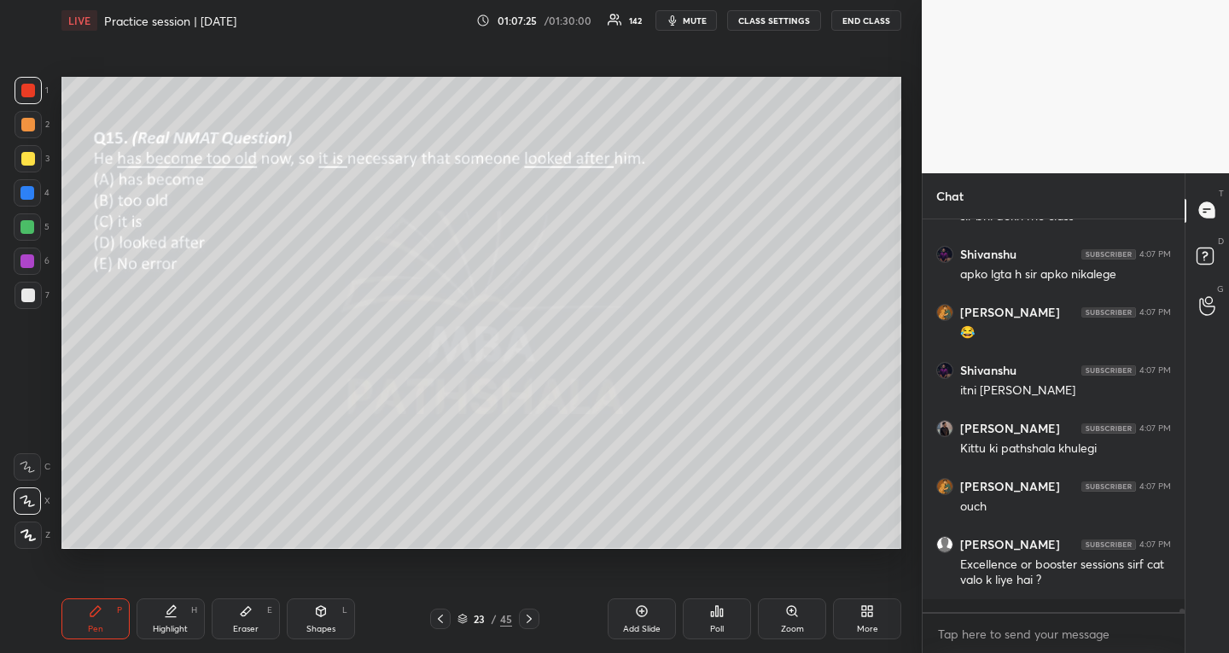
click at [530, 623] on icon at bounding box center [529, 619] width 14 height 14
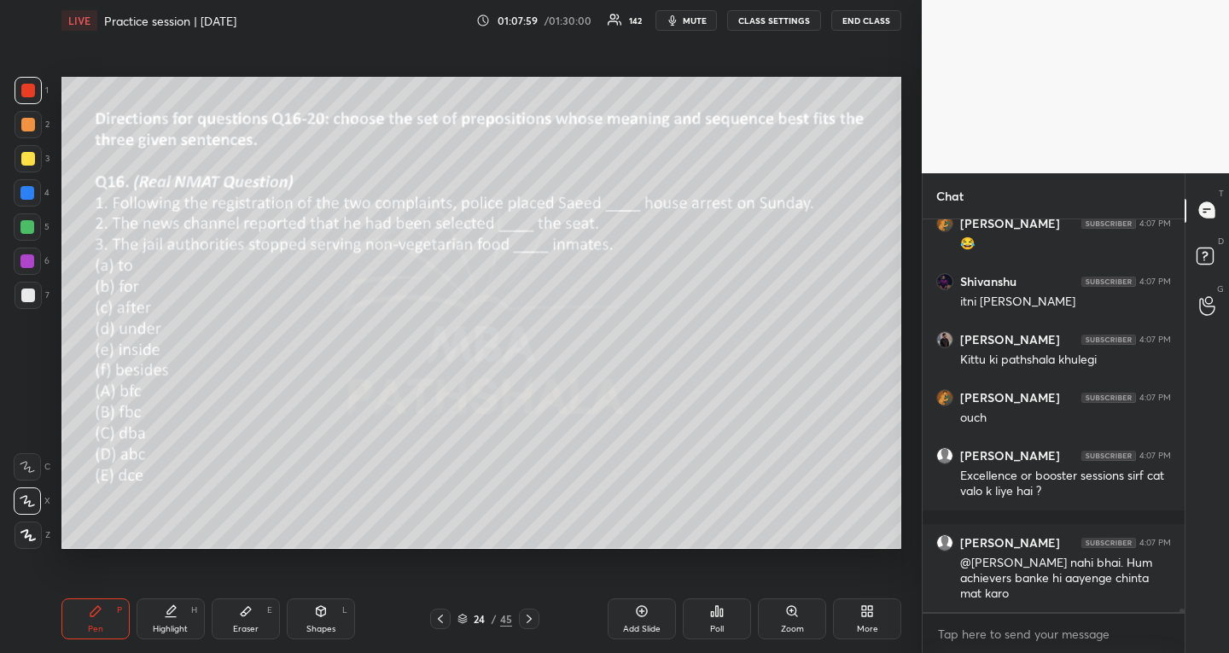
scroll to position [45777, 0]
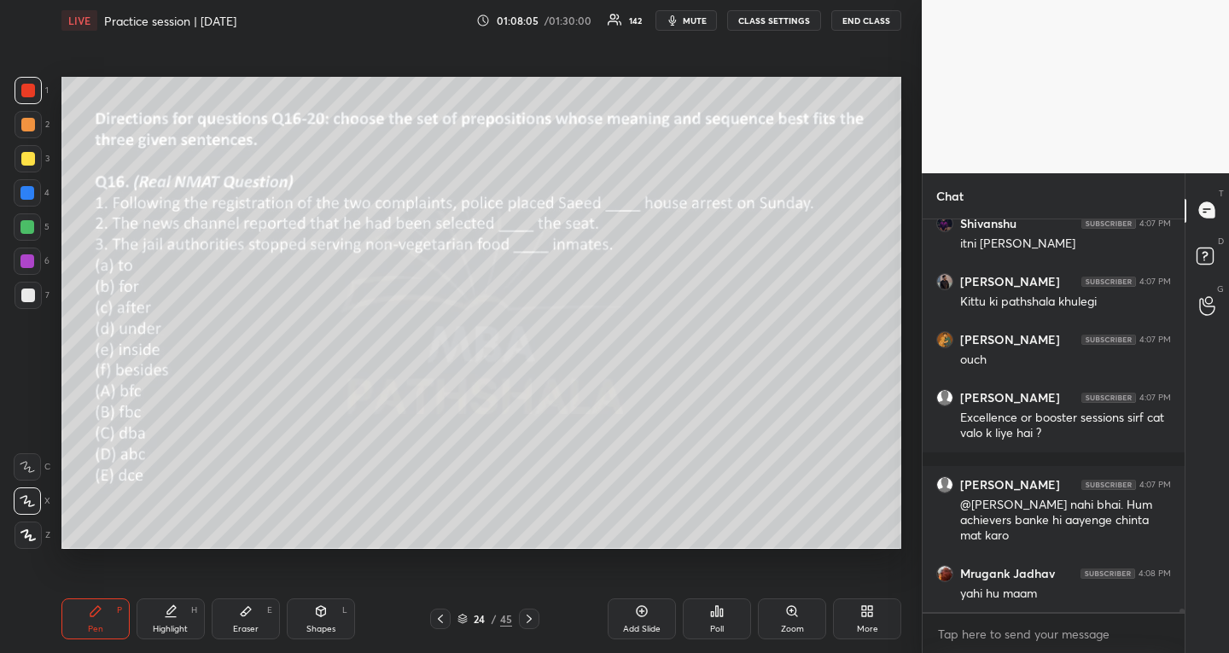
click at [718, 622] on div "Poll" at bounding box center [717, 618] width 68 height 41
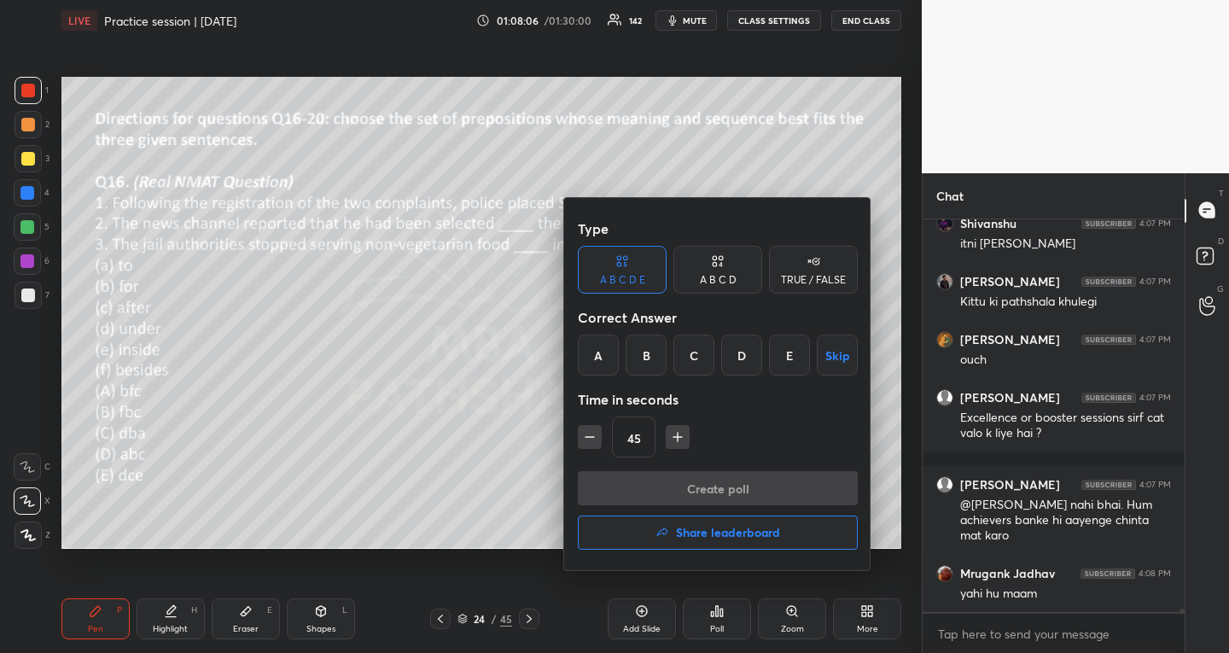
click at [701, 349] on div "C" at bounding box center [693, 354] width 41 height 41
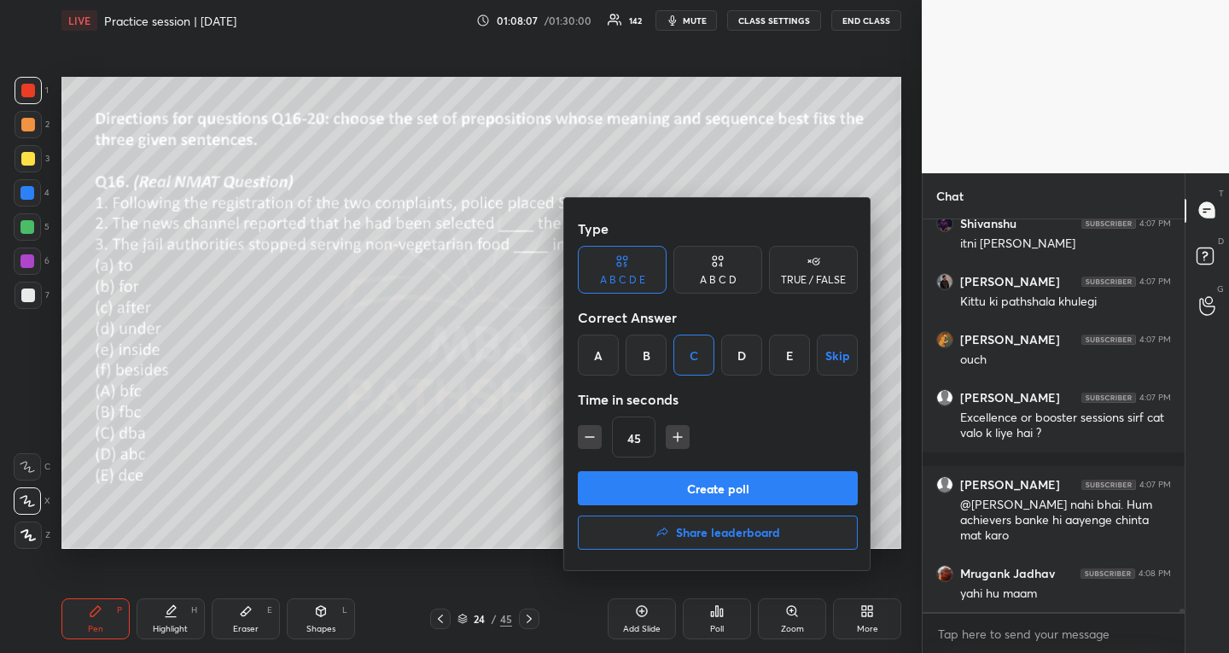
scroll to position [45794, 0]
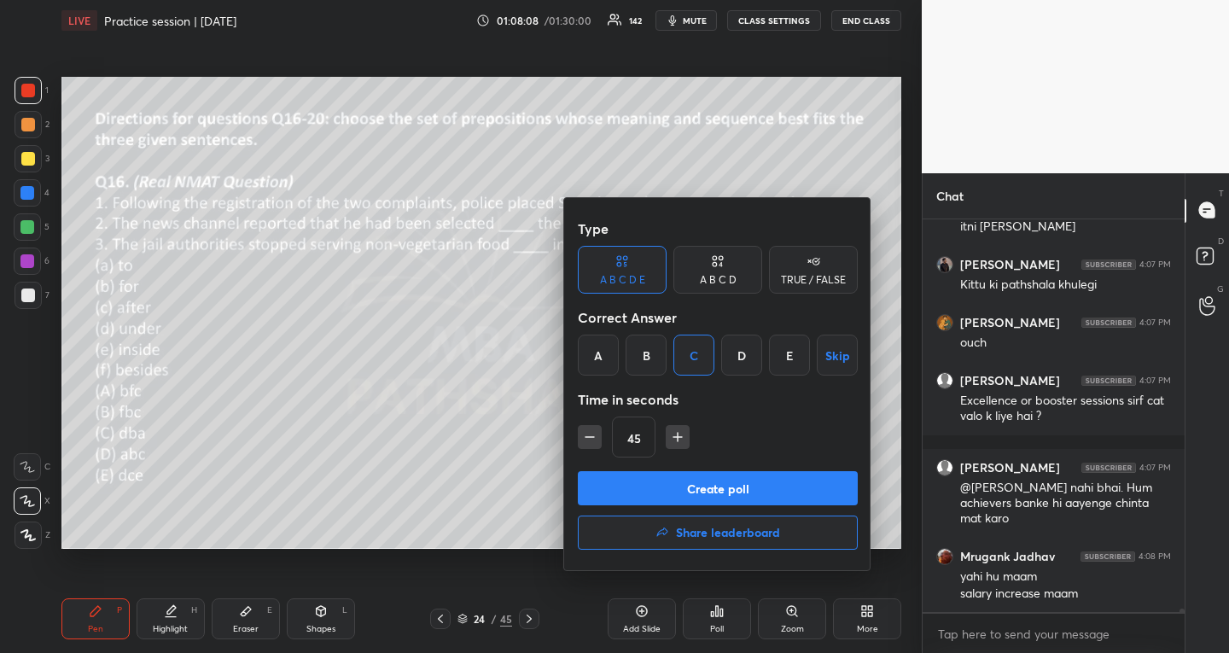
click at [677, 491] on button "Create poll" at bounding box center [718, 488] width 280 height 34
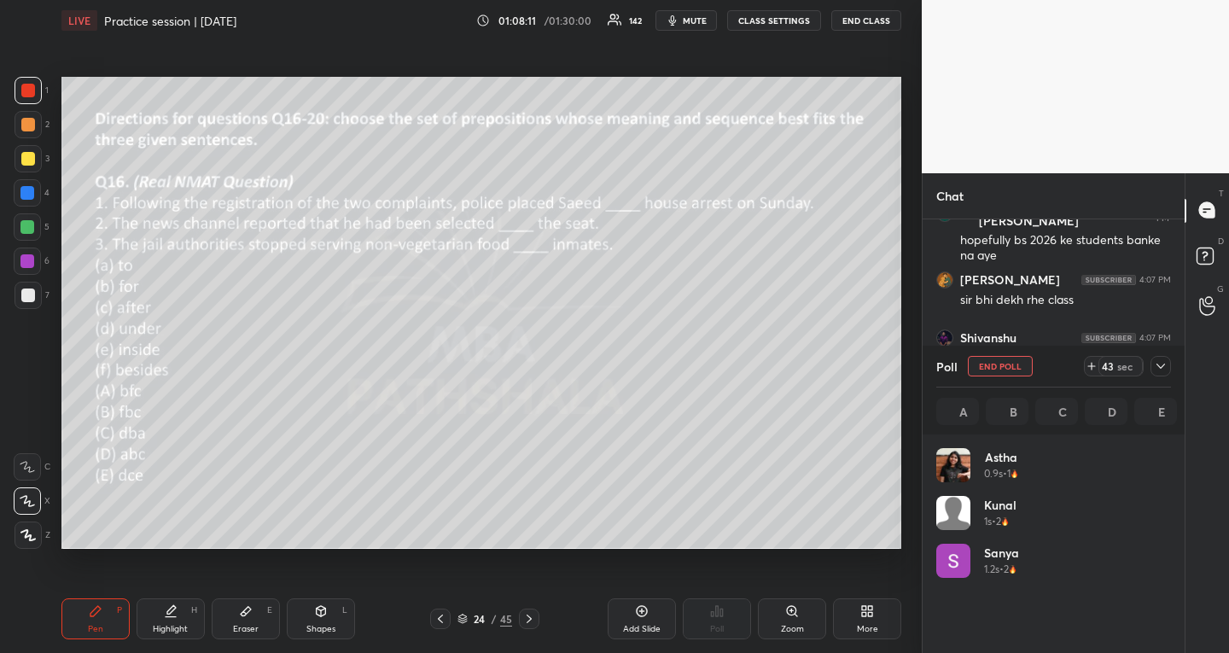
scroll to position [200, 230]
click at [1162, 367] on icon at bounding box center [1161, 366] width 14 height 14
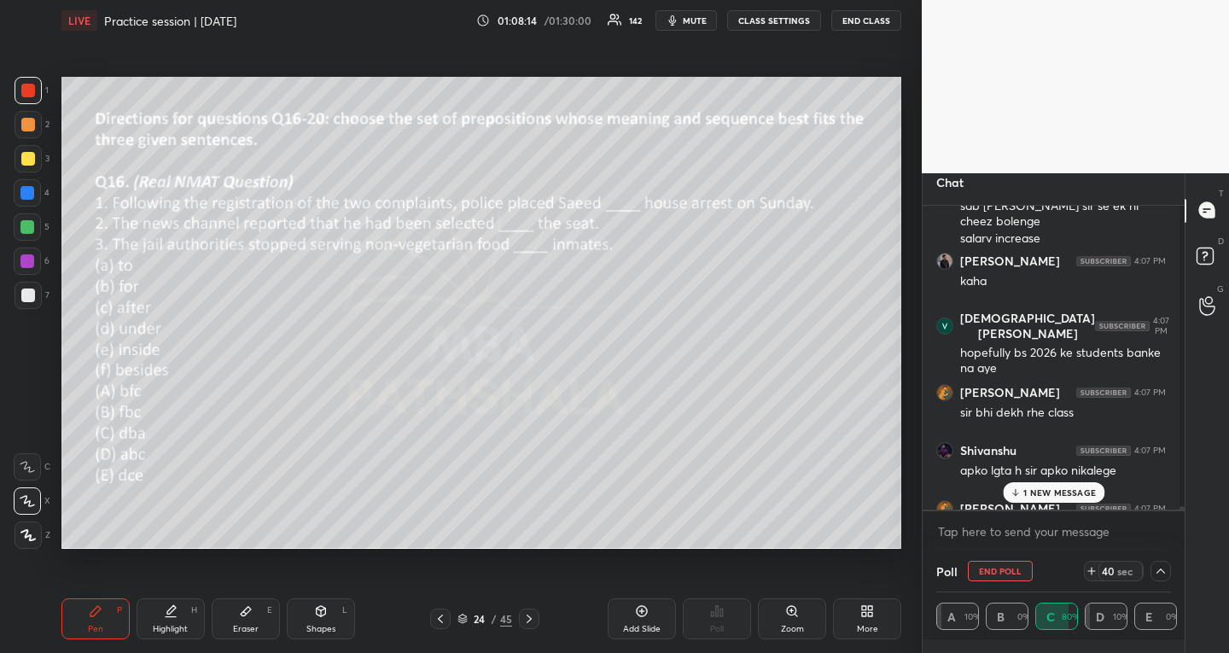
click at [1060, 485] on div "1 NEW MESSAGE" at bounding box center [1054, 492] width 102 height 20
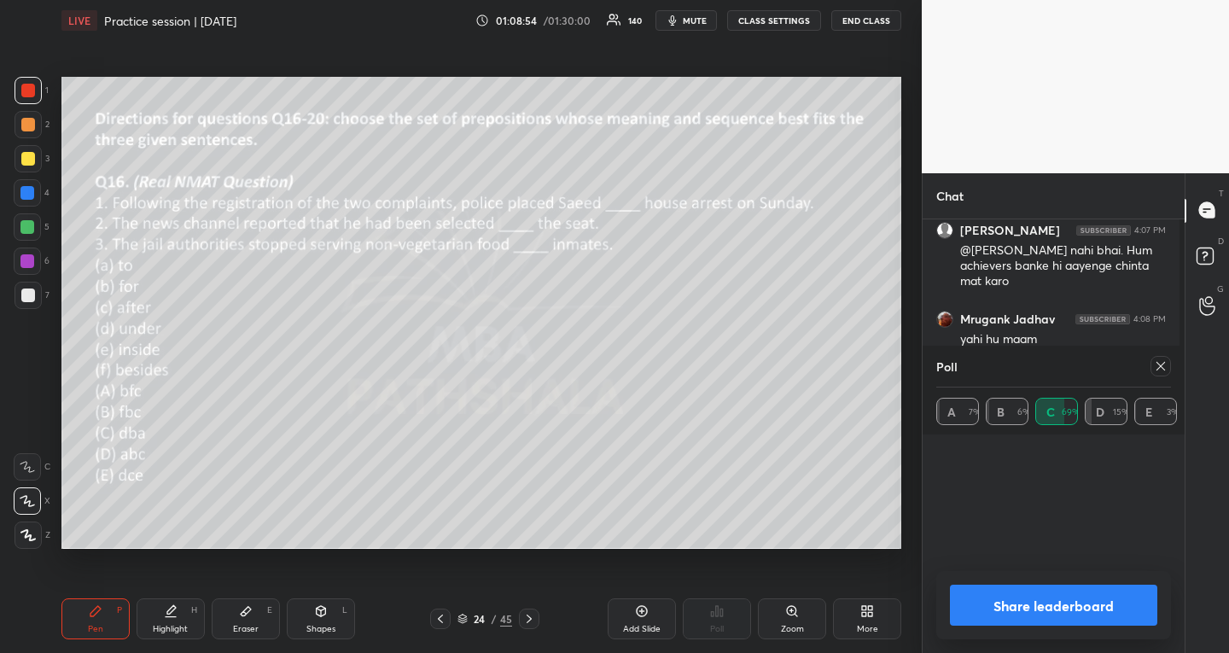
scroll to position [0, 0]
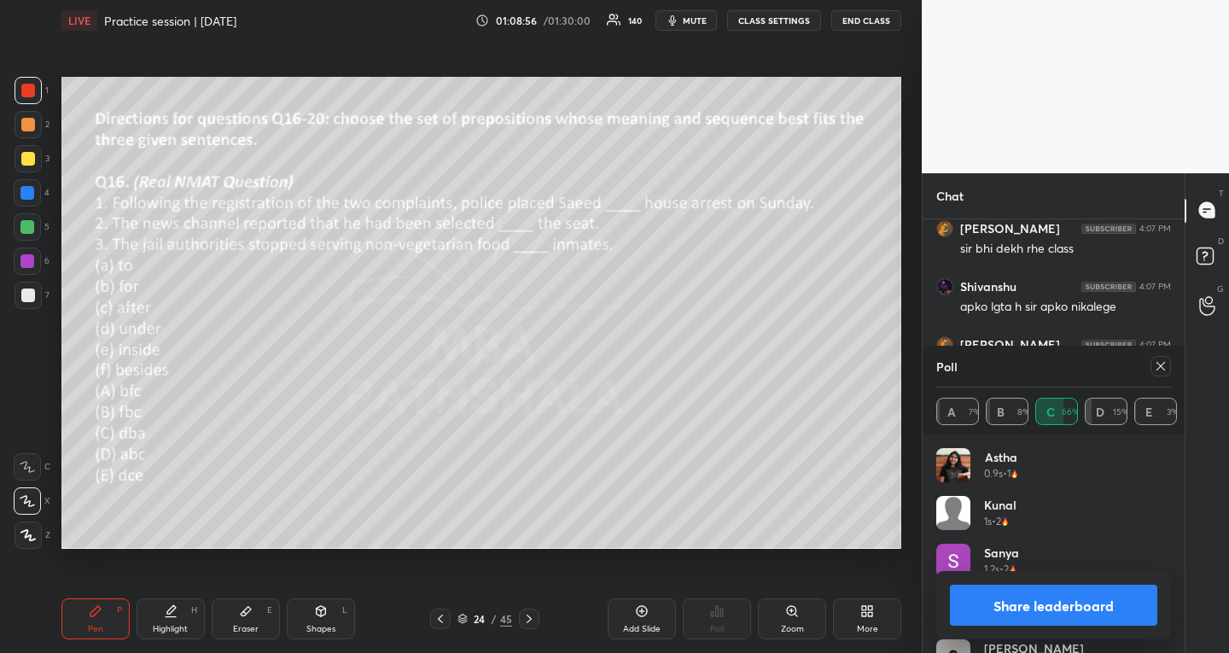
click at [1158, 370] on icon at bounding box center [1161, 366] width 14 height 14
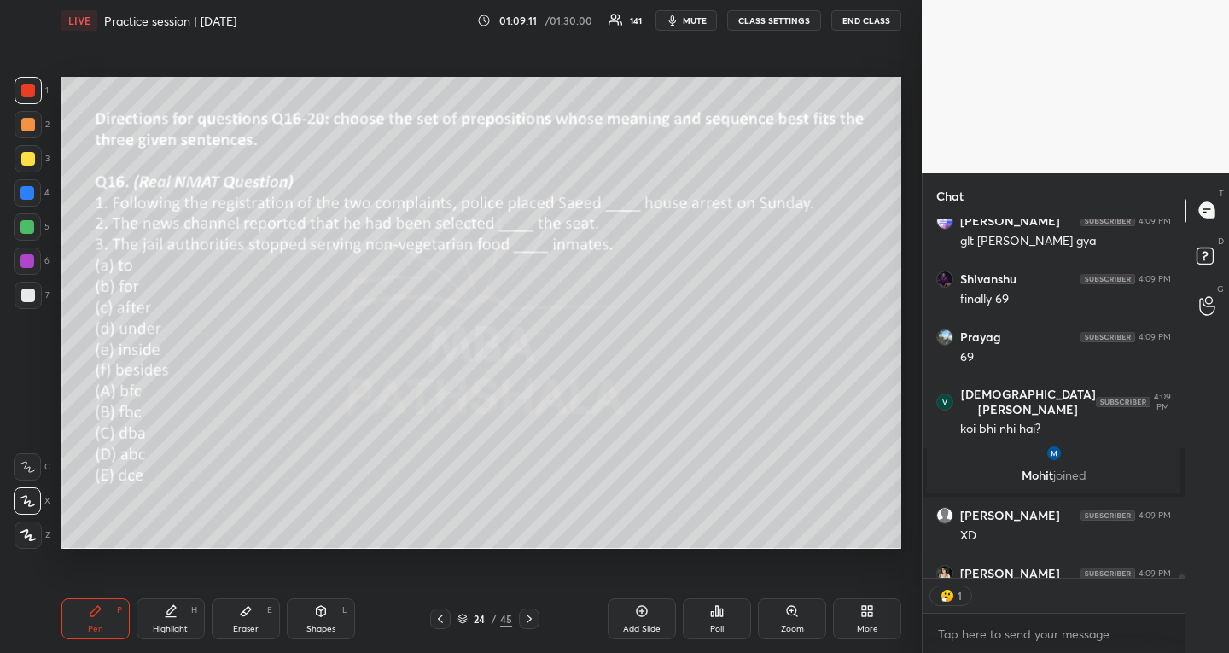
click at [255, 619] on div "Eraser E" at bounding box center [246, 618] width 68 height 41
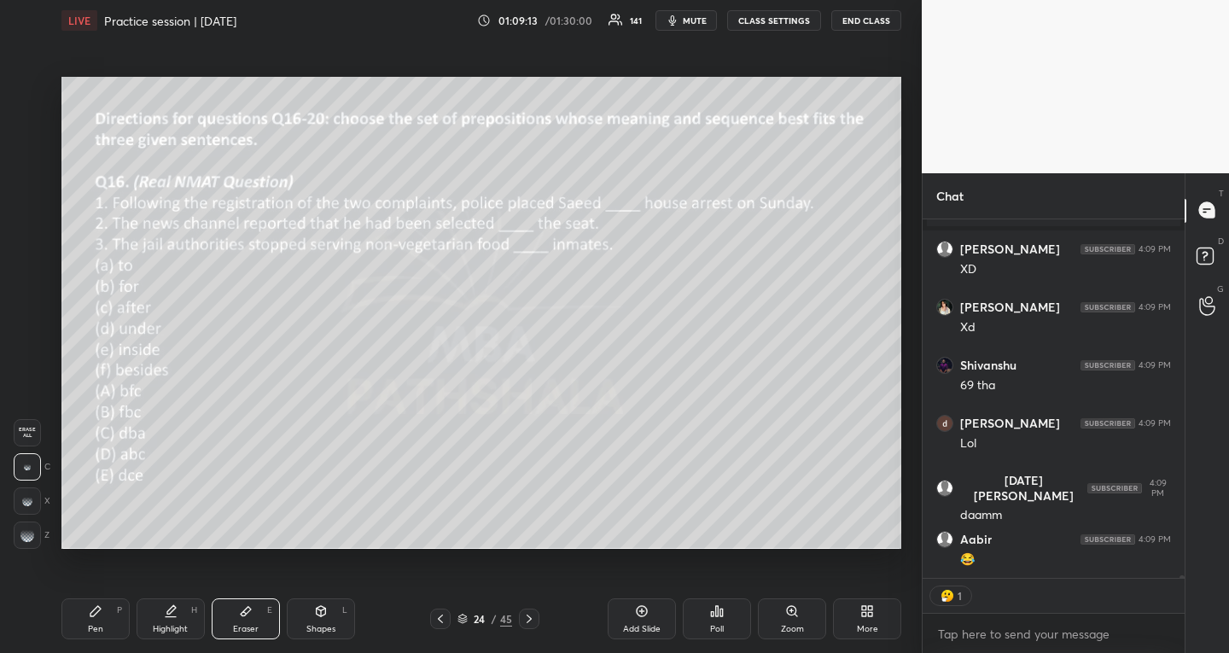
click at [32, 534] on g at bounding box center [27, 535] width 14 height 14
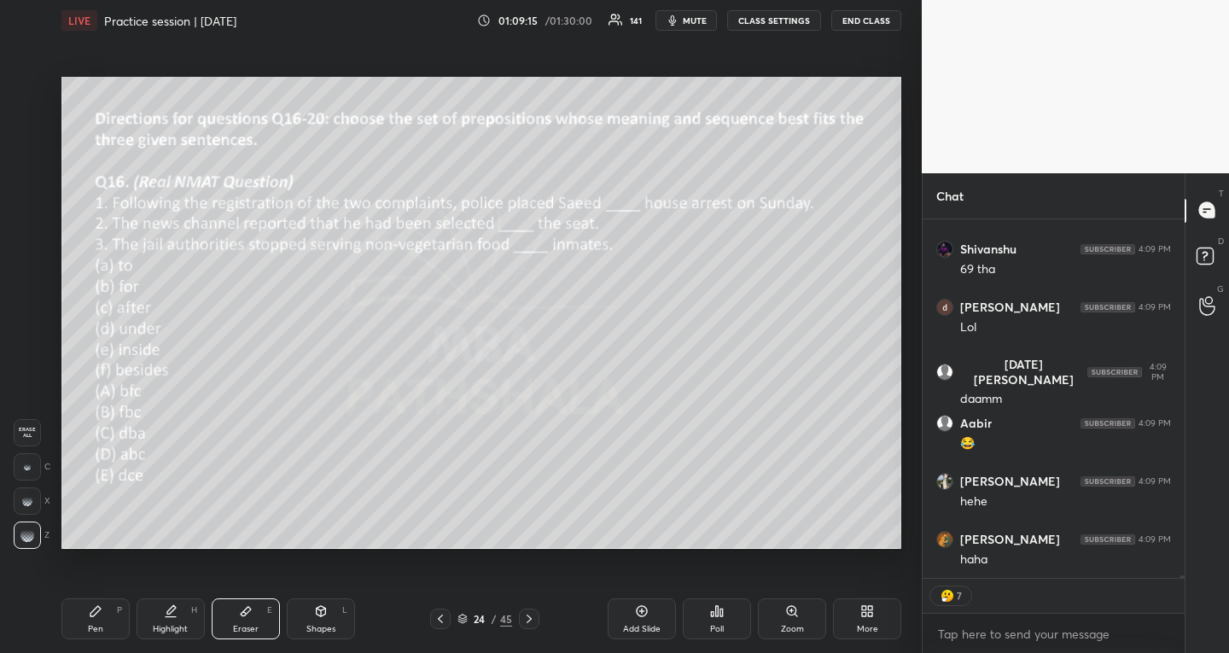
click at [101, 611] on icon at bounding box center [96, 611] width 14 height 14
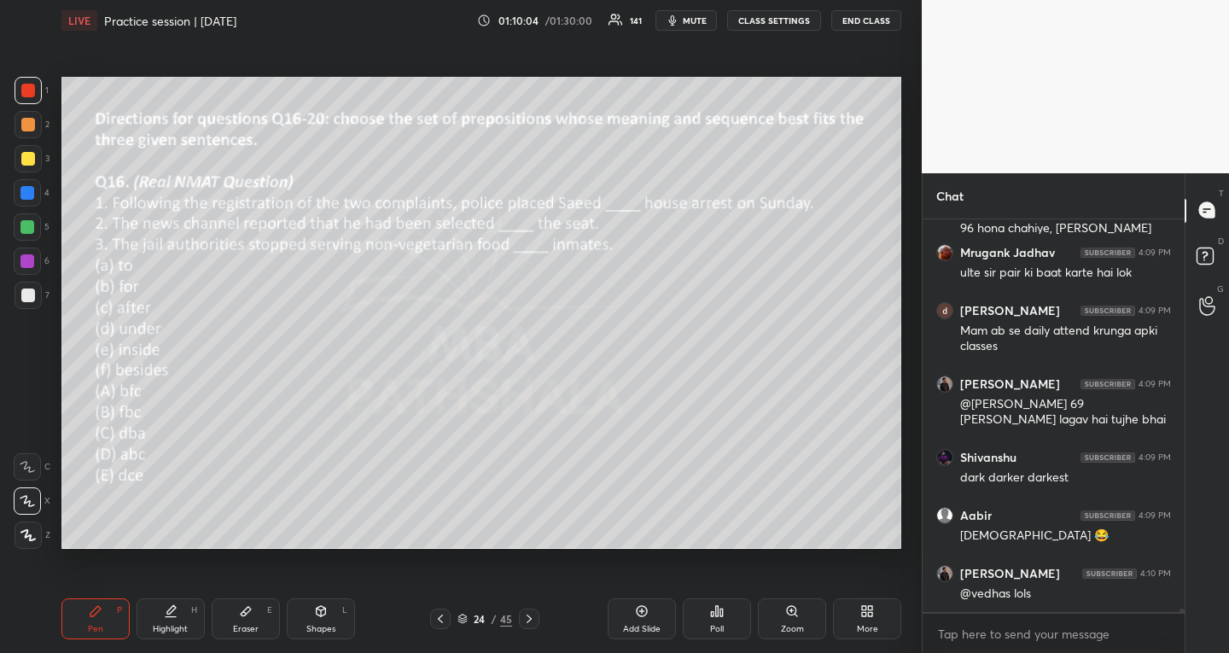
scroll to position [46808, 0]
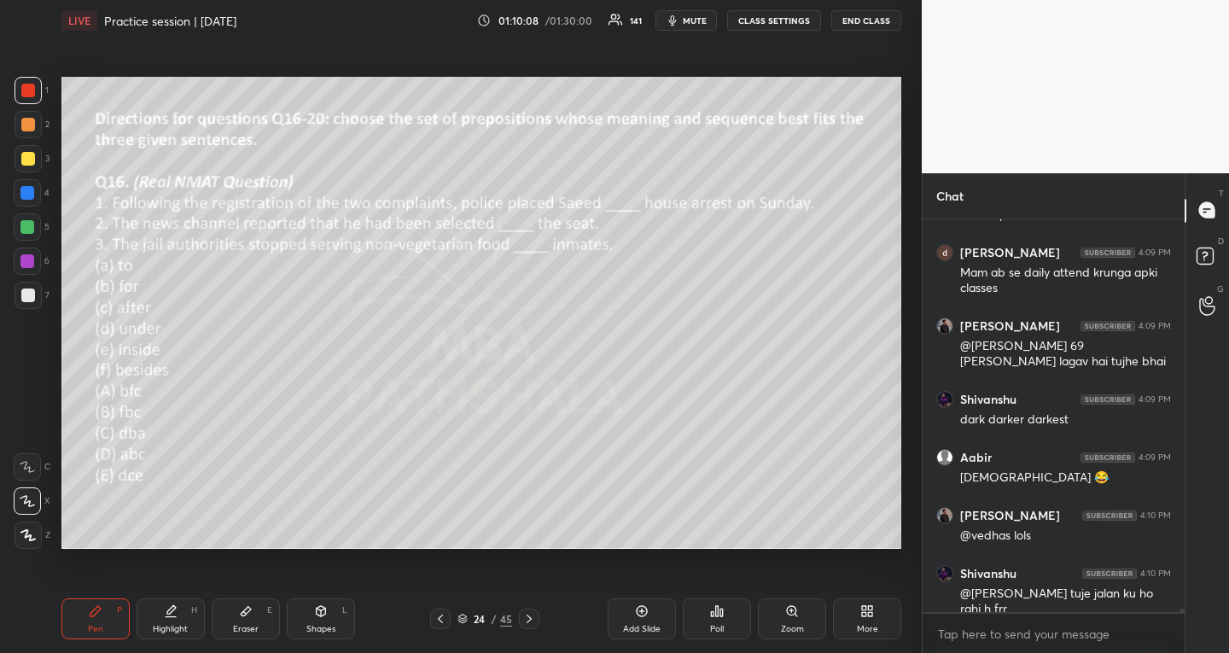
click at [524, 613] on icon at bounding box center [529, 619] width 14 height 14
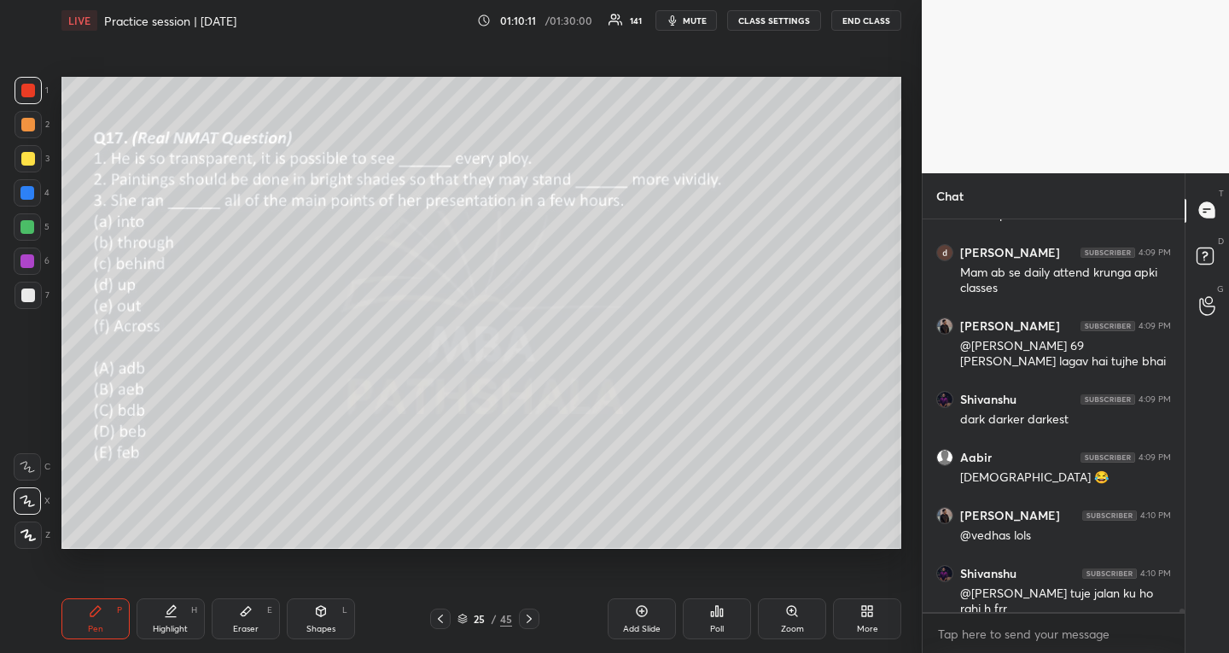
click at [726, 618] on div "Poll" at bounding box center [717, 618] width 68 height 41
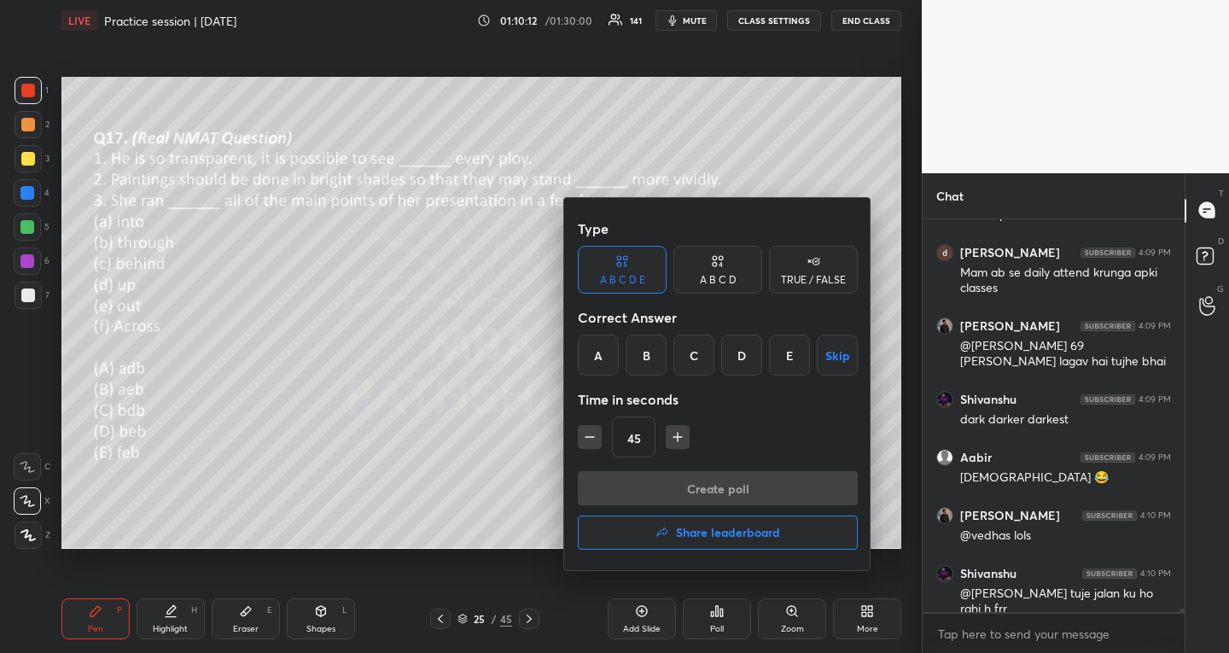
click at [746, 341] on div "D" at bounding box center [741, 354] width 41 height 41
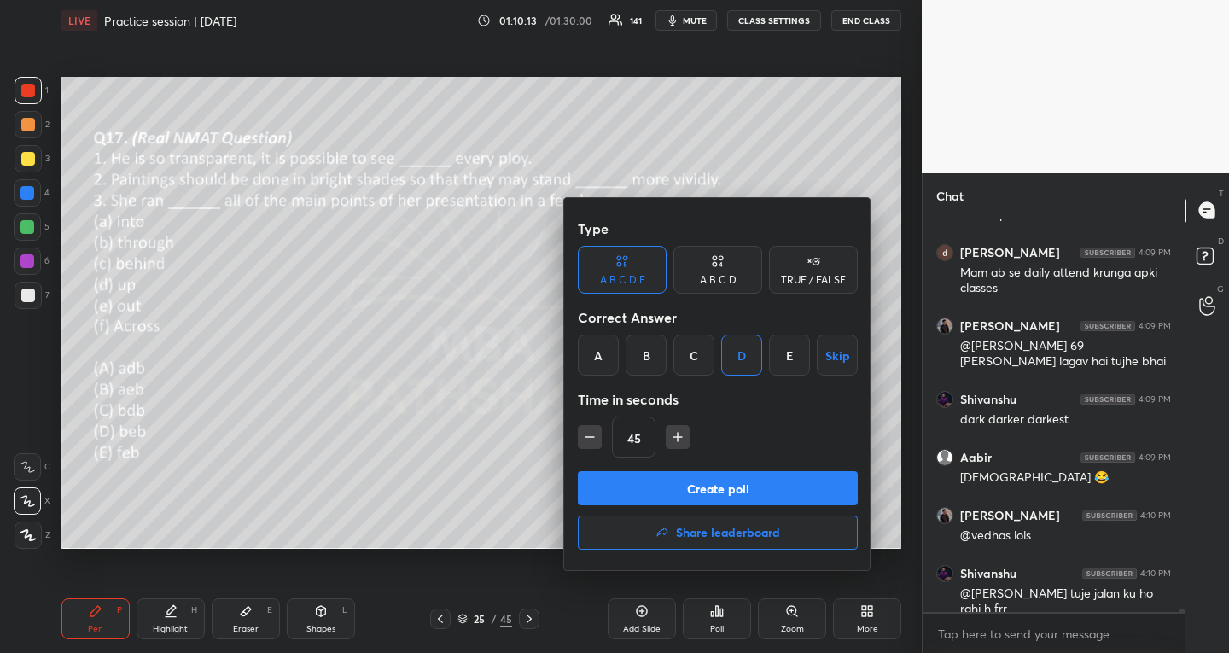
scroll to position [46866, 0]
click at [700, 486] on button "Create poll" at bounding box center [718, 488] width 280 height 34
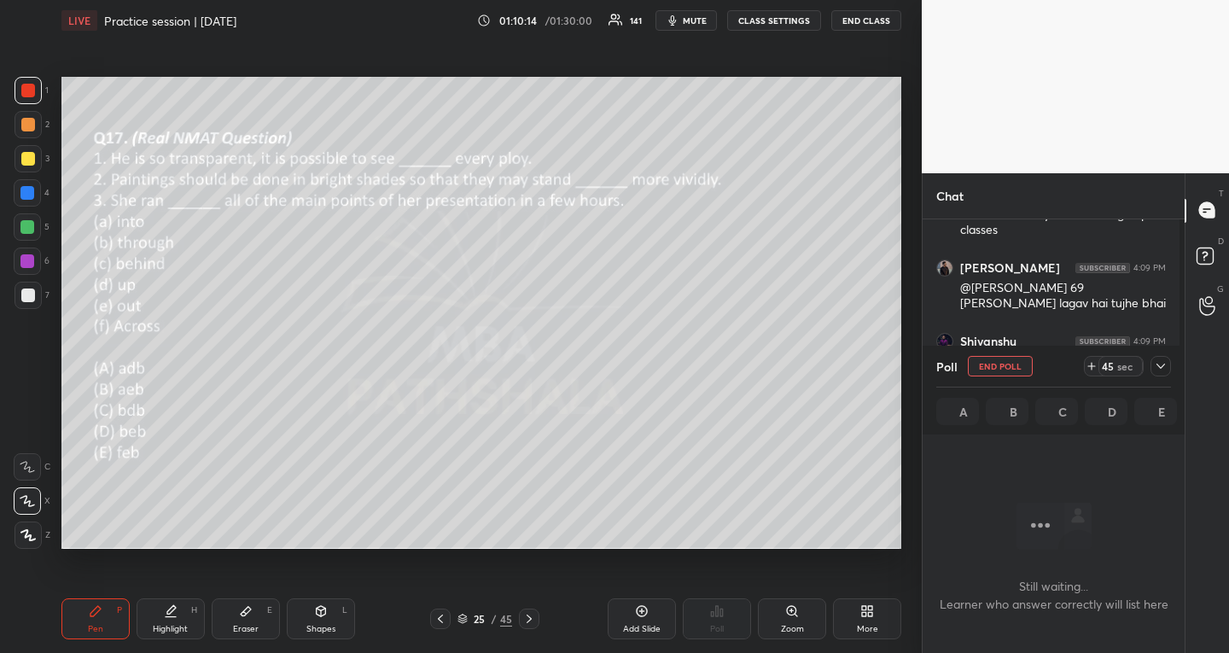
scroll to position [299, 257]
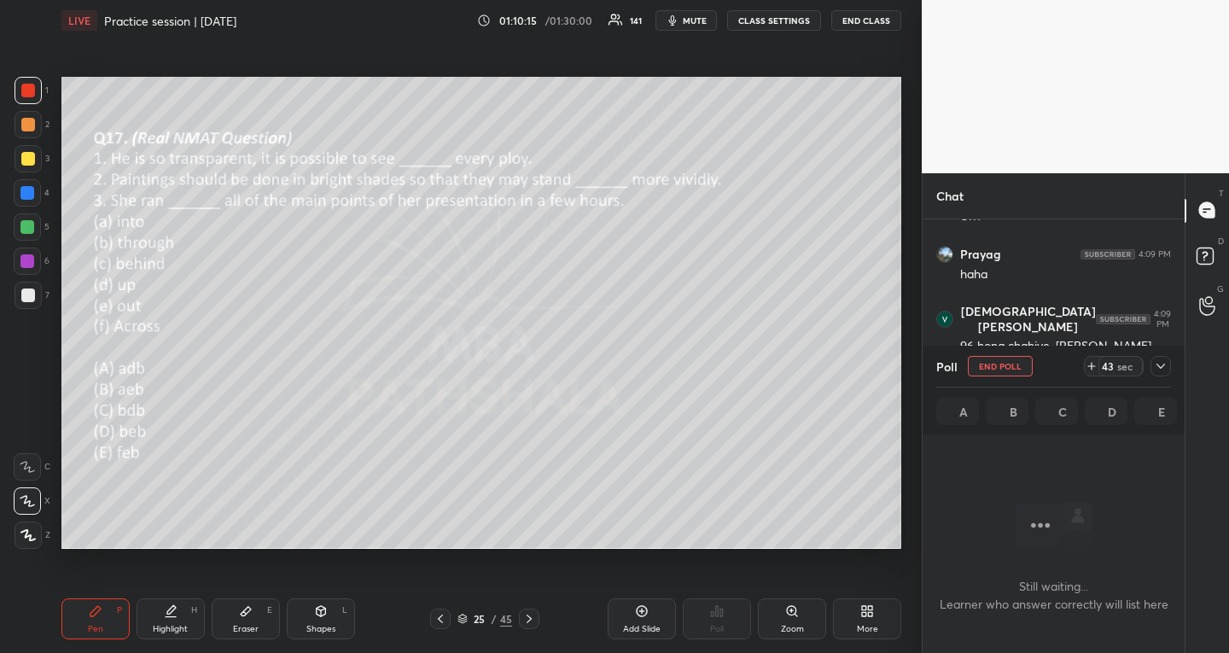
click at [1088, 368] on icon at bounding box center [1091, 366] width 14 height 14
click at [1157, 358] on div at bounding box center [1160, 366] width 20 height 20
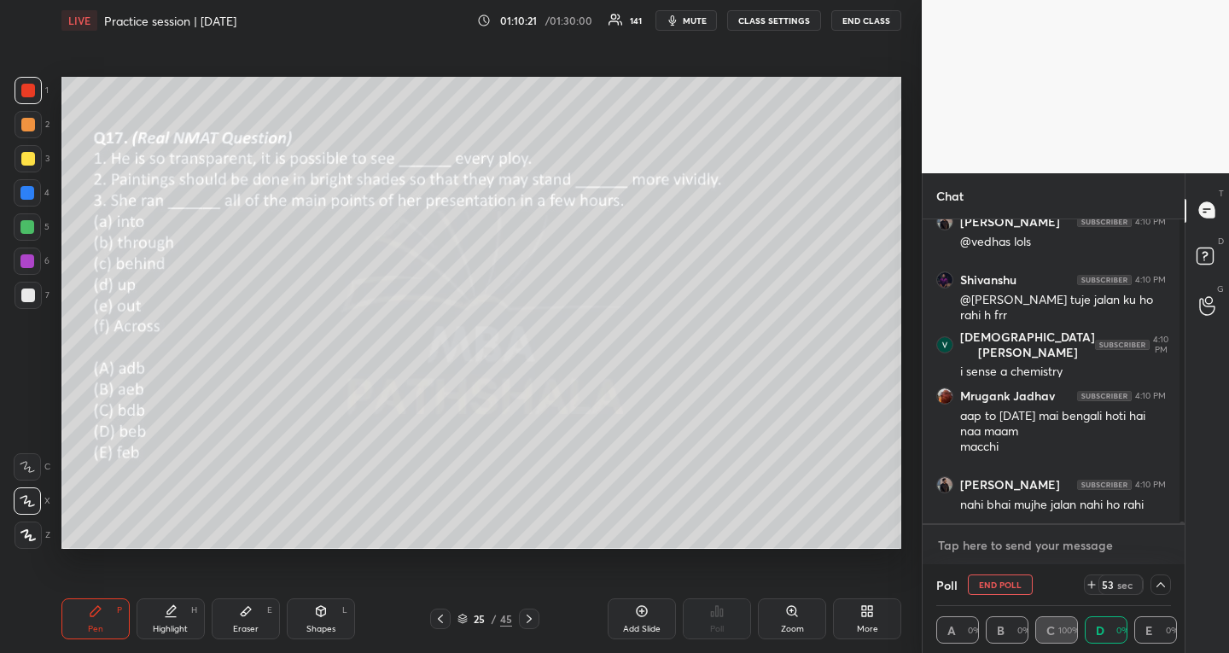
click at [1055, 545] on textarea at bounding box center [1053, 545] width 235 height 27
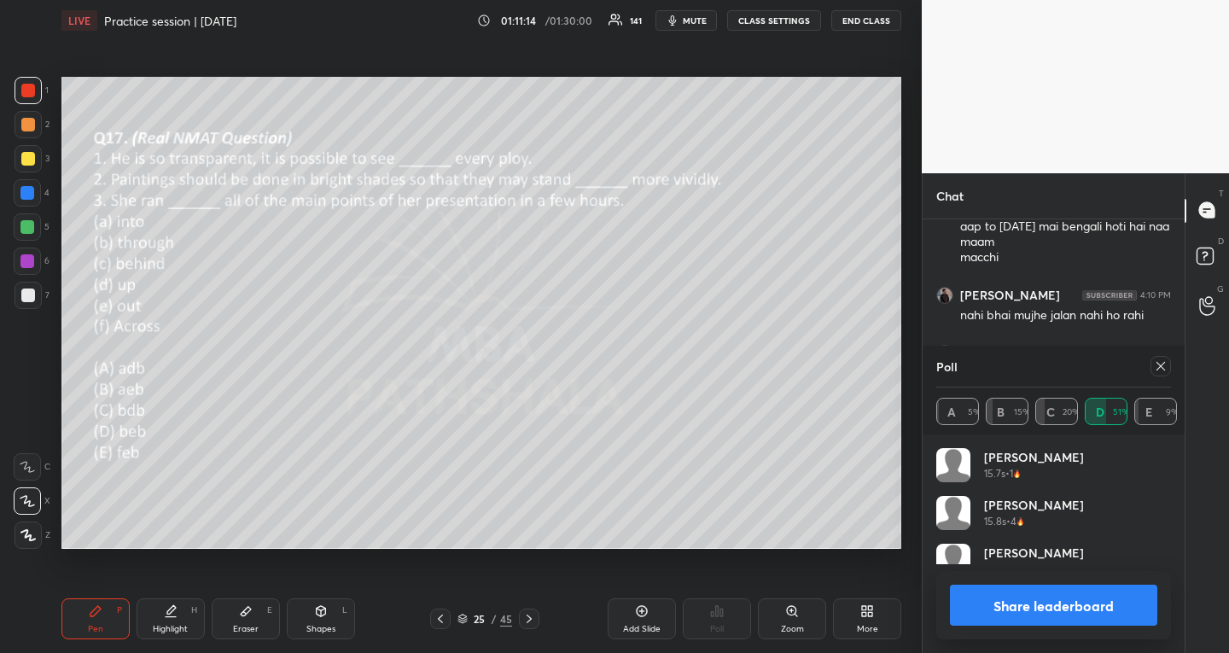
scroll to position [340, 257]
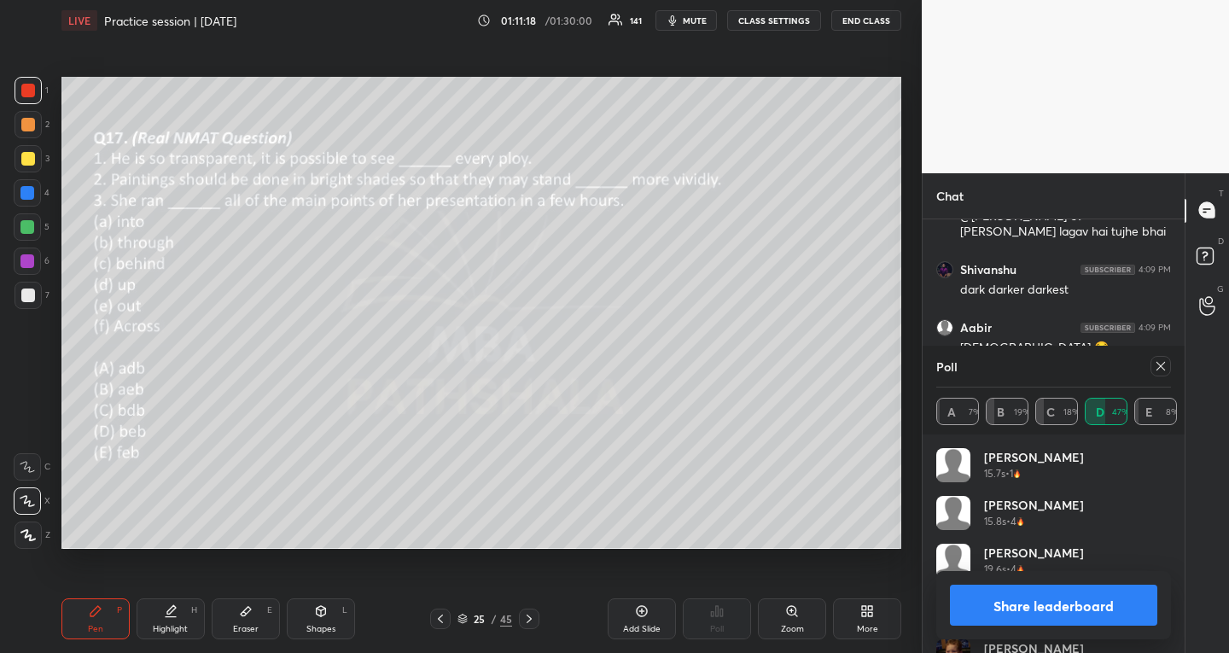
click at [1166, 357] on div at bounding box center [1160, 366] width 20 height 20
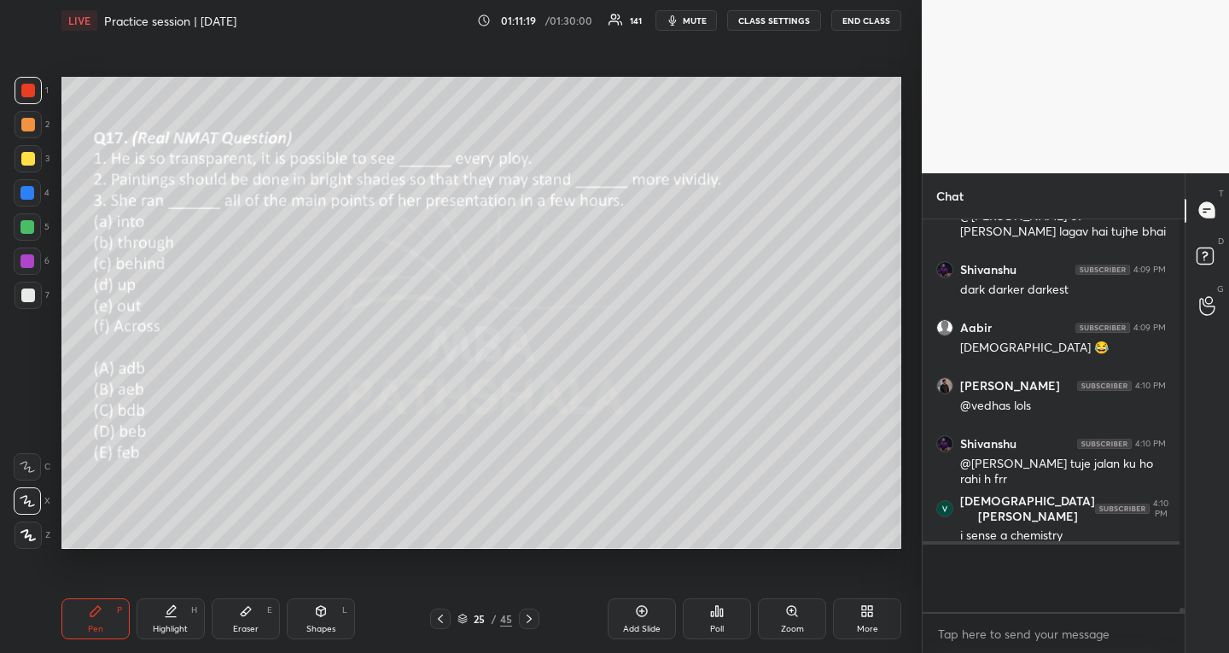
scroll to position [383, 252]
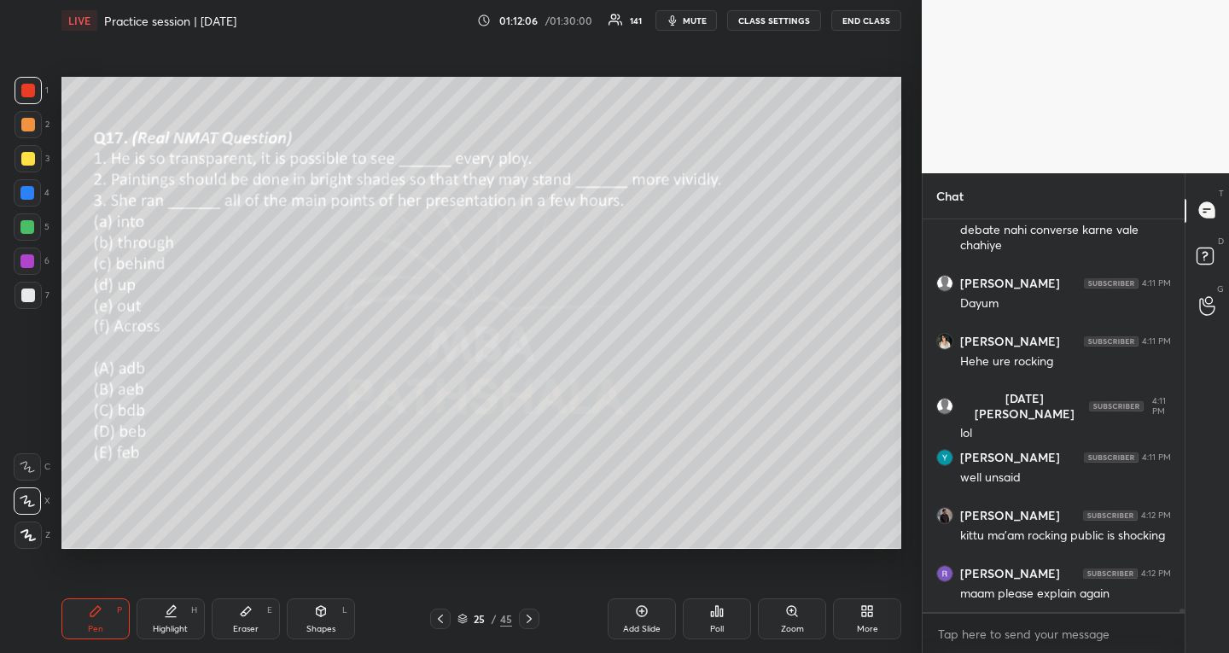
click at [25, 218] on div at bounding box center [27, 226] width 27 height 27
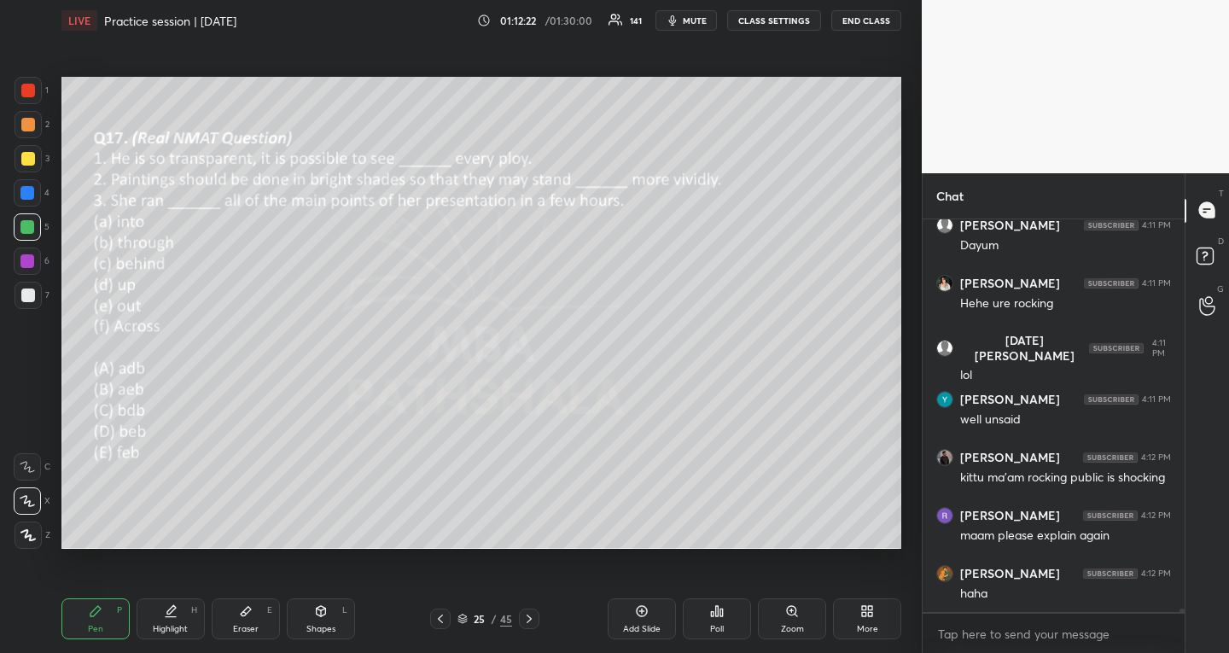
scroll to position [47157, 0]
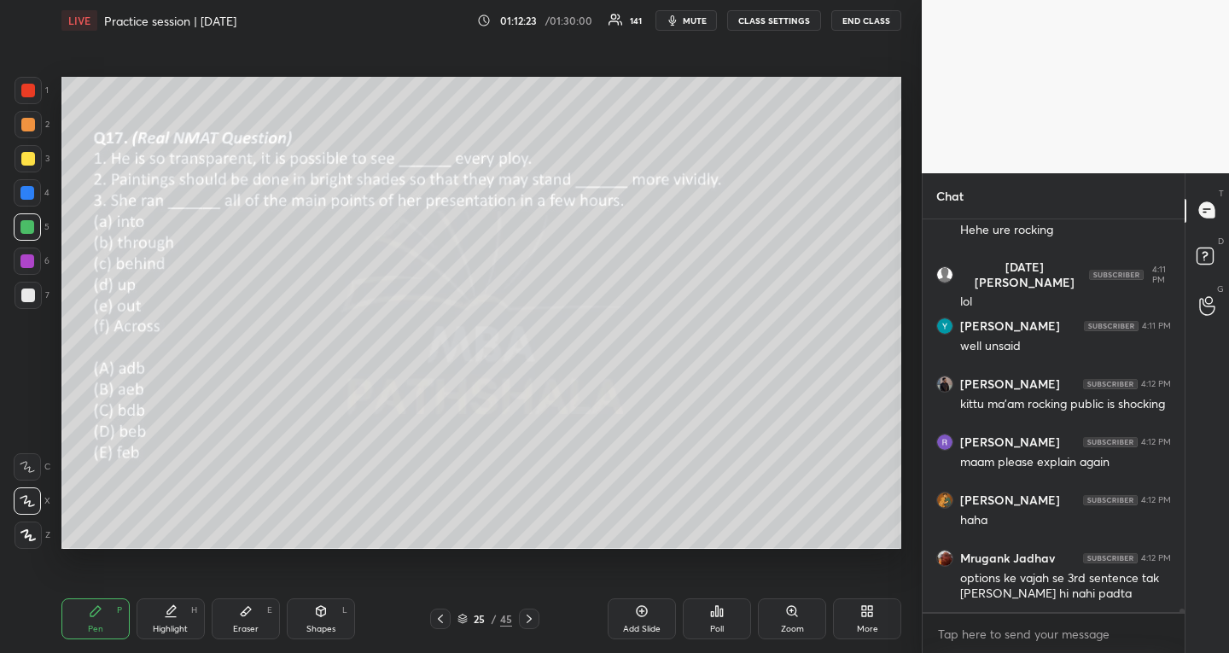
click at [534, 617] on icon at bounding box center [529, 619] width 14 height 14
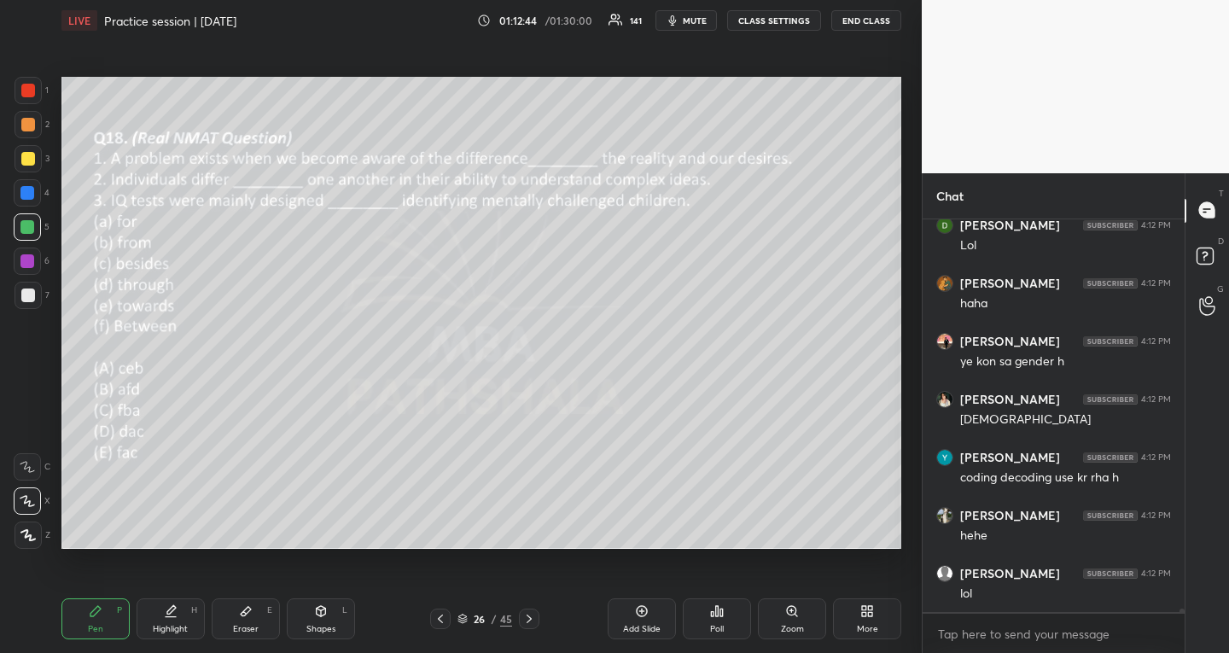
scroll to position [48275, 0]
click at [701, 618] on div "Poll" at bounding box center [717, 618] width 68 height 41
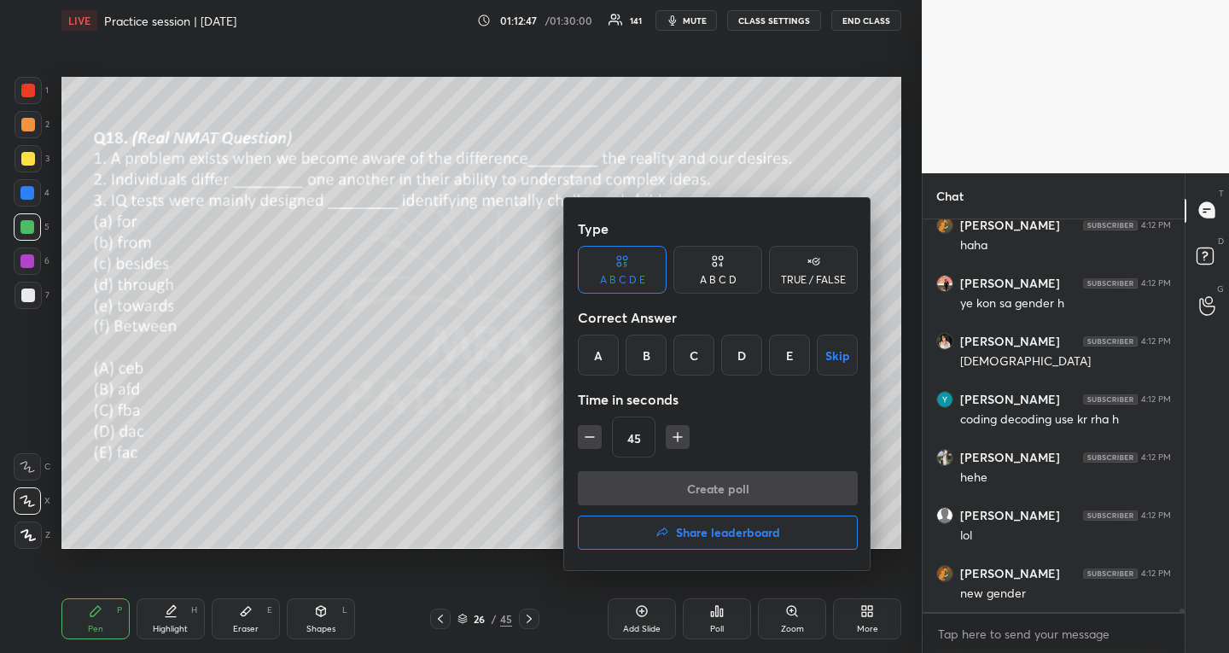
click at [701, 345] on div "C" at bounding box center [693, 354] width 41 height 41
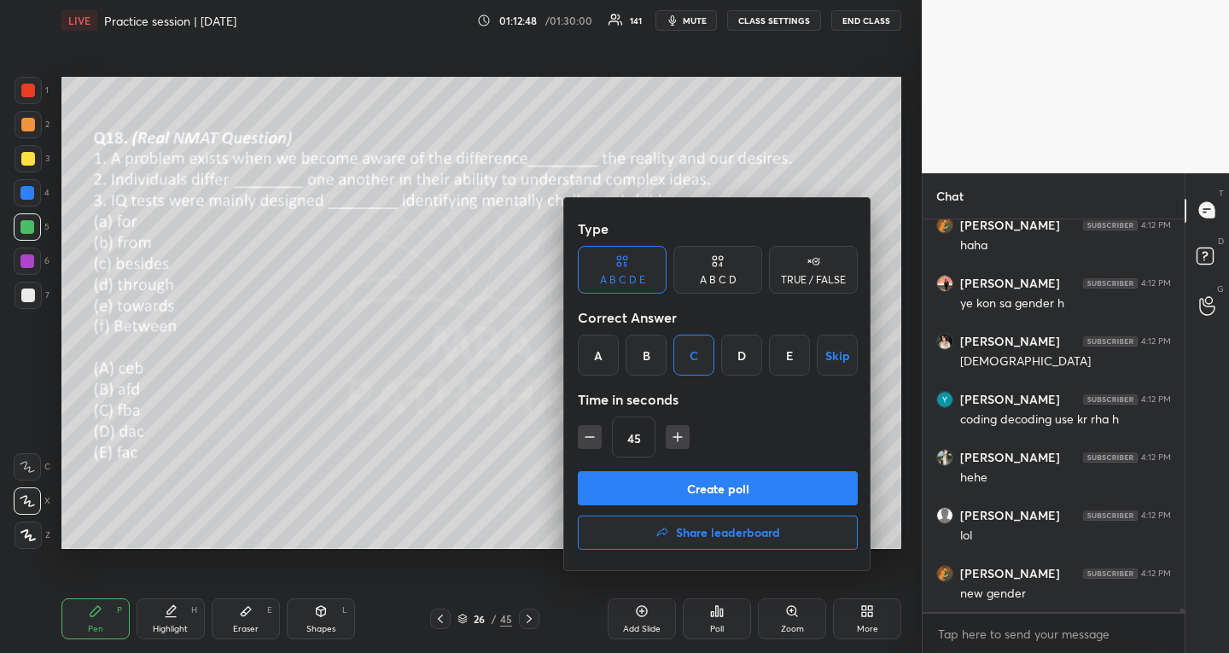
click at [684, 483] on button "Create poll" at bounding box center [718, 488] width 280 height 34
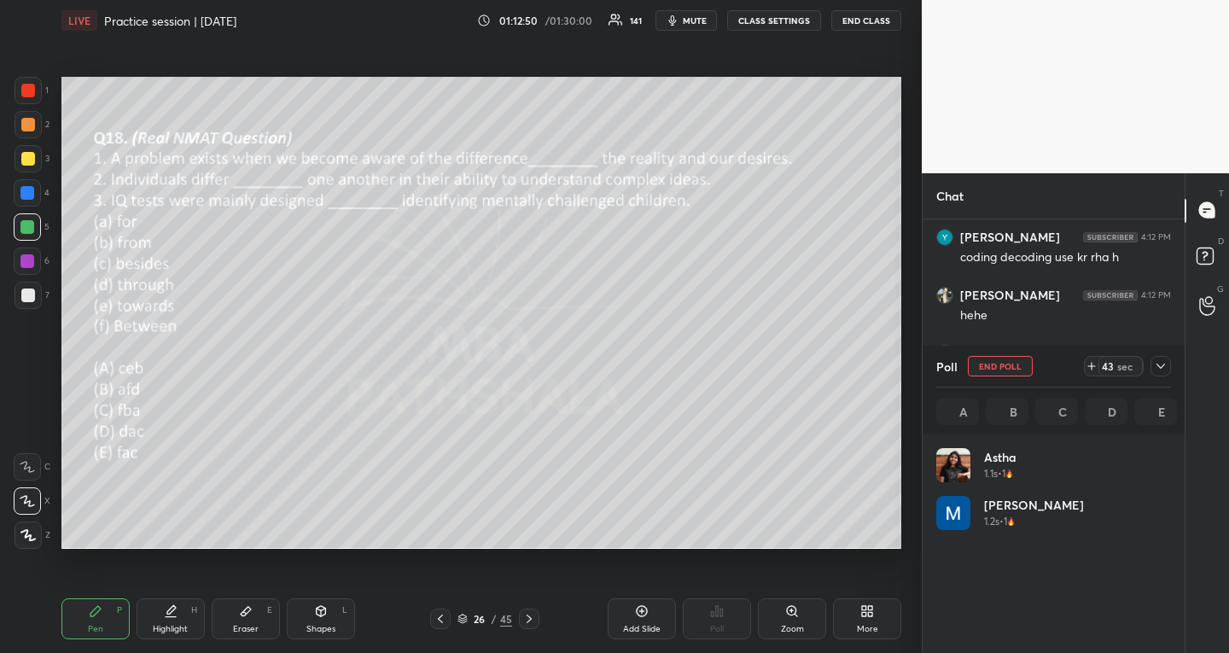
scroll to position [48019, 0]
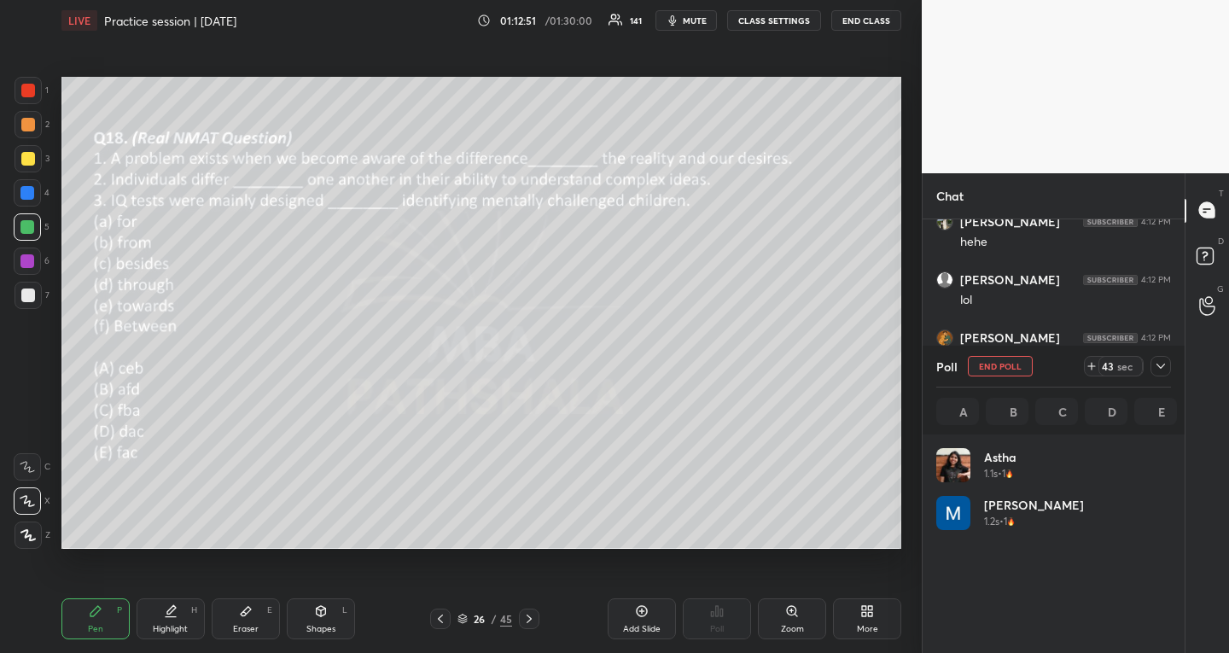
click at [1162, 363] on icon at bounding box center [1161, 366] width 14 height 14
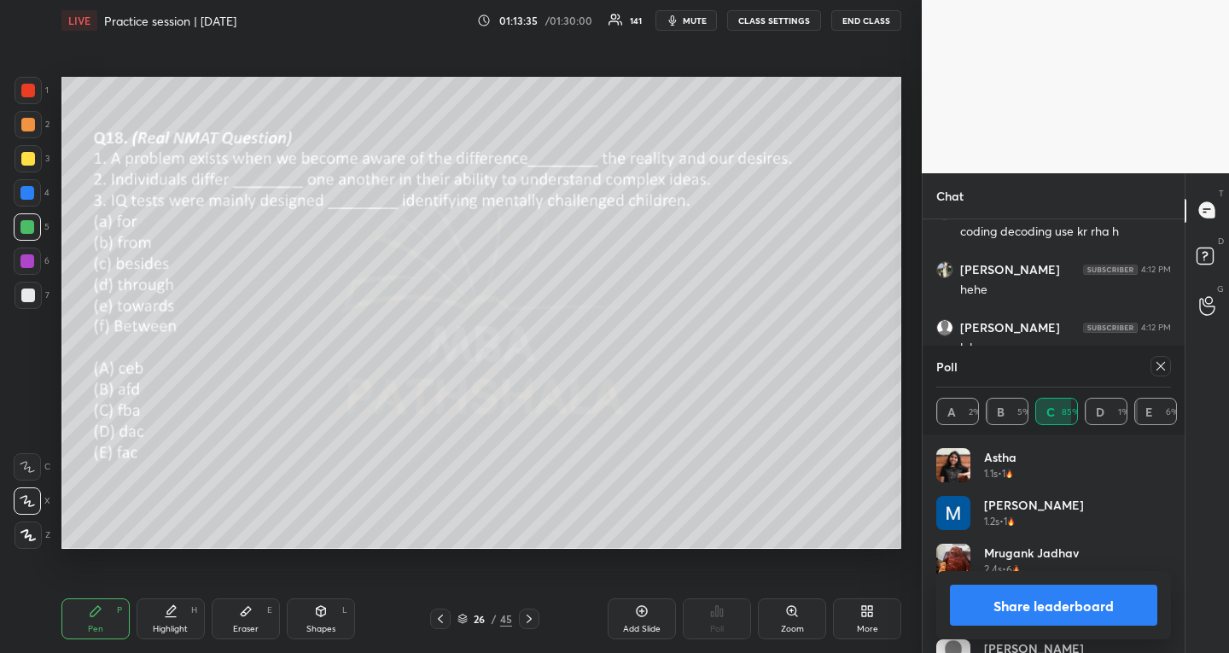
drag, startPoint x: 1160, startPoint y: 366, endPoint x: 1149, endPoint y: 364, distance: 11.2
click at [1151, 368] on div at bounding box center [1160, 366] width 20 height 20
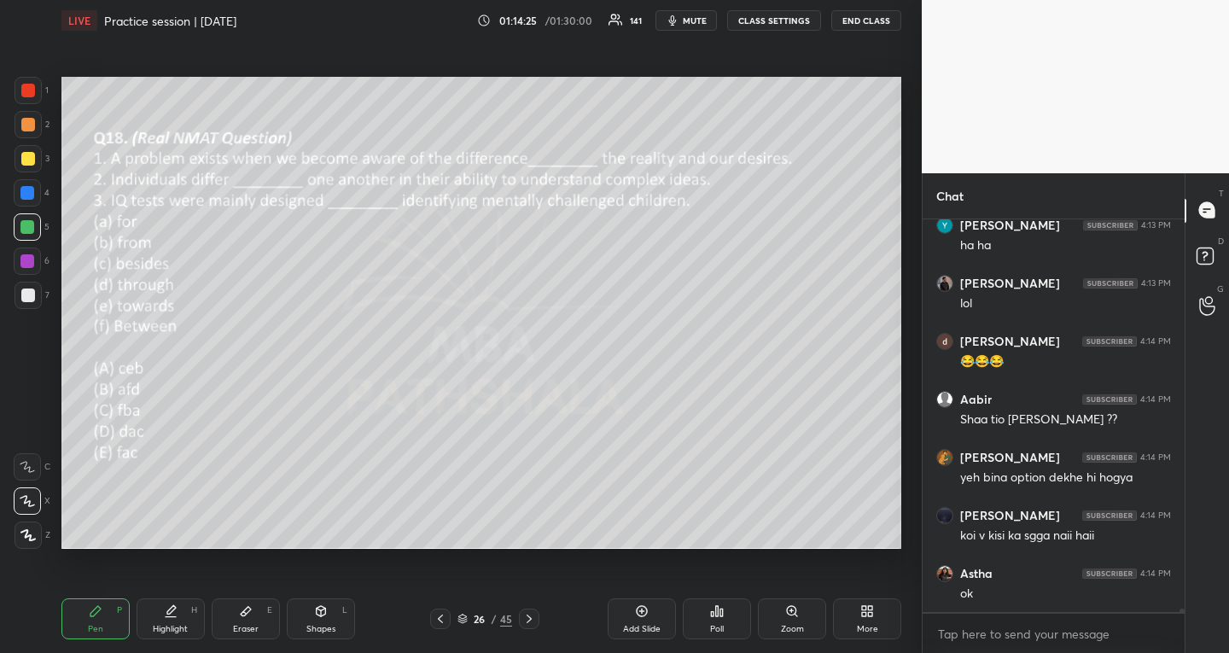
click at [528, 613] on icon at bounding box center [529, 619] width 14 height 14
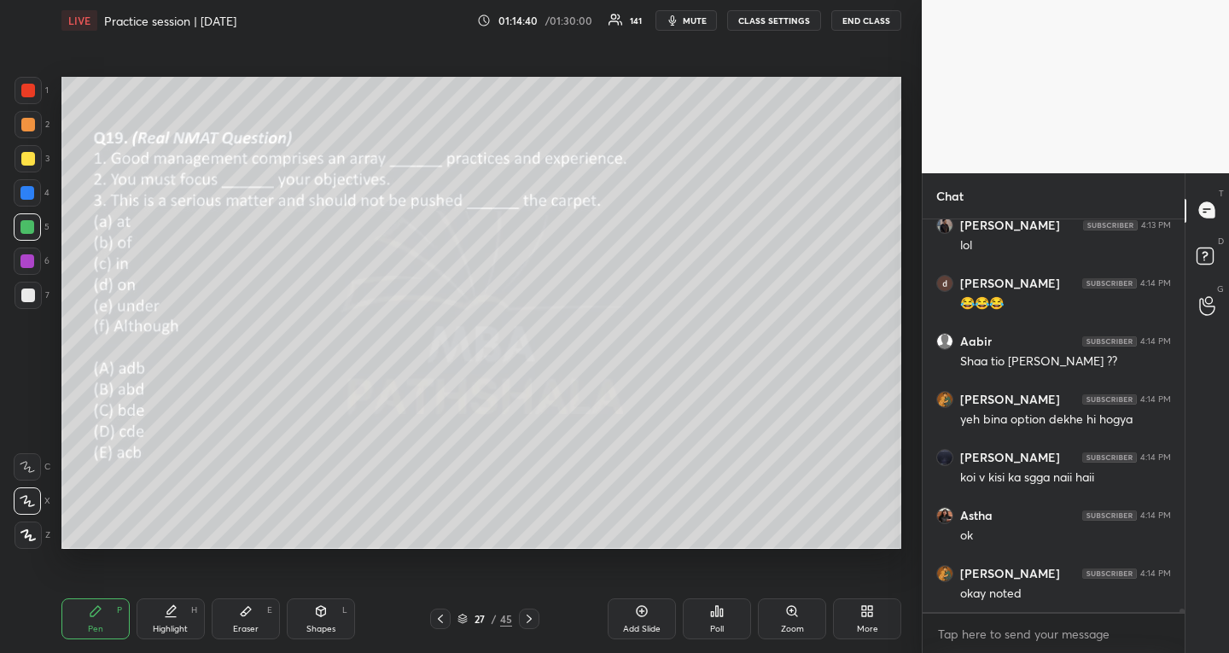
click at [709, 625] on div "Poll" at bounding box center [717, 618] width 68 height 41
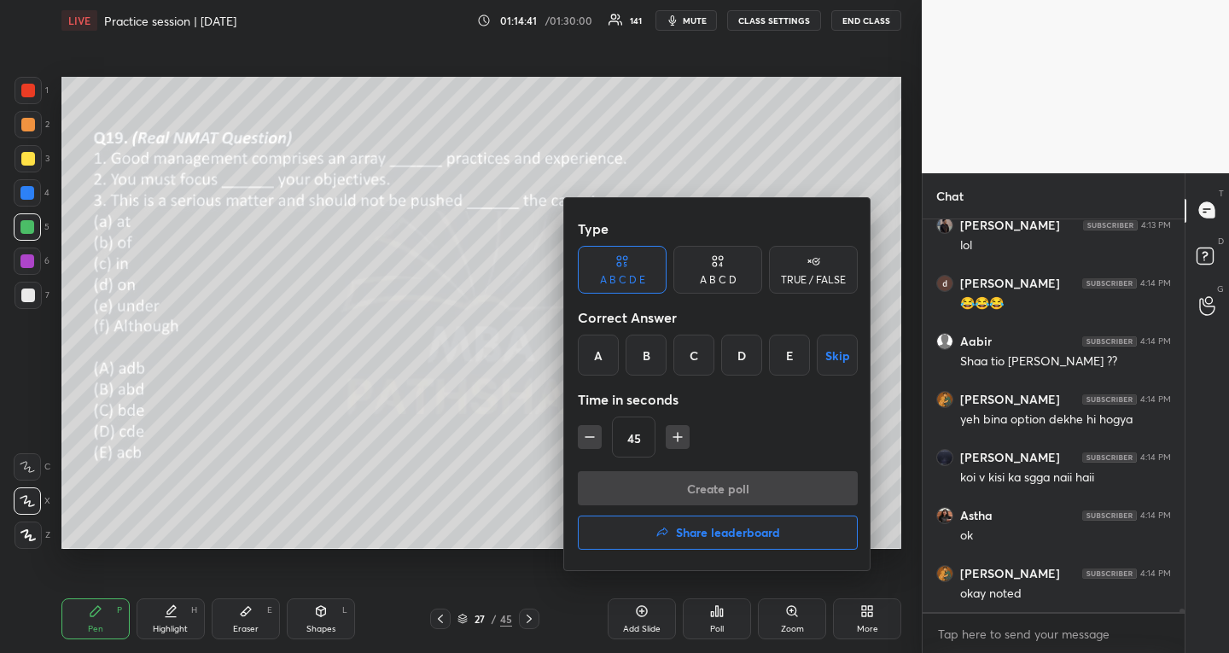
click at [701, 359] on div "C" at bounding box center [693, 354] width 41 height 41
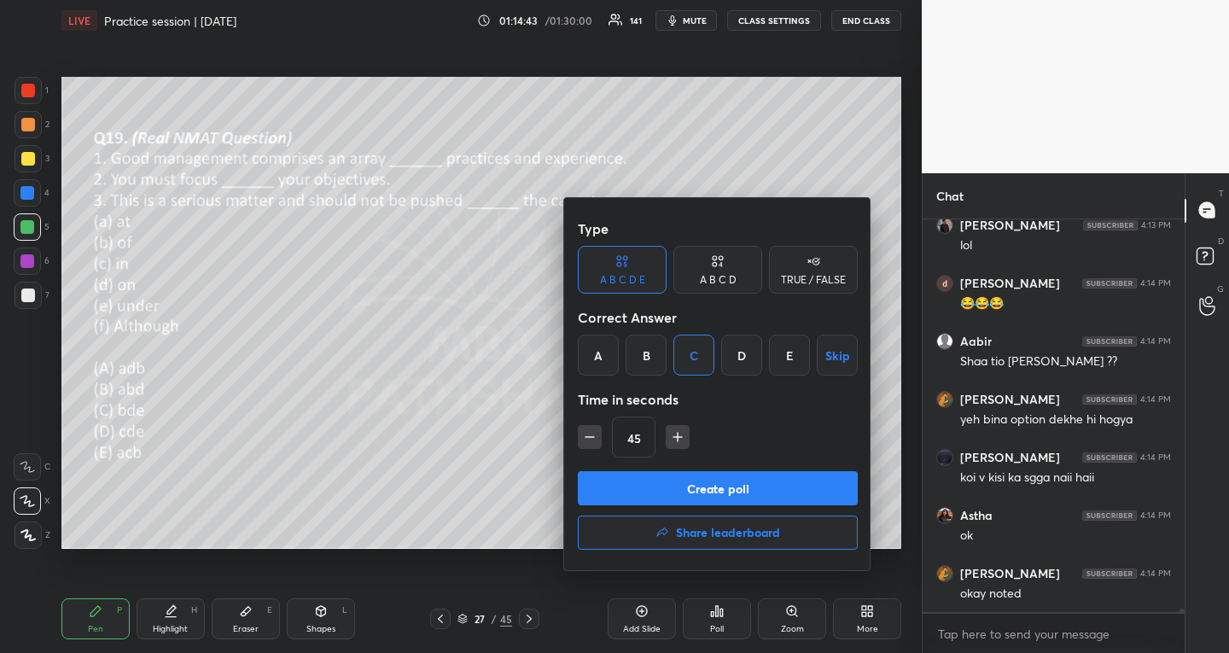
click at [652, 485] on button "Create poll" at bounding box center [718, 488] width 280 height 34
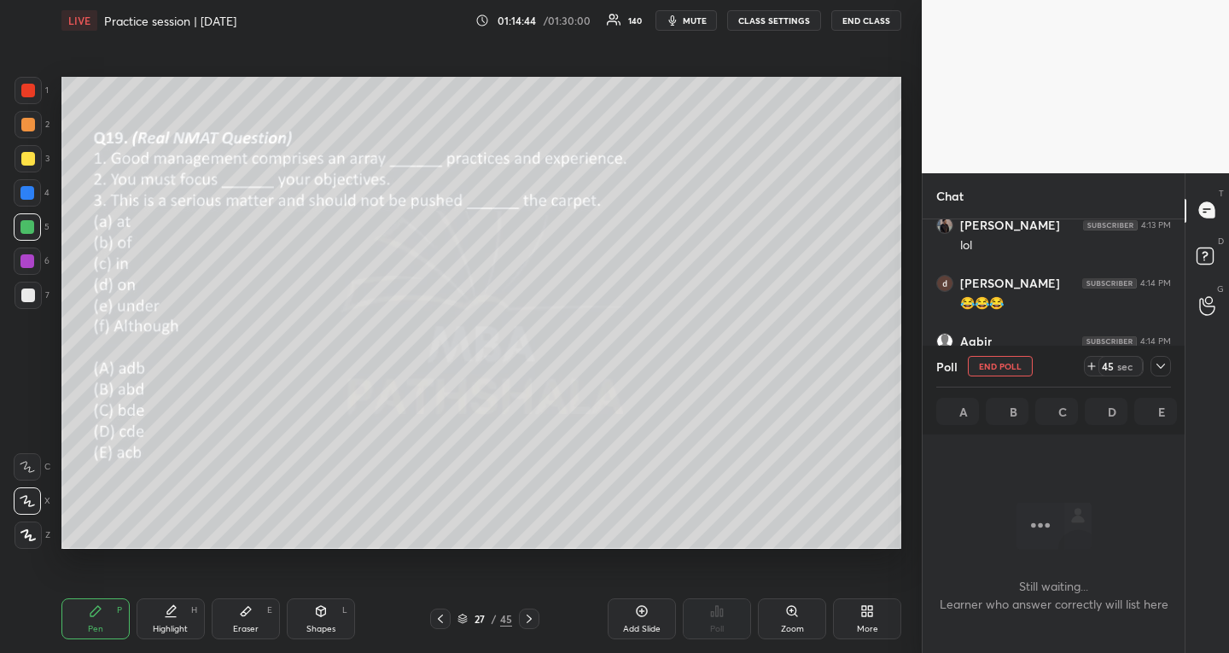
scroll to position [48317, 0]
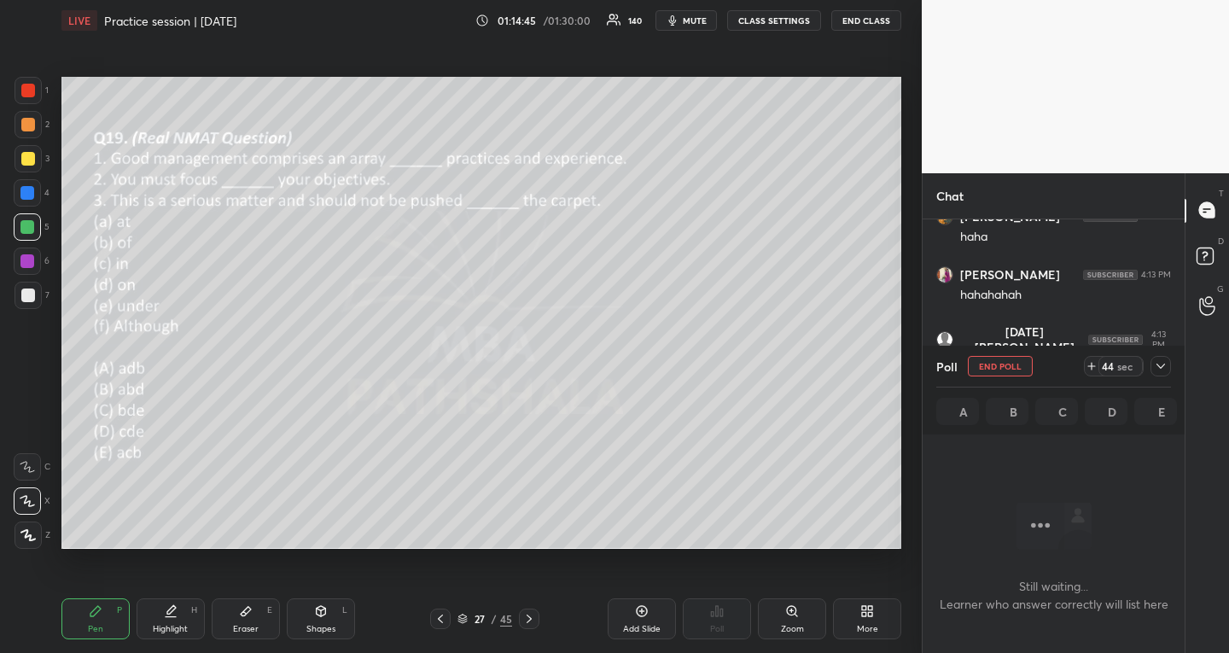
click at [1156, 358] on div at bounding box center [1160, 366] width 20 height 20
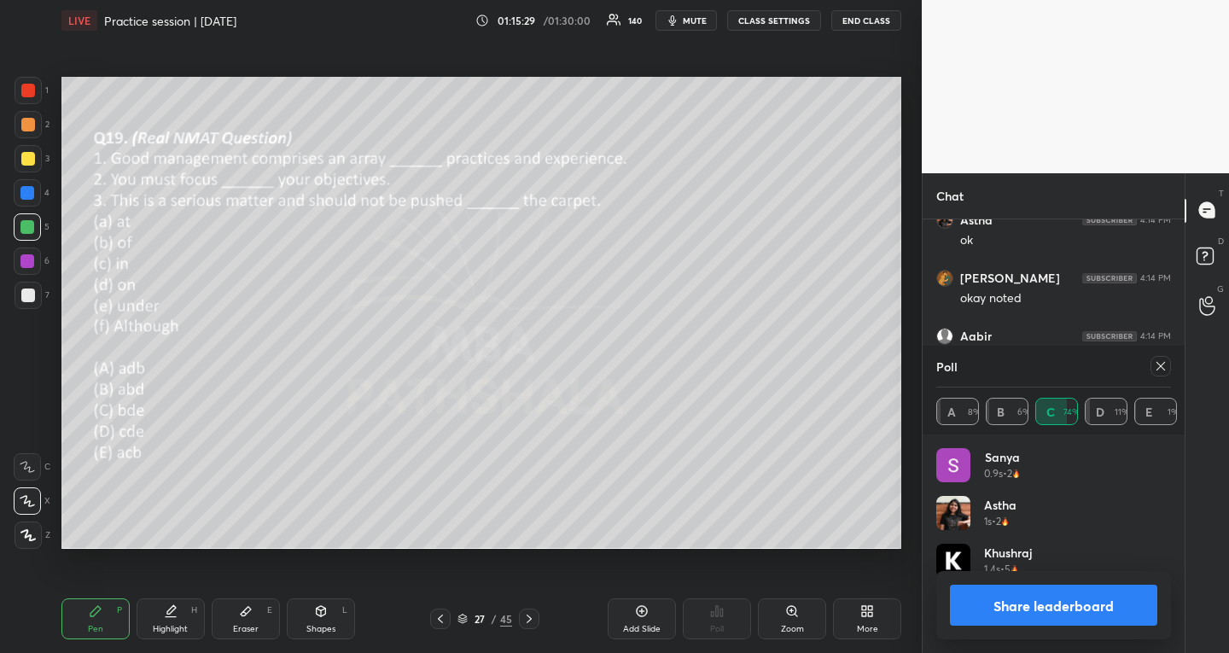
scroll to position [340, 257]
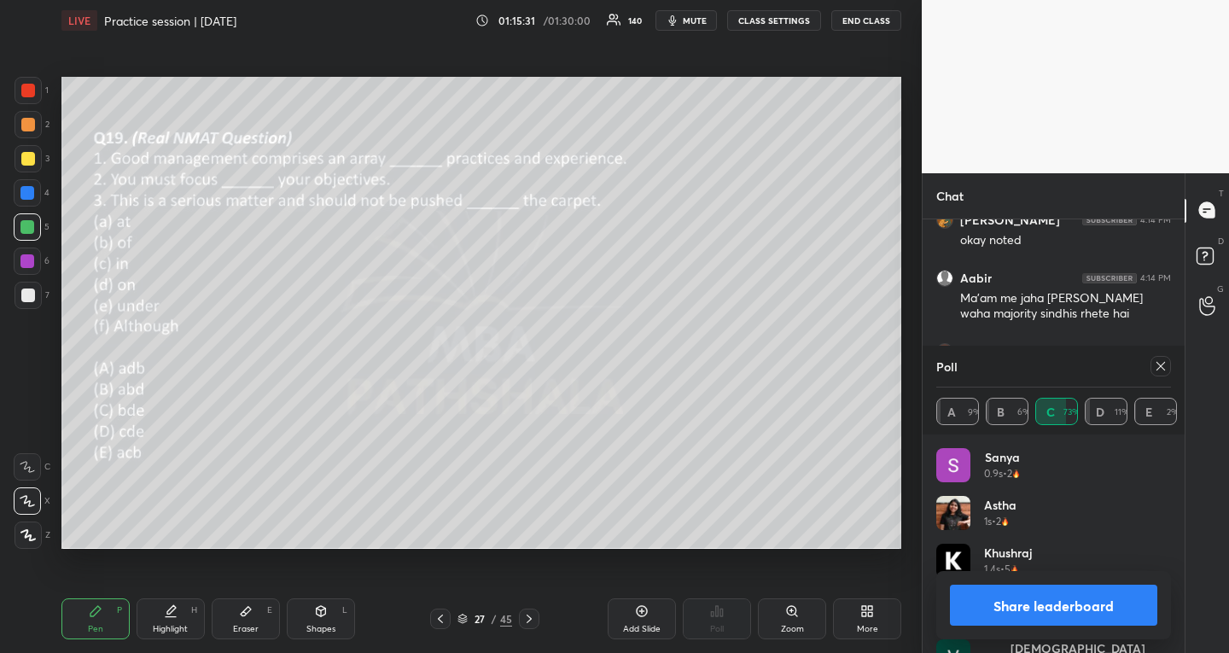
click at [1163, 369] on icon at bounding box center [1161, 366] width 14 height 14
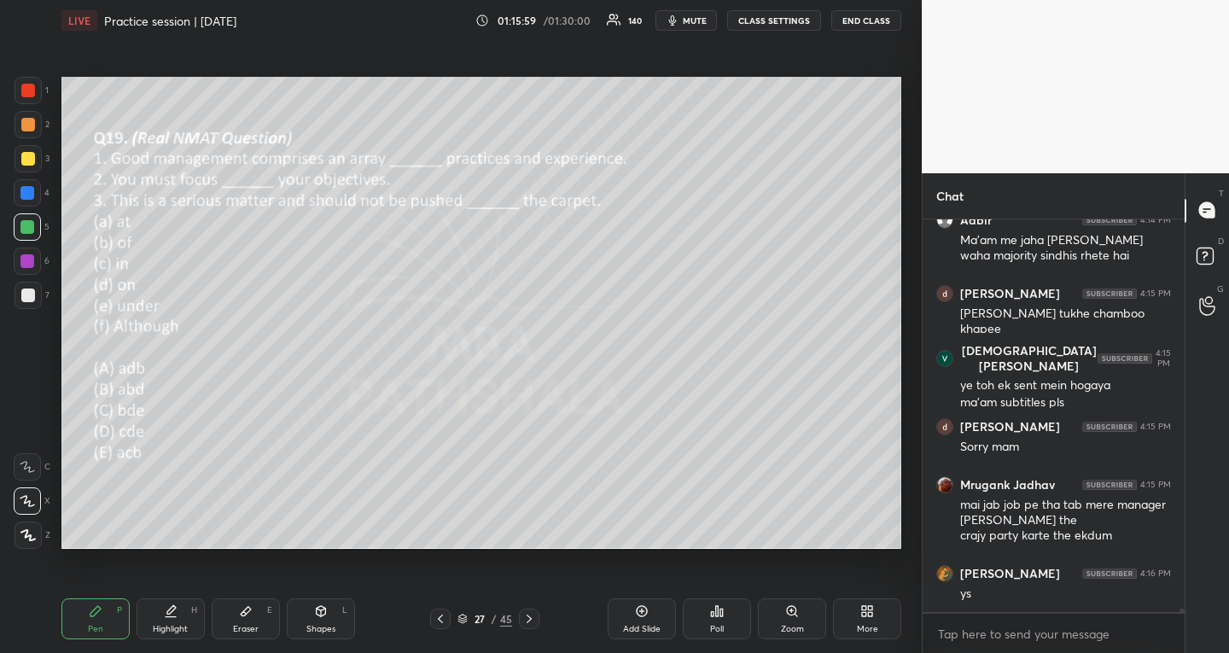
click at [529, 619] on icon at bounding box center [529, 619] width 14 height 14
click at [735, 603] on div "Poll" at bounding box center [717, 618] width 68 height 41
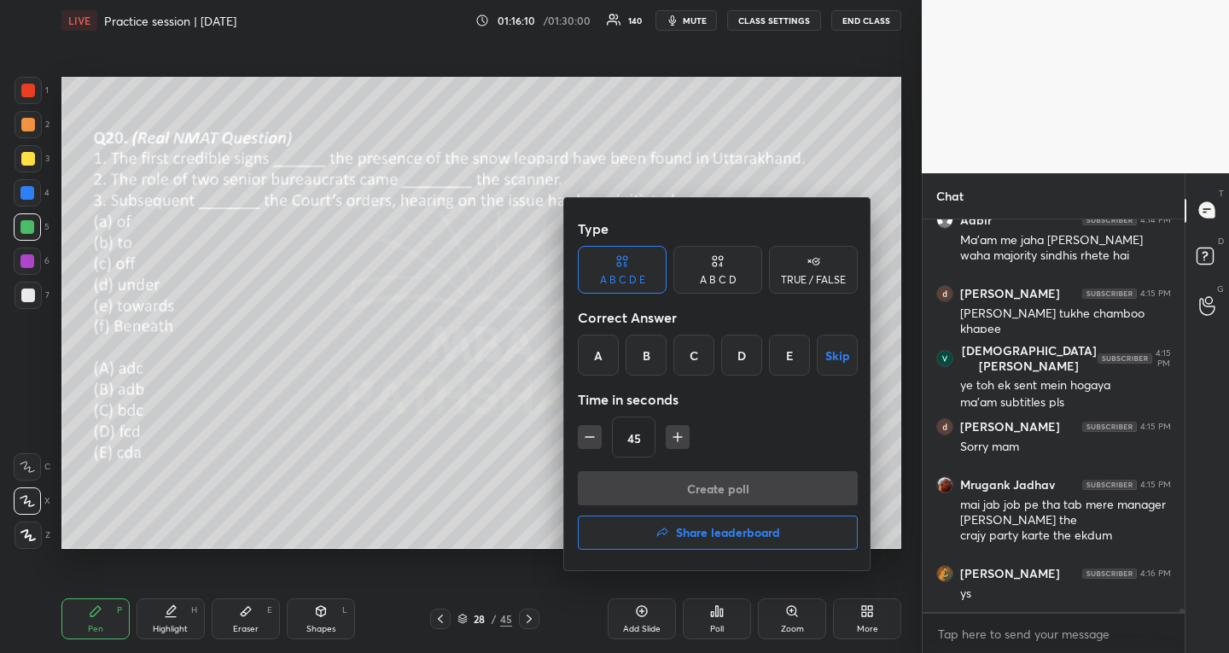
click at [642, 359] on div "B" at bounding box center [645, 354] width 41 height 41
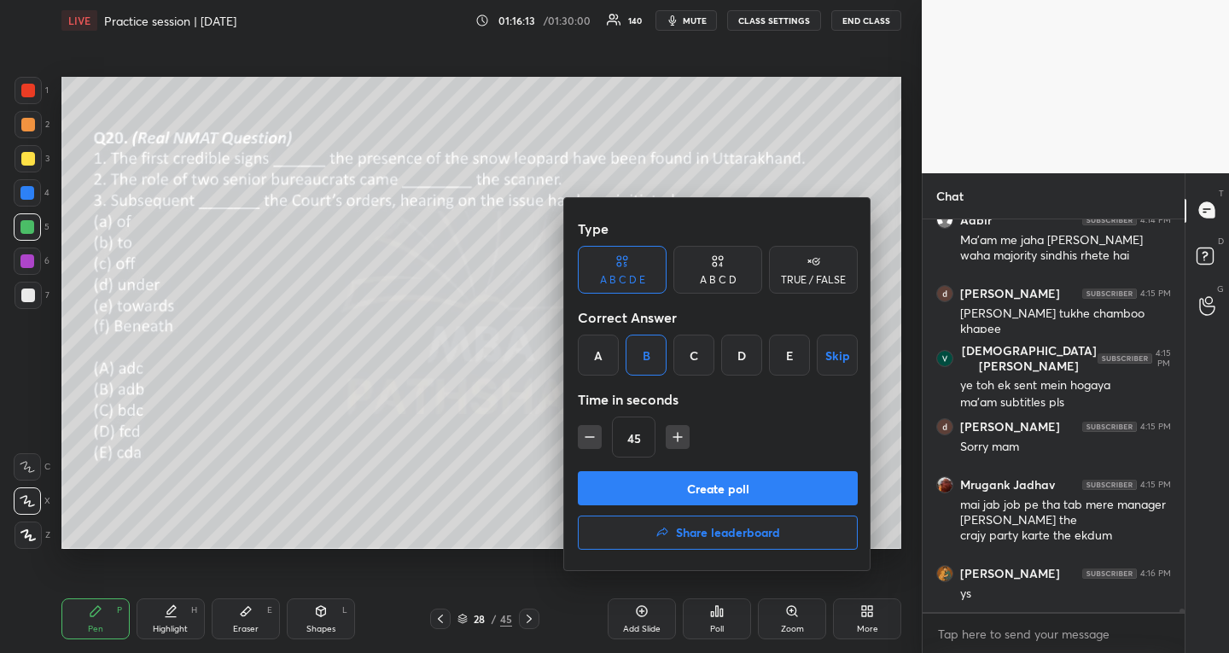
click at [631, 489] on button "Create poll" at bounding box center [718, 488] width 280 height 34
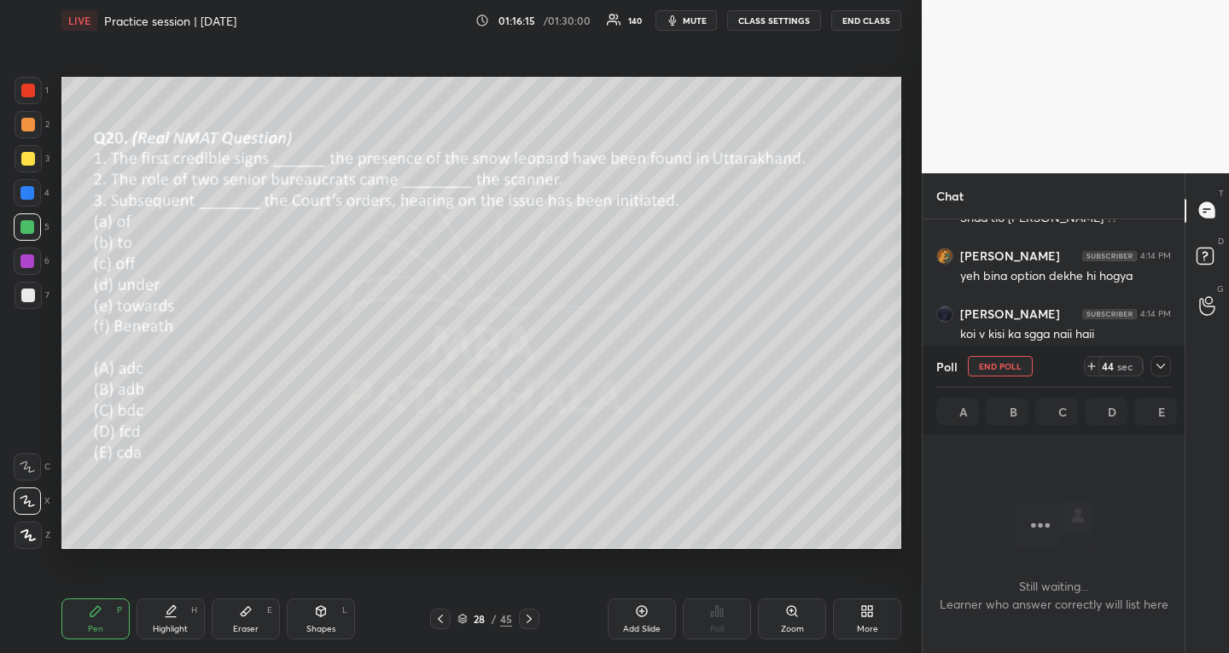
click at [1160, 363] on icon at bounding box center [1161, 366] width 14 height 14
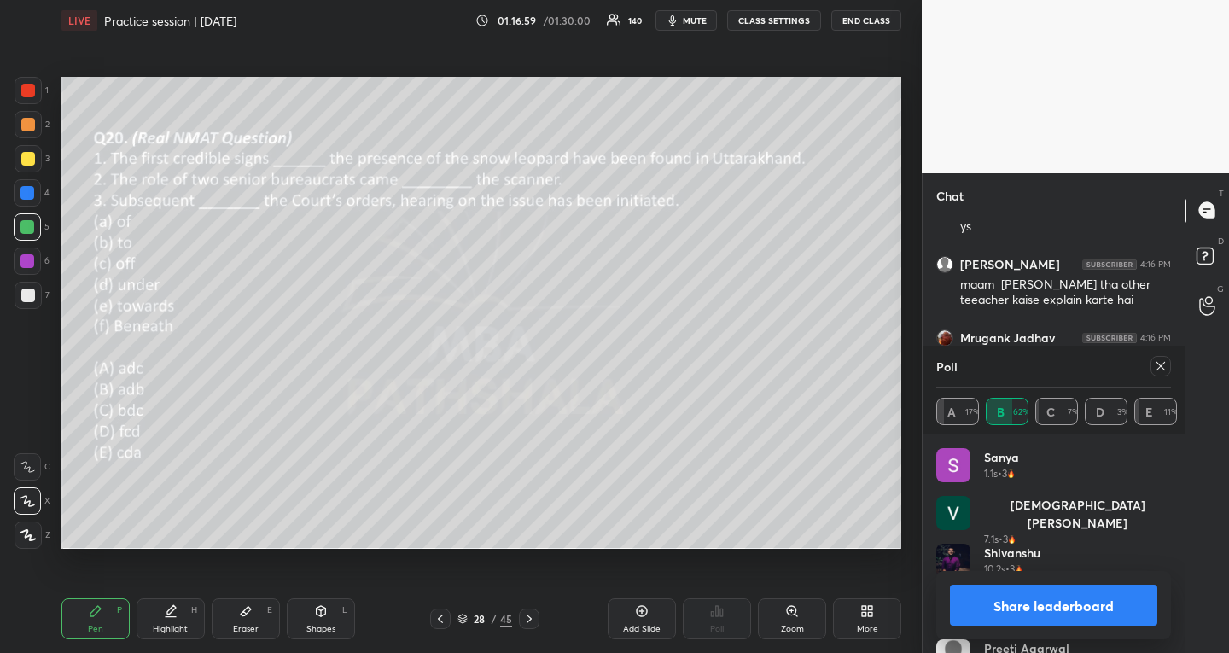
scroll to position [299, 257]
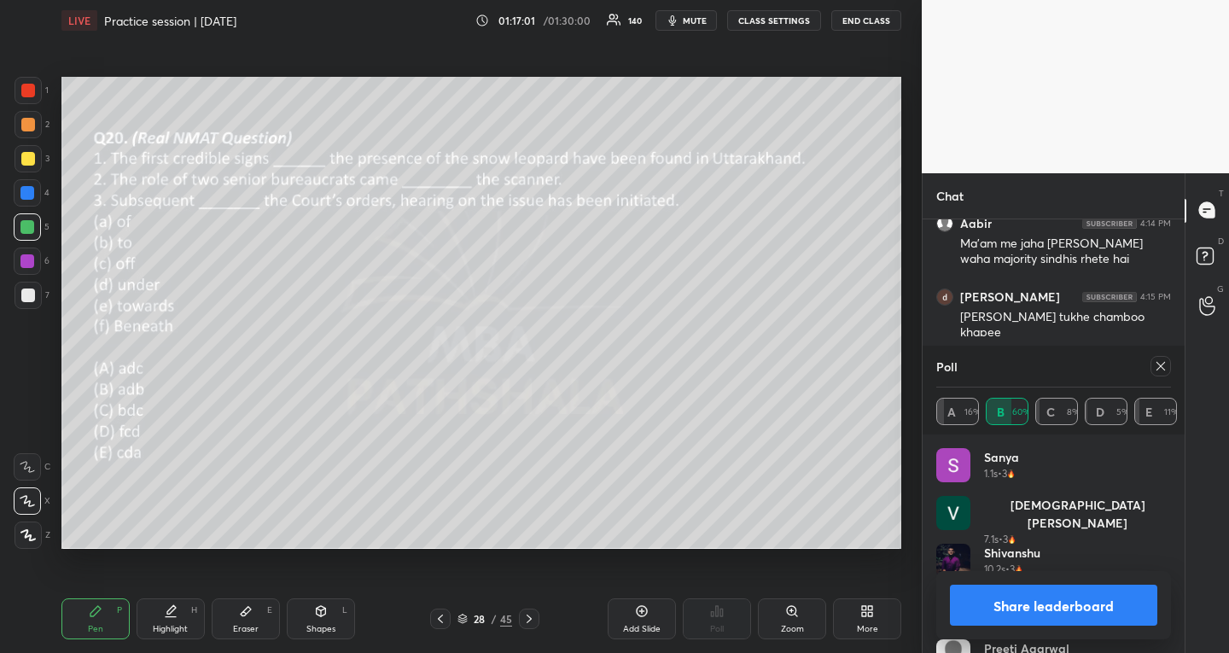
click at [1164, 369] on icon at bounding box center [1160, 366] width 9 height 9
type textarea "x"
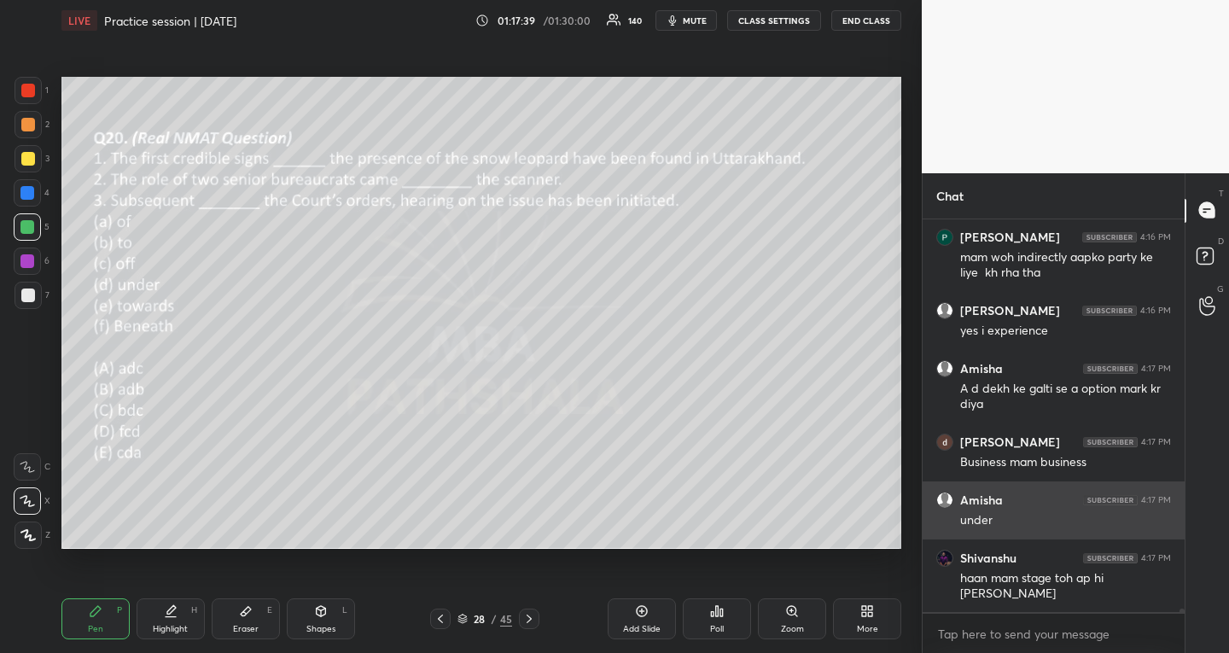
scroll to position [49367, 0]
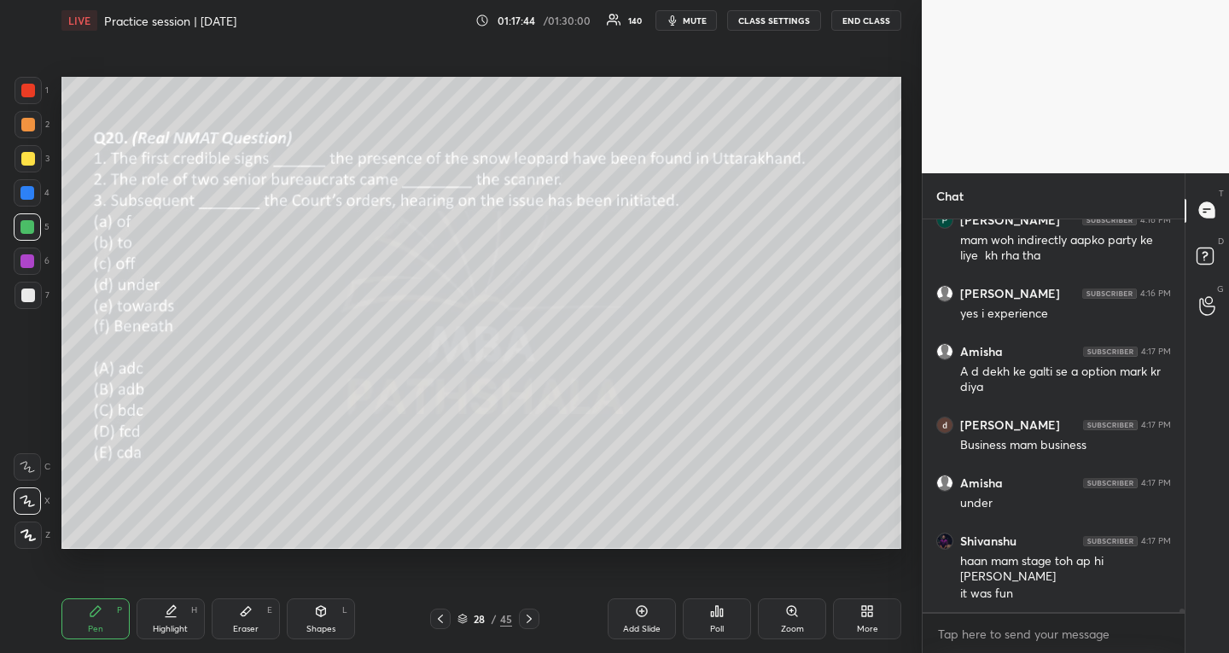
click at [530, 619] on icon at bounding box center [529, 619] width 14 height 14
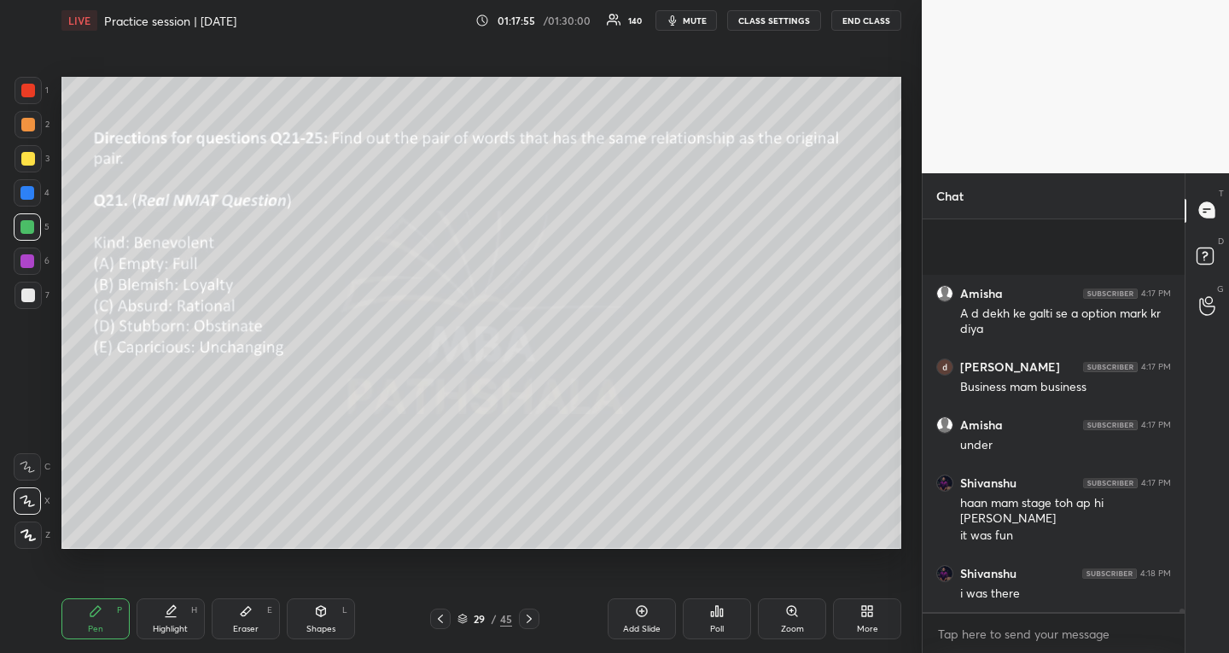
scroll to position [49556, 0]
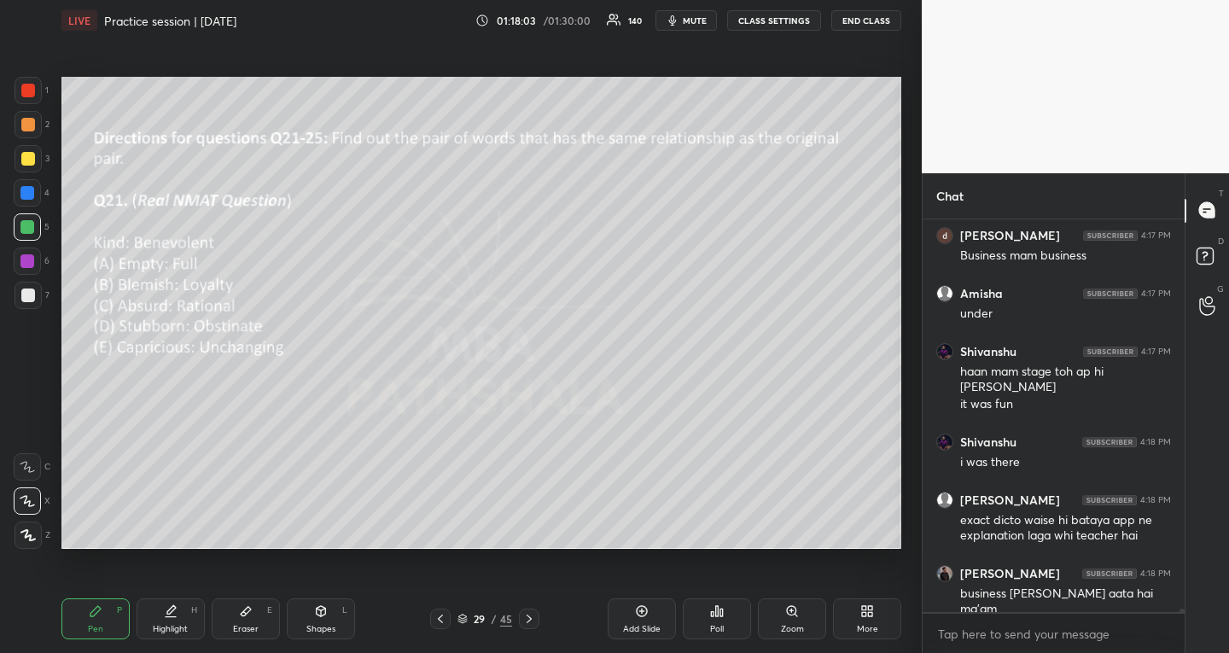
click at [722, 619] on div "Poll" at bounding box center [717, 618] width 68 height 41
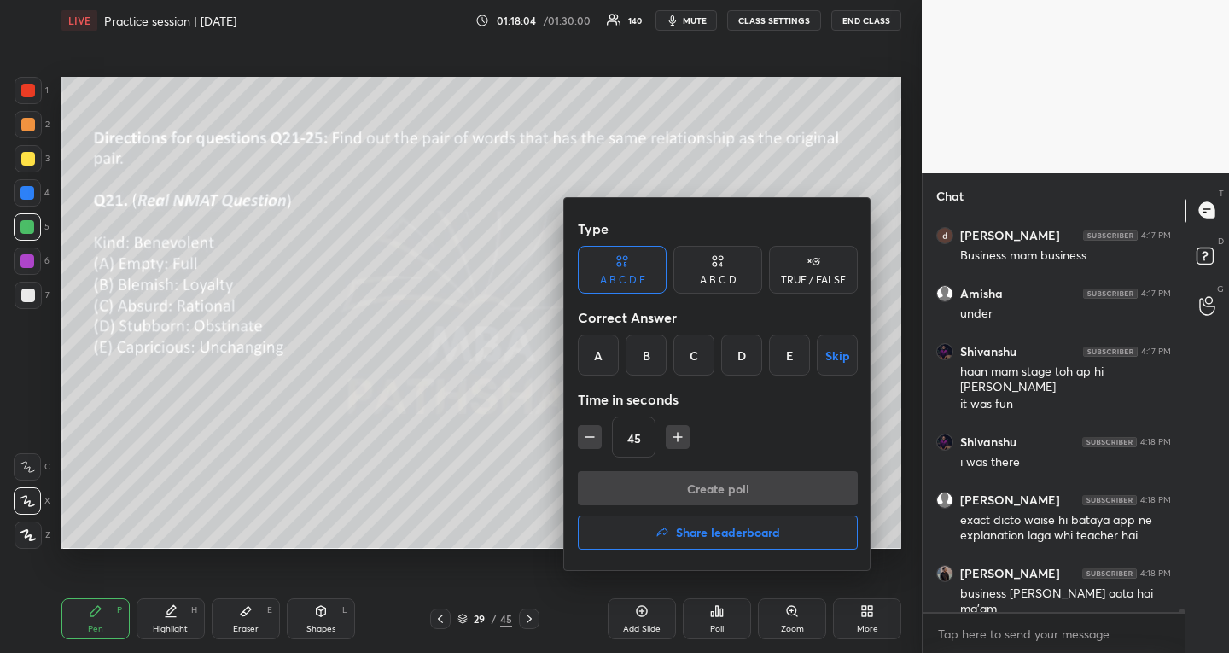
click at [721, 350] on div "D" at bounding box center [741, 354] width 41 height 41
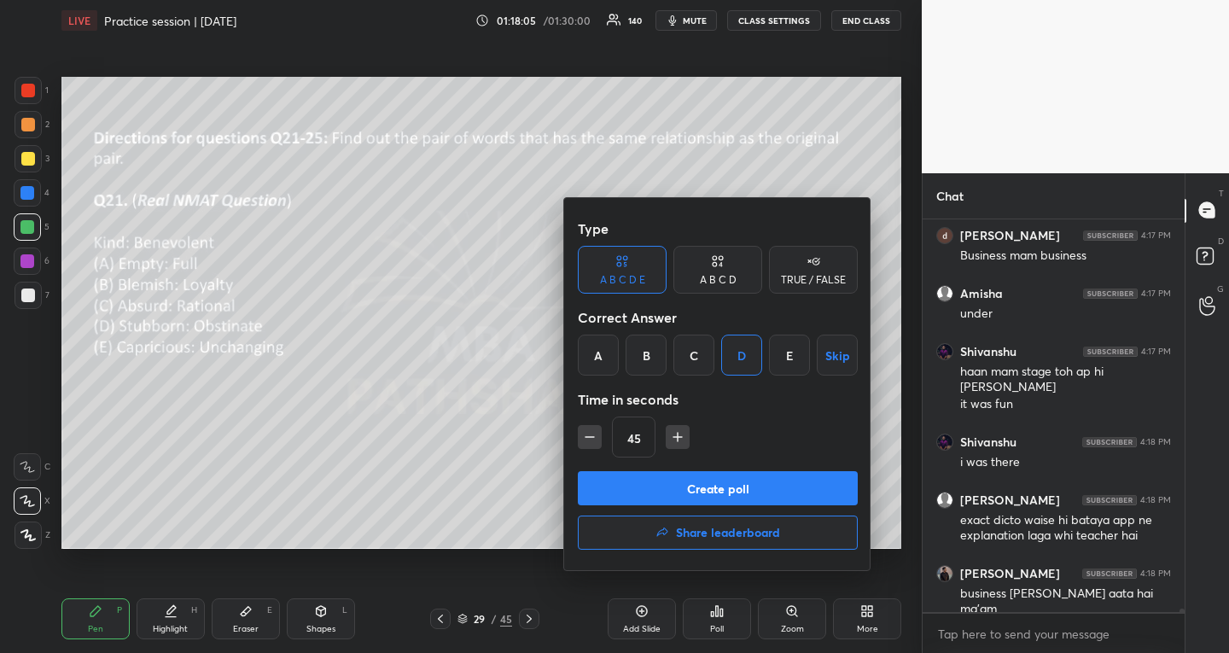
click at [673, 434] on icon "button" at bounding box center [677, 436] width 17 height 17
type input "60"
click at [666, 490] on button "Create poll" at bounding box center [718, 488] width 280 height 34
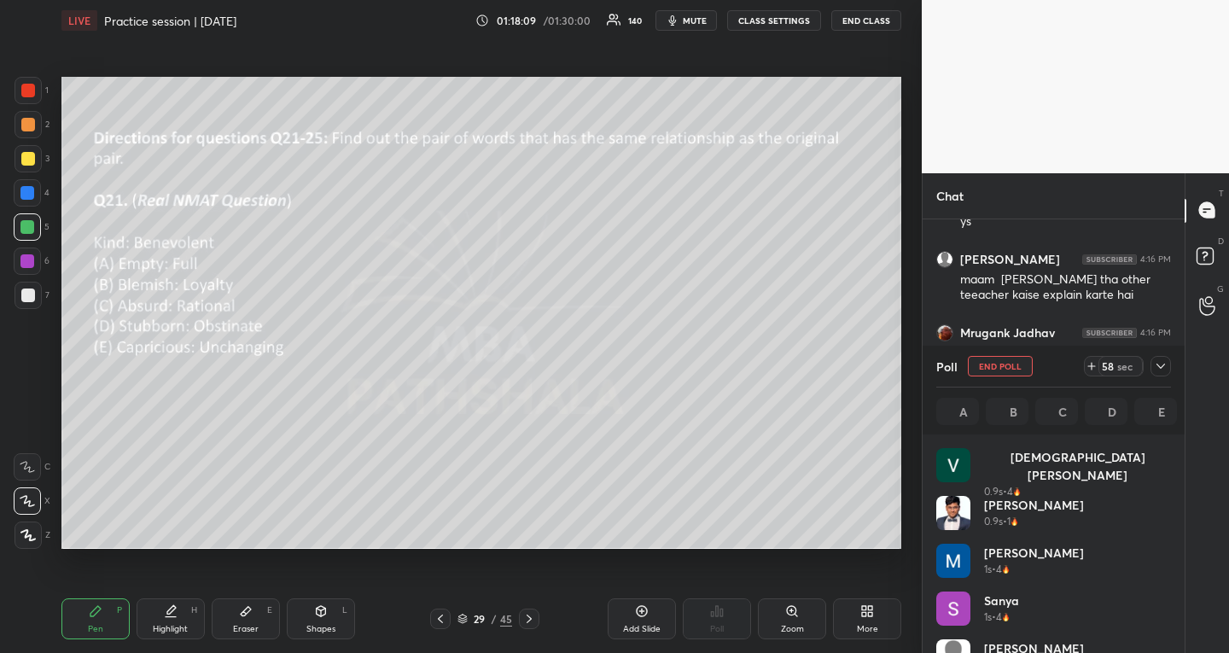
scroll to position [6, 6]
click at [1161, 366] on icon at bounding box center [1160, 365] width 9 height 5
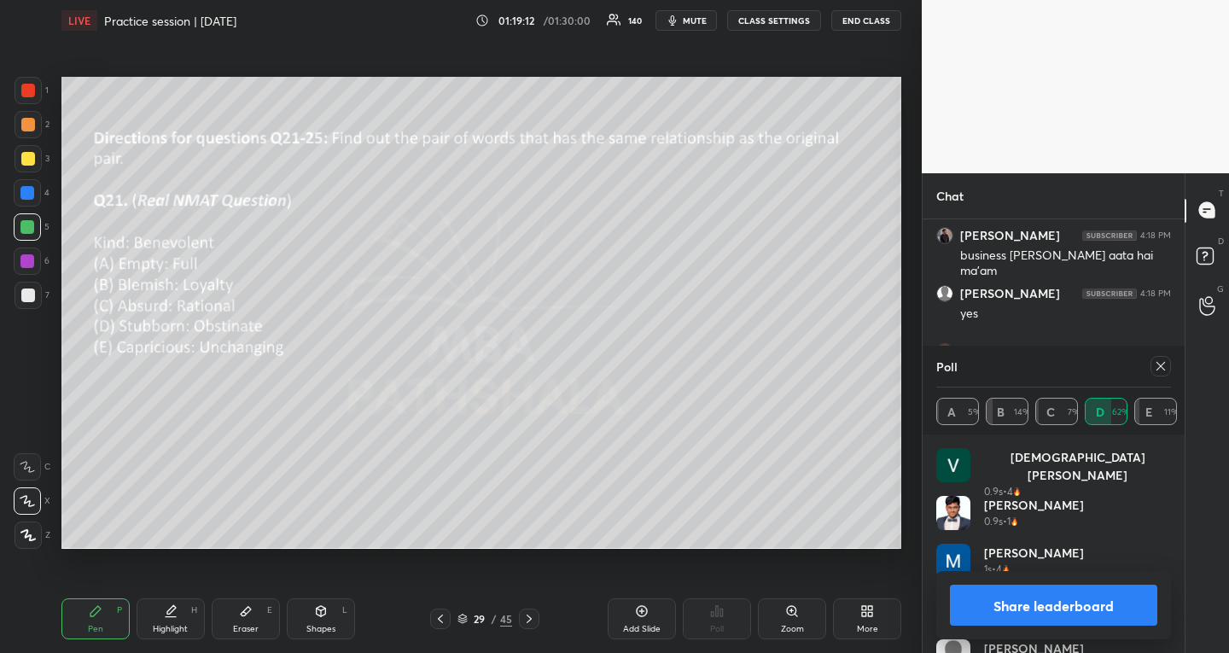
scroll to position [49799, 0]
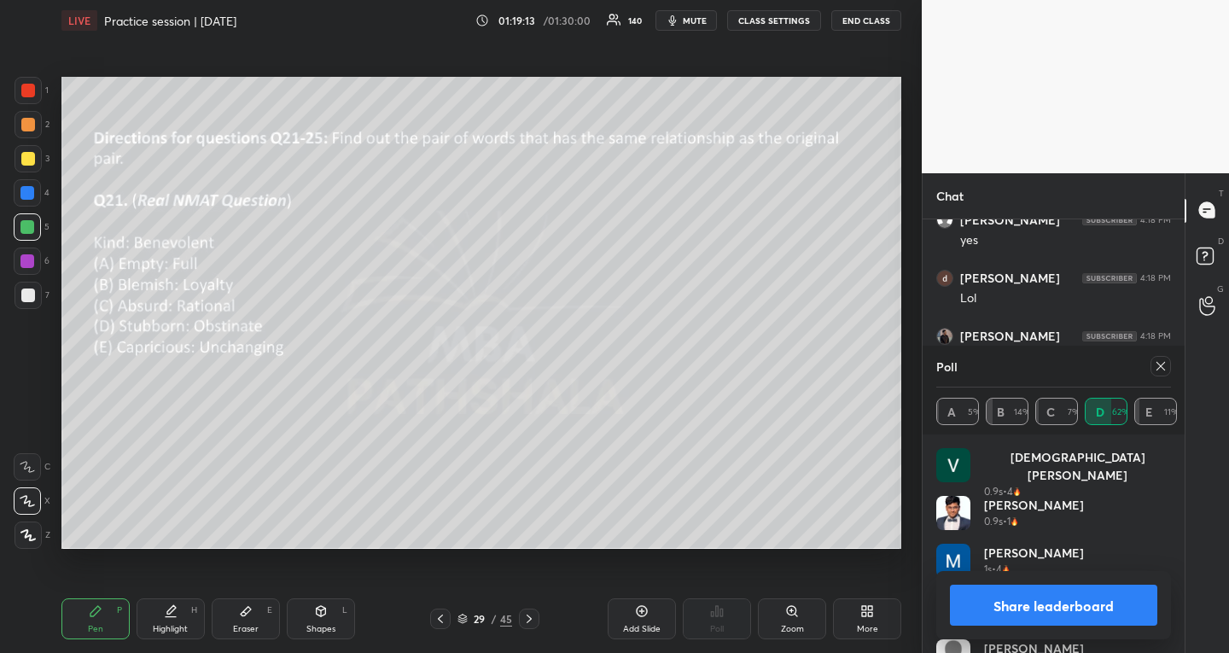
click at [1165, 367] on icon at bounding box center [1161, 366] width 14 height 14
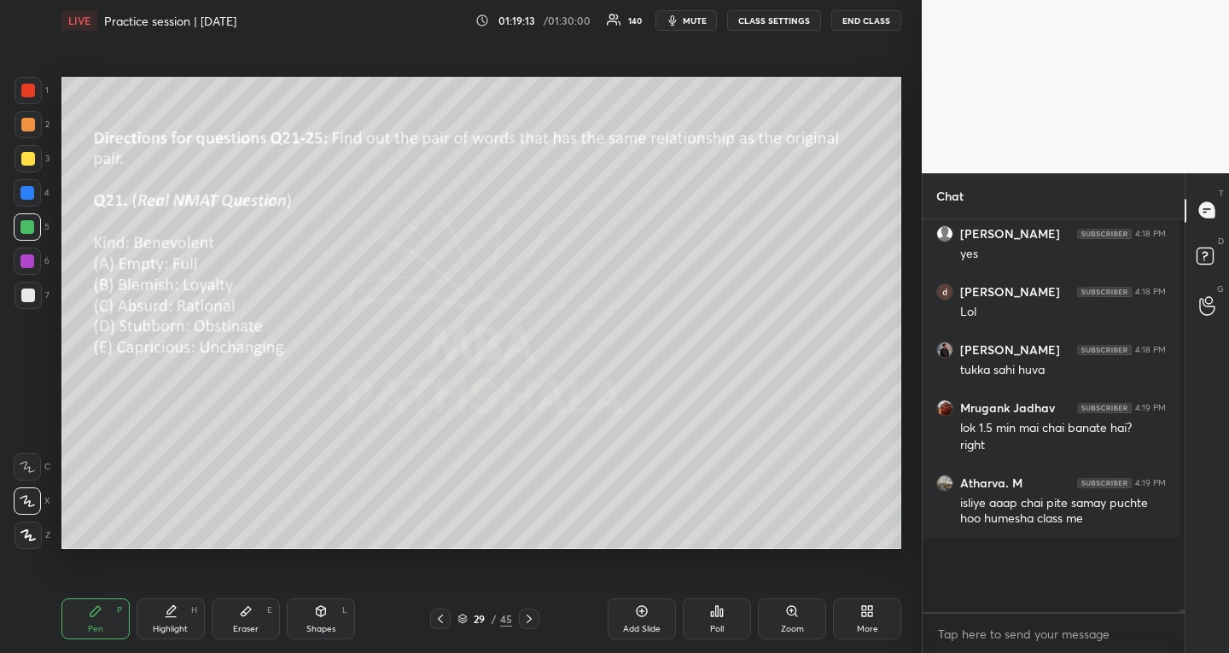
scroll to position [49771, 0]
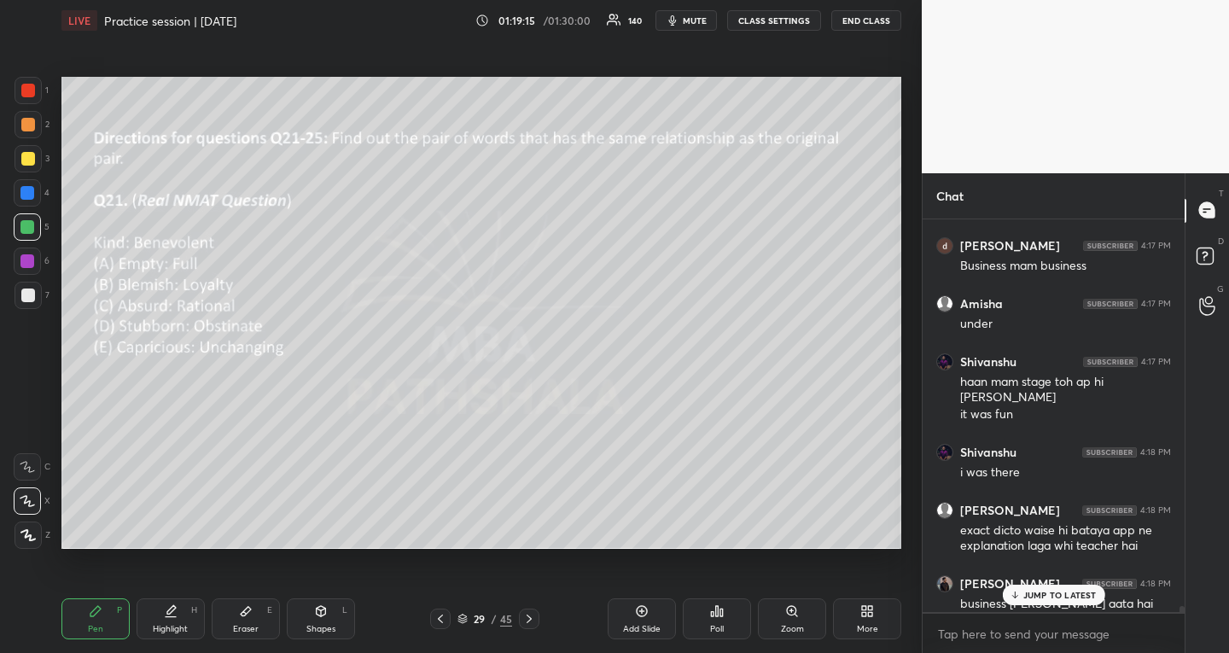
click at [1052, 587] on div "JUMP TO LATEST" at bounding box center [1053, 594] width 102 height 20
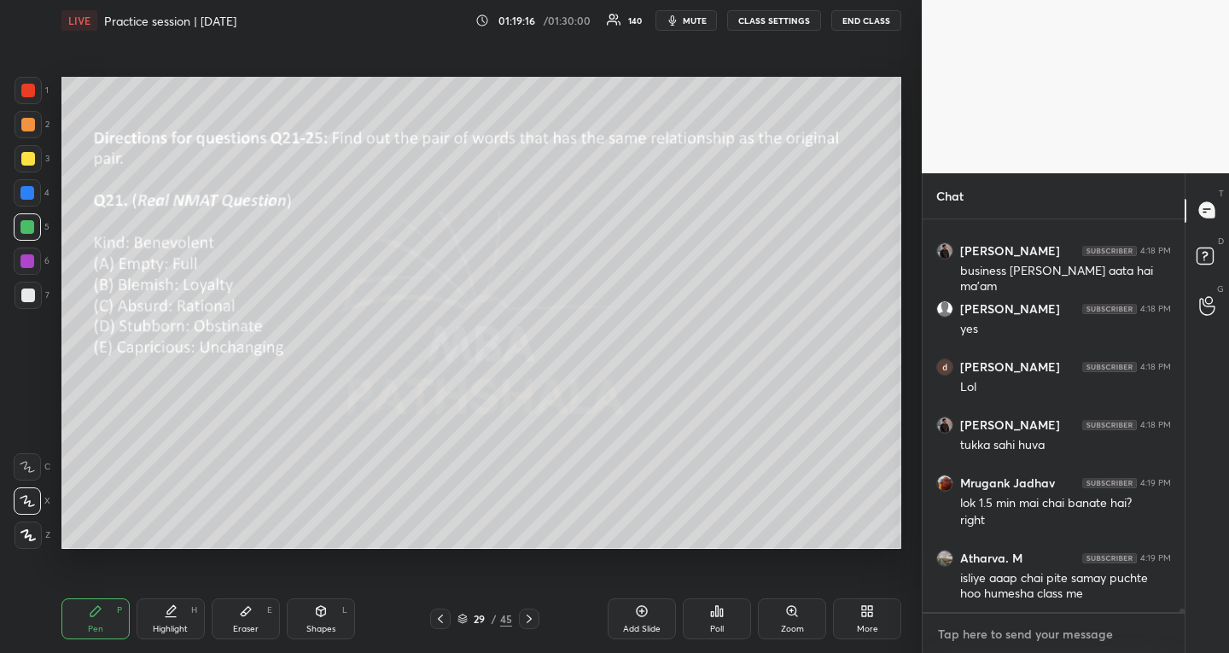
click at [1038, 631] on textarea at bounding box center [1053, 633] width 235 height 27
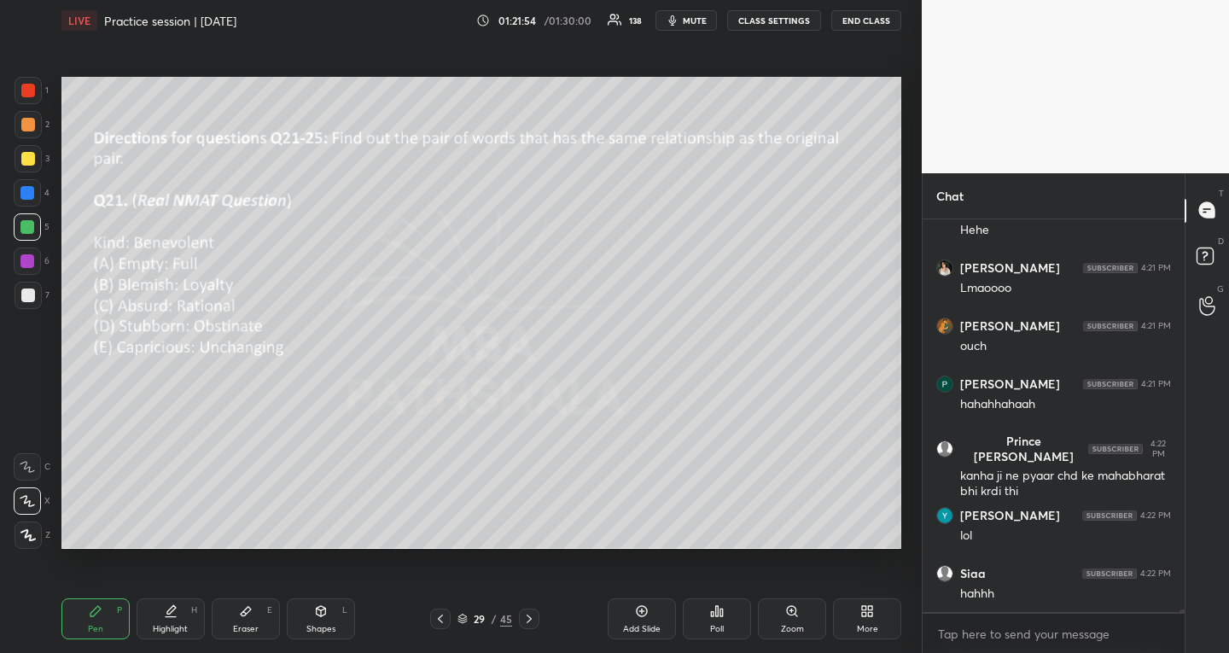
scroll to position [54474, 0]
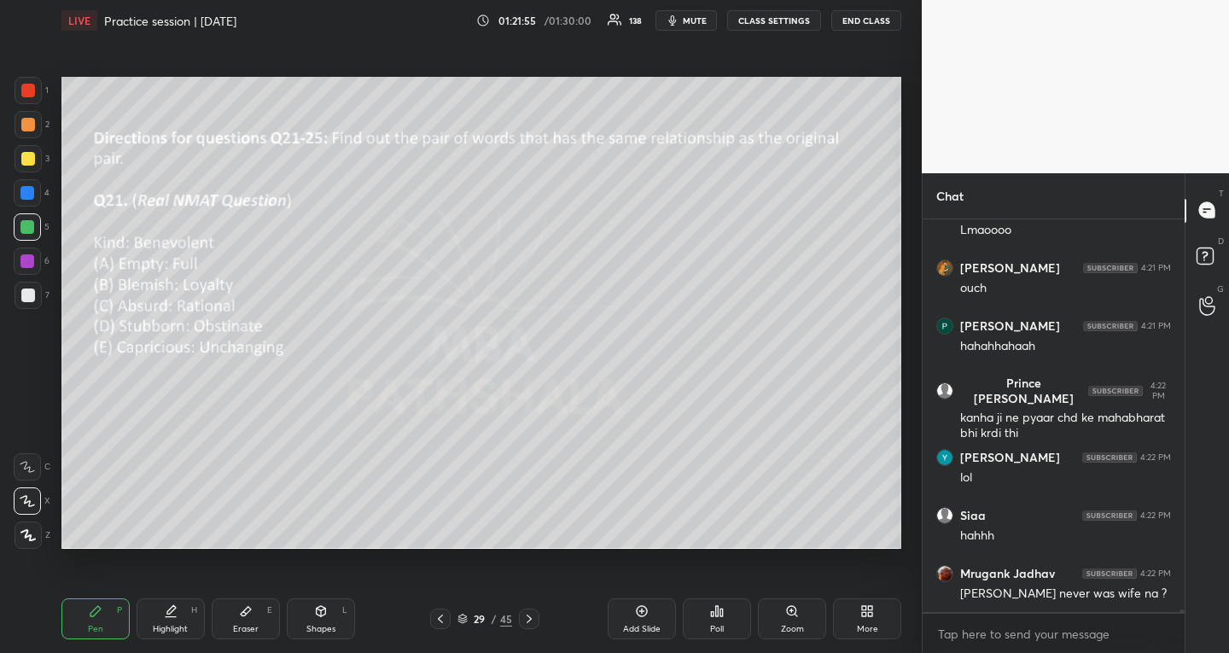
click at [532, 615] on icon at bounding box center [529, 619] width 14 height 14
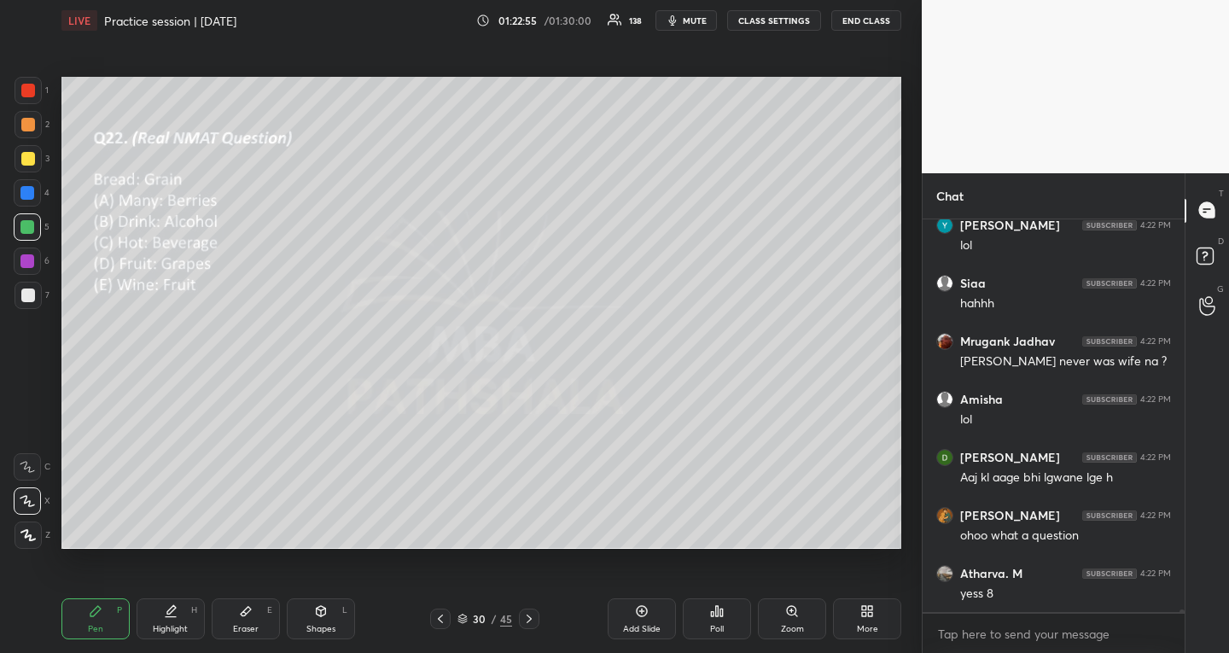
scroll to position [54764, 0]
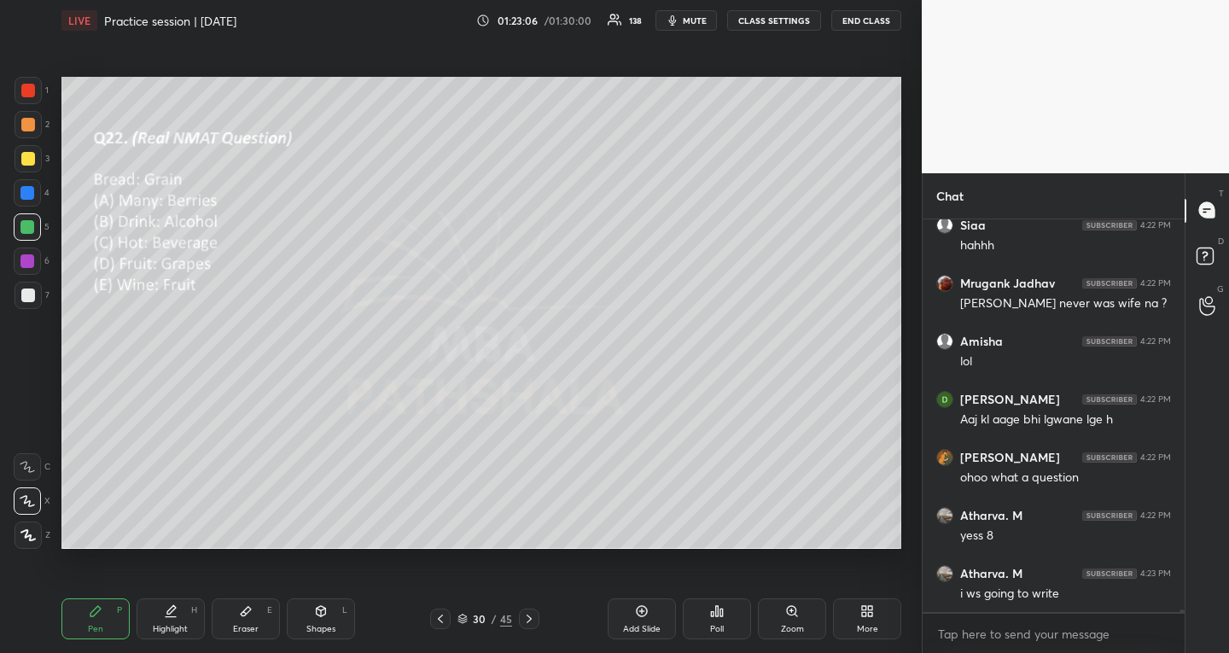
click at [730, 606] on div "Poll" at bounding box center [717, 618] width 68 height 41
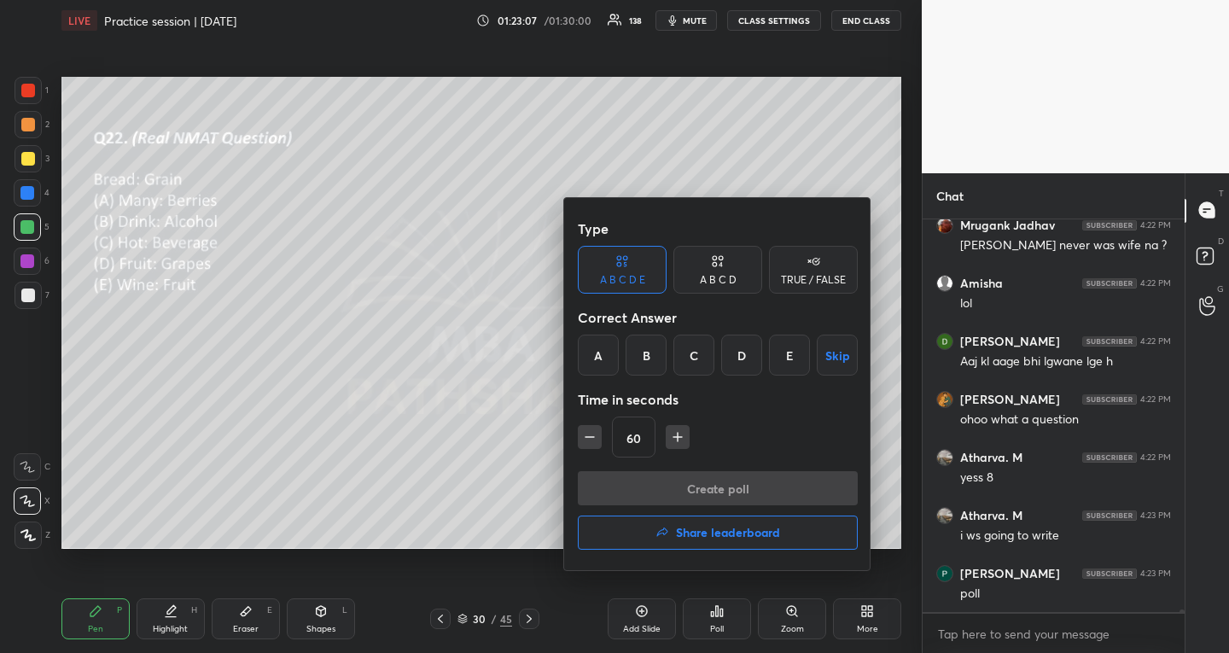
scroll to position [54881, 0]
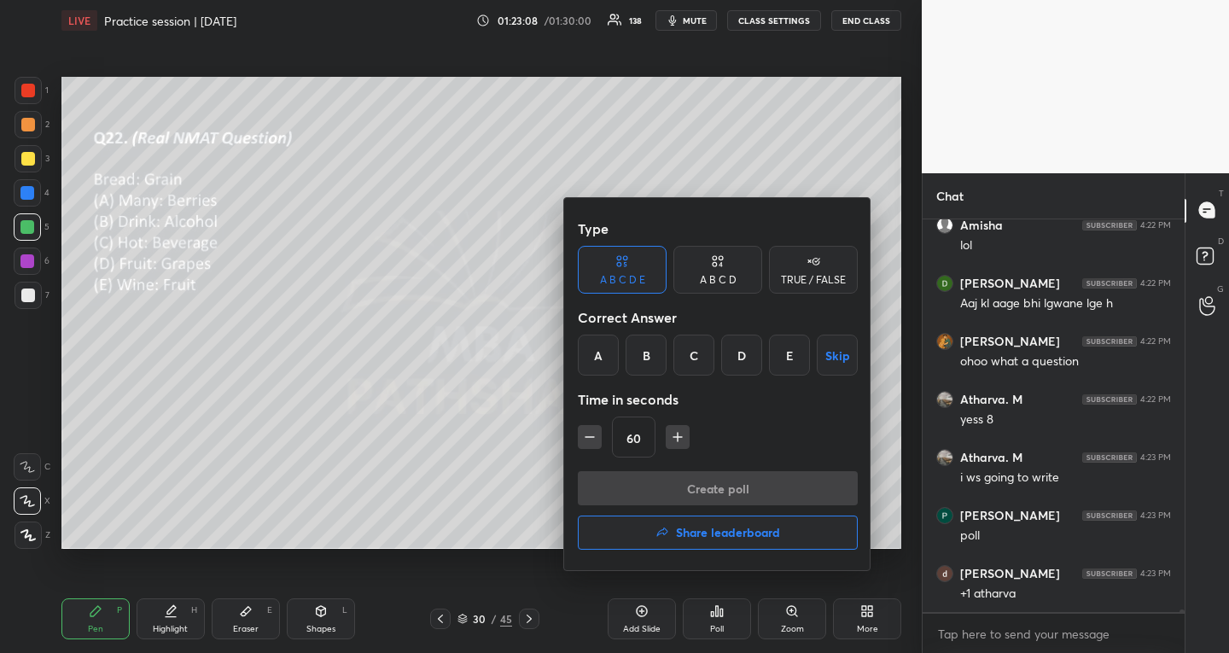
click at [789, 343] on div "E" at bounding box center [789, 354] width 41 height 41
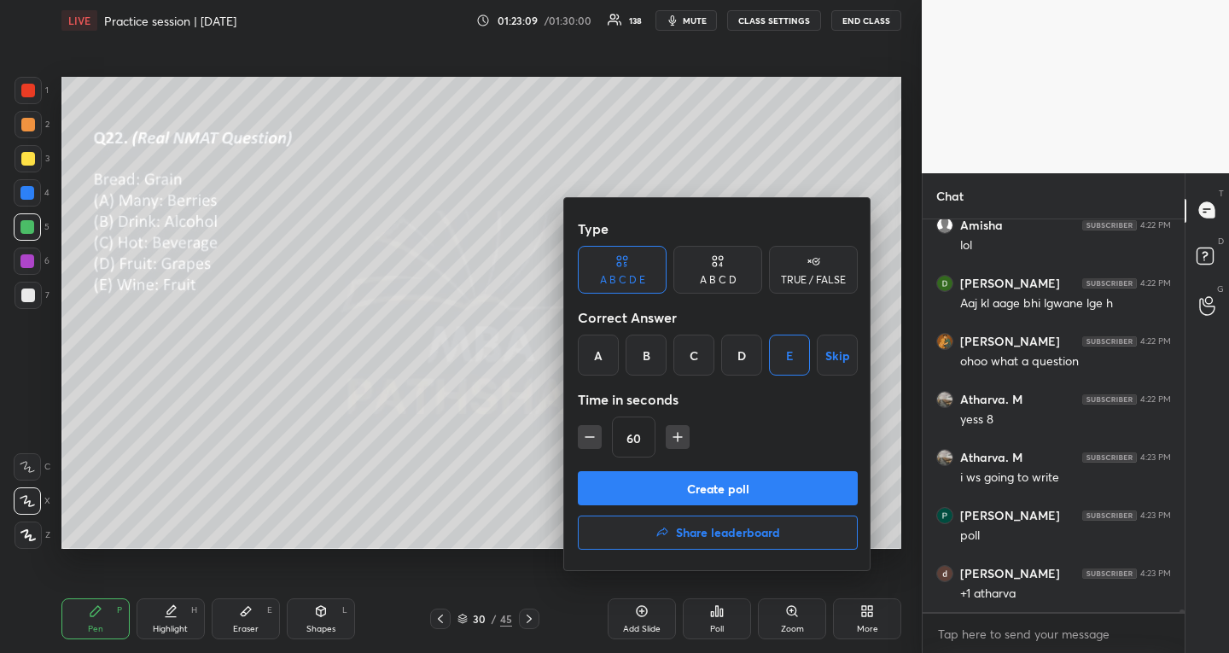
scroll to position [54939, 0]
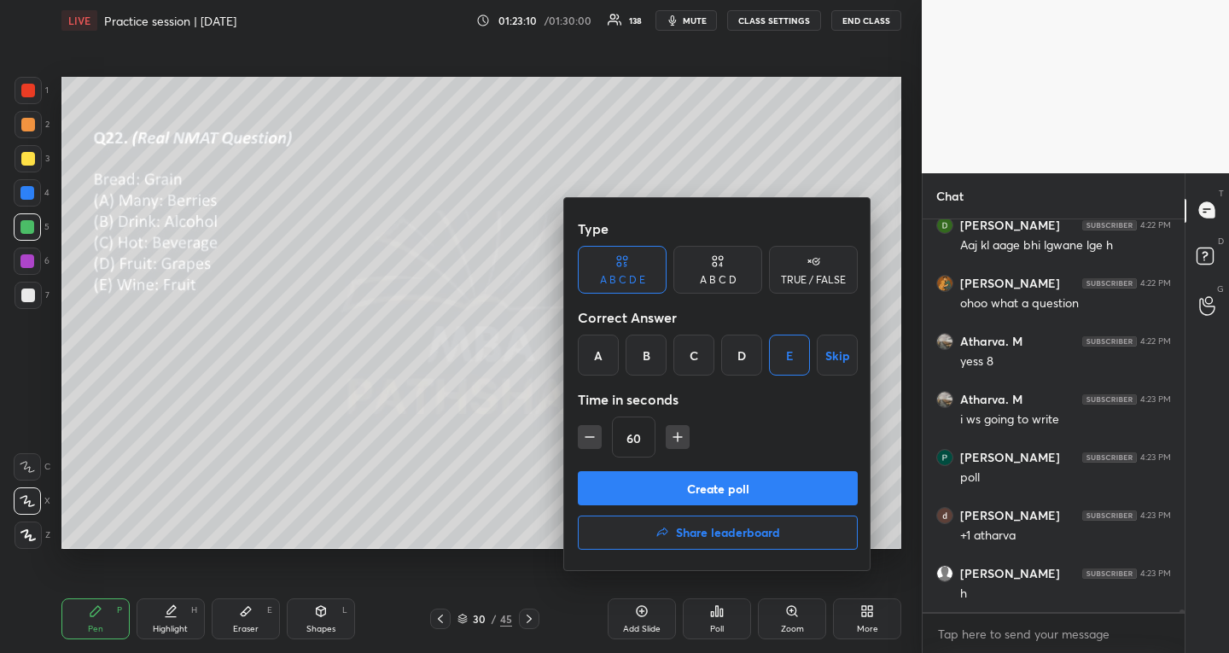
click at [590, 475] on button "Create poll" at bounding box center [718, 488] width 280 height 34
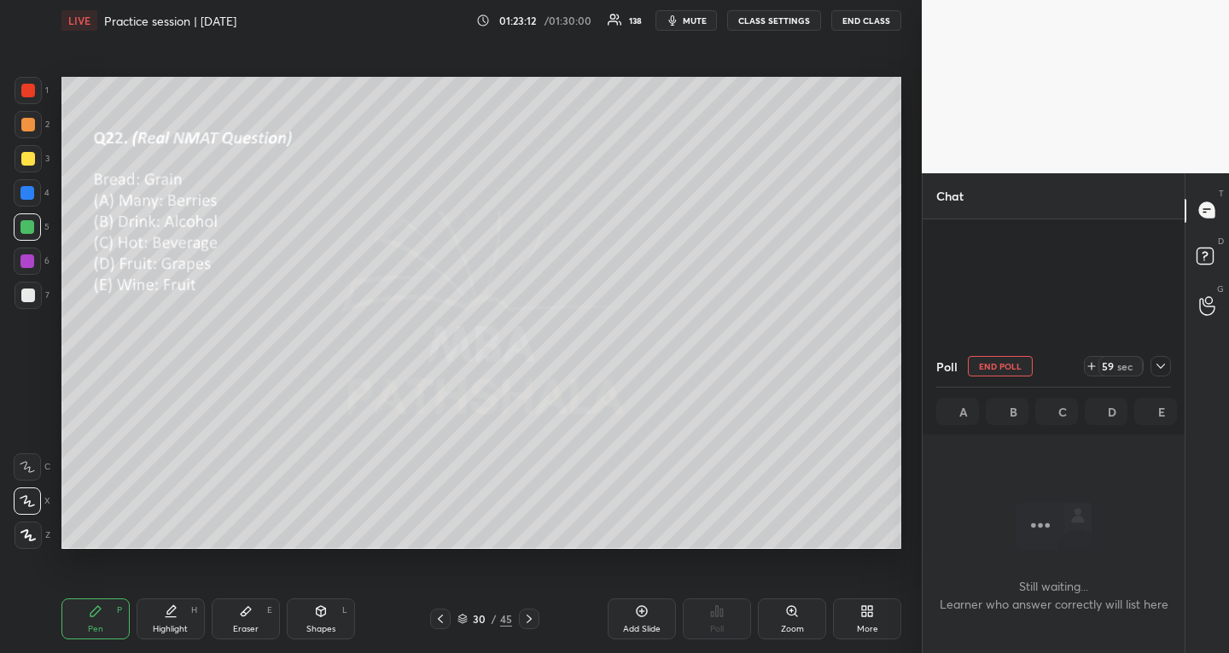
scroll to position [53476, 0]
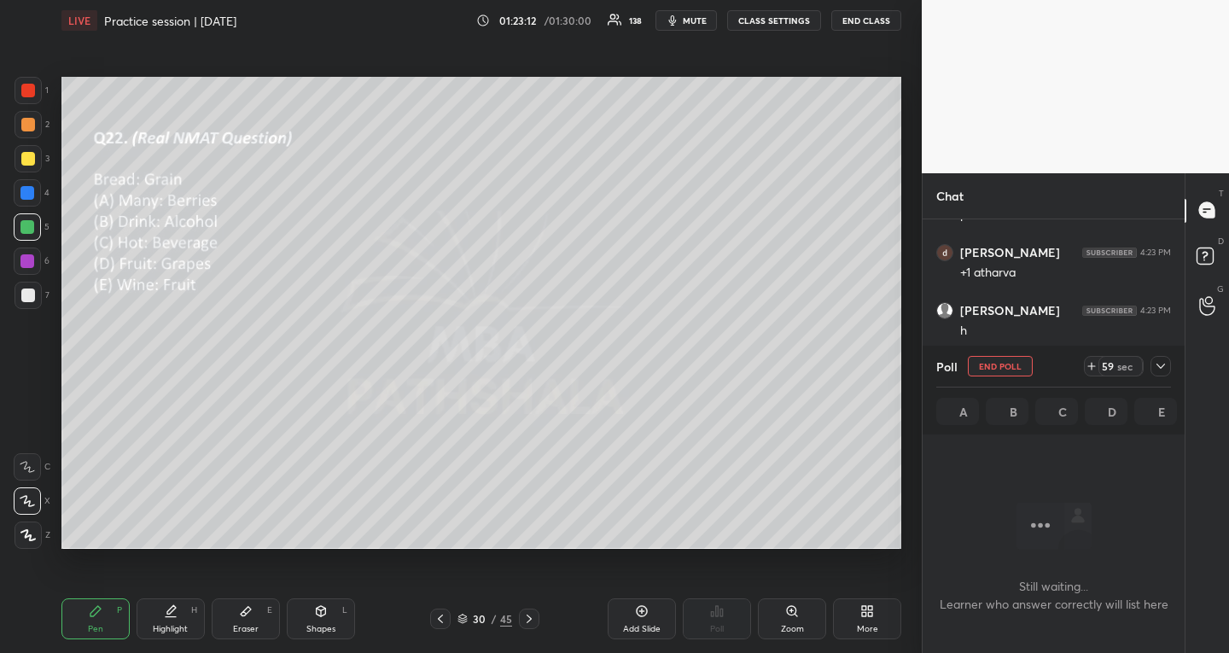
click at [1161, 374] on div at bounding box center [1160, 366] width 20 height 20
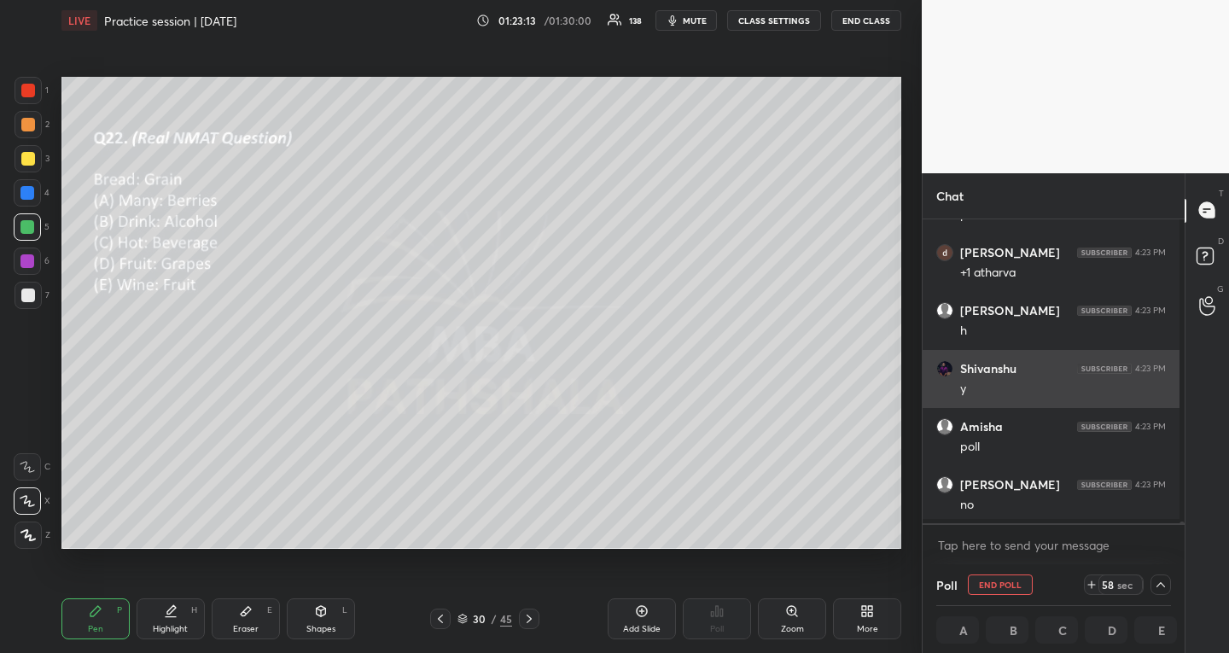
scroll to position [340, 252]
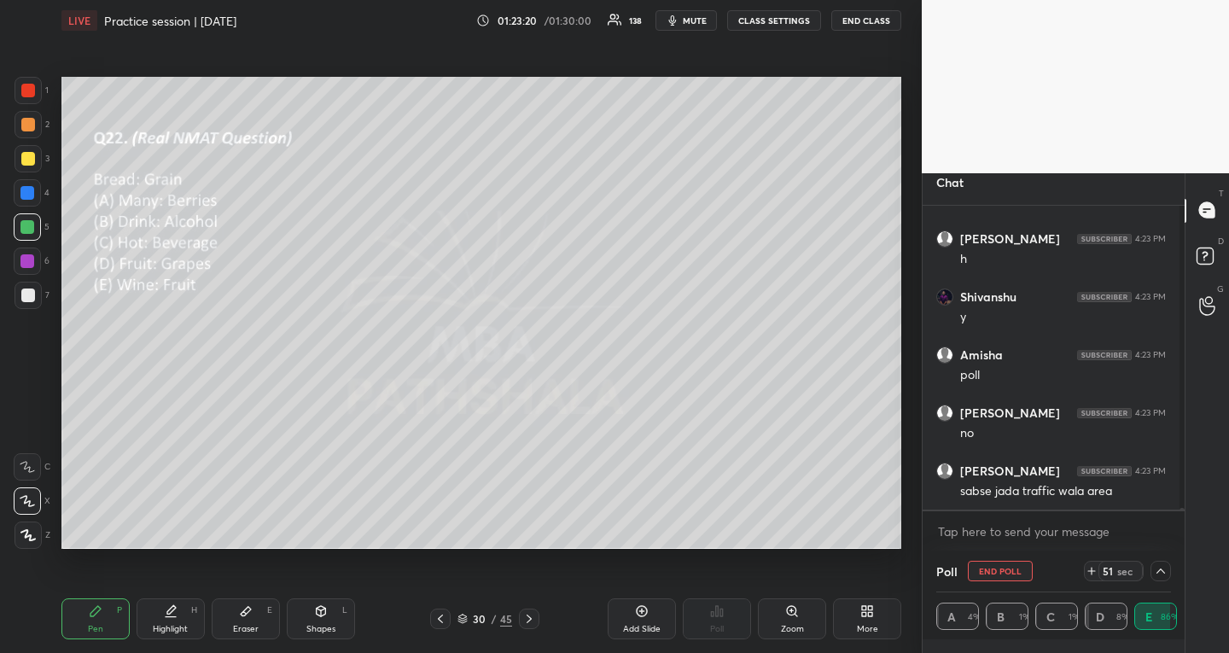
click at [1154, 574] on icon at bounding box center [1161, 571] width 14 height 14
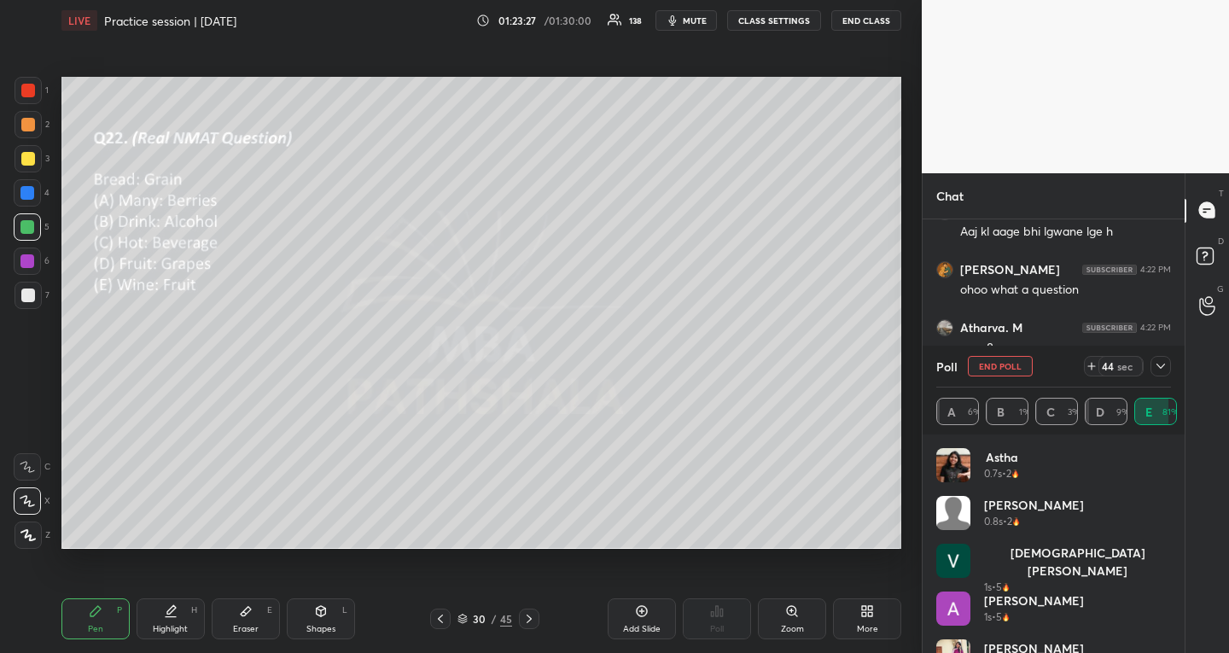
click at [1160, 369] on icon at bounding box center [1161, 366] width 14 height 14
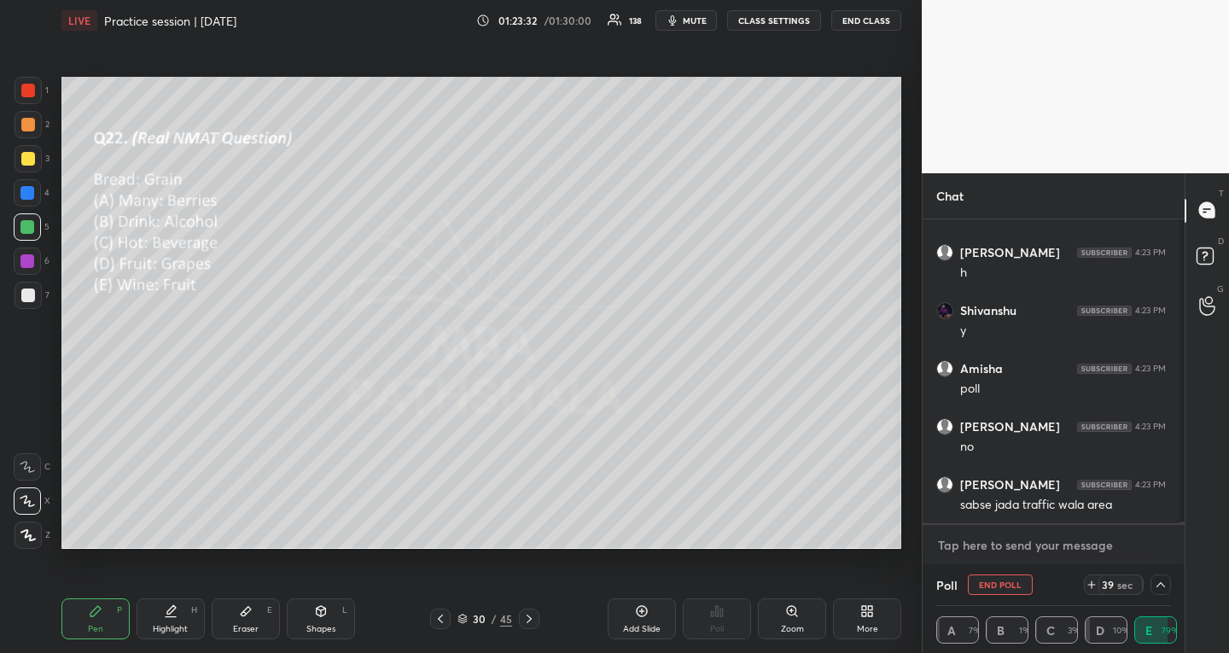
click at [1055, 549] on textarea at bounding box center [1053, 545] width 235 height 27
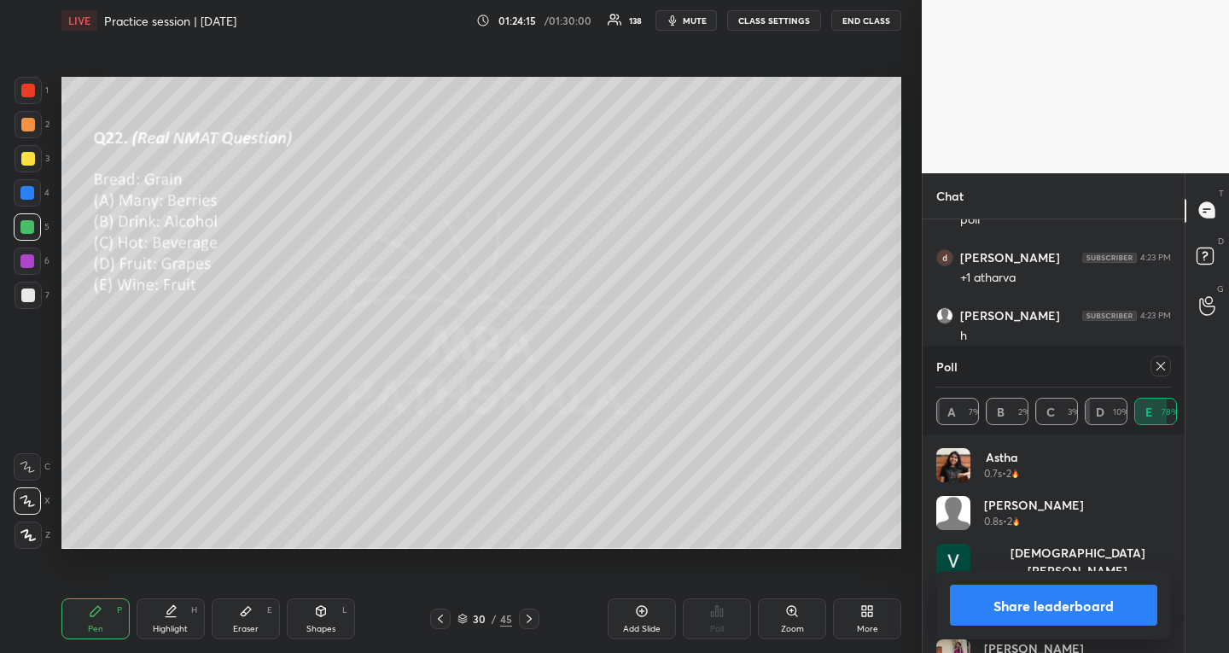
click at [1165, 368] on icon at bounding box center [1161, 366] width 14 height 14
type textarea "x"
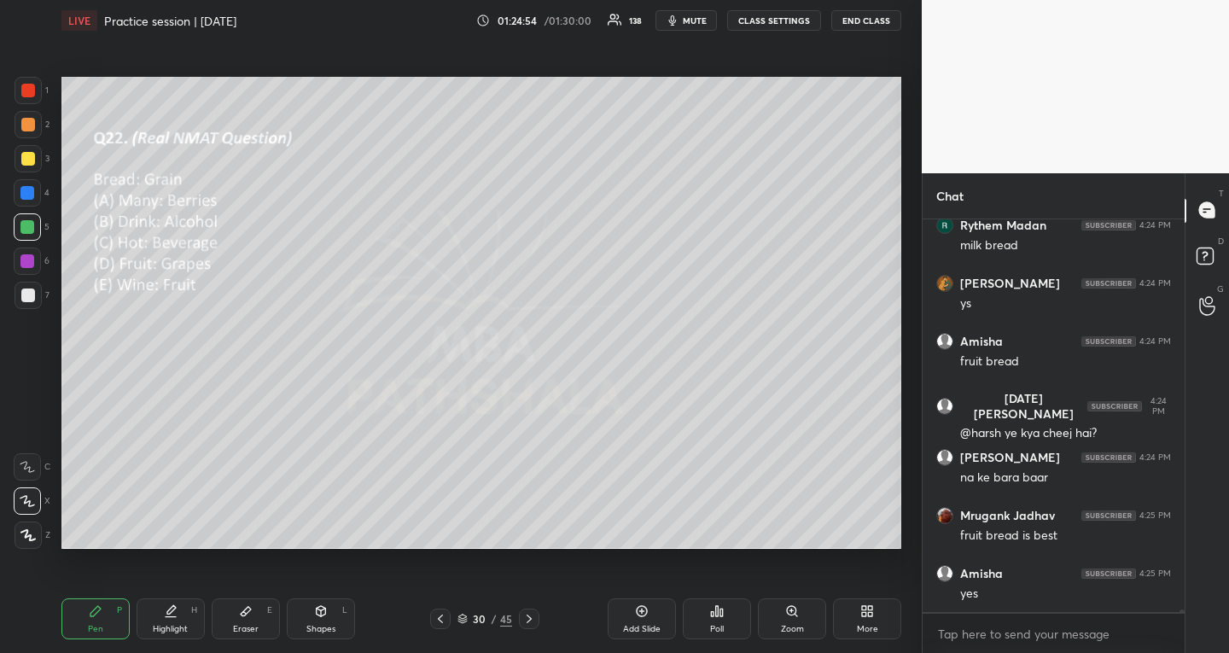
click at [533, 617] on icon at bounding box center [529, 619] width 14 height 14
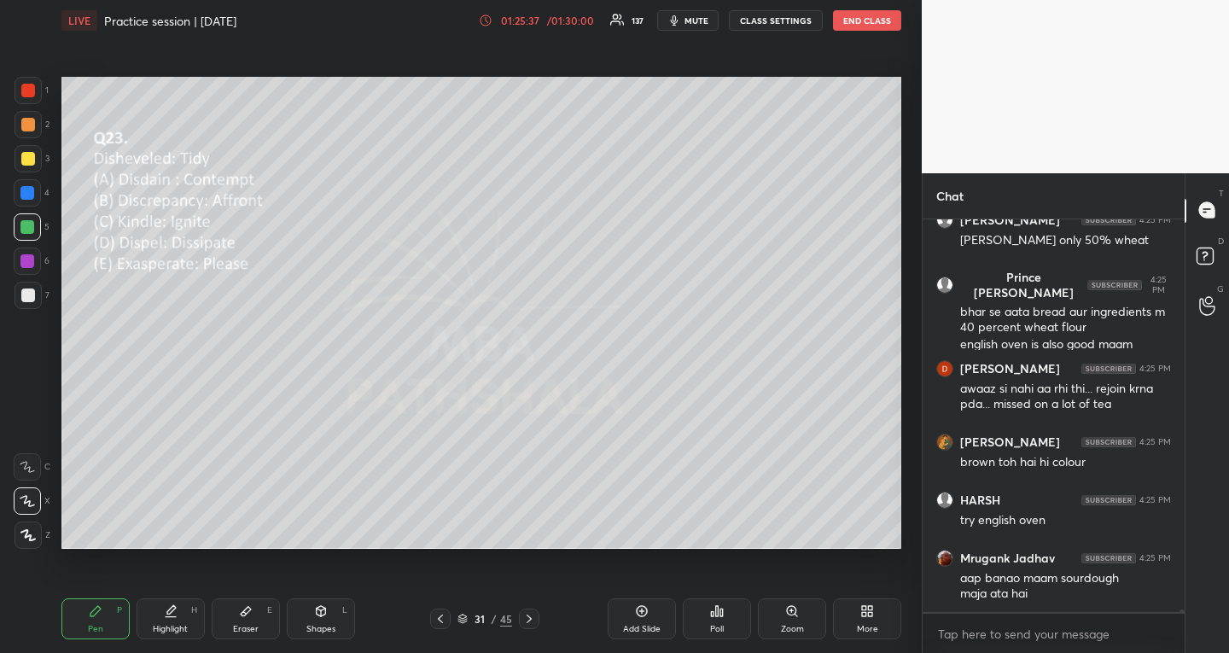
scroll to position [55273, 0]
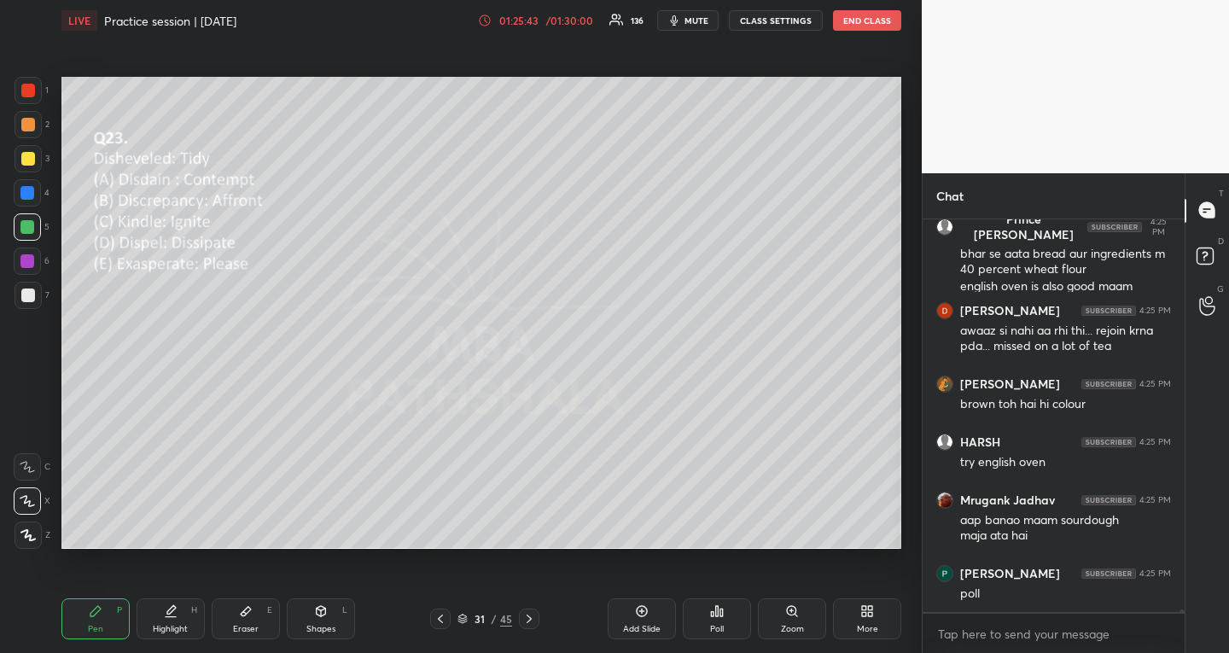
click at [722, 630] on div "Poll" at bounding box center [717, 629] width 14 height 9
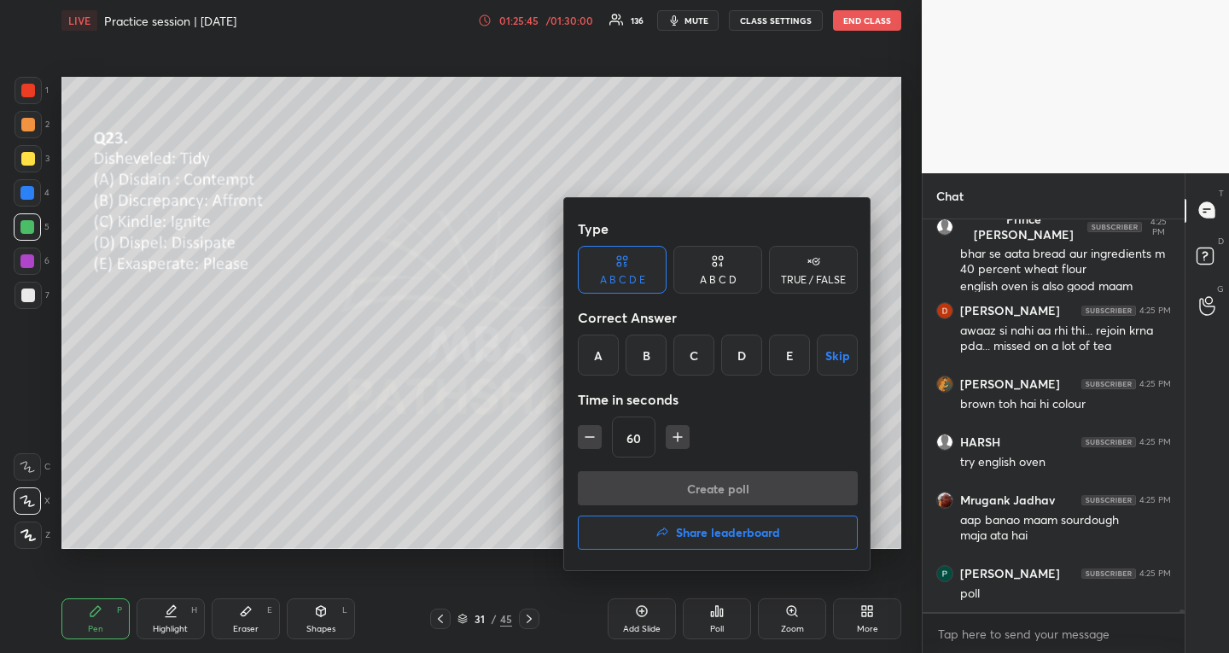
click at [790, 366] on div "E" at bounding box center [789, 354] width 41 height 41
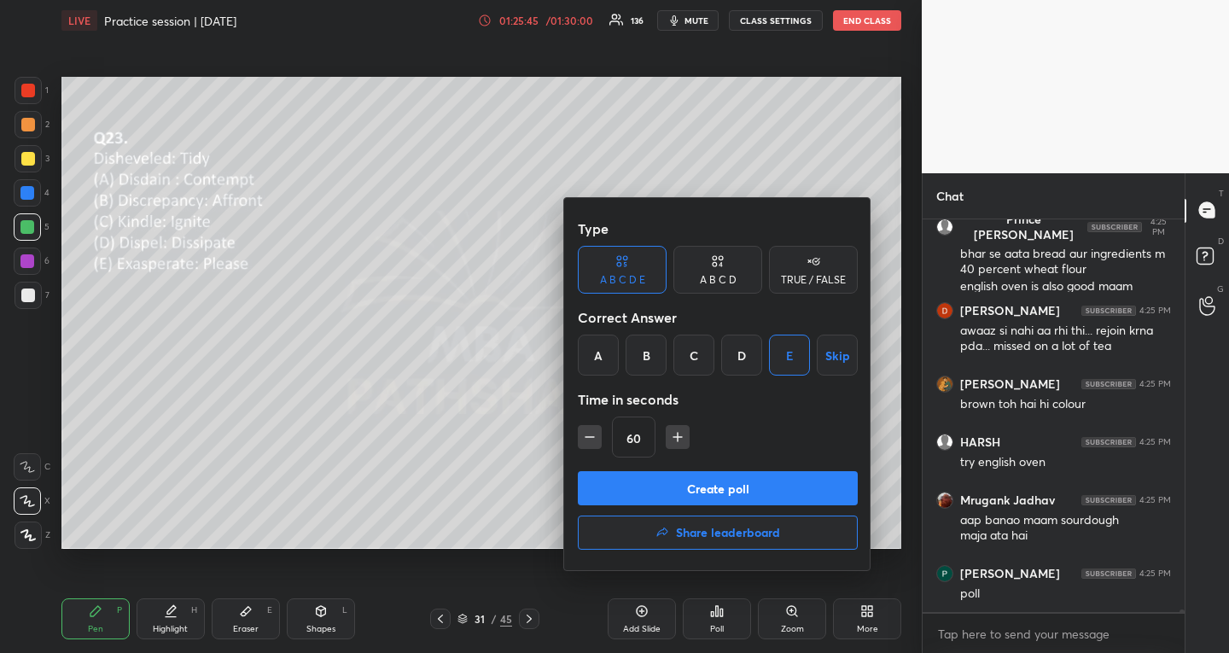
scroll to position [55335, 0]
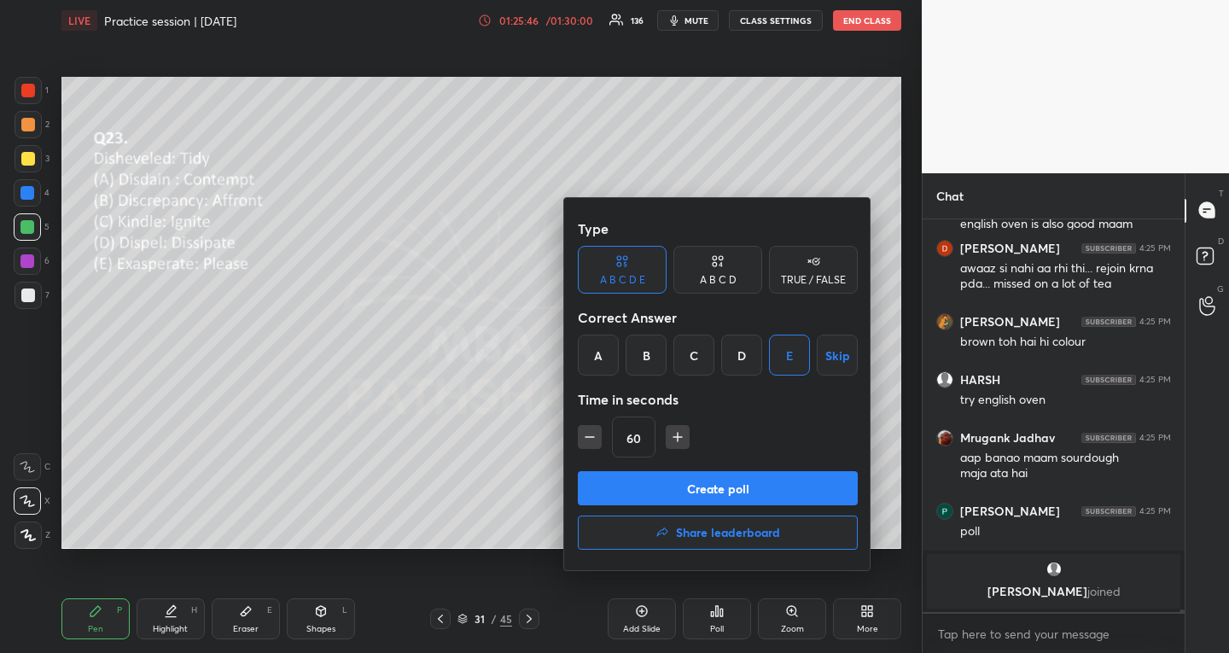
click at [588, 442] on icon "button" at bounding box center [589, 436] width 17 height 17
type input "45"
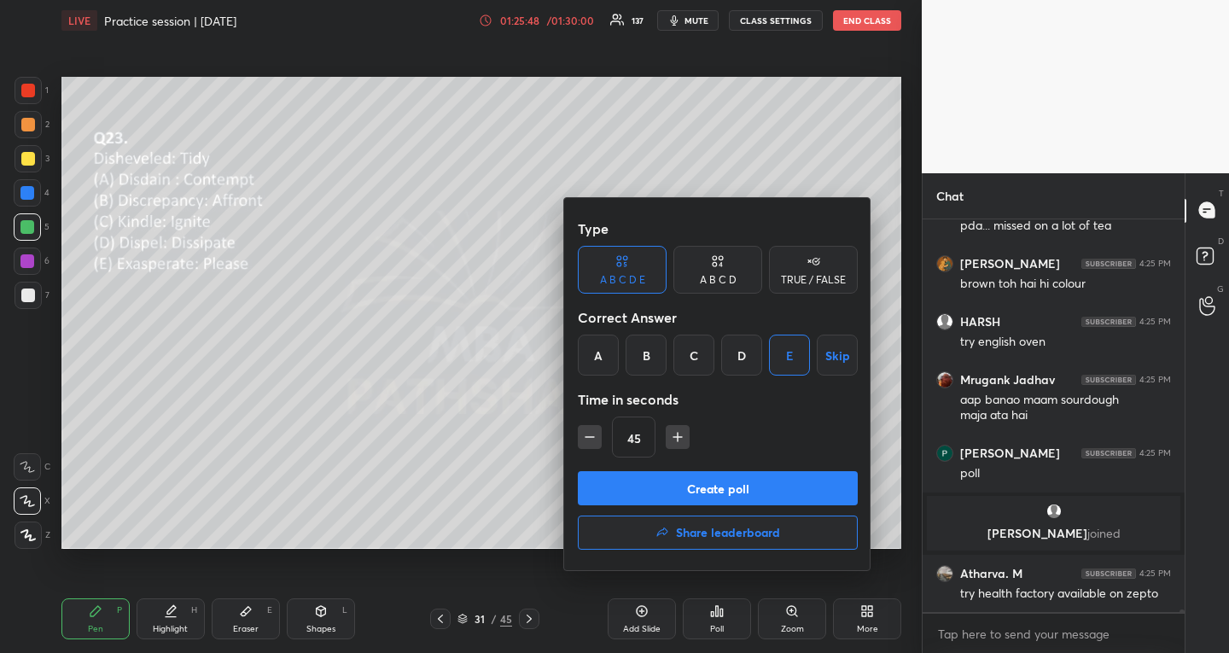
scroll to position [54856, 0]
click at [596, 485] on button "Create poll" at bounding box center [718, 488] width 280 height 34
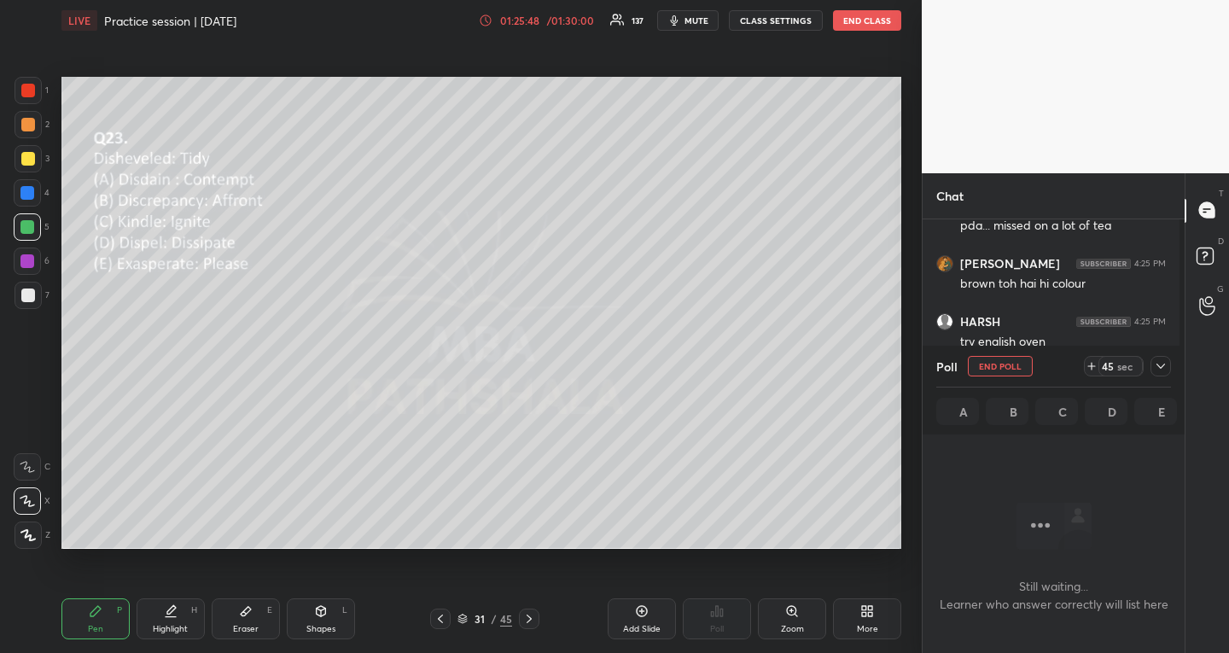
scroll to position [6, 6]
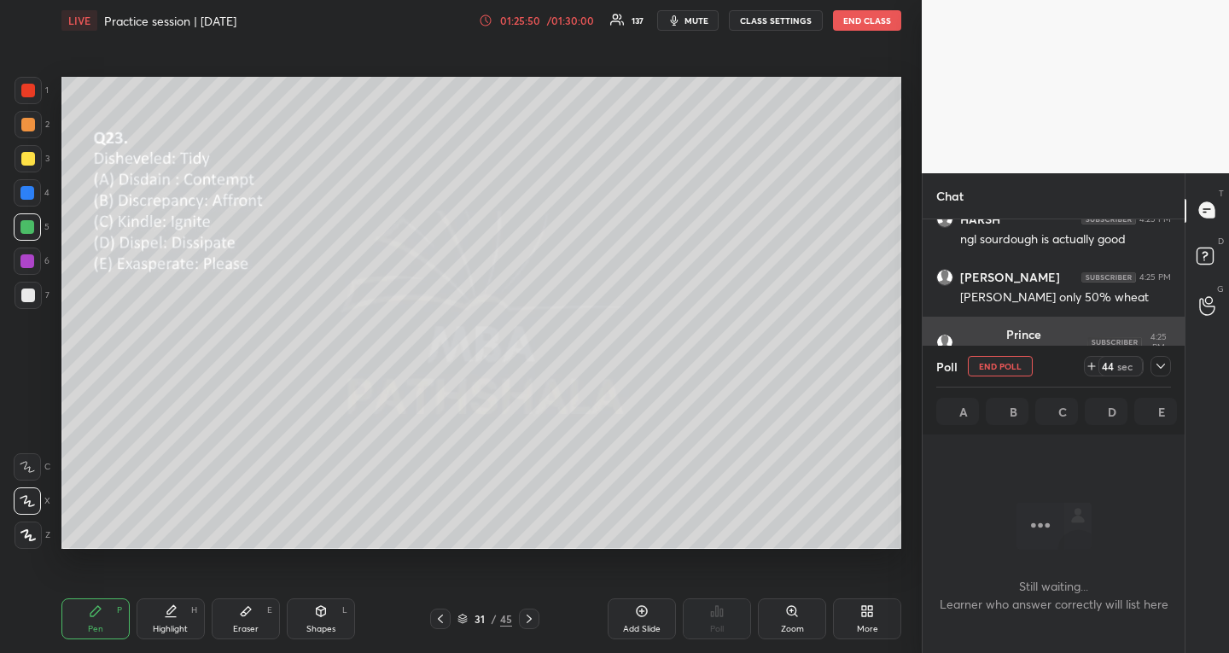
drag, startPoint x: 1158, startPoint y: 367, endPoint x: 1142, endPoint y: 376, distance: 18.7
click at [1157, 366] on icon at bounding box center [1161, 366] width 14 height 14
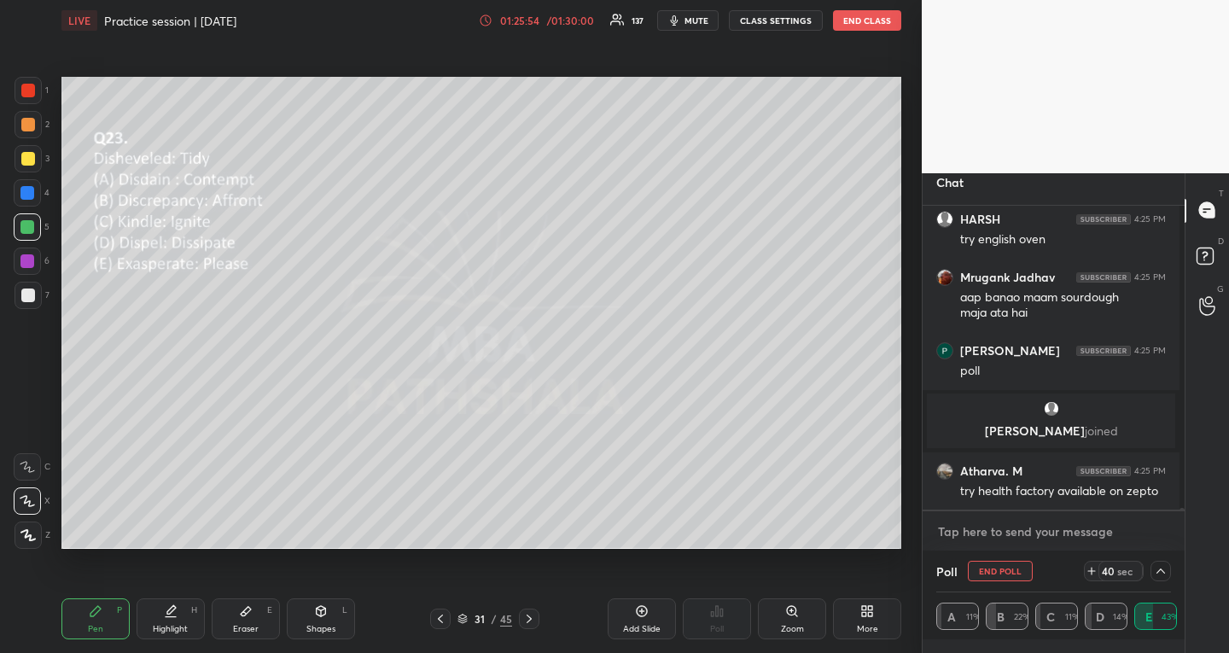
click at [1034, 532] on textarea at bounding box center [1053, 531] width 235 height 27
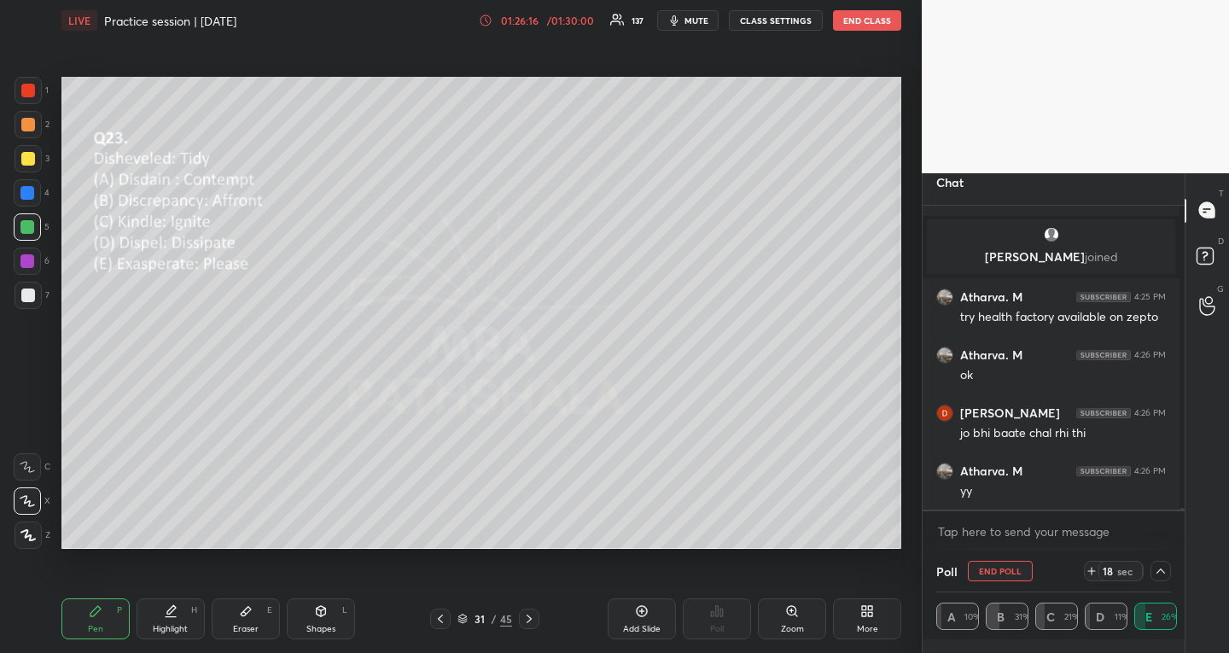
click at [1001, 565] on button "END POLL" at bounding box center [1000, 571] width 65 height 20
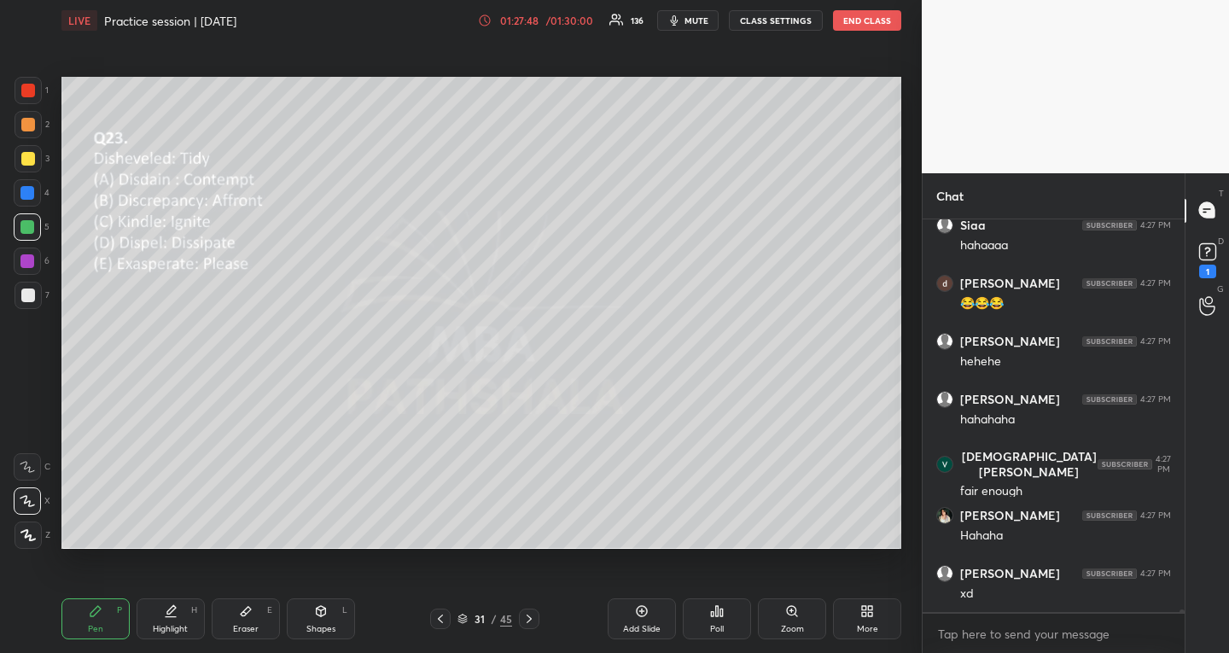
scroll to position [56492, 0]
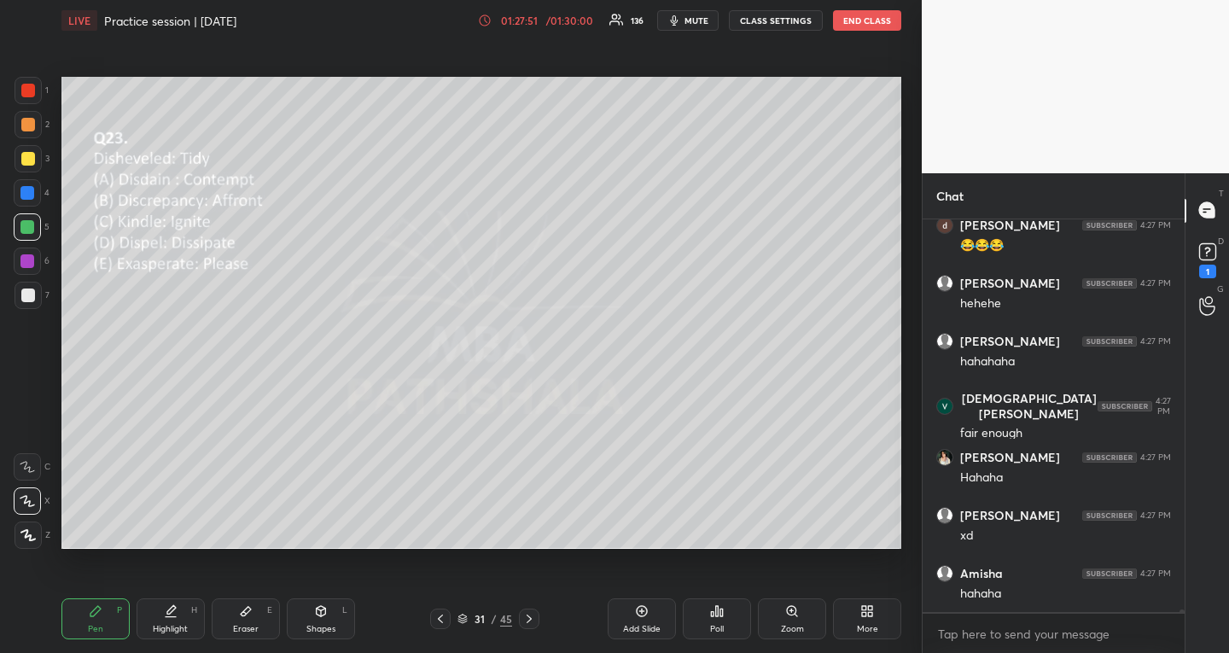
click at [532, 625] on div at bounding box center [529, 618] width 20 height 20
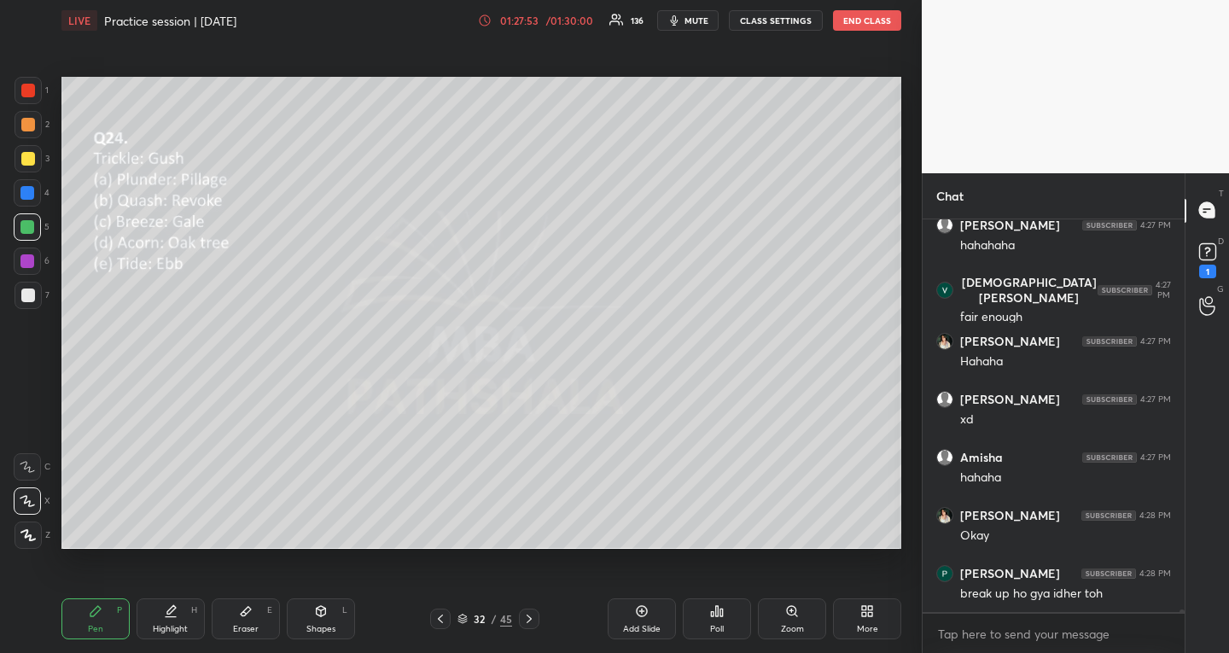
scroll to position [56666, 0]
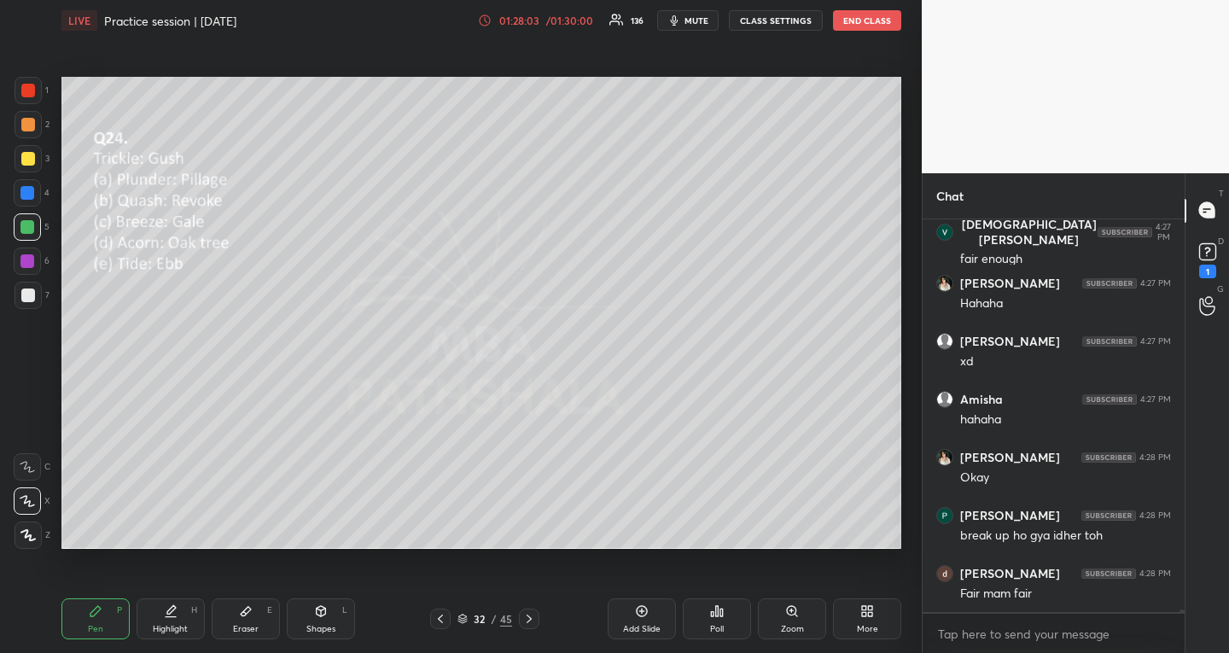
click at [709, 625] on div "Poll" at bounding box center [717, 618] width 68 height 41
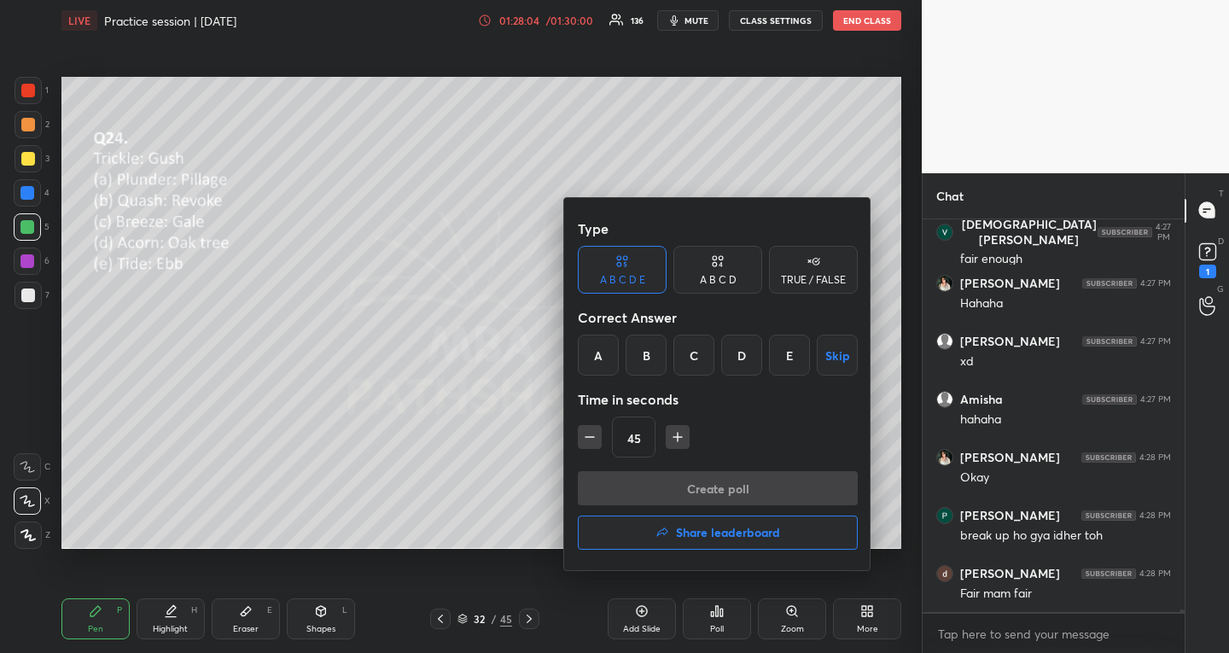
click at [694, 340] on div "C" at bounding box center [693, 354] width 41 height 41
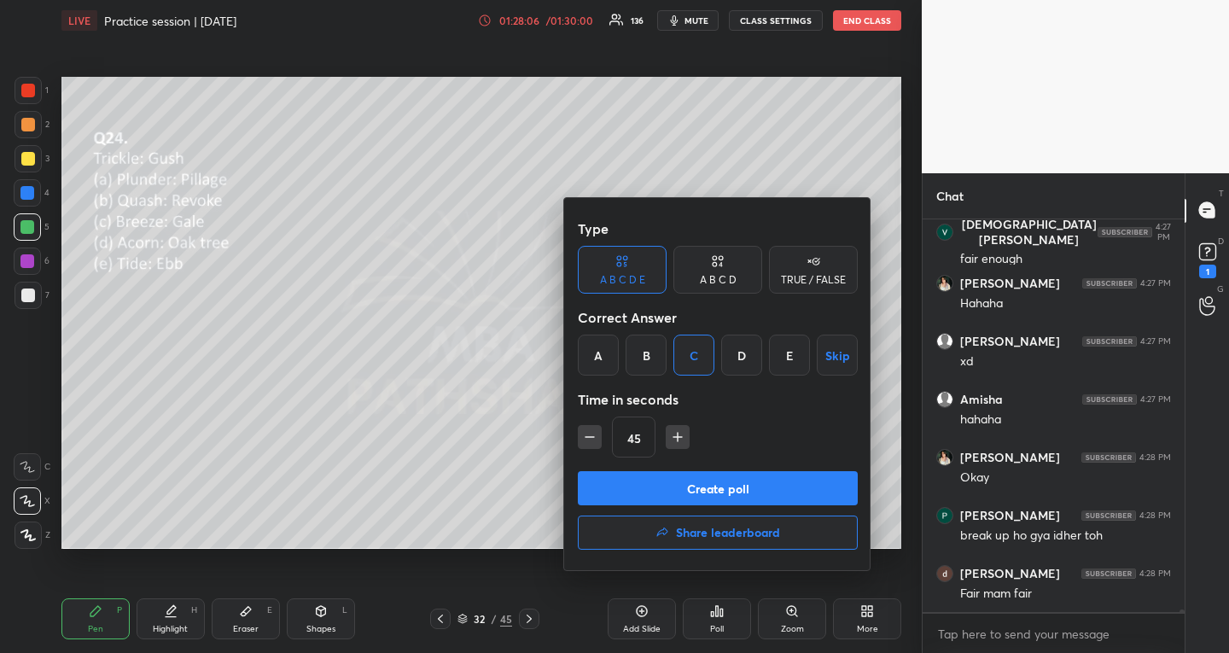
click at [666, 488] on button "Create poll" at bounding box center [718, 488] width 280 height 34
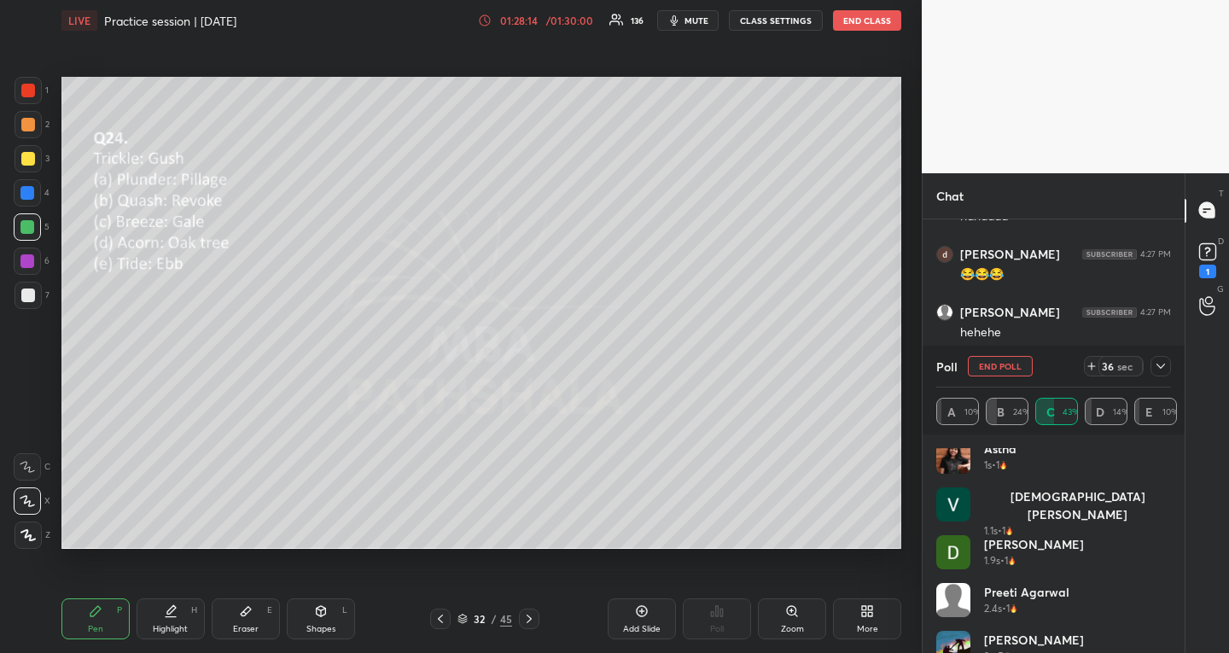
scroll to position [0, 0]
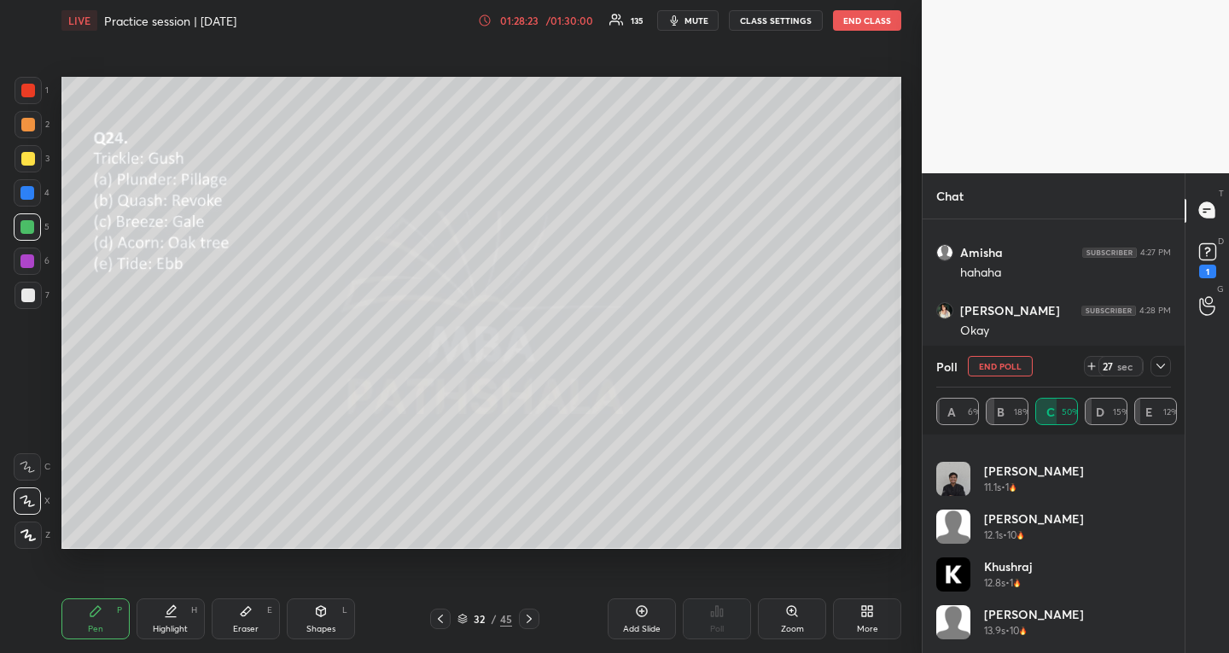
click at [1158, 368] on icon at bounding box center [1161, 366] width 14 height 14
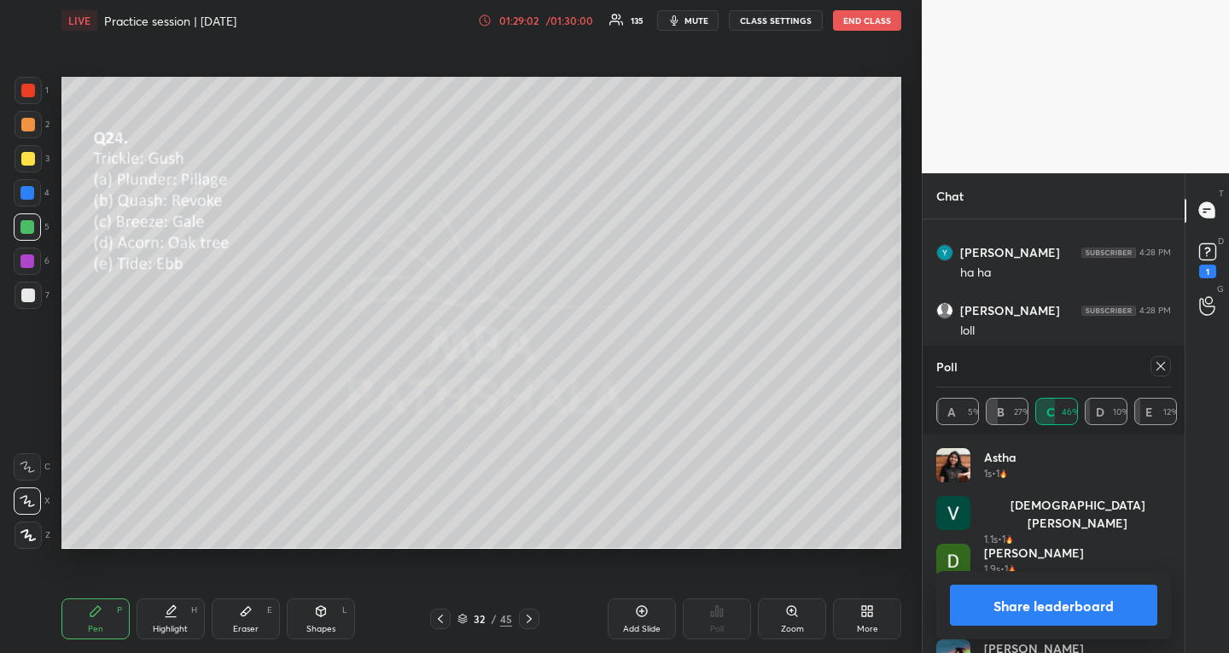
click at [1162, 365] on icon at bounding box center [1161, 366] width 14 height 14
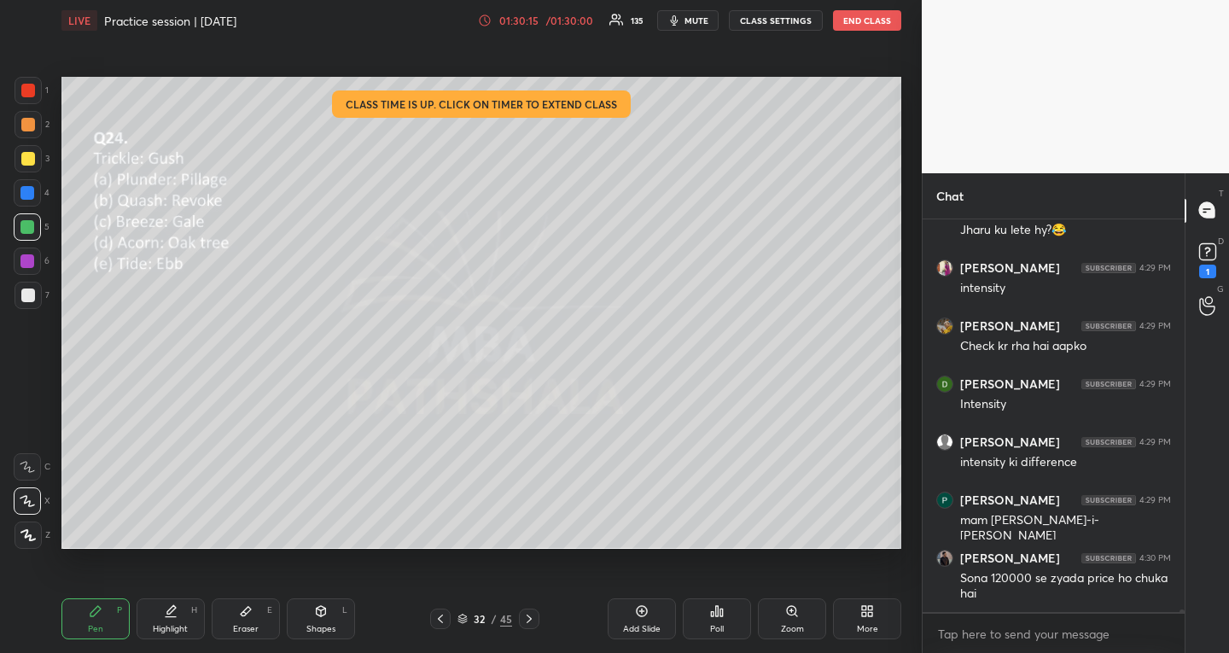
scroll to position [57937, 0]
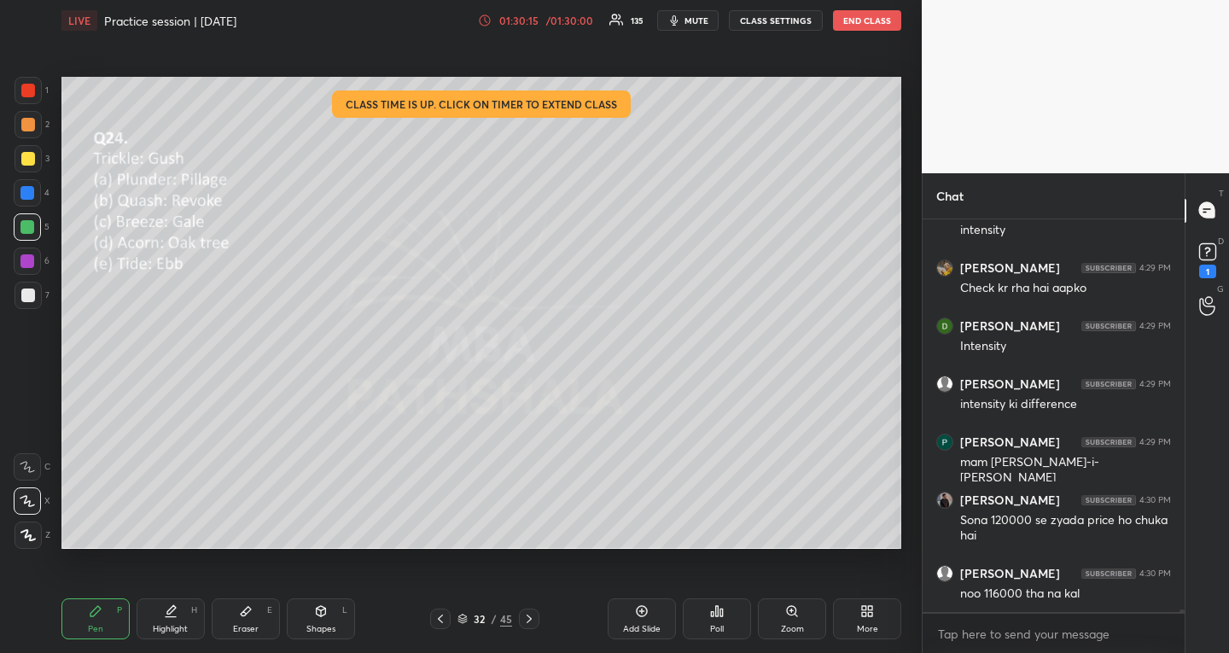
click at [525, 620] on icon at bounding box center [529, 619] width 14 height 14
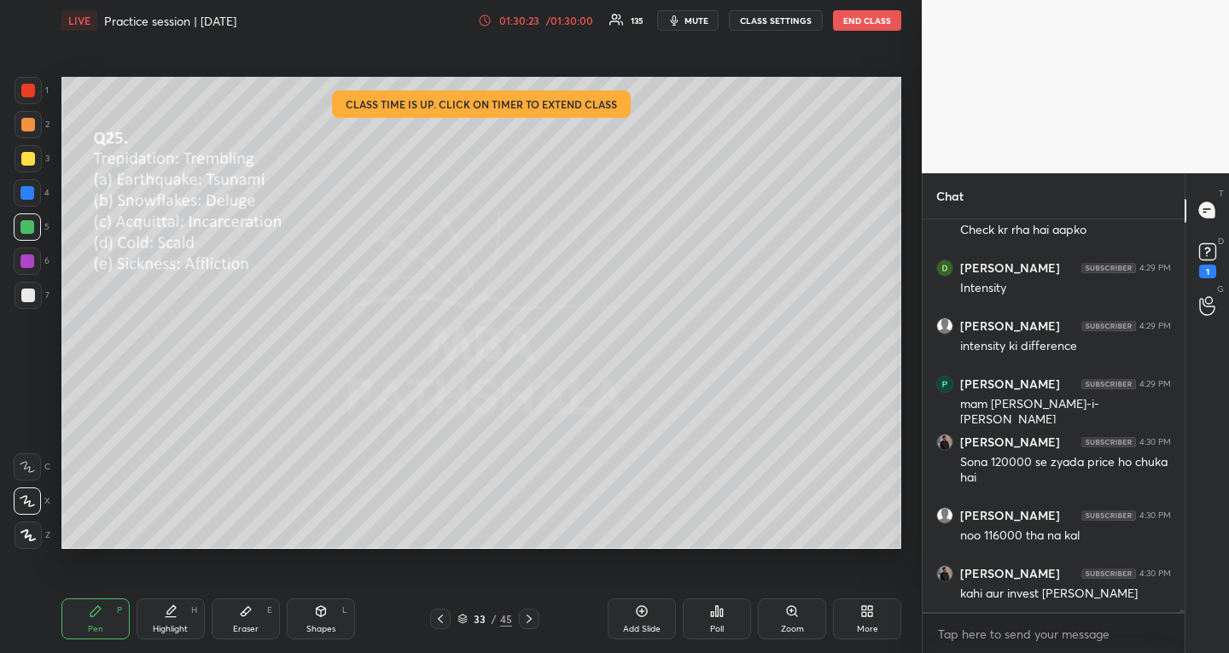
scroll to position [58053, 0]
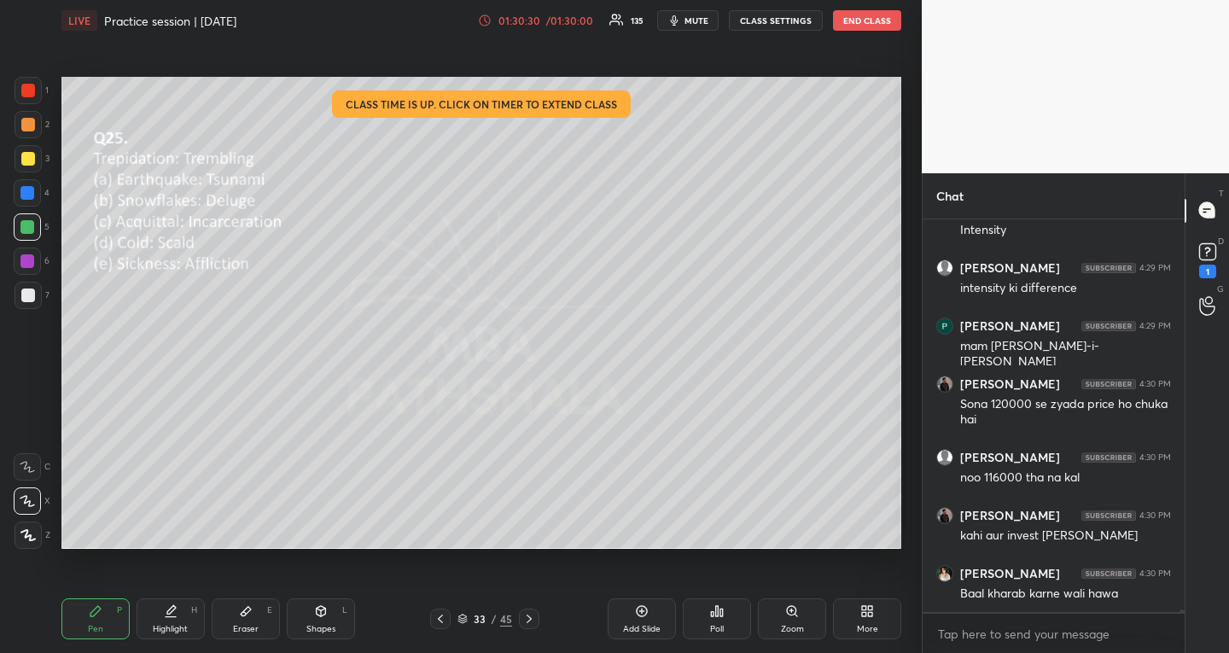
click at [728, 613] on div "Poll" at bounding box center [717, 618] width 68 height 41
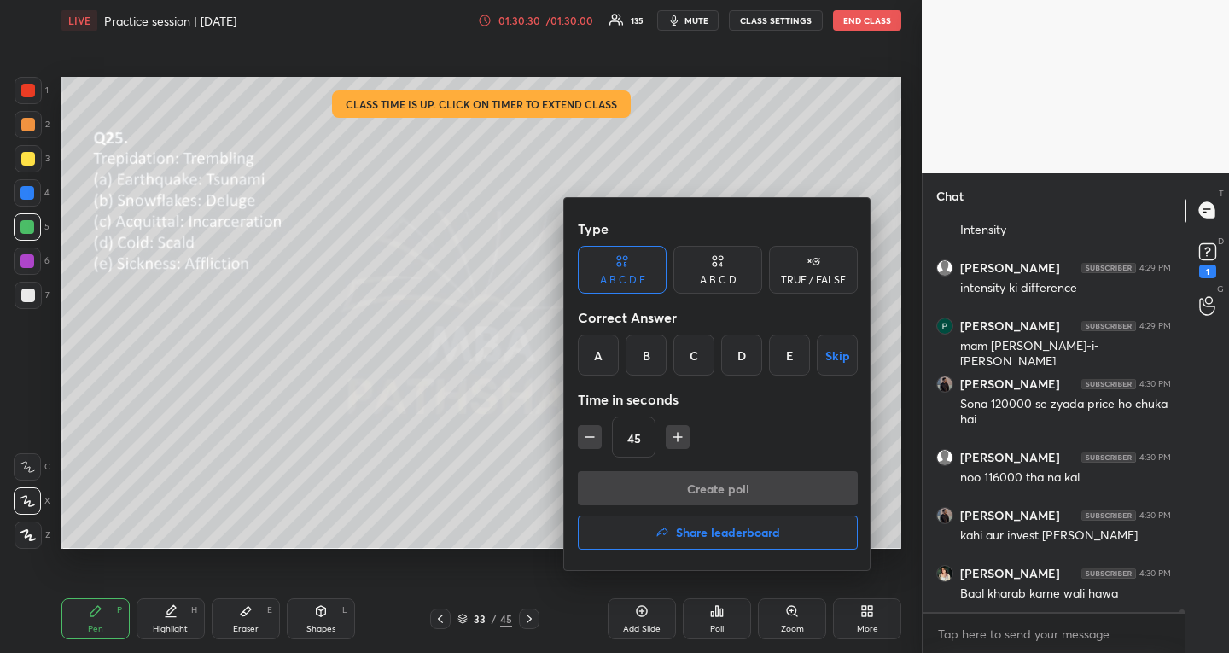
click at [598, 361] on div "A" at bounding box center [598, 354] width 41 height 41
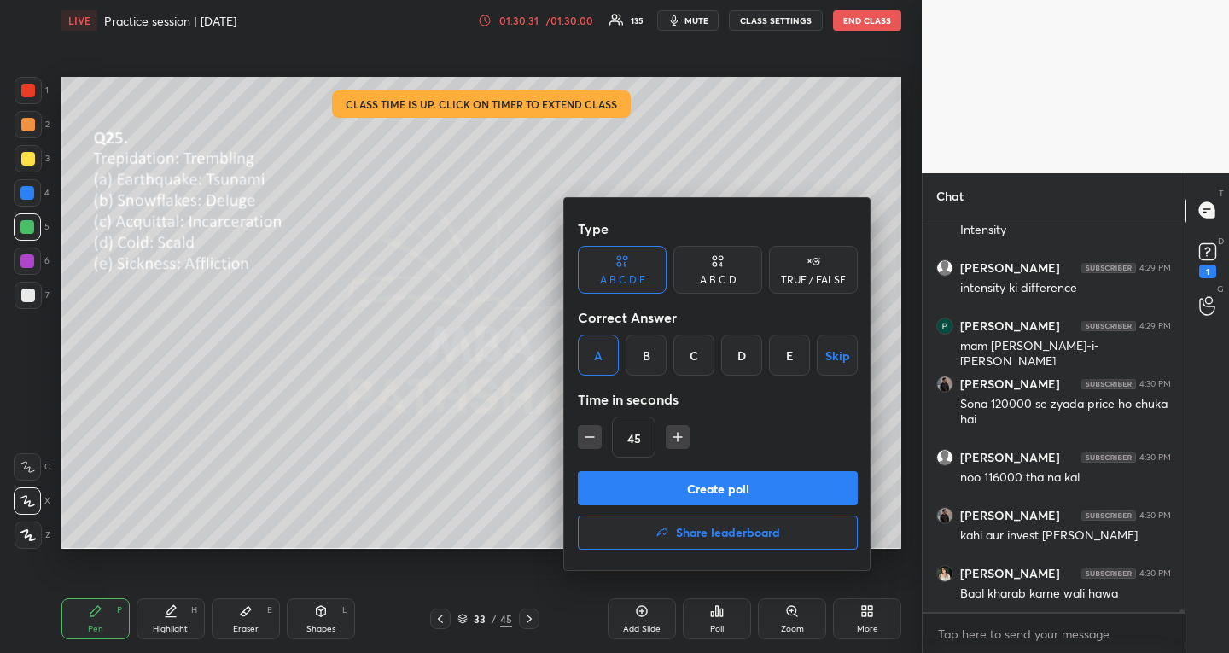
click at [595, 485] on button "Create poll" at bounding box center [718, 488] width 280 height 34
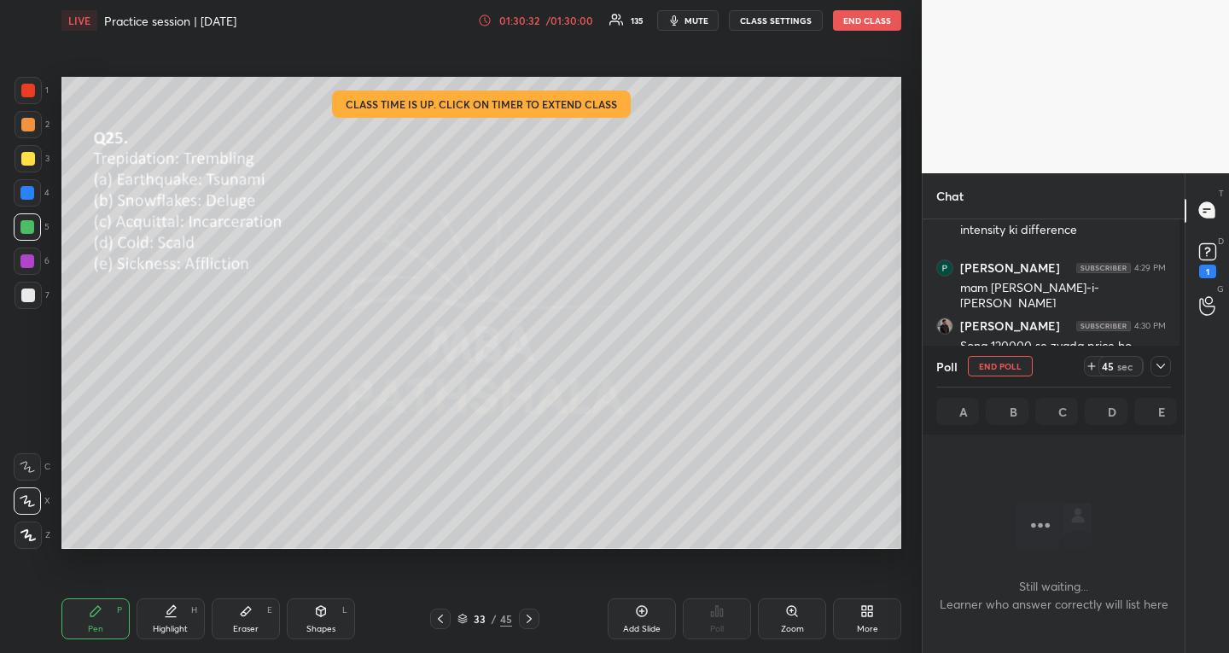
scroll to position [299, 257]
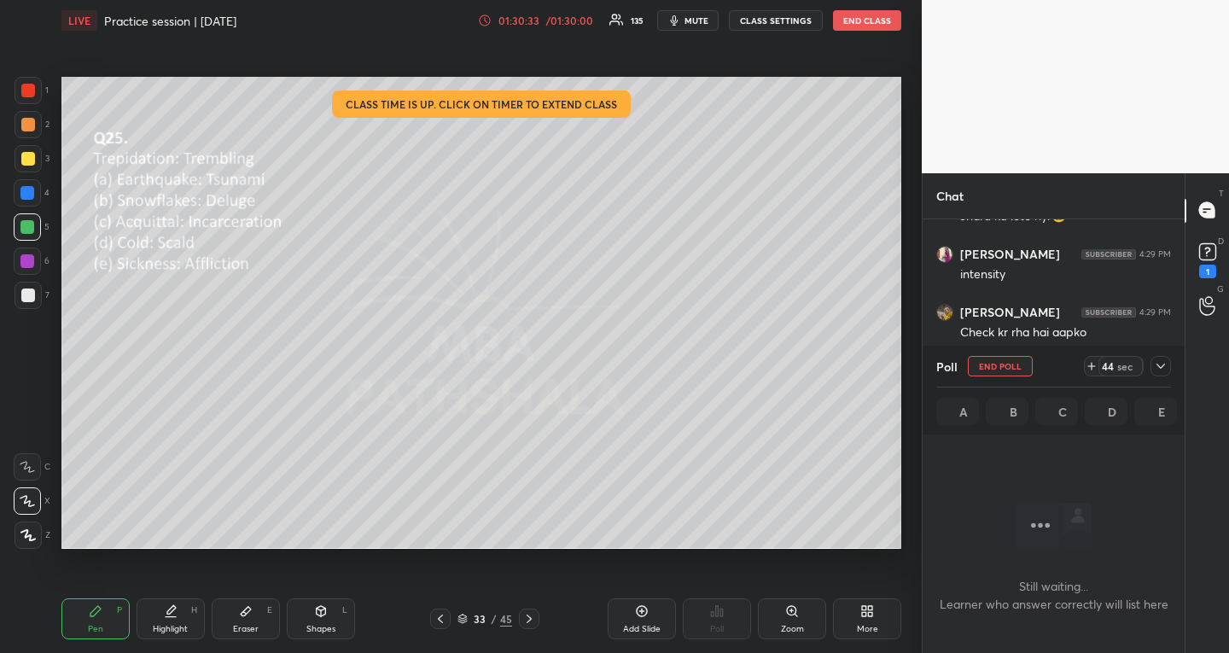
click at [1157, 366] on icon at bounding box center [1161, 366] width 14 height 14
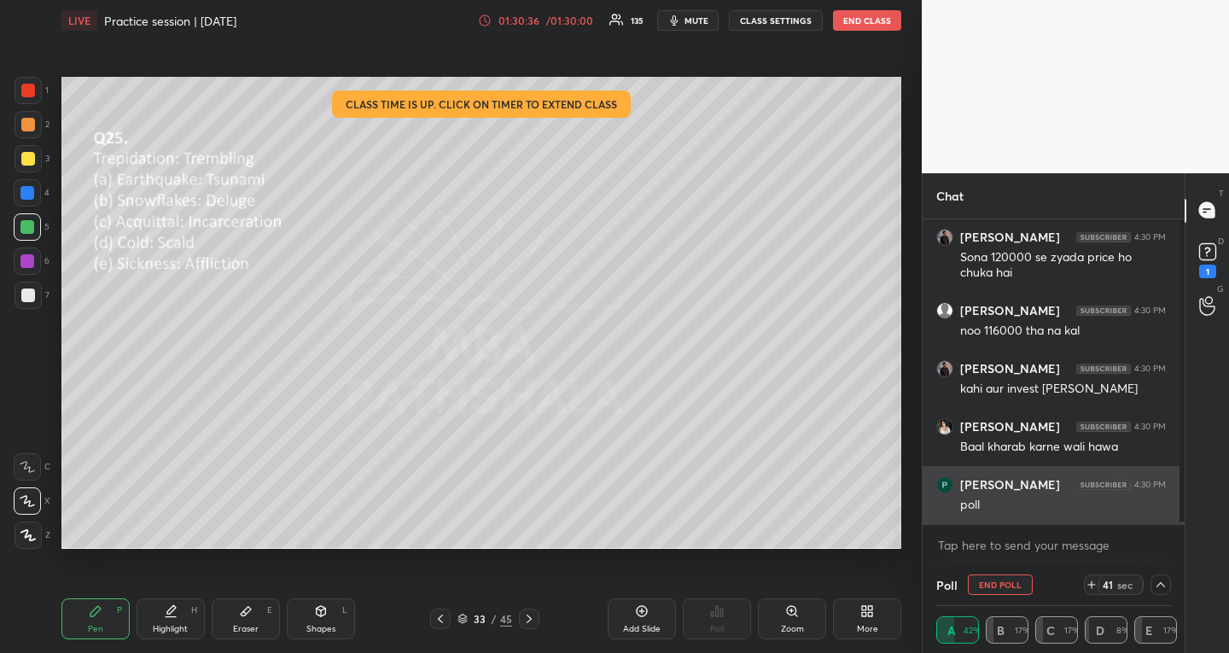
scroll to position [14, 0]
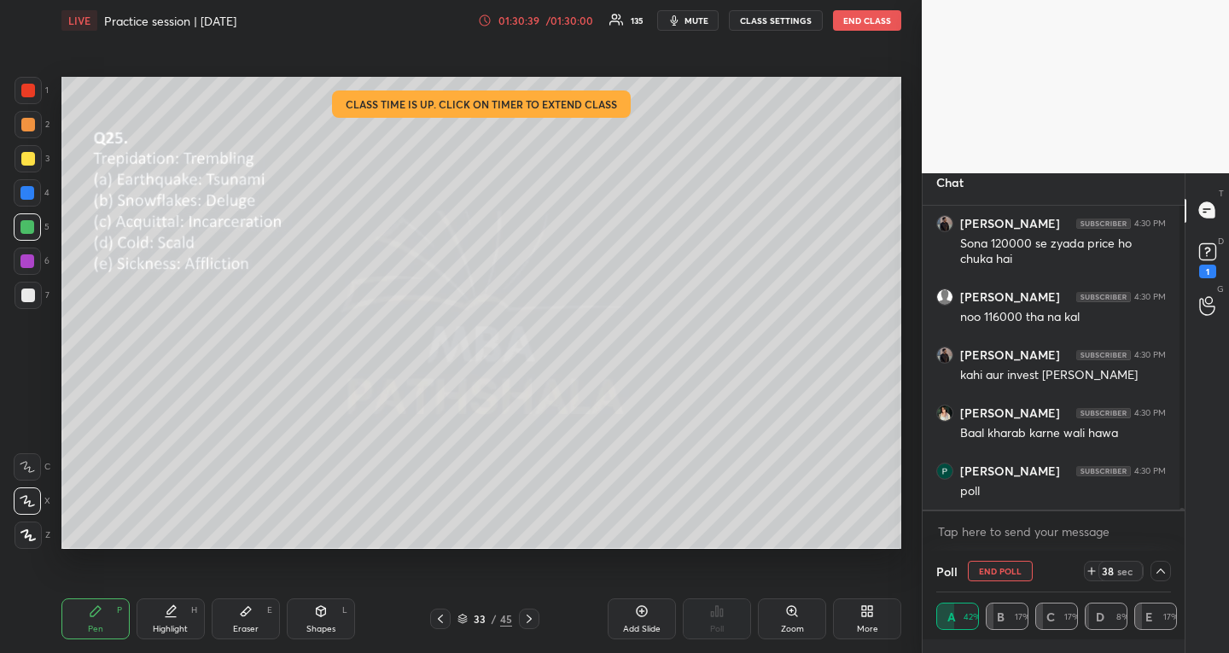
click at [1157, 573] on icon at bounding box center [1161, 571] width 14 height 14
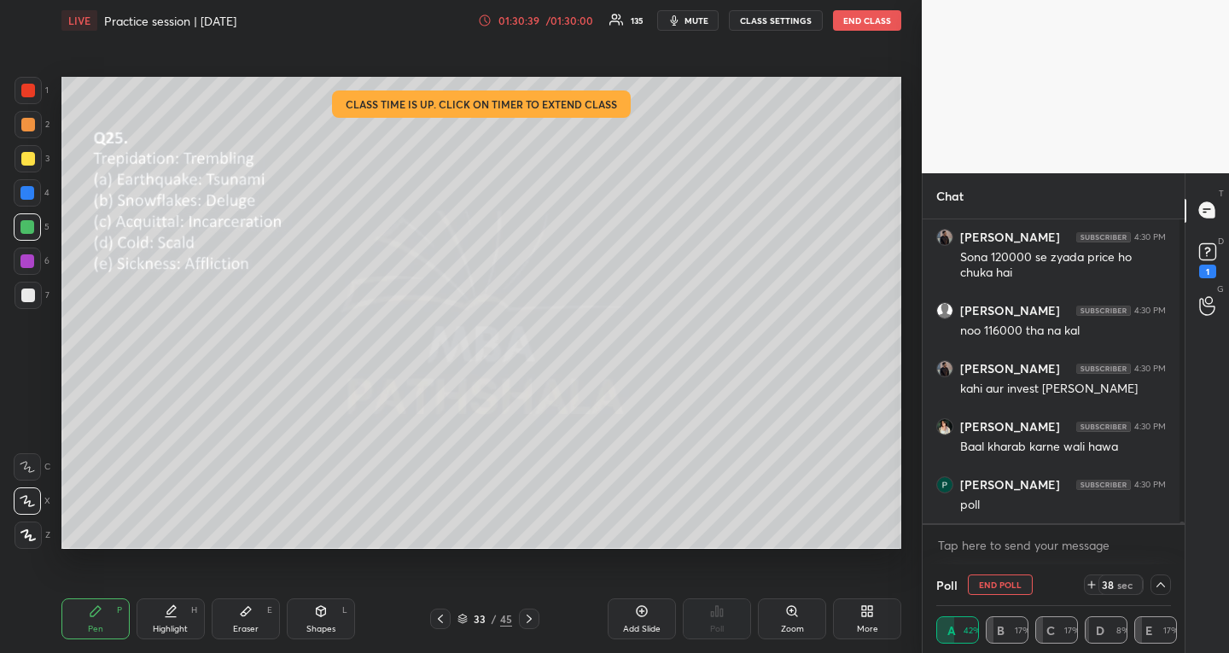
scroll to position [6, 6]
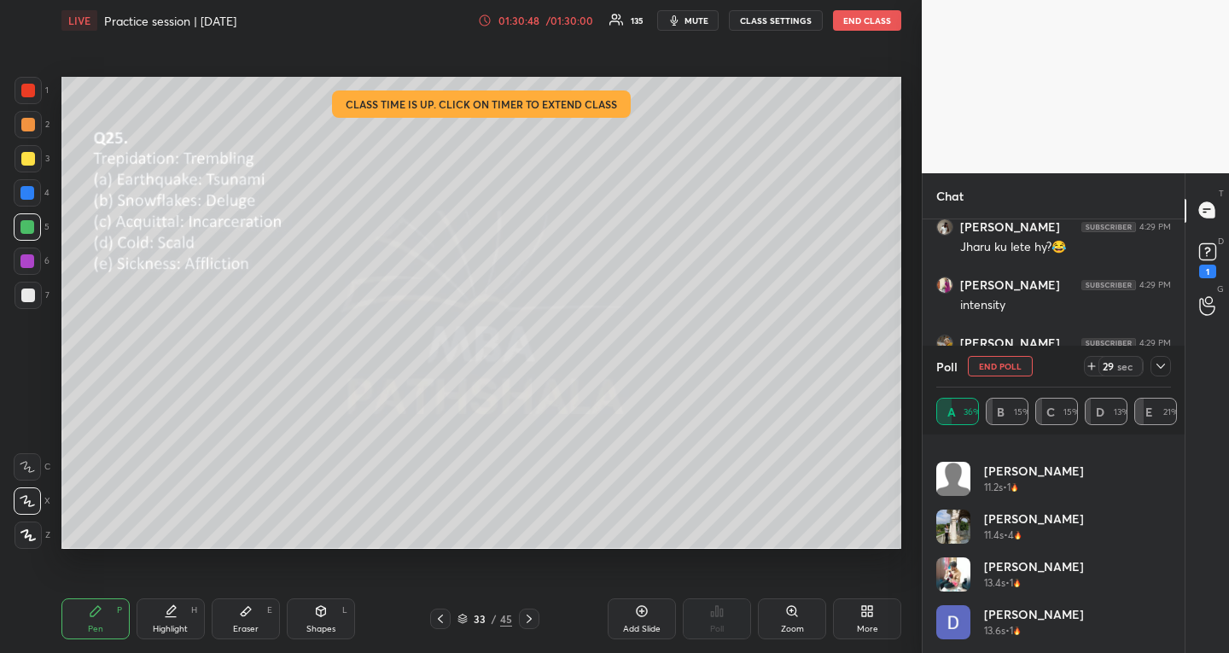
click at [1165, 373] on div at bounding box center [1160, 366] width 20 height 20
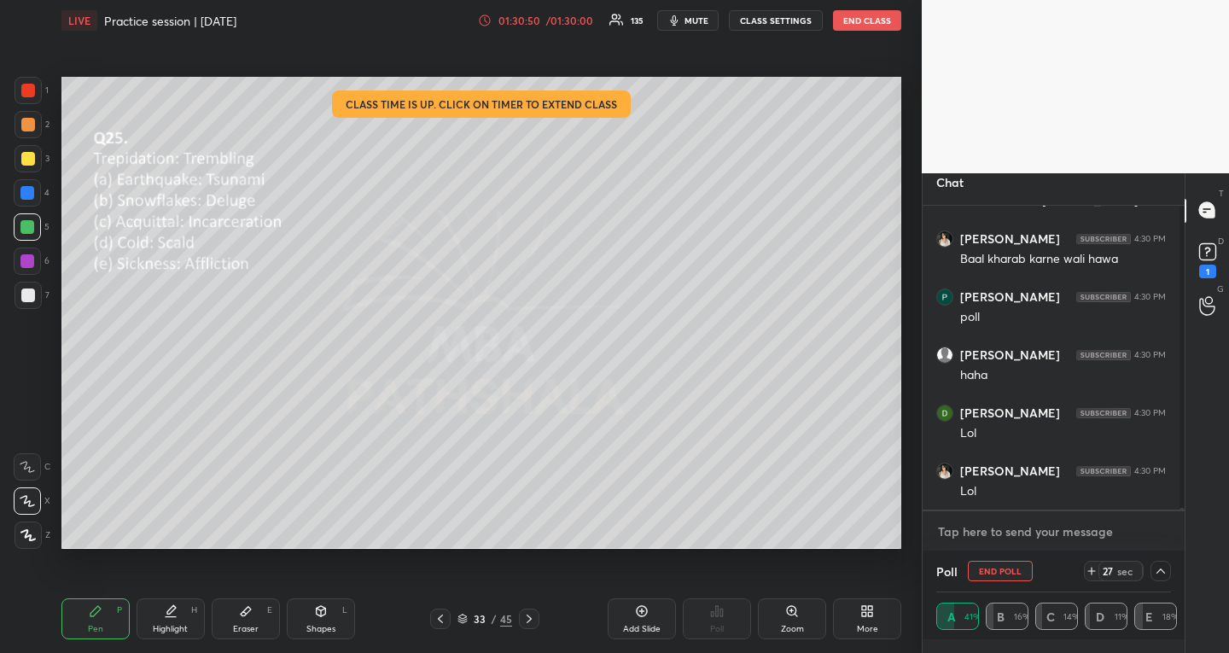
click at [1061, 535] on textarea at bounding box center [1053, 531] width 235 height 27
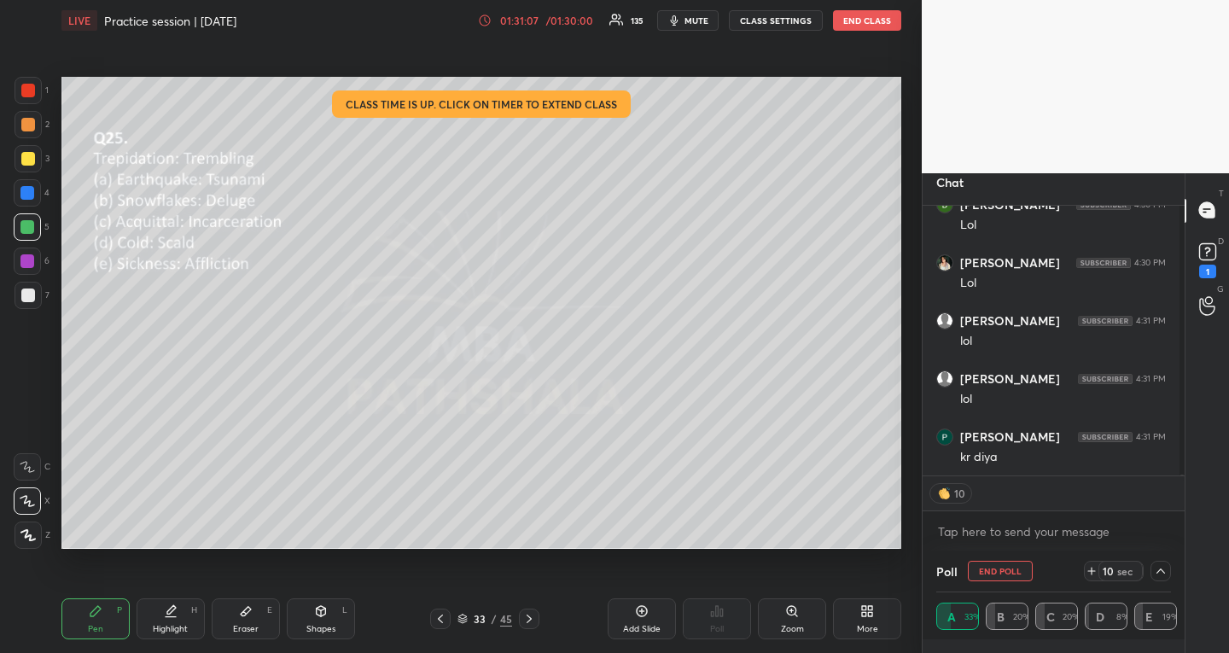
click at [1003, 561] on button "END POLL" at bounding box center [1000, 571] width 65 height 20
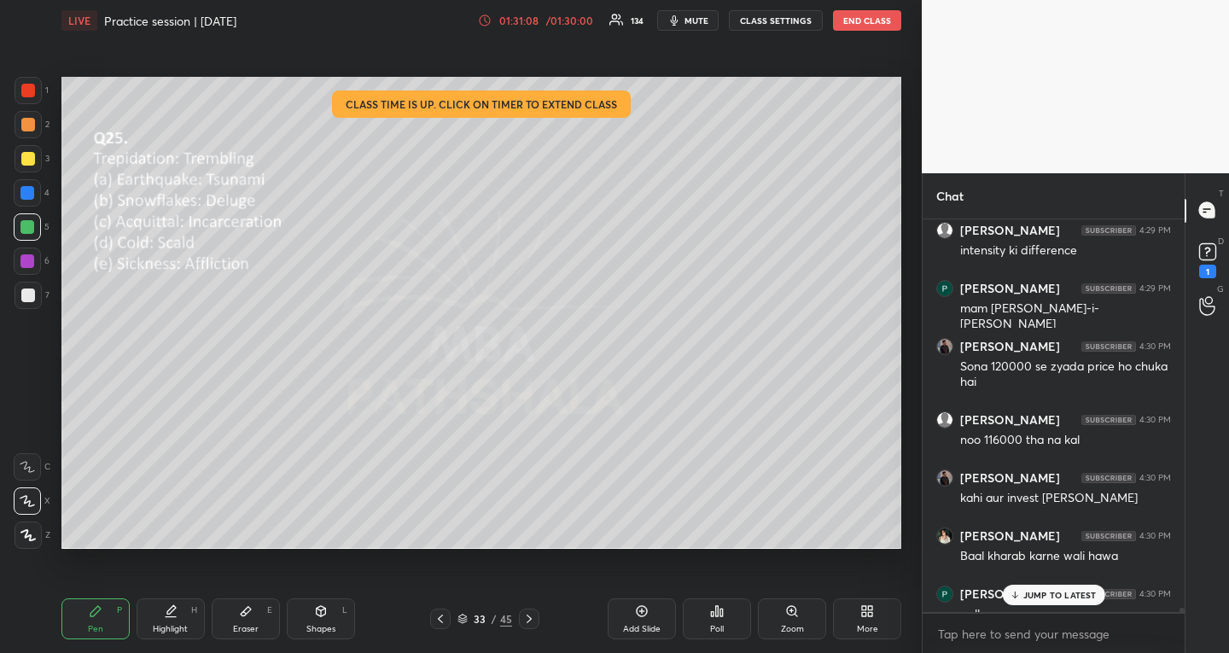
click at [730, 622] on div "Poll" at bounding box center [717, 618] width 68 height 41
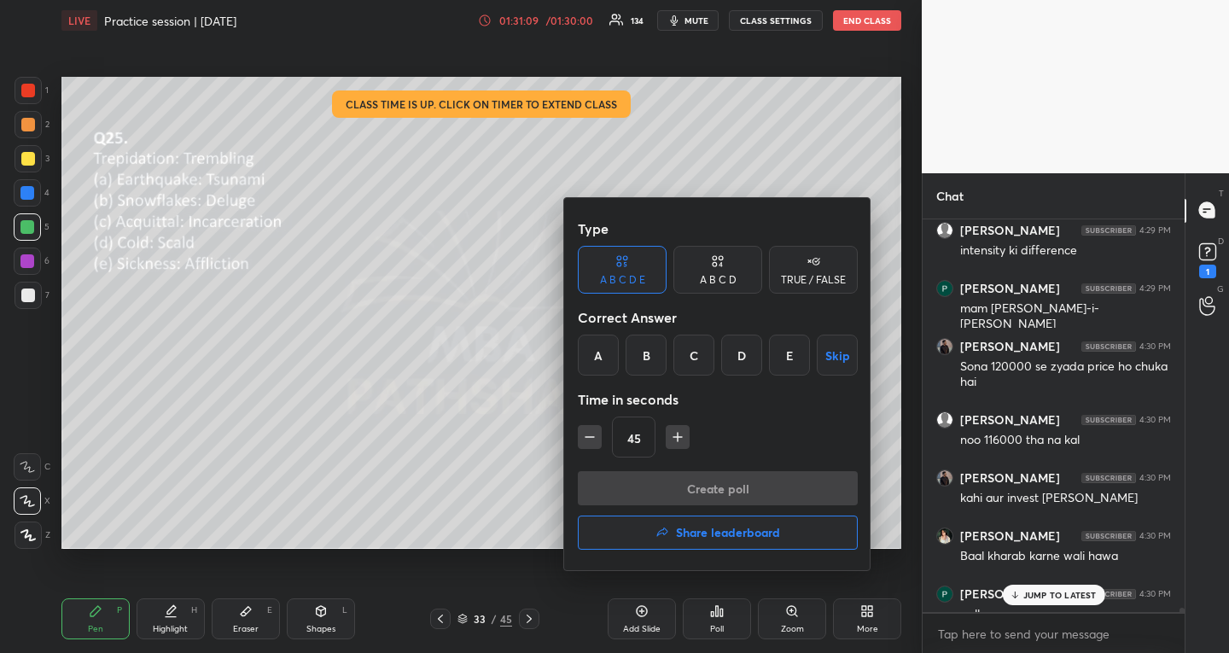
click at [726, 529] on h4 "Share leaderboard" at bounding box center [728, 532] width 104 height 12
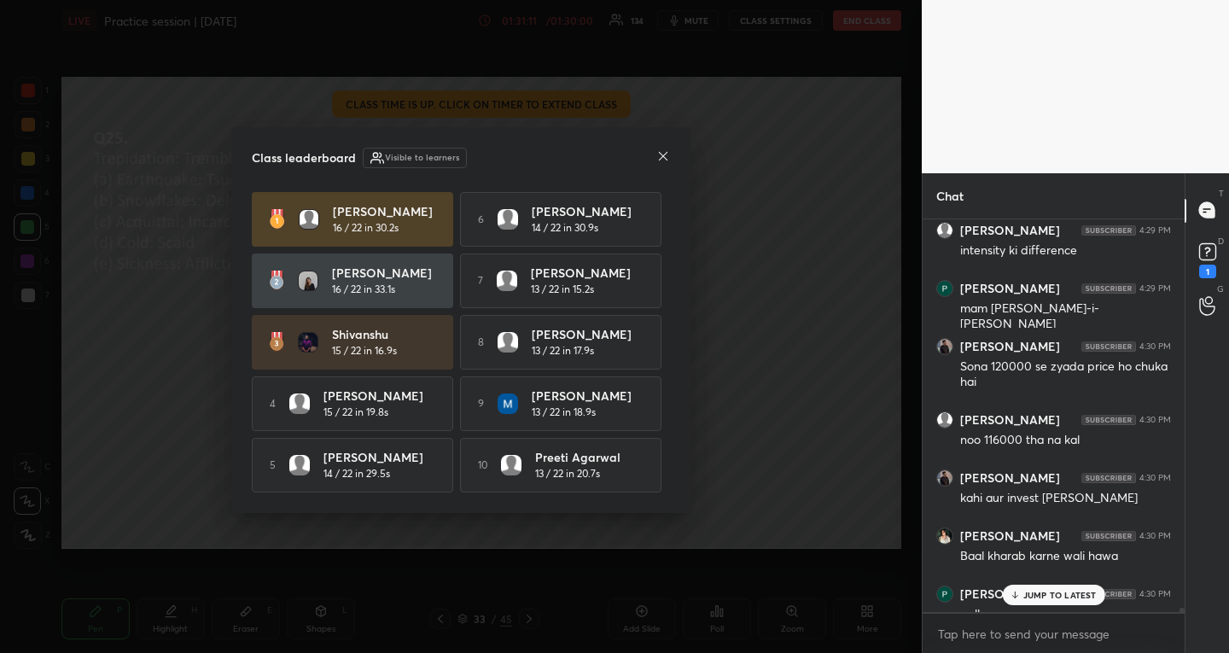
click at [1049, 595] on p "JUMP TO LATEST" at bounding box center [1059, 595] width 73 height 10
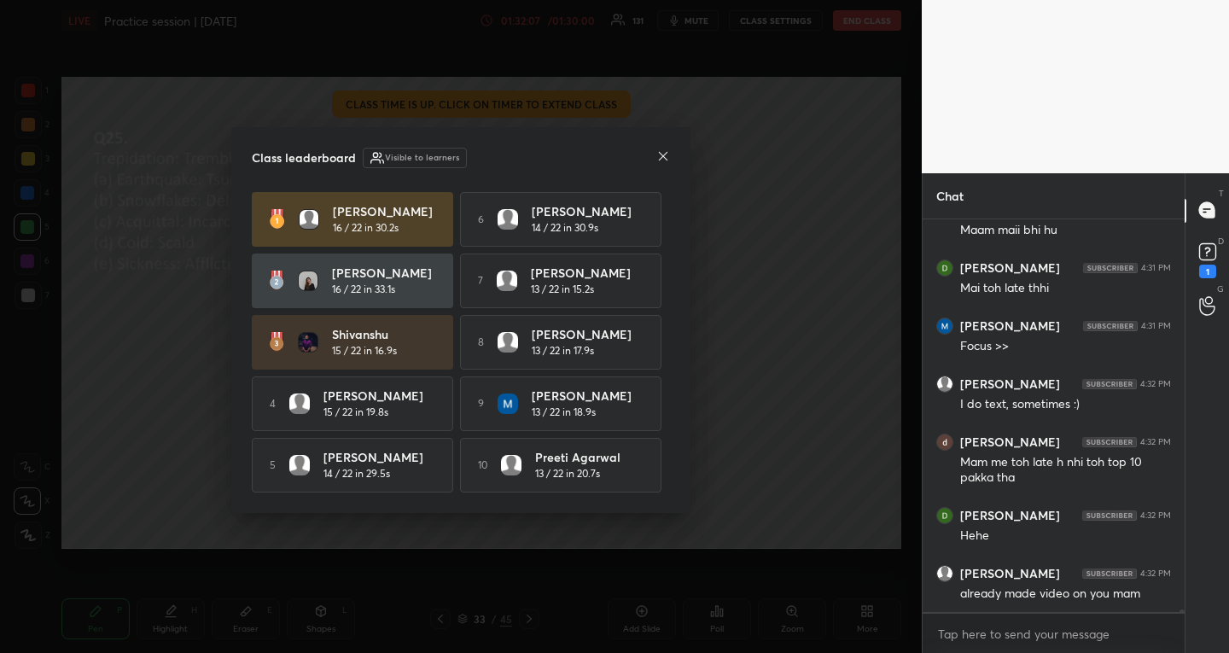
scroll to position [58969, 0]
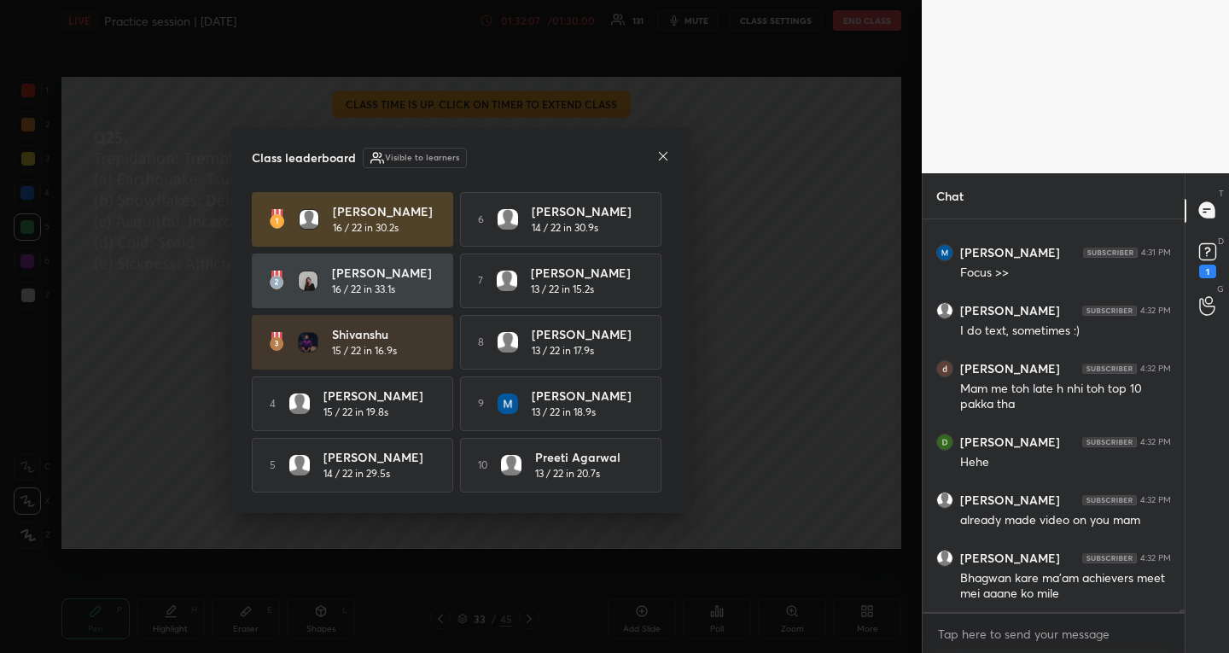
click at [661, 150] on icon at bounding box center [663, 156] width 14 height 14
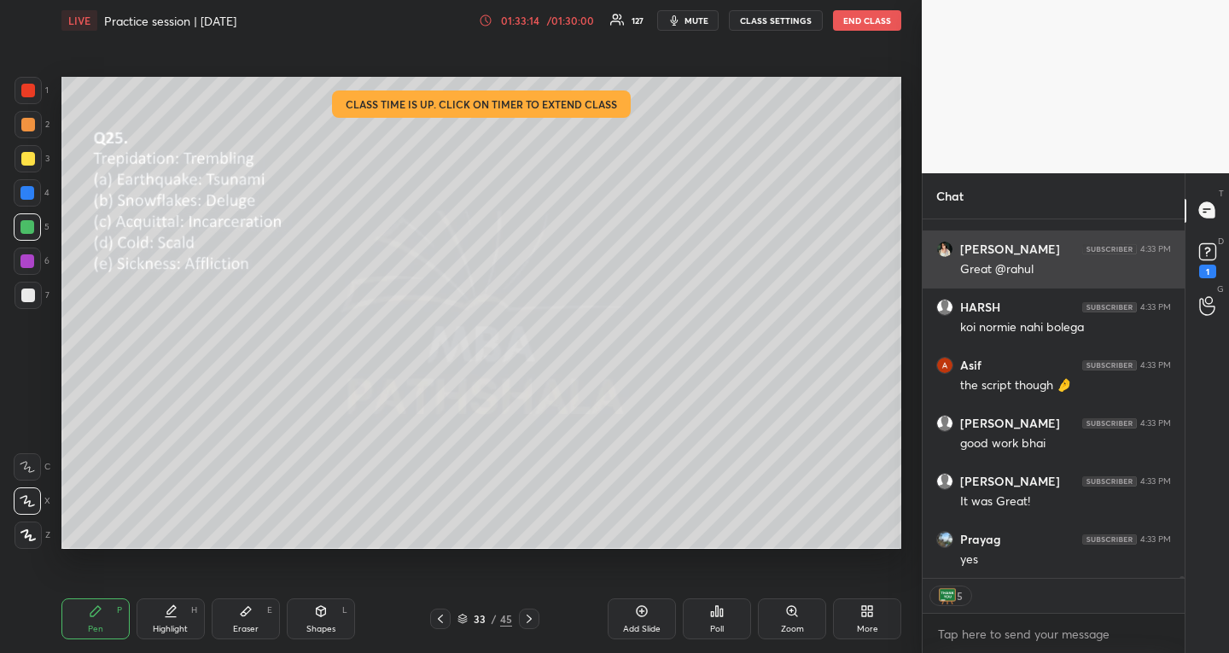
scroll to position [60182, 0]
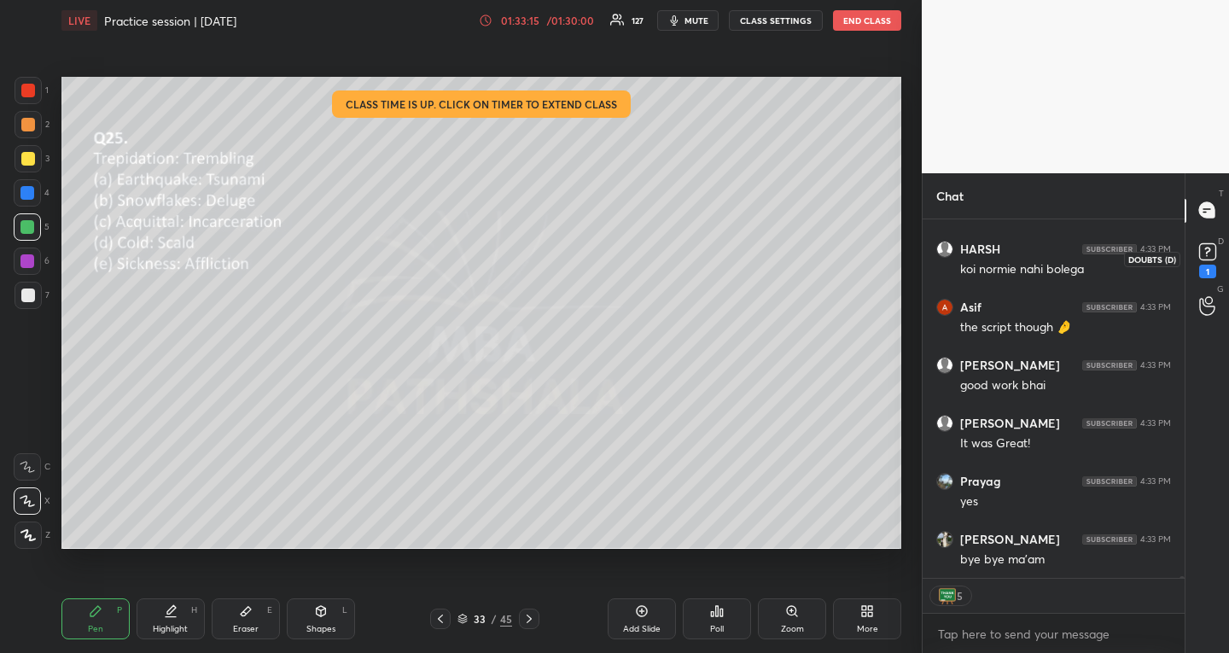
click at [1217, 251] on icon at bounding box center [1208, 252] width 26 height 26
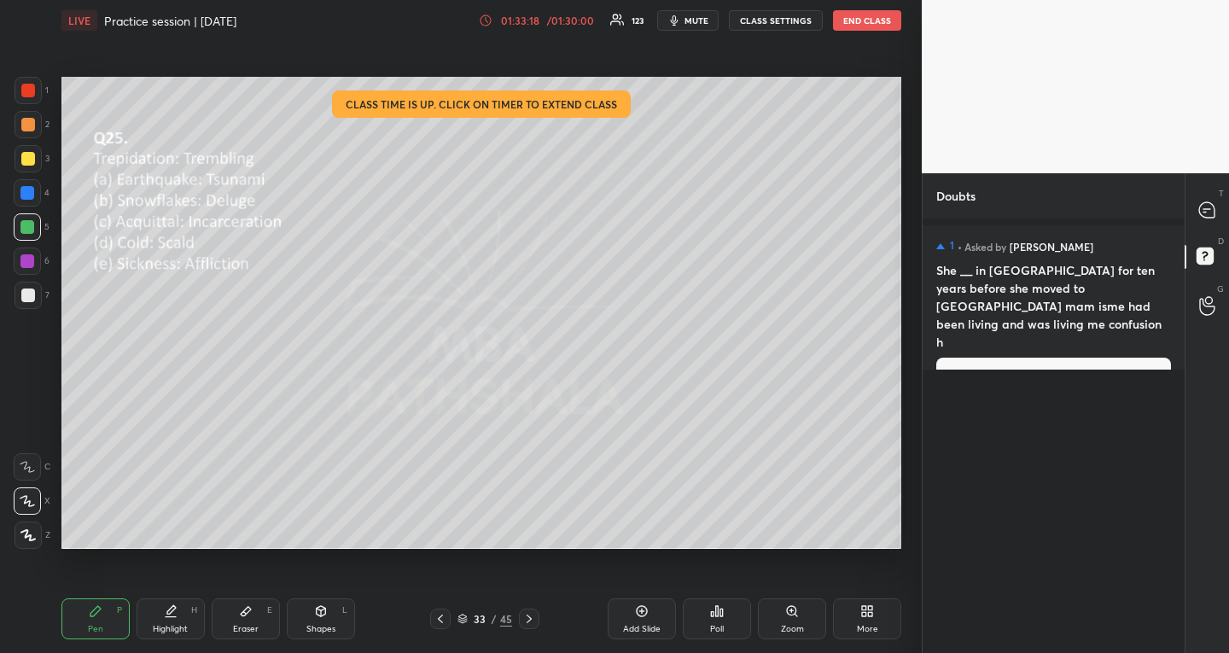
drag, startPoint x: 1121, startPoint y: 336, endPoint x: 944, endPoint y: 345, distance: 177.7
click at [1118, 358] on button "Pick this doubt" at bounding box center [1053, 375] width 235 height 34
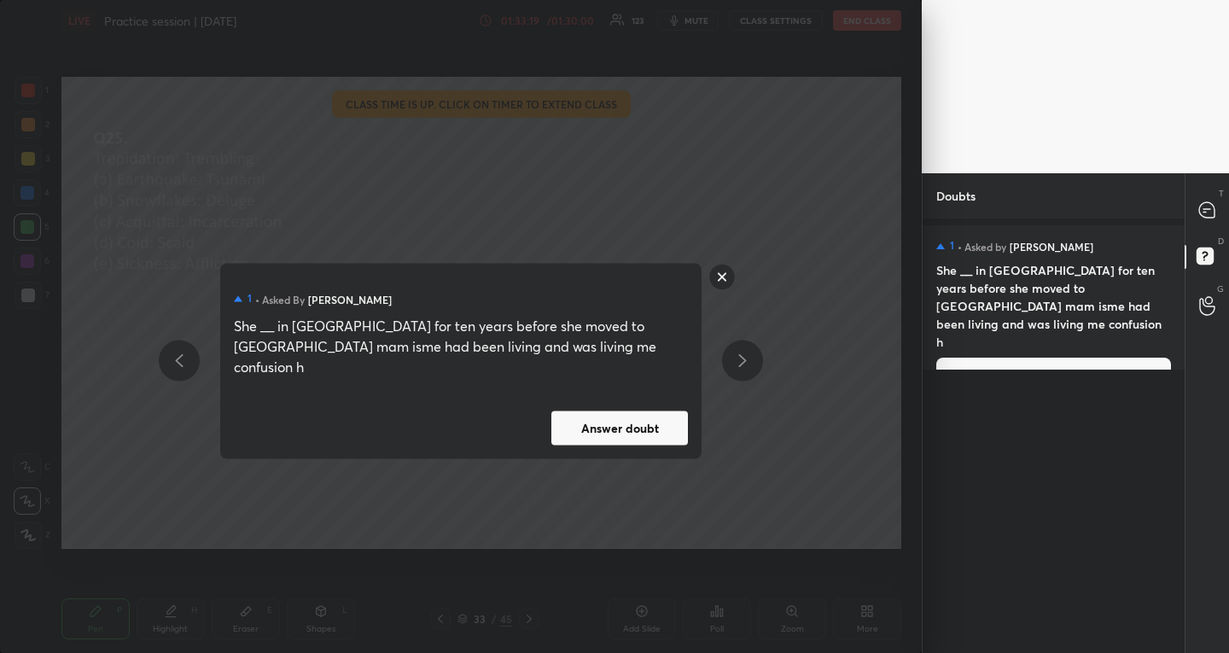
click at [590, 418] on button "Answer doubt" at bounding box center [619, 427] width 137 height 34
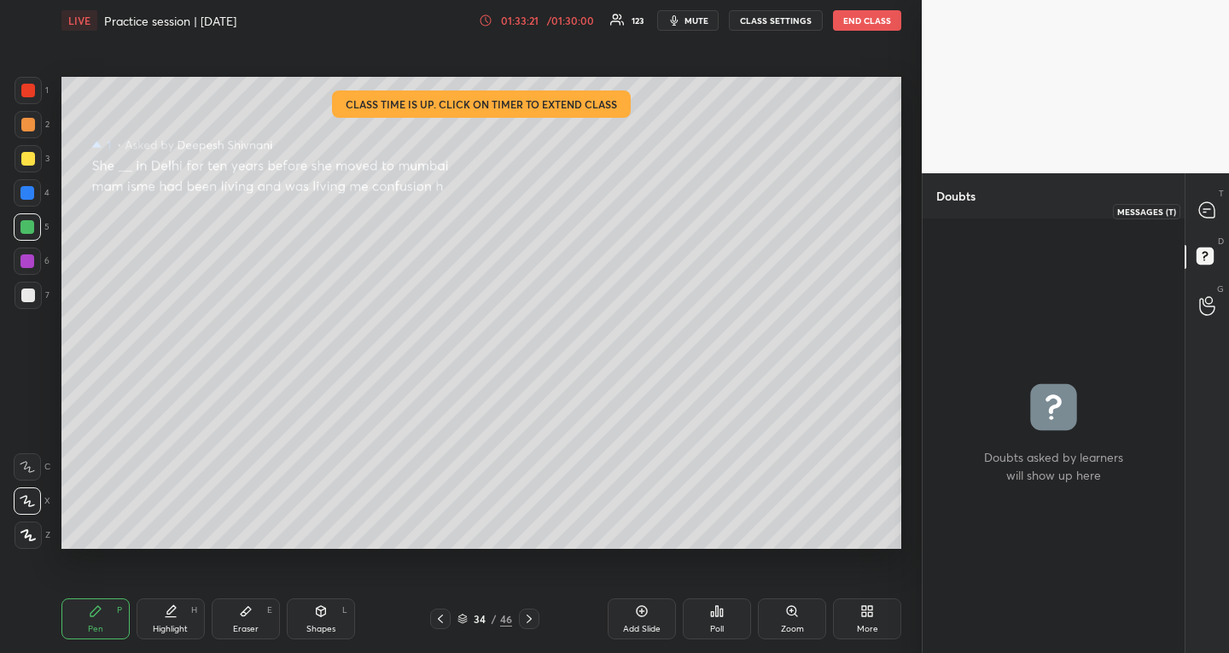
click at [1201, 218] on icon at bounding box center [1207, 210] width 18 height 18
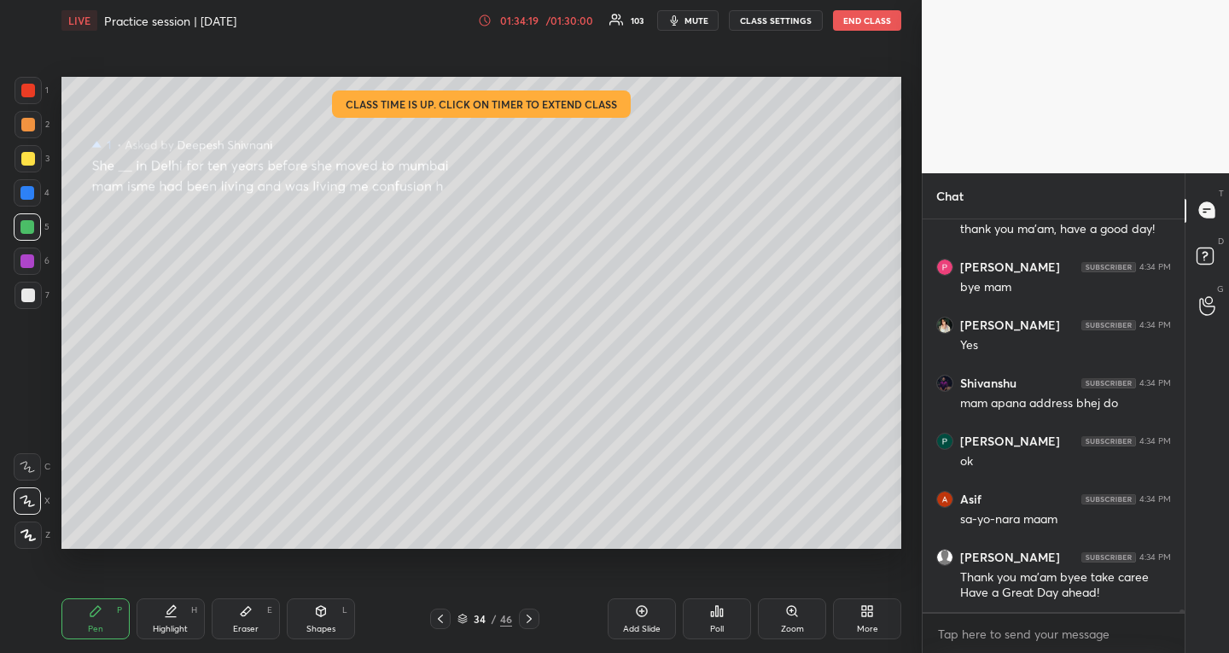
scroll to position [62028, 0]
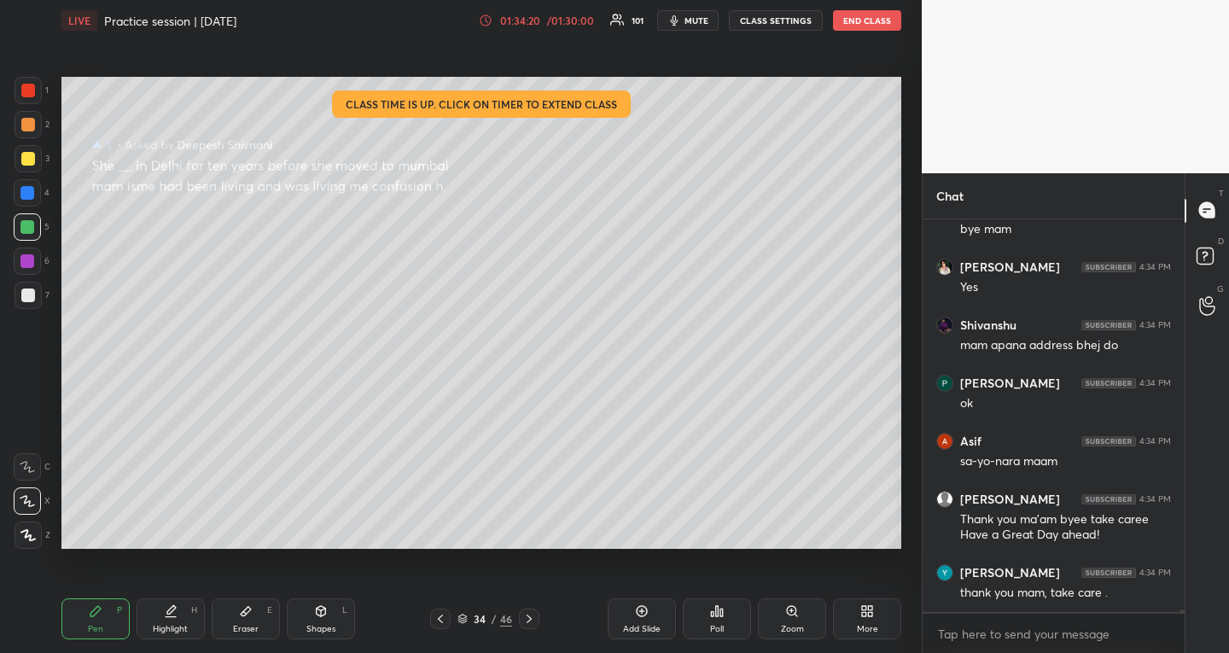
click at [842, 17] on button "END CLASS" at bounding box center [867, 20] width 68 height 20
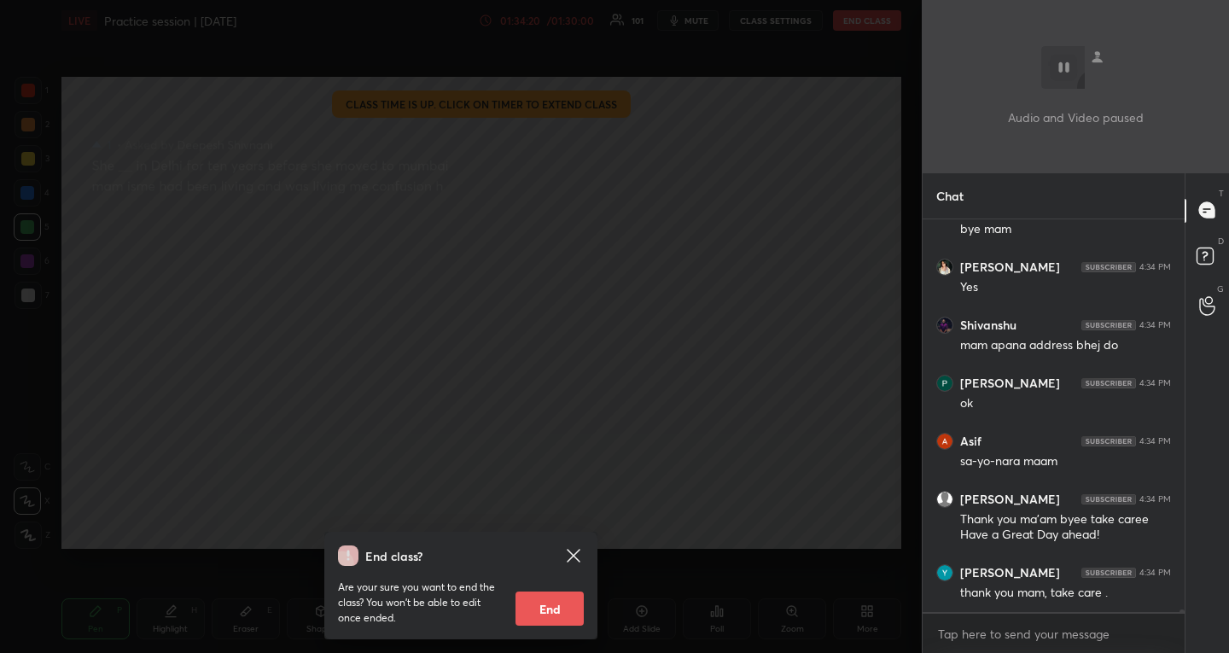
scroll to position [62086, 0]
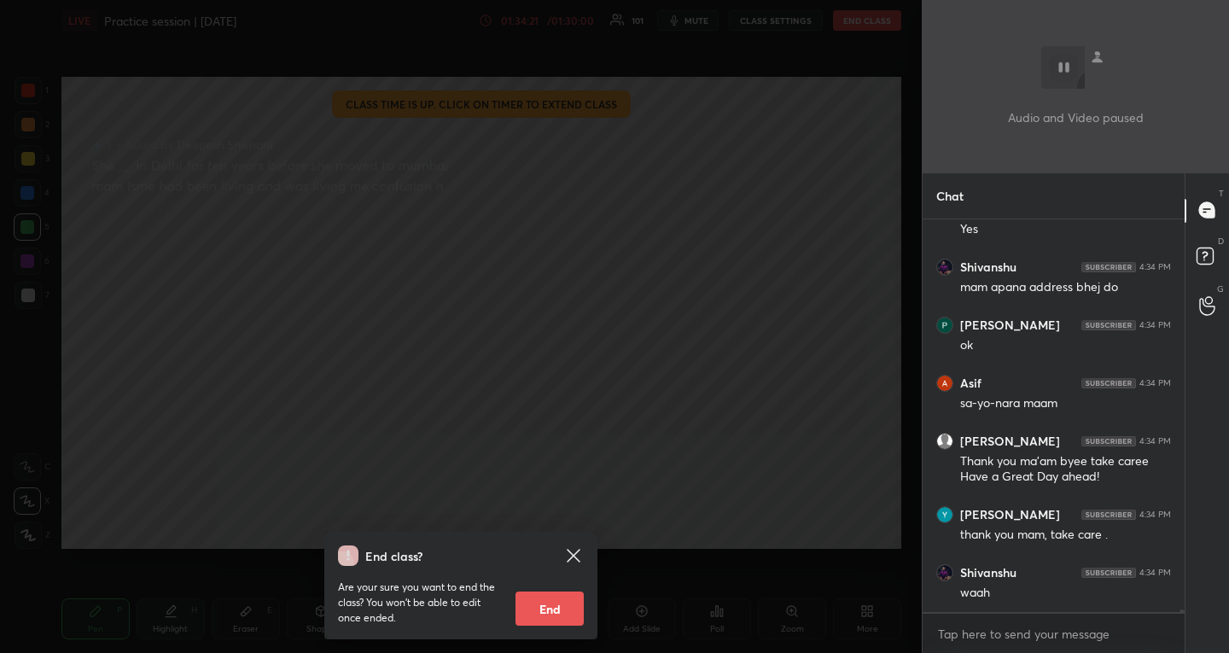
click at [526, 613] on button "End" at bounding box center [549, 608] width 68 height 34
type textarea "x"
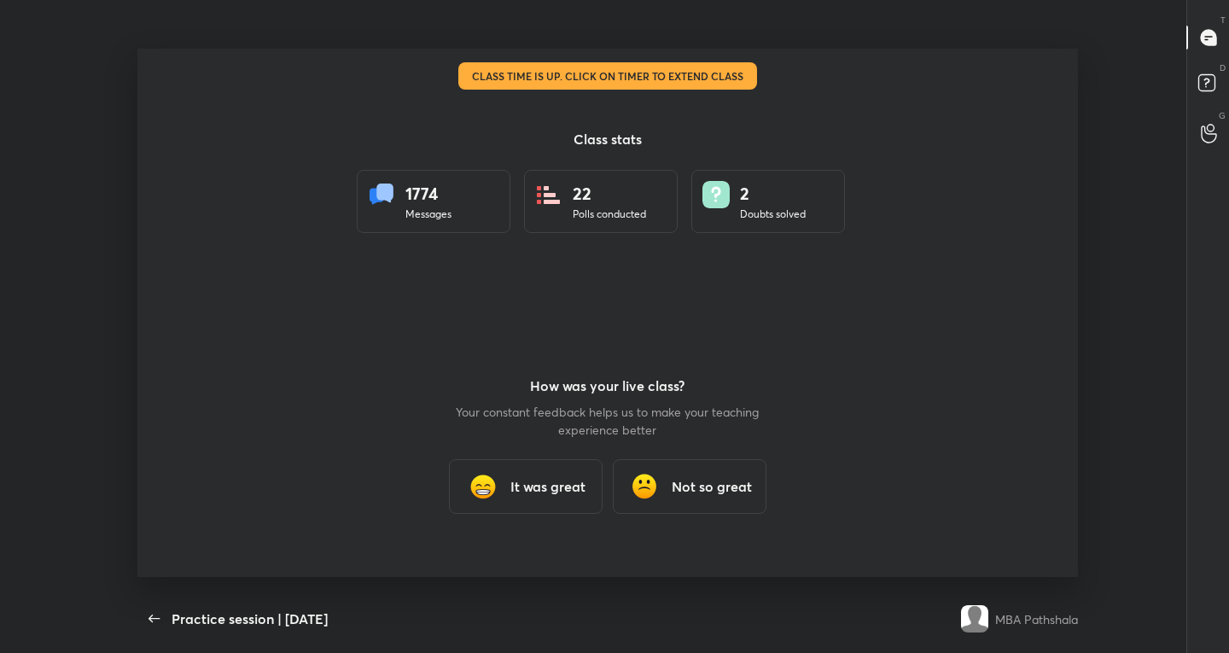
scroll to position [0, 0]
